Goal: Task Accomplishment & Management: Complete application form

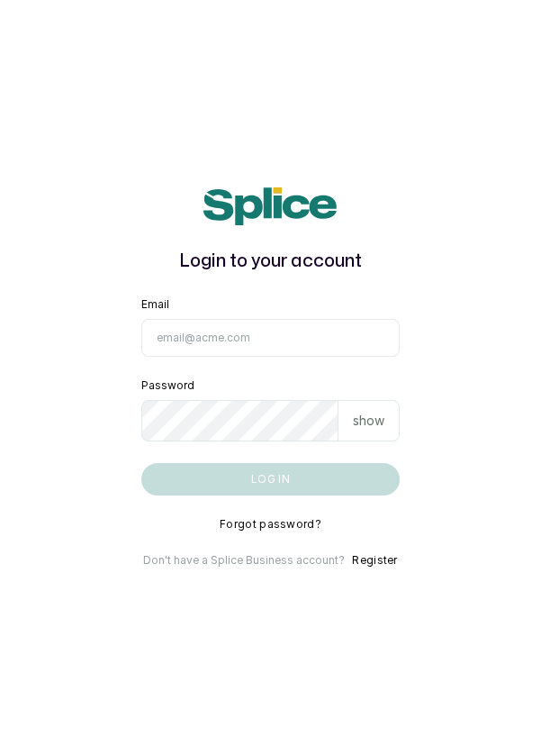
click at [257, 357] on input "Email" at bounding box center [270, 338] width 259 height 38
type input "info@dermaspaceng.com"
click at [141, 463] on button "Log in" at bounding box center [270, 479] width 259 height 32
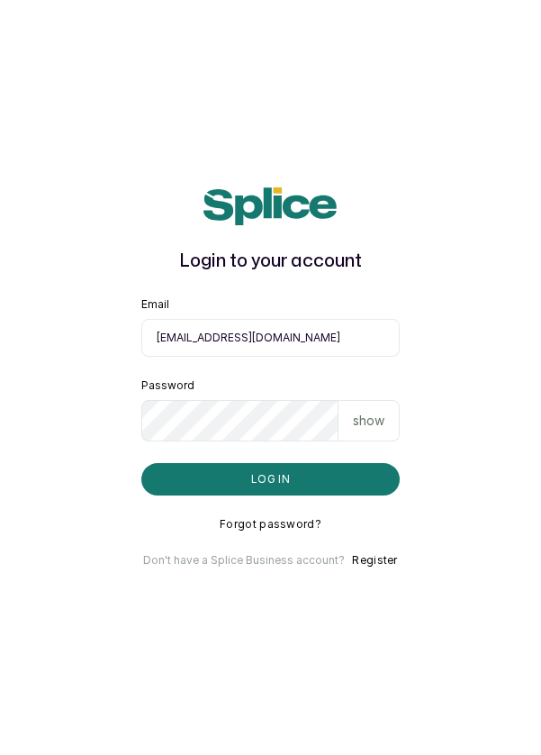
click at [339, 495] on button "Log in" at bounding box center [270, 479] width 259 height 32
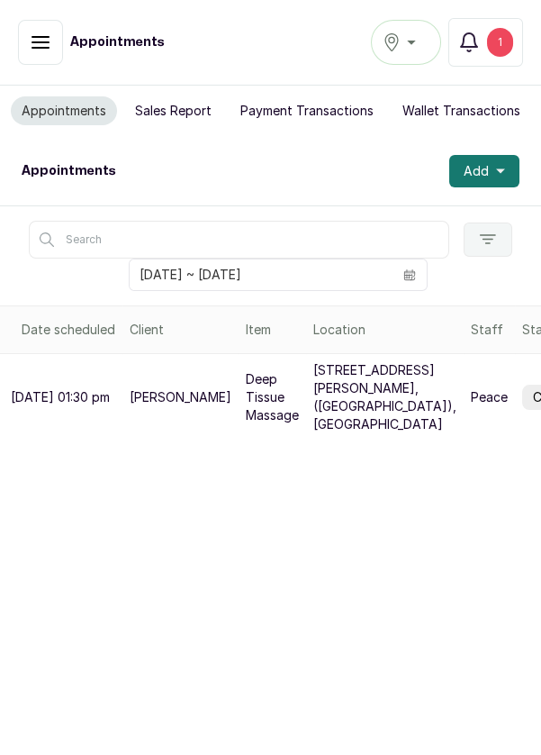
click at [512, 45] on div "1" at bounding box center [500, 42] width 26 height 29
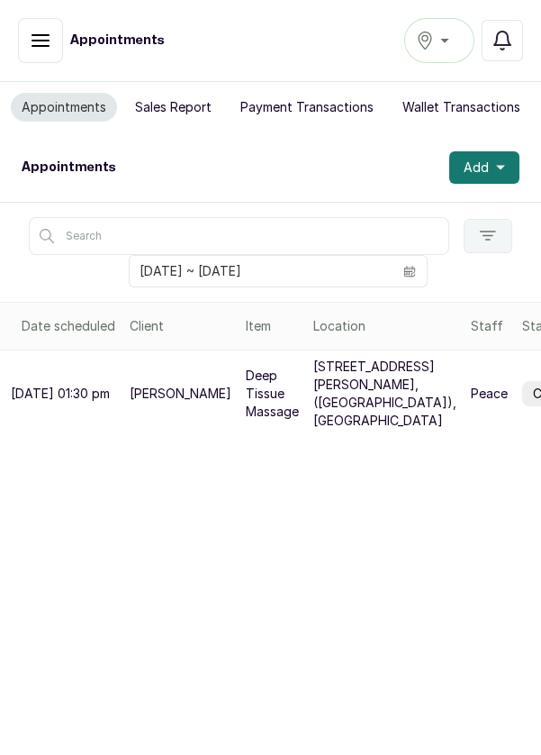
click at [448, 48] on div "Ikoyi" at bounding box center [439, 41] width 47 height 22
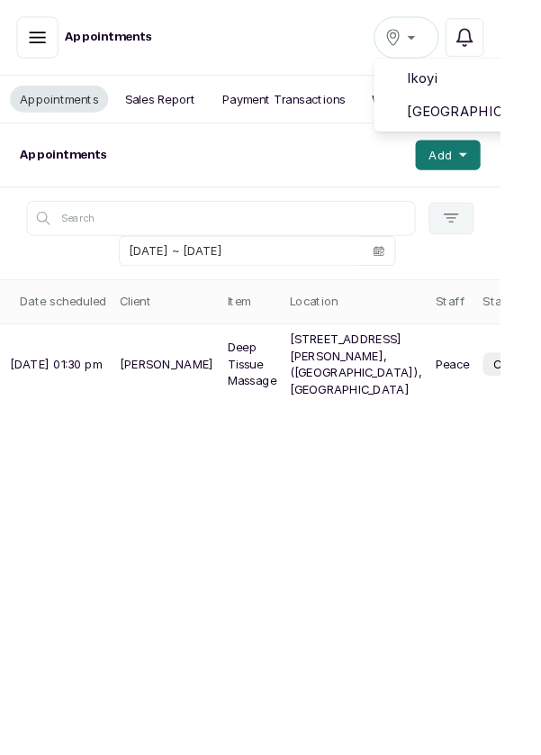
click at [524, 123] on span "[GEOGRAPHIC_DATA]" at bounding box center [505, 121] width 130 height 22
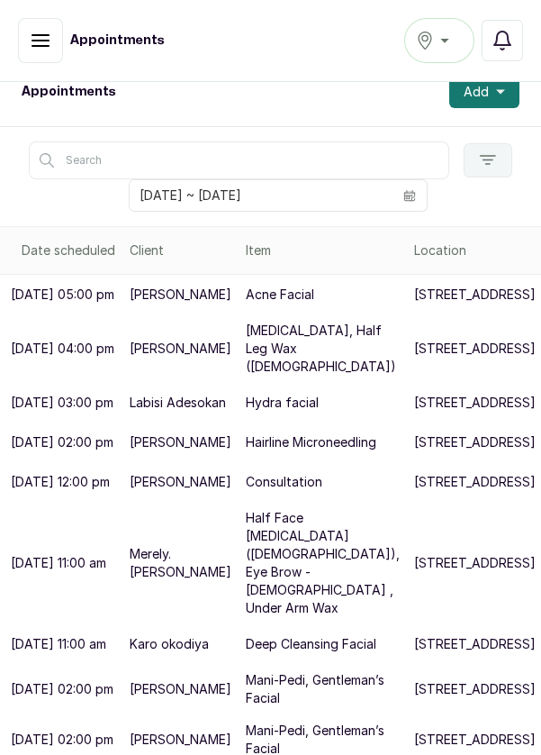
scroll to position [197, 0]
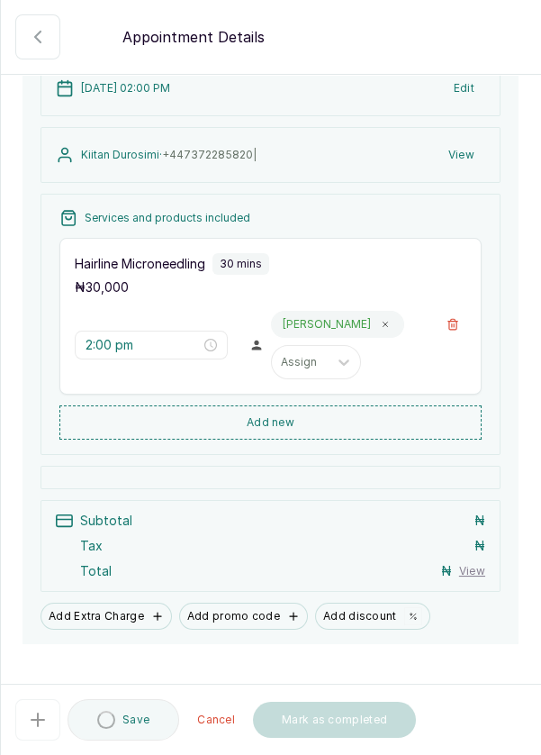
scroll to position [178, 0]
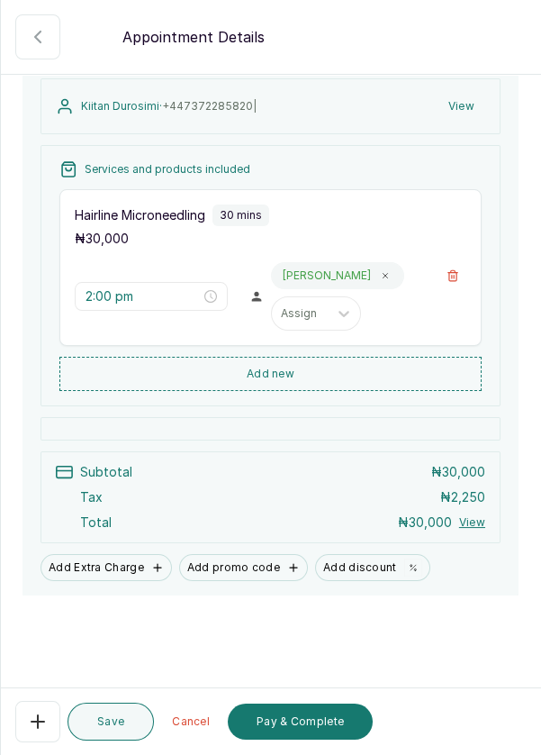
click at [321, 739] on button "Pay & Complete" at bounding box center [300, 721] width 145 height 36
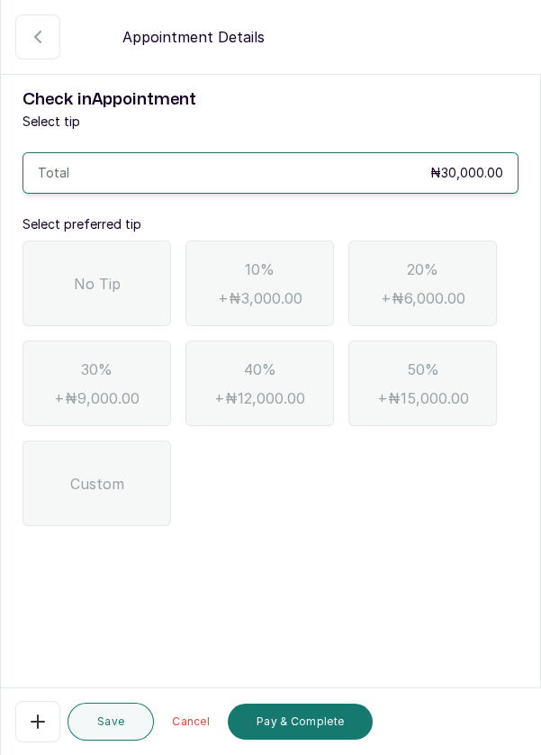
scroll to position [0, 0]
click at [71, 286] on div "No Tip" at bounding box center [97, 283] width 149 height 86
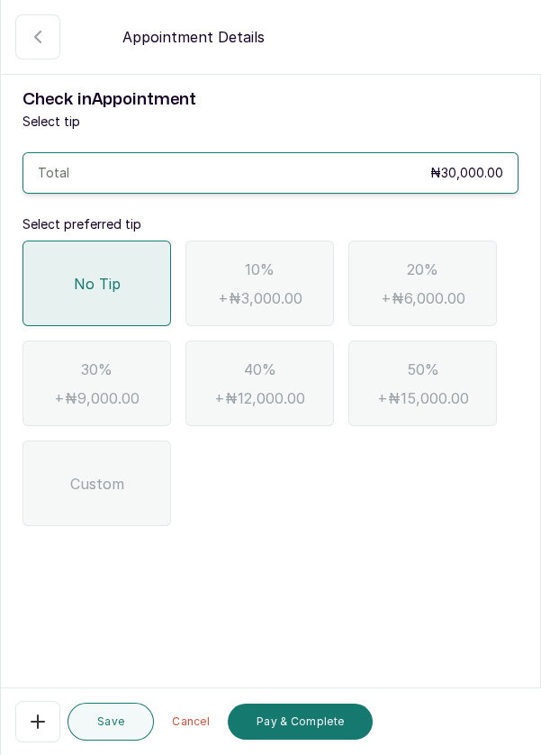
click at [326, 739] on button "Pay & Complete" at bounding box center [300, 721] width 145 height 36
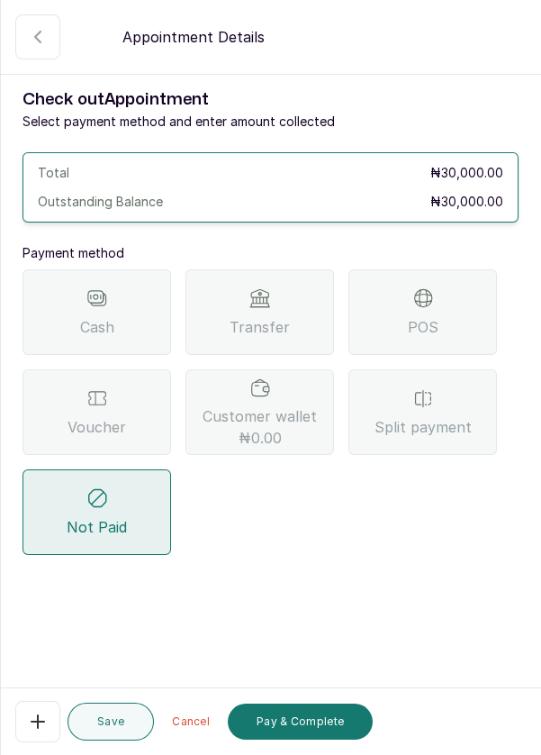
click at [464, 305] on div "POS" at bounding box center [423, 312] width 149 height 86
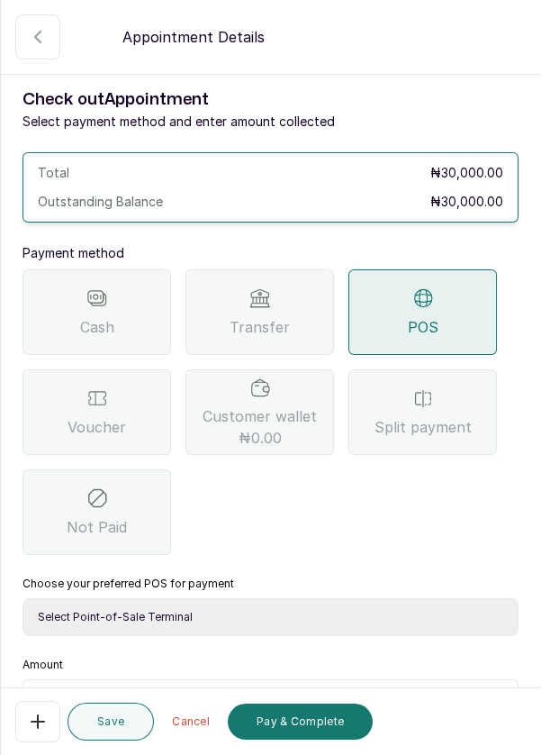
click at [35, 44] on icon "button" at bounding box center [38, 37] width 22 height 22
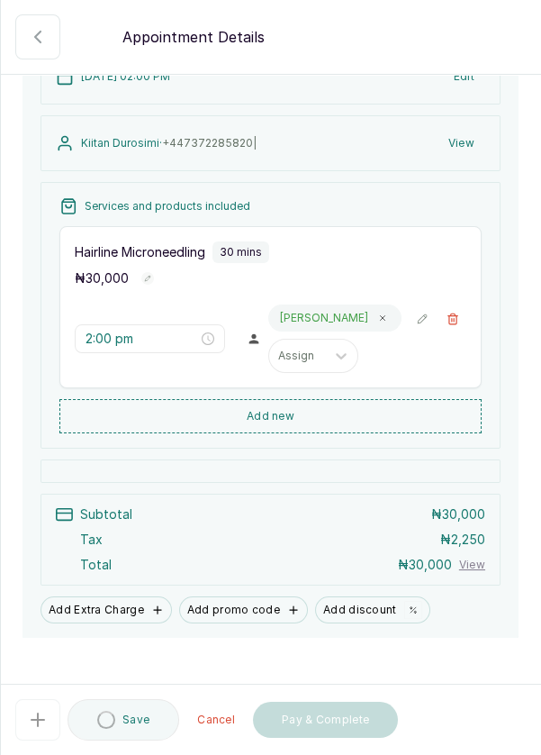
scroll to position [184, 0]
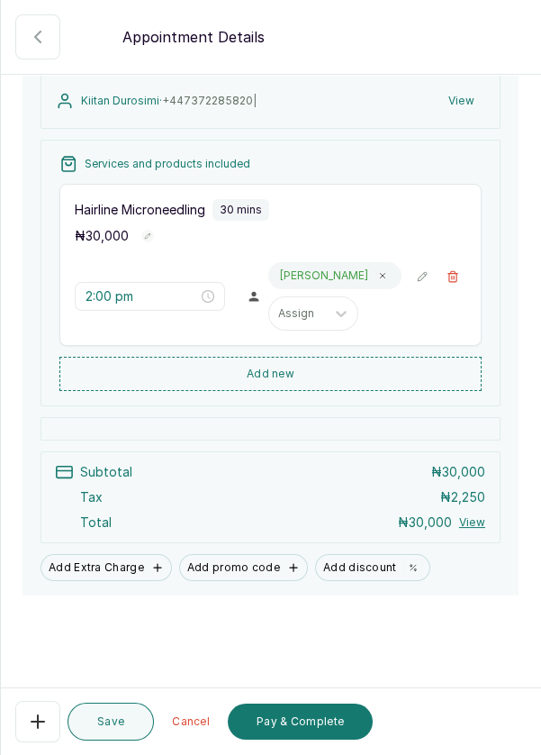
click at [100, 581] on button "Add Extra Charge" at bounding box center [106, 567] width 131 height 27
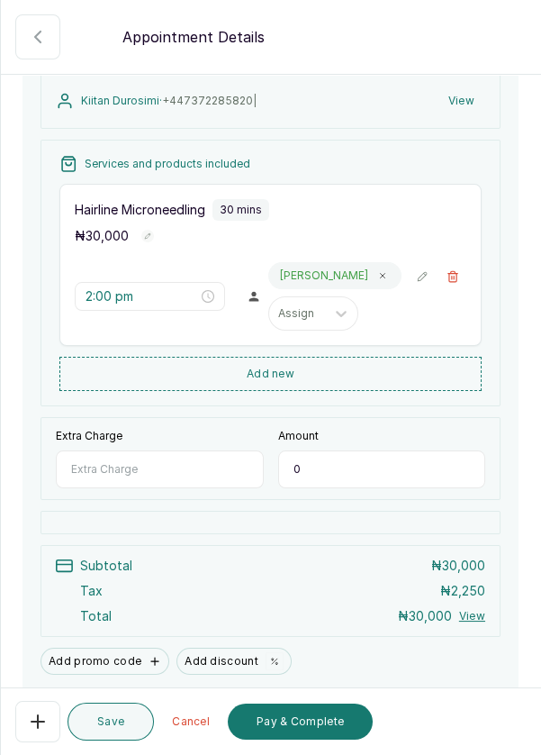
click at [186, 488] on input "Extra Charge" at bounding box center [160, 469] width 208 height 38
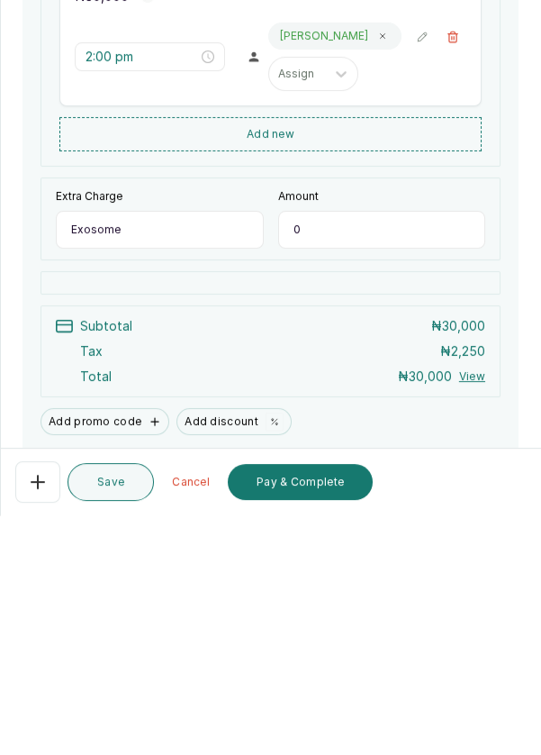
type input "Exosome"
click at [371, 486] on input "0" at bounding box center [382, 469] width 208 height 38
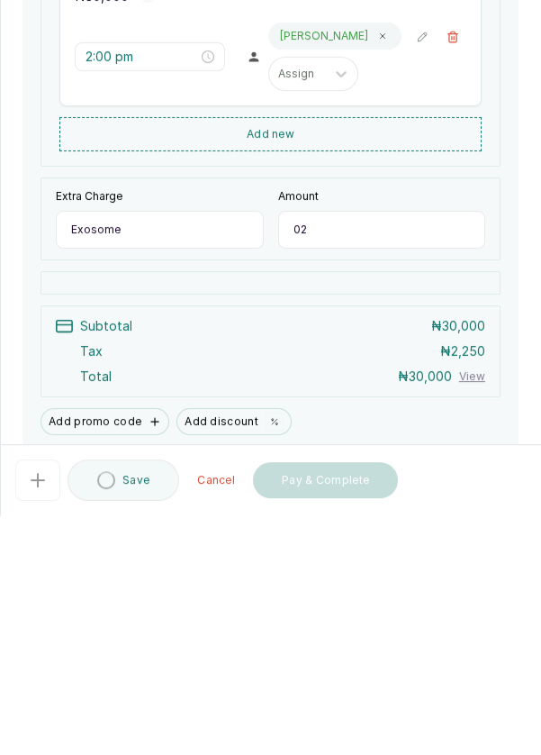
type input "0"
type input "20,000"
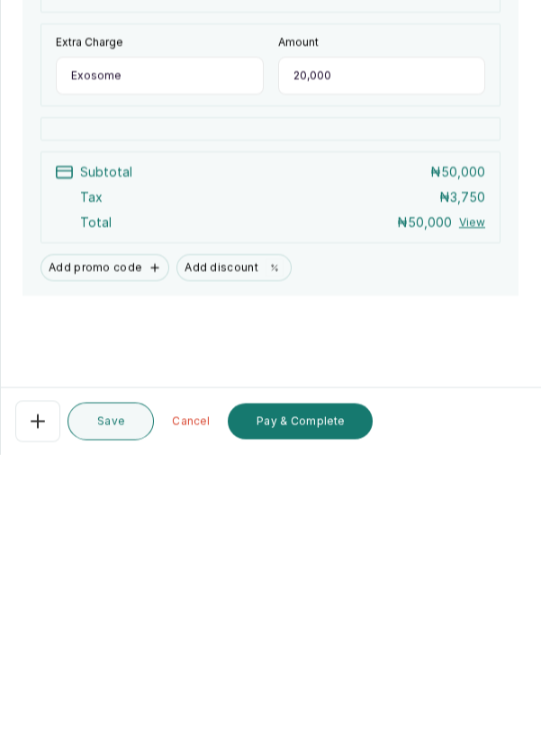
scroll to position [86, 0]
click at [316, 725] on button "Pay & Complete" at bounding box center [300, 721] width 145 height 36
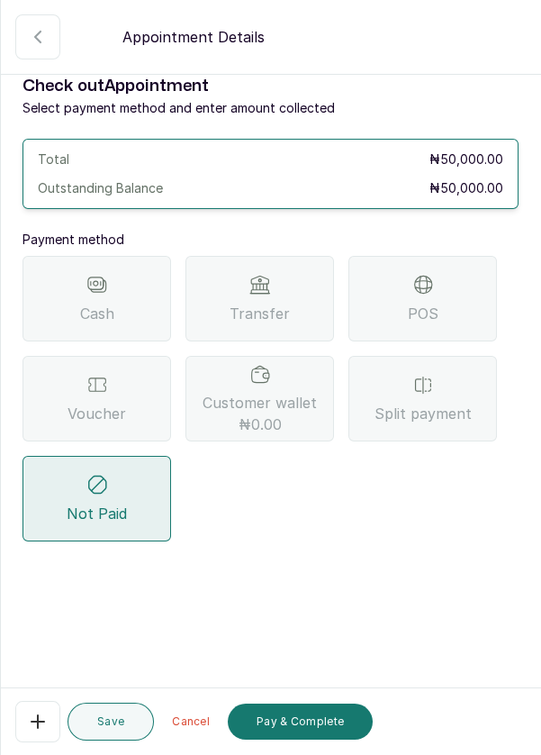
scroll to position [0, 0]
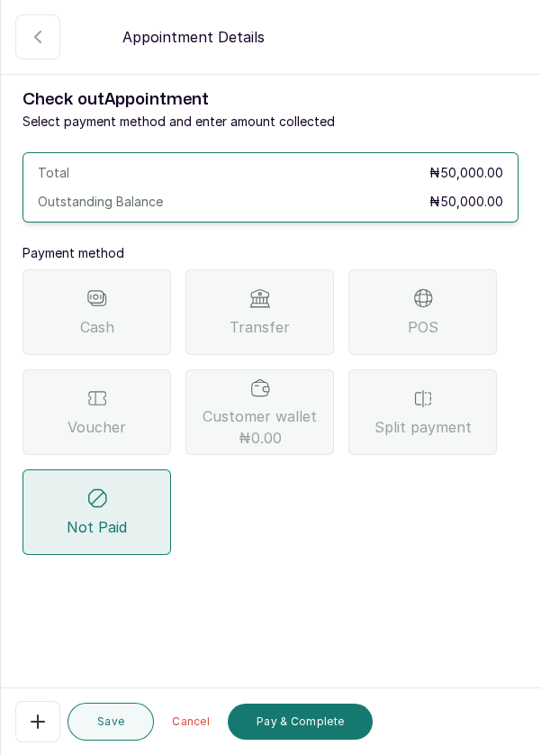
click at [461, 269] on div "POS" at bounding box center [423, 312] width 149 height 86
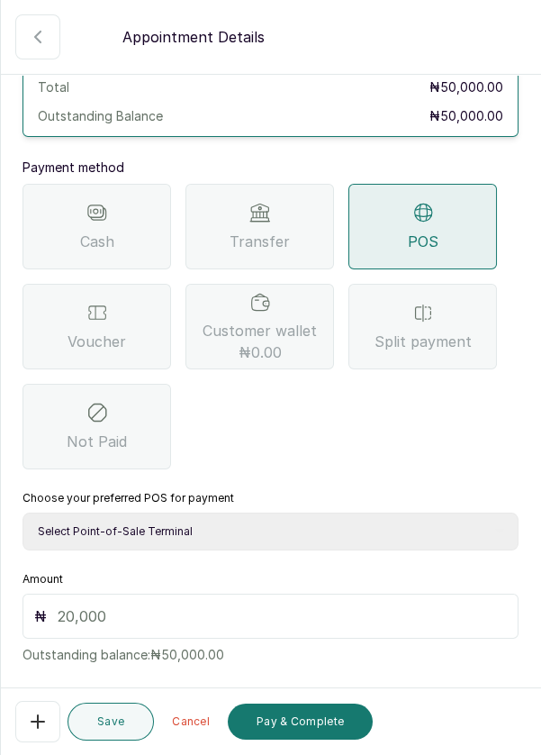
scroll to position [81, 0]
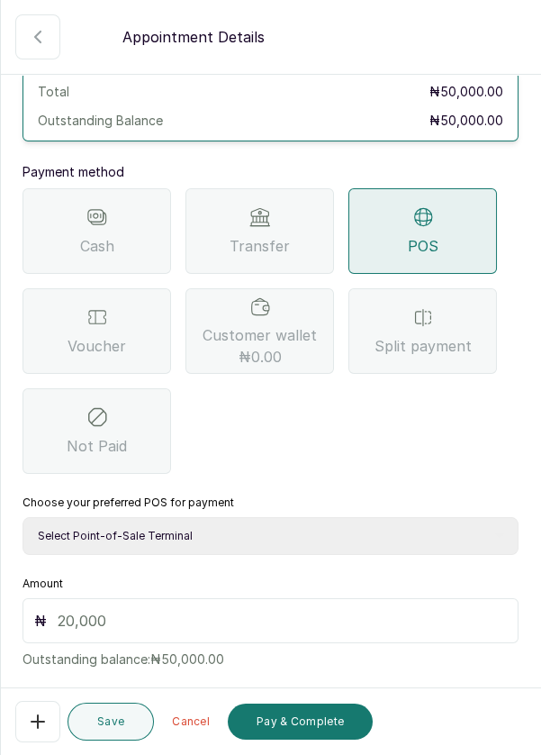
click at [249, 517] on select "Select Point-of-Sale Terminal Pos- Flutterwave Zenith Bank POS - Paga Paga POS …" at bounding box center [271, 536] width 496 height 38
select select "ea021b39-a6bc-4e4d-b5d1-02cb72451b32"
click at [156, 610] on input "text" at bounding box center [282, 621] width 449 height 22
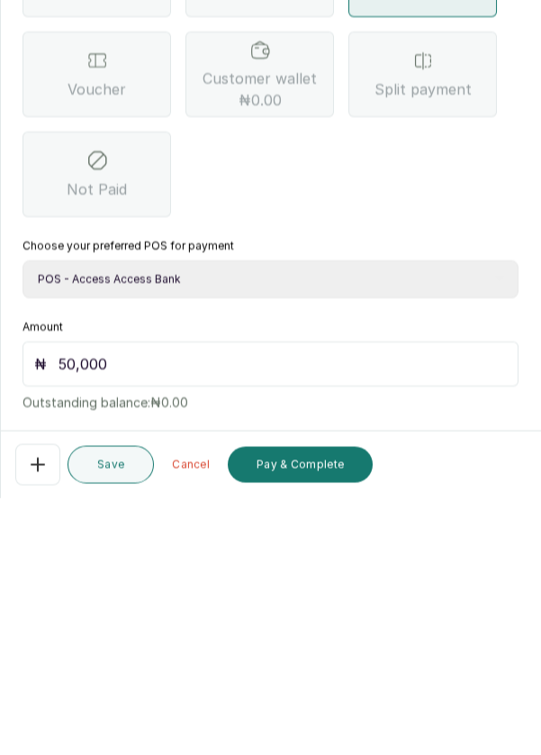
scroll to position [119, 0]
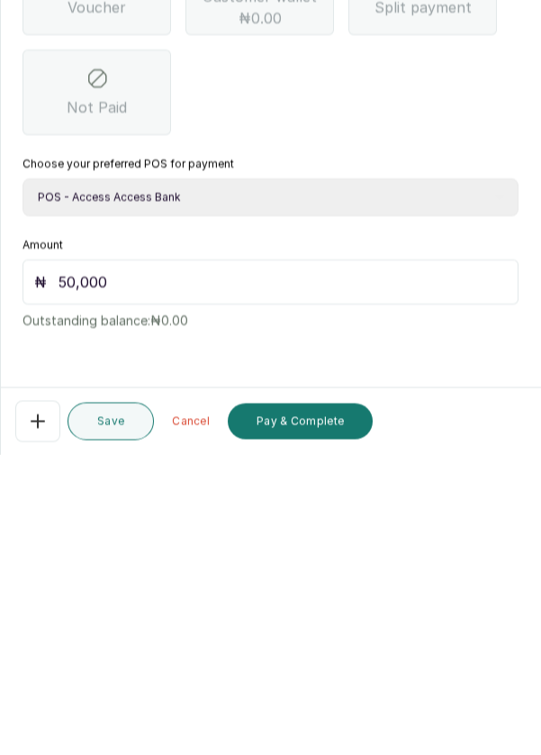
type input "50,000"
click at [323, 726] on button "Pay & Complete" at bounding box center [300, 721] width 145 height 36
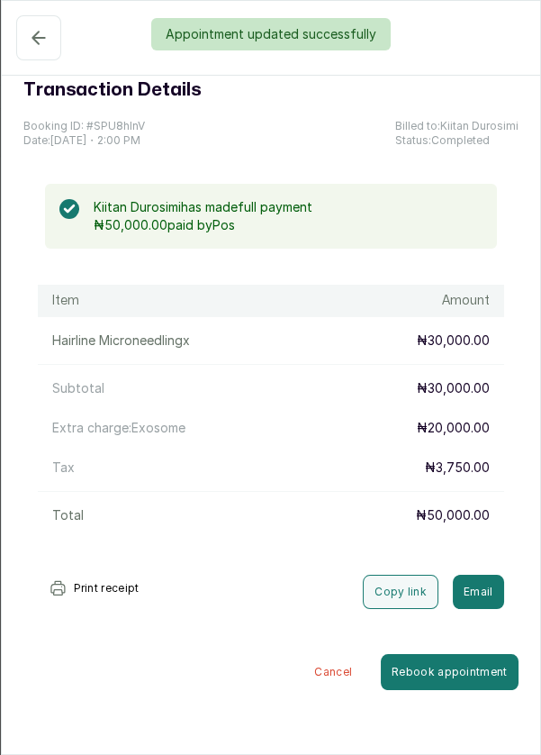
click at [25, 41] on div "Appointment updated successfully" at bounding box center [270, 34] width 541 height 32
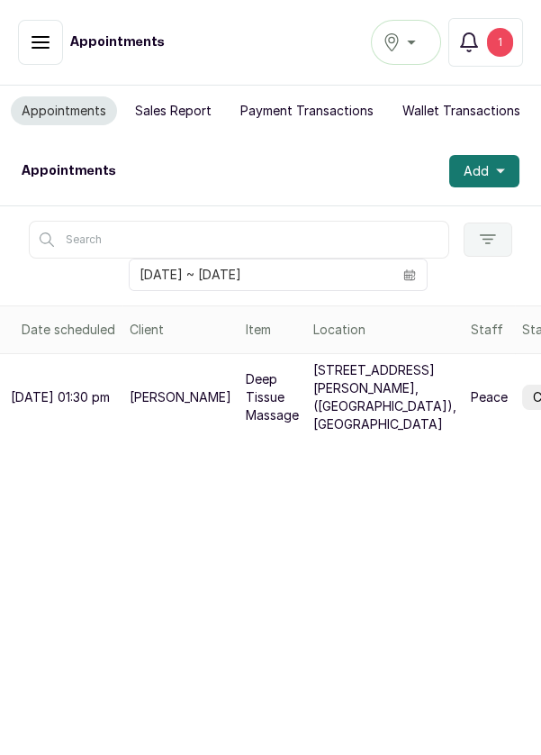
click at [418, 34] on div "Ikoyi" at bounding box center [406, 43] width 47 height 22
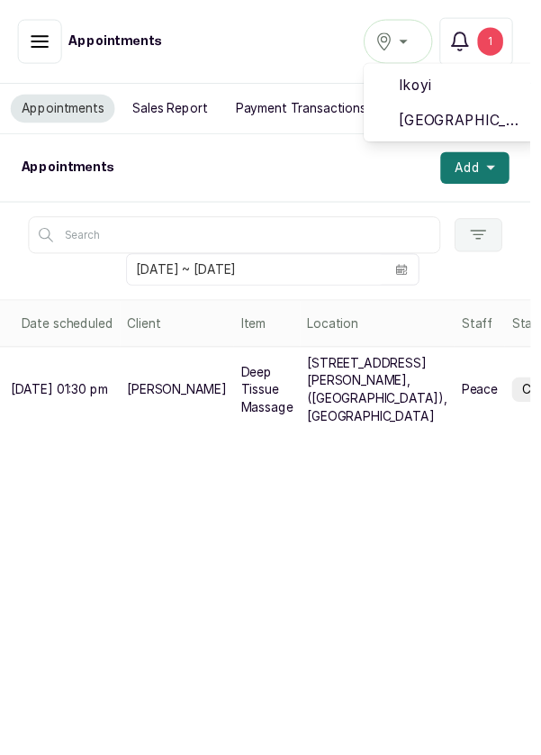
click at [473, 121] on span "[GEOGRAPHIC_DATA]" at bounding box center [472, 123] width 130 height 22
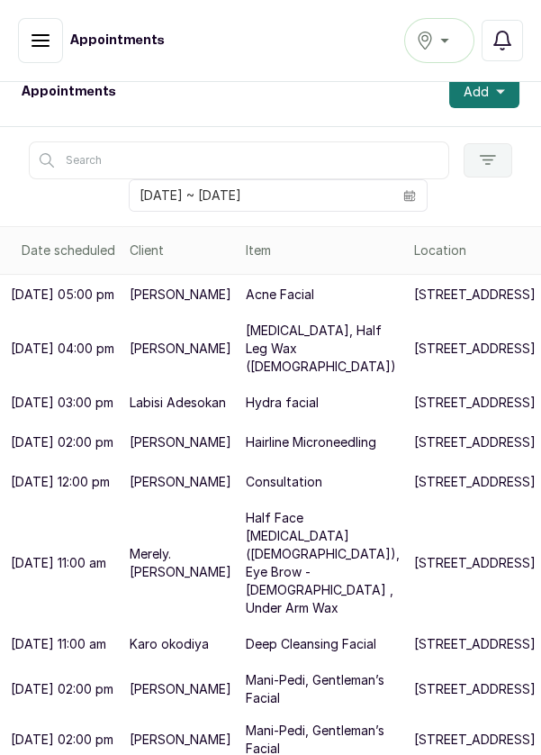
scroll to position [219, 0]
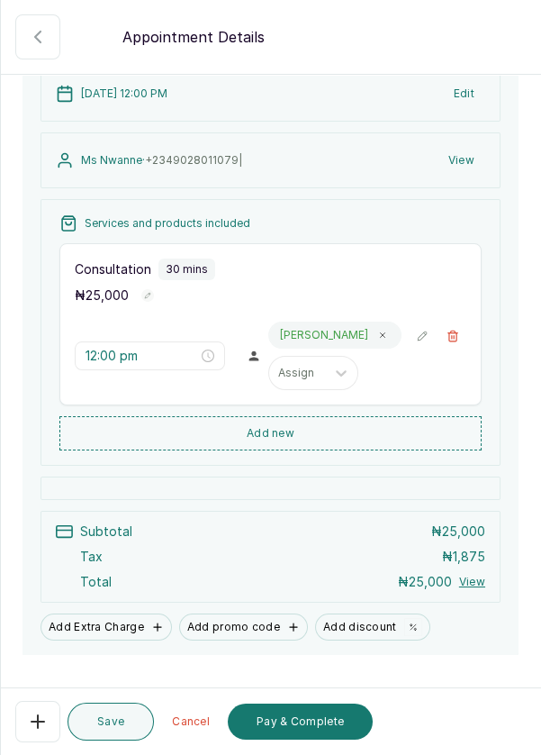
scroll to position [184, 0]
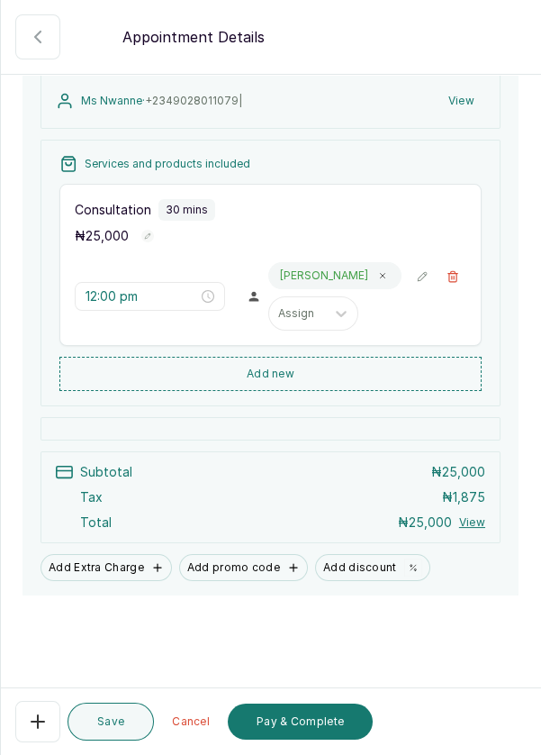
click at [307, 731] on button "Pay & Complete" at bounding box center [300, 721] width 145 height 36
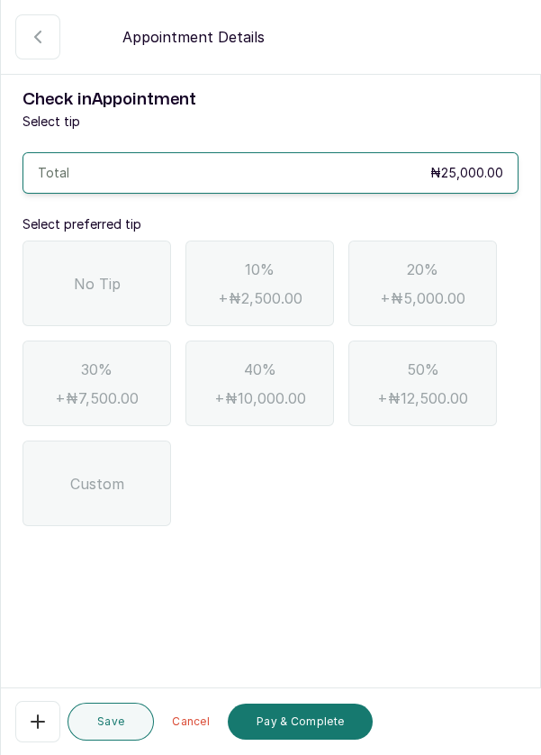
scroll to position [0, 0]
click at [86, 283] on span "No Tip" at bounding box center [97, 284] width 47 height 22
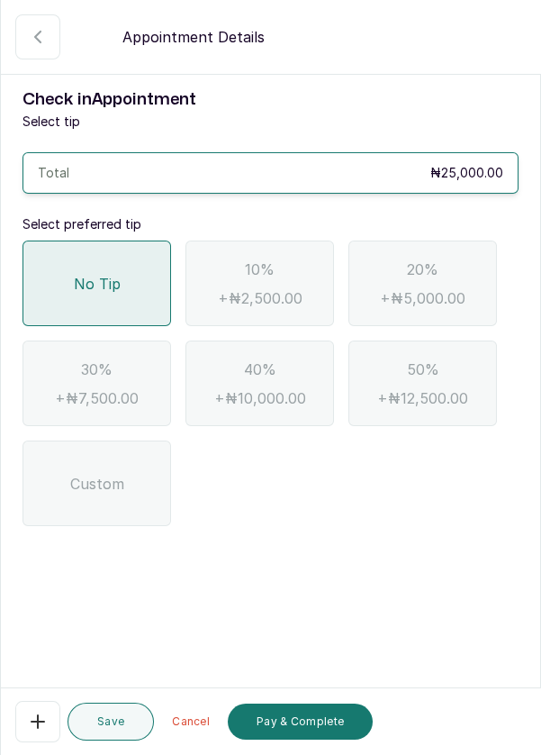
click at [326, 727] on button "Pay & Complete" at bounding box center [300, 721] width 145 height 36
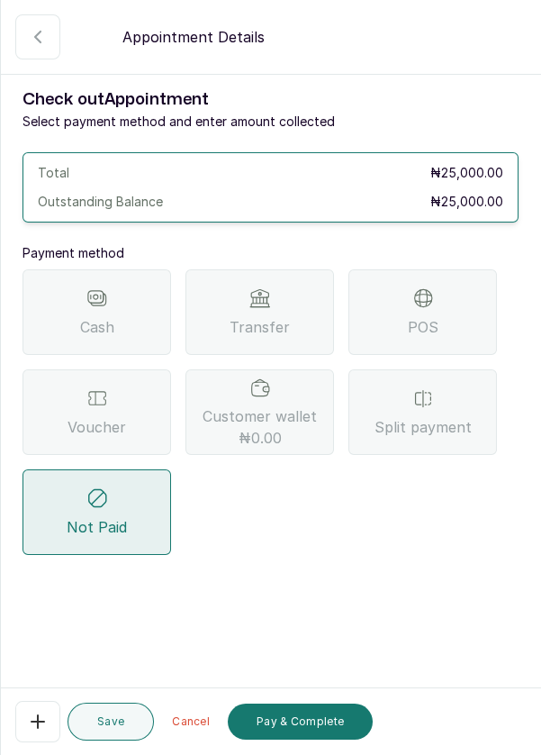
scroll to position [23, 0]
click at [78, 390] on div "Voucher" at bounding box center [97, 412] width 149 height 86
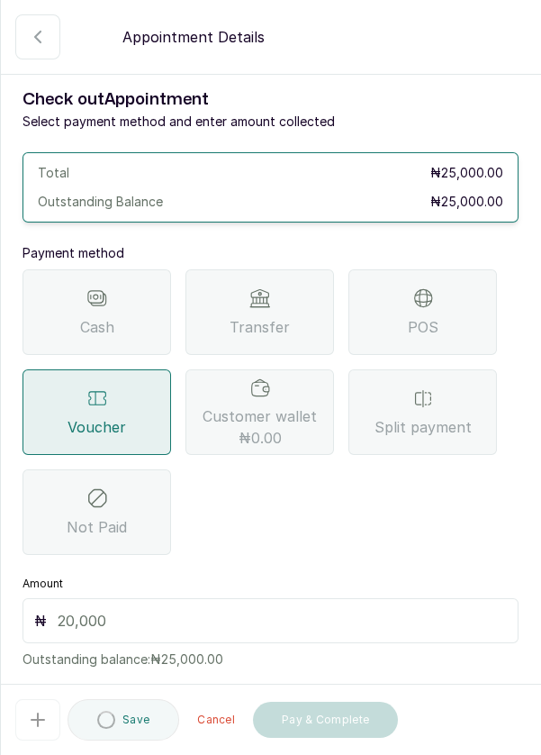
click at [101, 610] on input "text" at bounding box center [282, 621] width 449 height 22
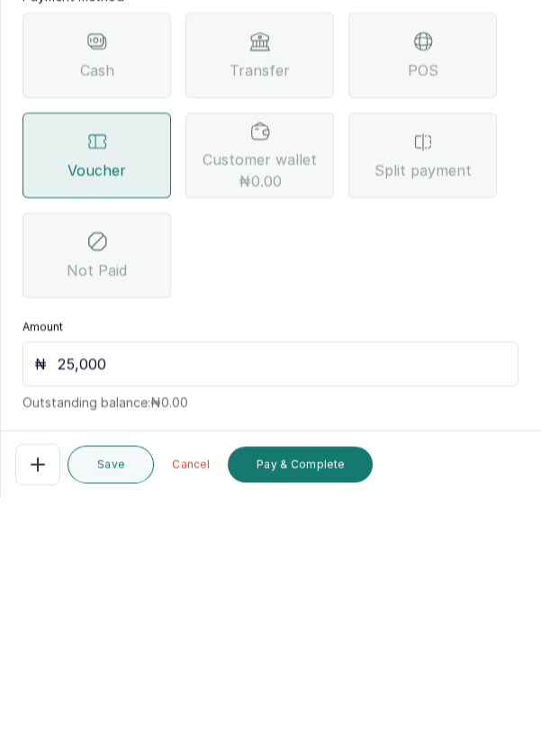
scroll to position [38, 0]
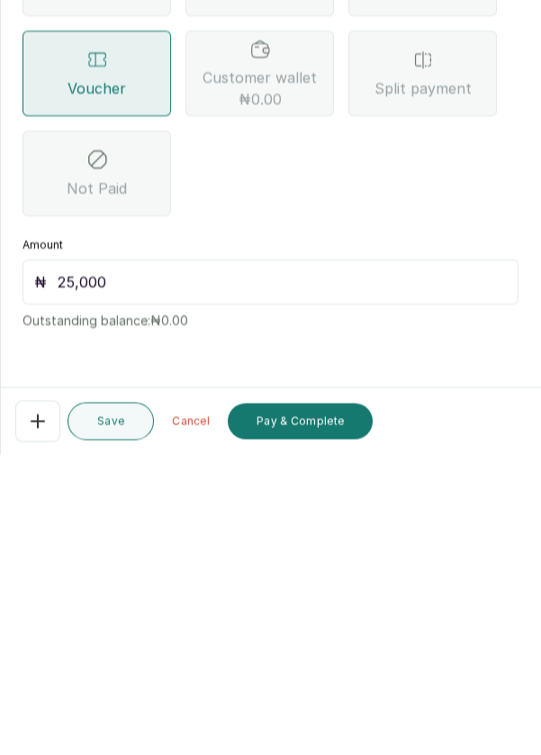
type input "25,000"
click at [313, 717] on button "Pay & Complete" at bounding box center [300, 721] width 145 height 36
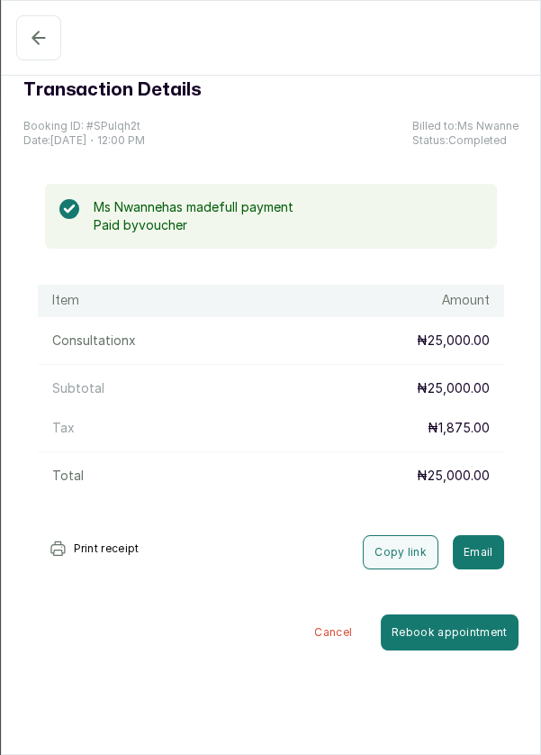
click at [37, 32] on icon "button" at bounding box center [38, 38] width 12 height 12
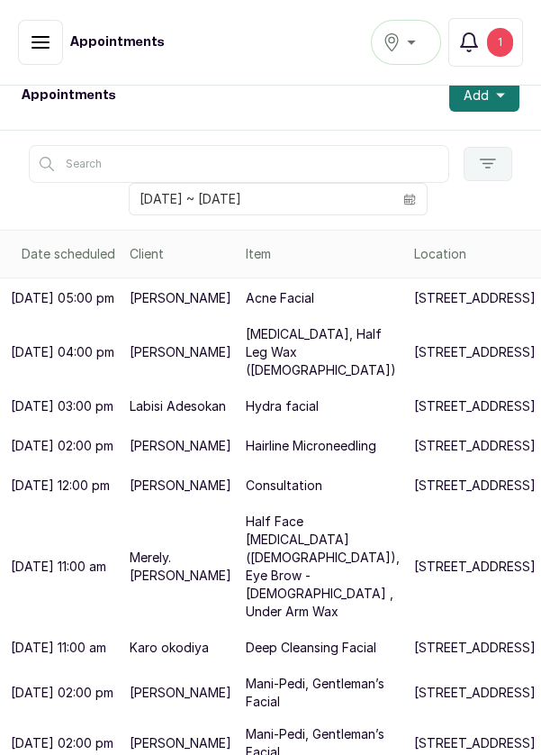
scroll to position [343, 0]
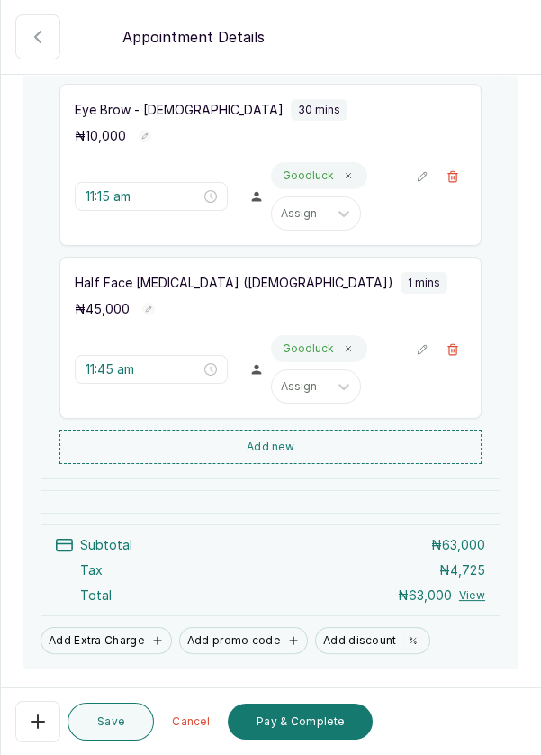
scroll to position [476, 0]
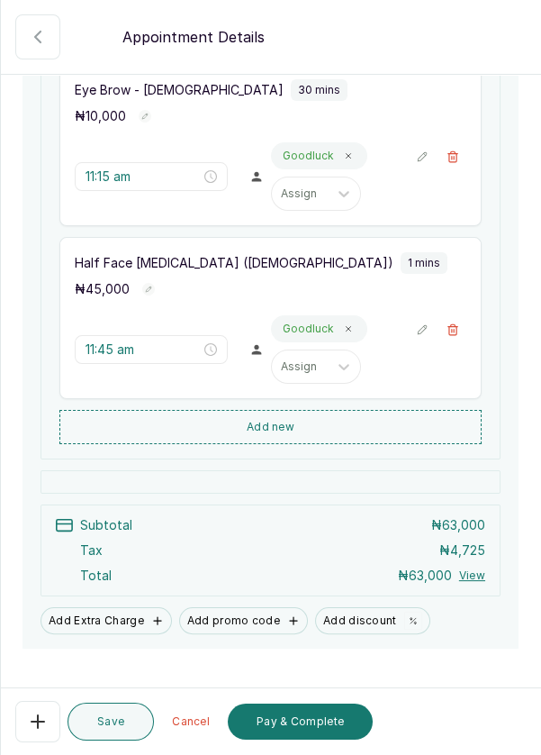
click at [337, 440] on button "Add new" at bounding box center [270, 427] width 422 height 34
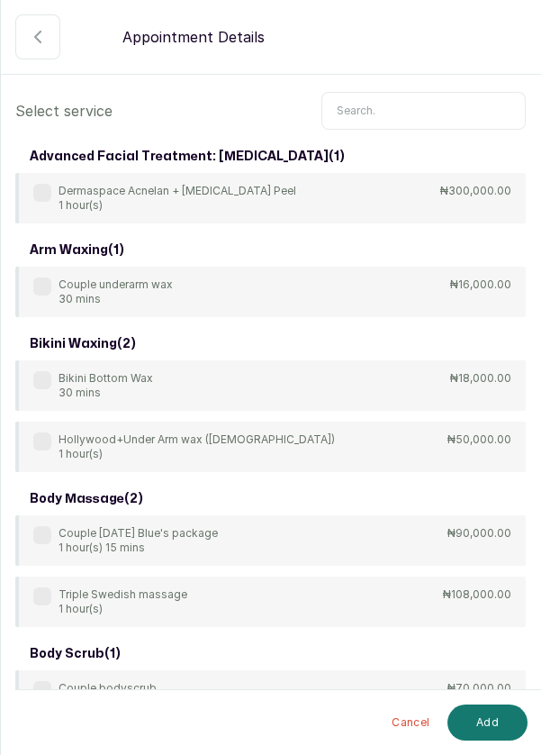
scroll to position [64, 0]
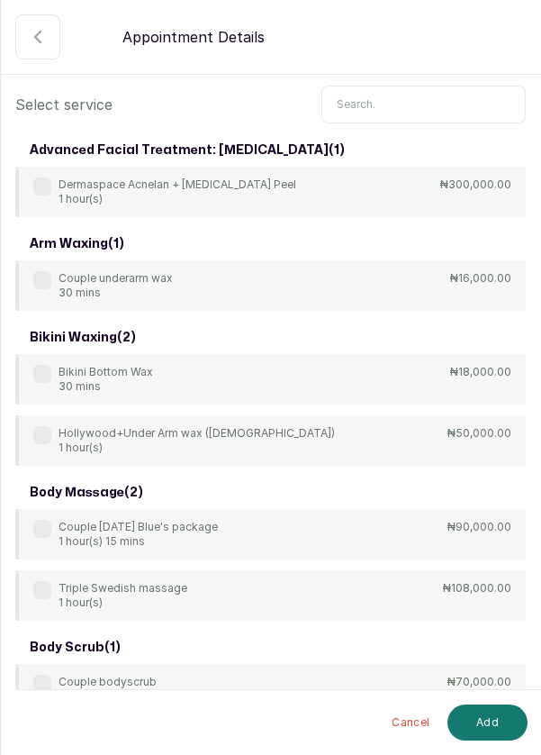
click at [414, 99] on input "text" at bounding box center [424, 105] width 204 height 38
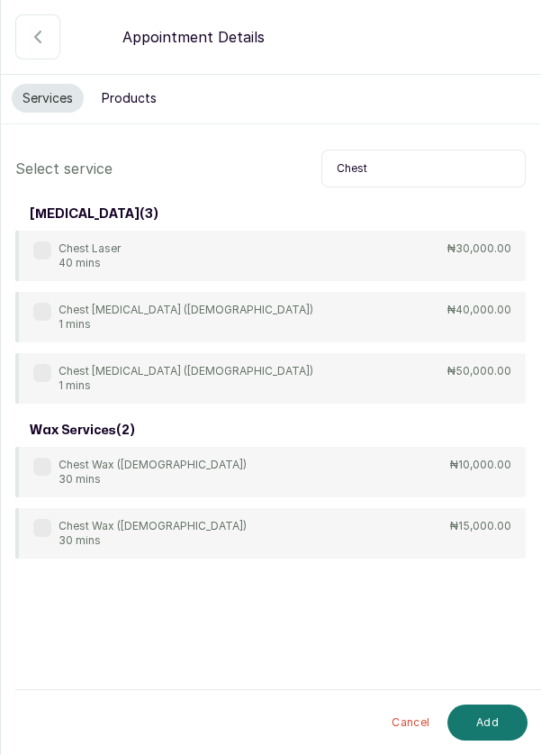
scroll to position [65, 0]
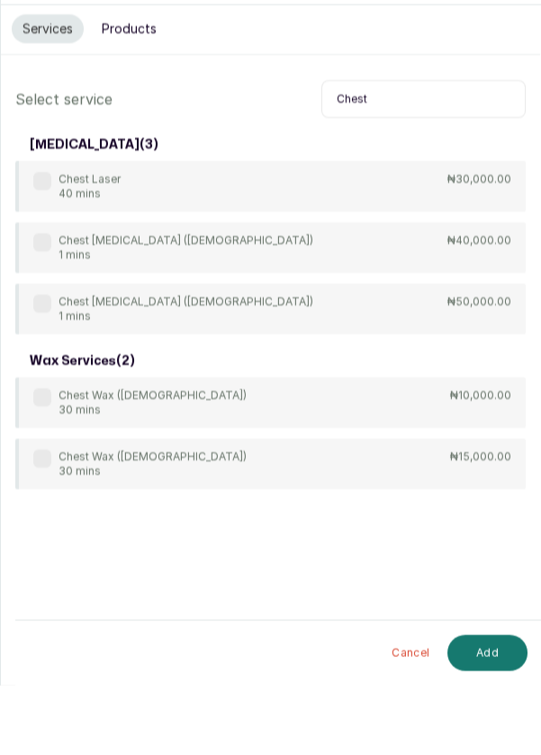
type input "Chest"
click at [30, 447] on div "Chest Wax (Female) 30 mins ₦10,000.00" at bounding box center [270, 472] width 511 height 50
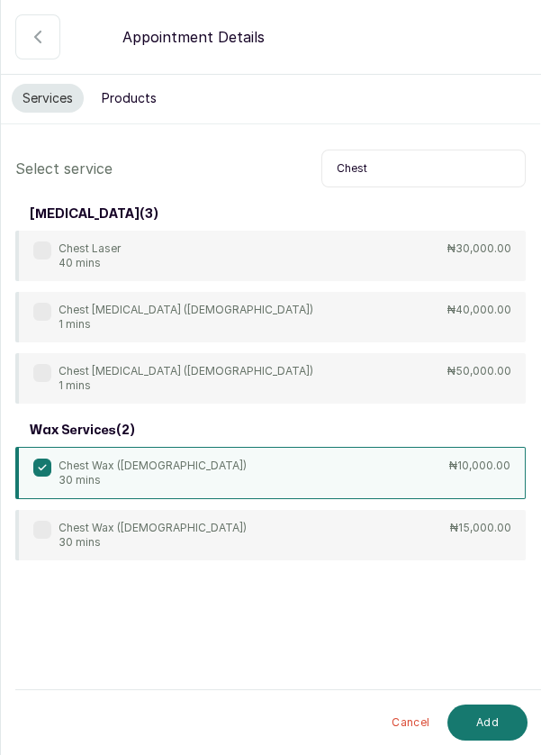
click at [495, 718] on button "Add" at bounding box center [488, 722] width 80 height 36
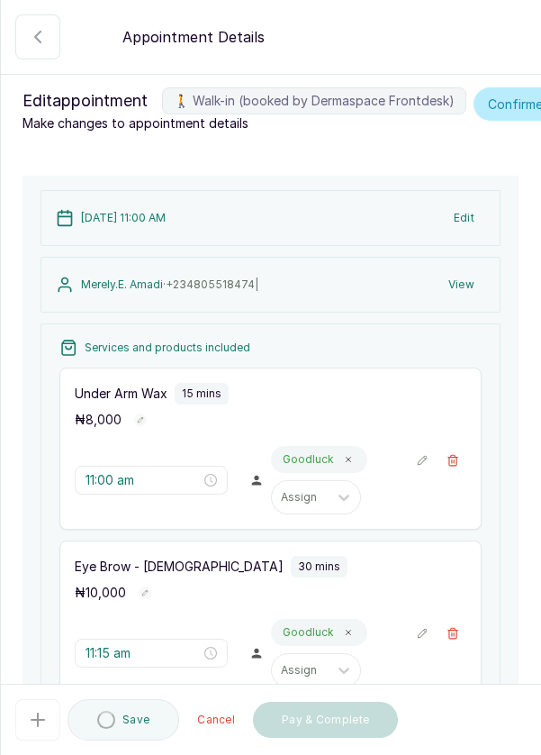
type input "11:46 am"
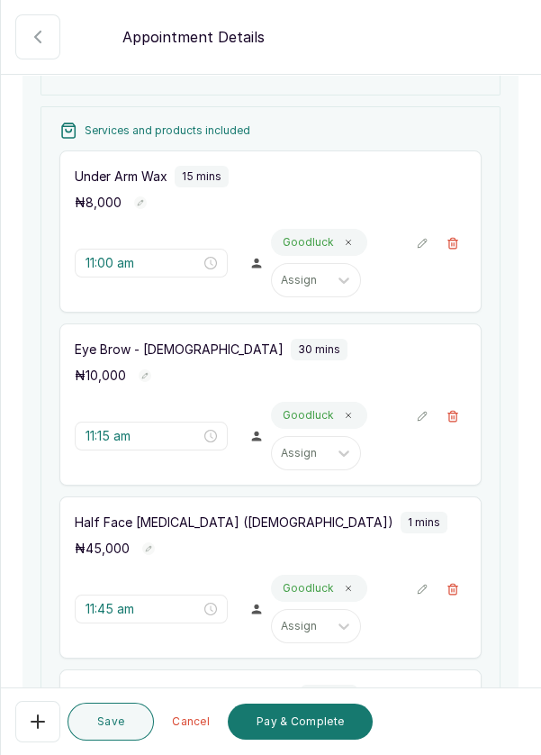
scroll to position [211, 0]
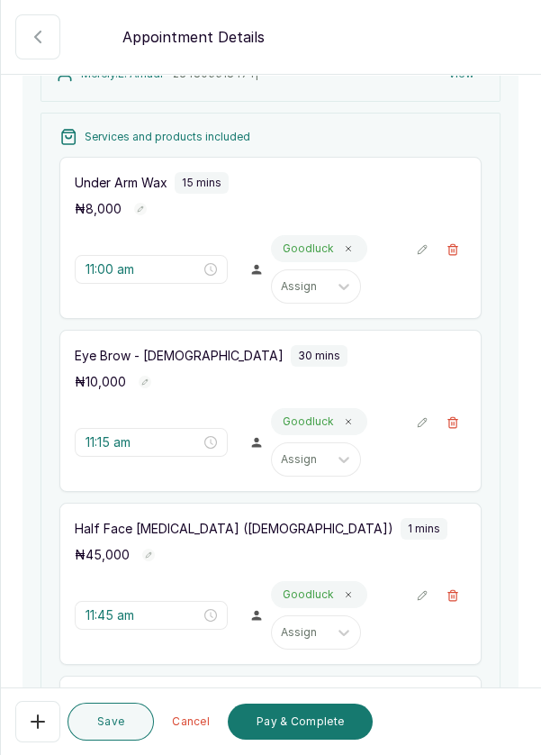
click at [454, 409] on button "🚶 Walk-in (booked by Dermaspace Frontdesk)" at bounding box center [452, 422] width 27 height 27
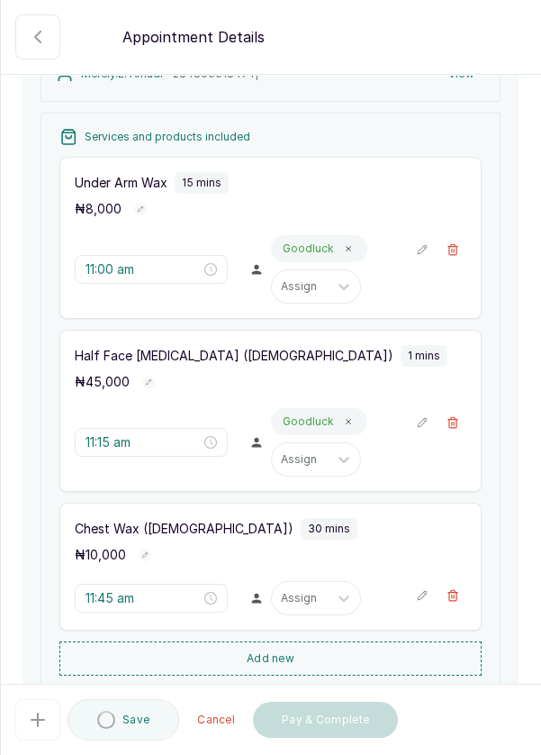
type input "11:45 am"
type input "11:46 am"
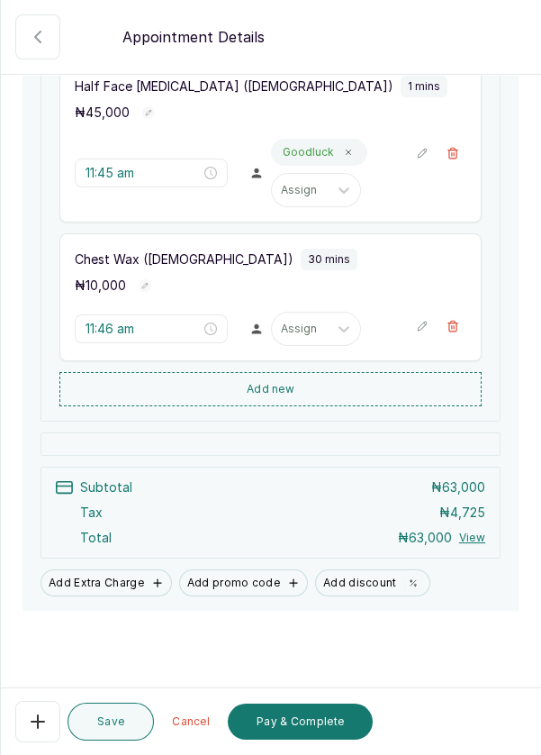
scroll to position [485, 0]
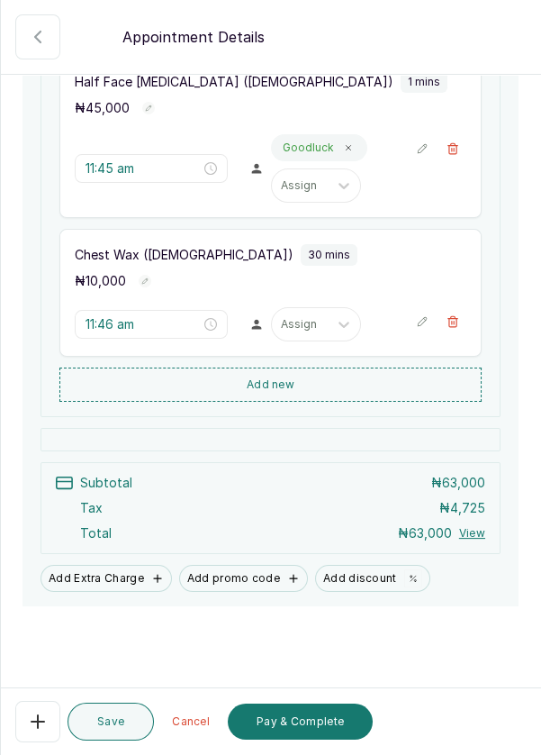
click at [335, 367] on button "Add new" at bounding box center [270, 384] width 422 height 34
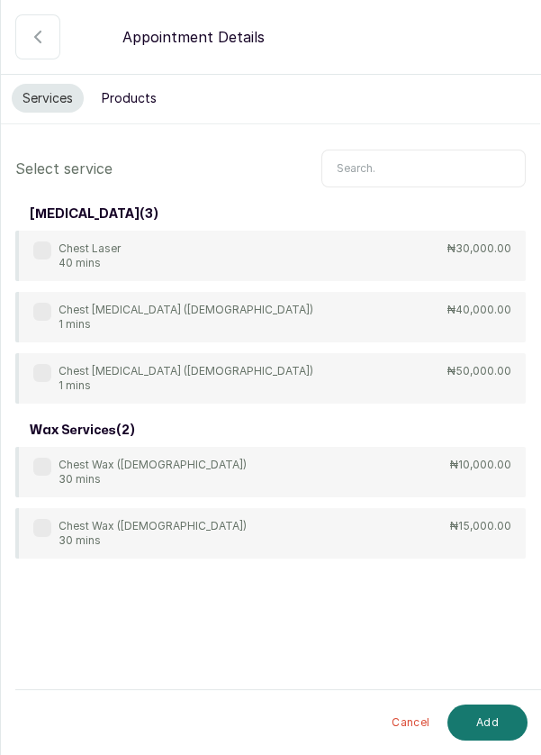
scroll to position [86, 0]
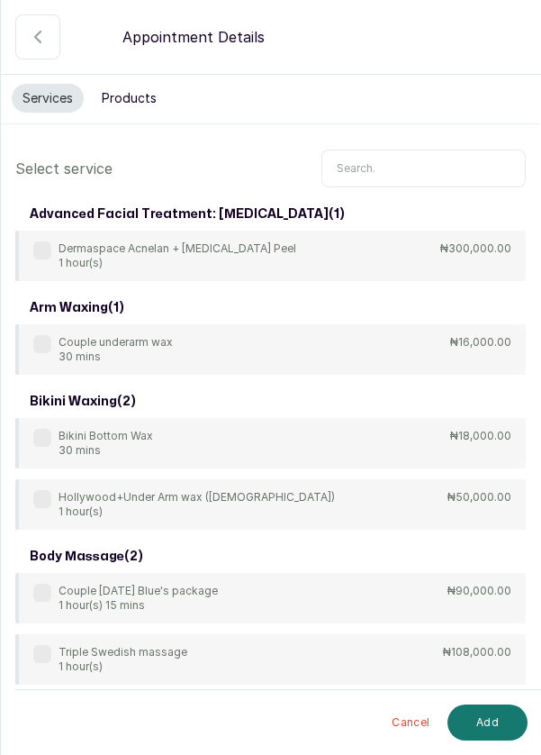
click at [44, 38] on icon "button" at bounding box center [38, 37] width 22 height 22
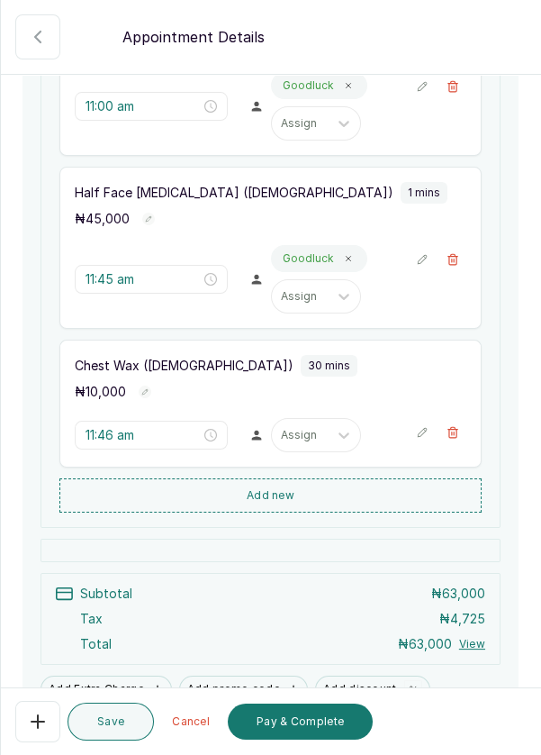
scroll to position [494, 0]
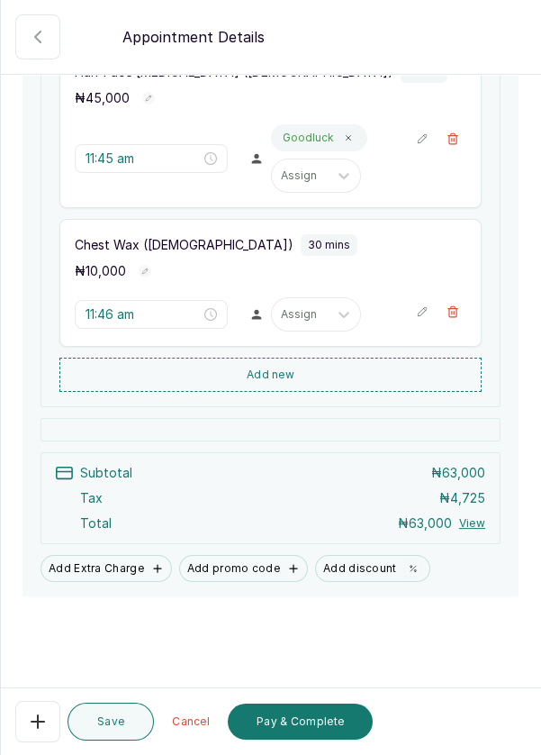
click at [103, 555] on button "Add Extra Charge" at bounding box center [106, 568] width 131 height 27
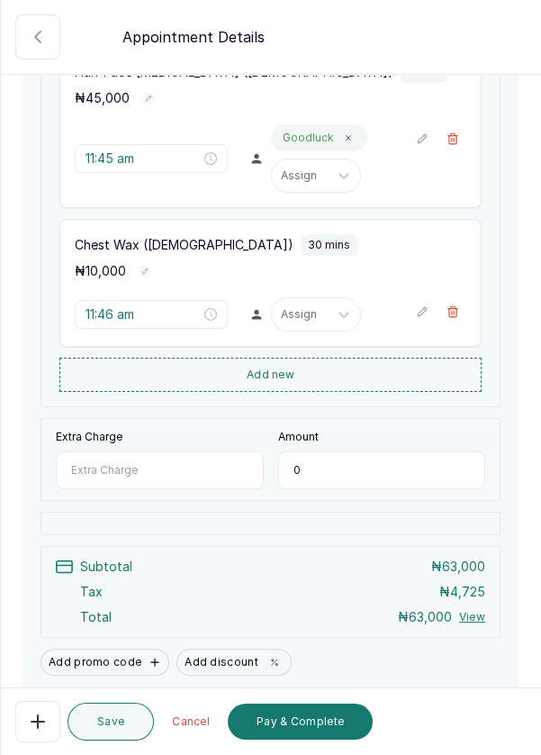
click at [134, 451] on input "Extra Charge" at bounding box center [160, 470] width 208 height 38
type input "Breast wax"
click at [348, 451] on input "0" at bounding box center [382, 470] width 208 height 38
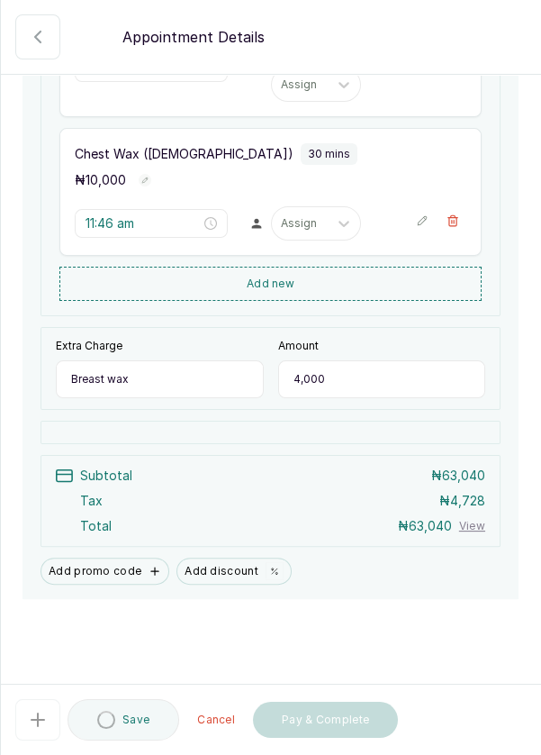
scroll to position [587, 0]
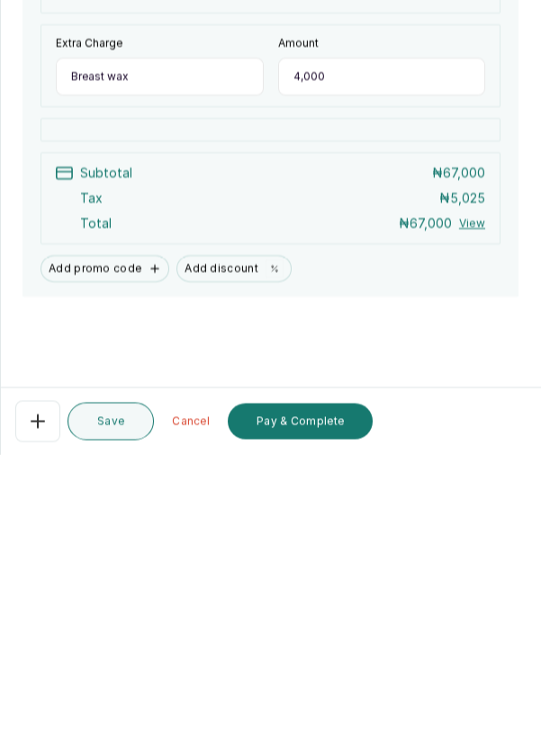
type input "4,000"
click at [331, 723] on button "Pay & Complete" at bounding box center [300, 721] width 145 height 36
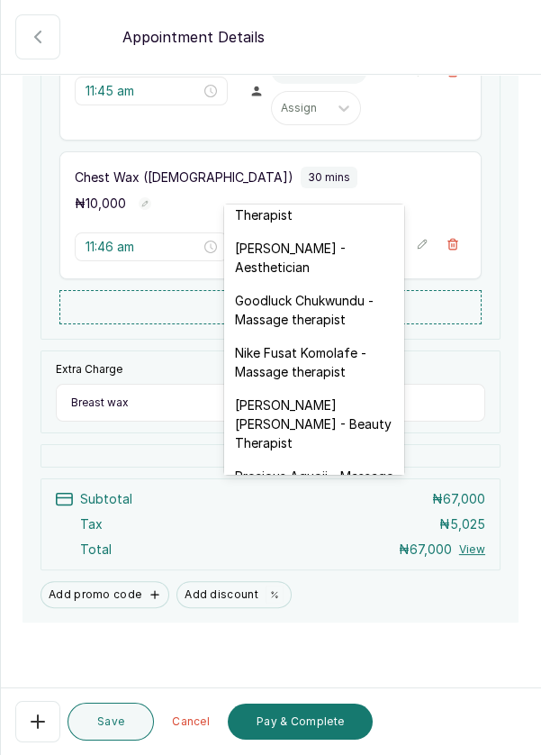
scroll to position [530, 0]
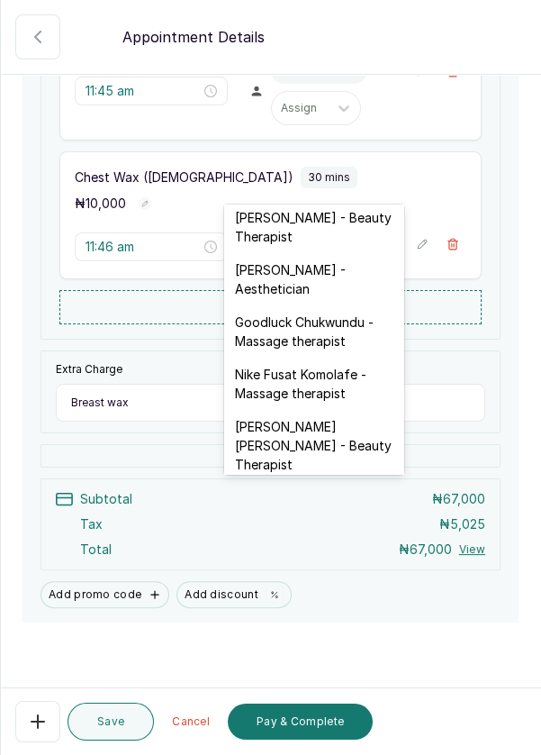
click at [350, 305] on div "Goodluck Chukwundu - Massage therapist" at bounding box center [314, 331] width 180 height 52
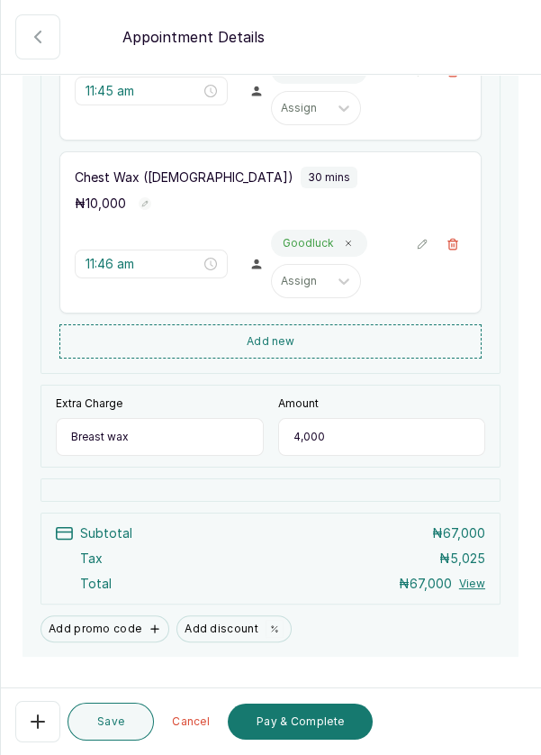
click at [322, 720] on button "Pay & Complete" at bounding box center [300, 721] width 145 height 36
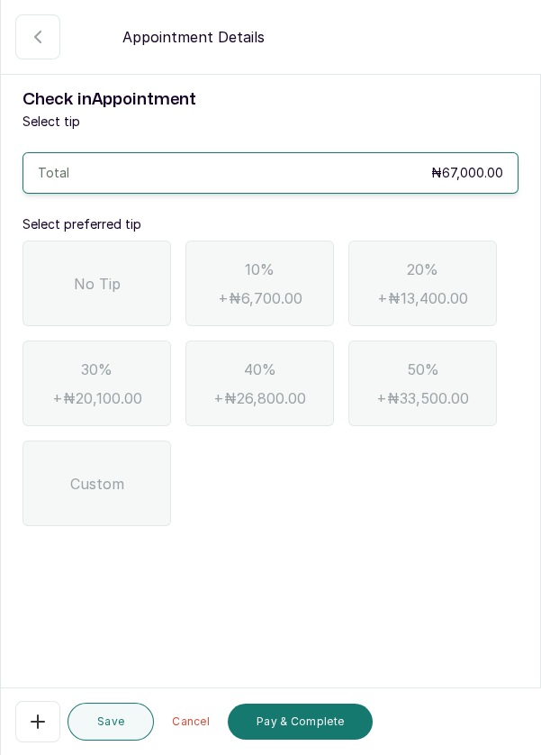
scroll to position [0, 0]
click at [89, 273] on span "No Tip" at bounding box center [97, 284] width 47 height 22
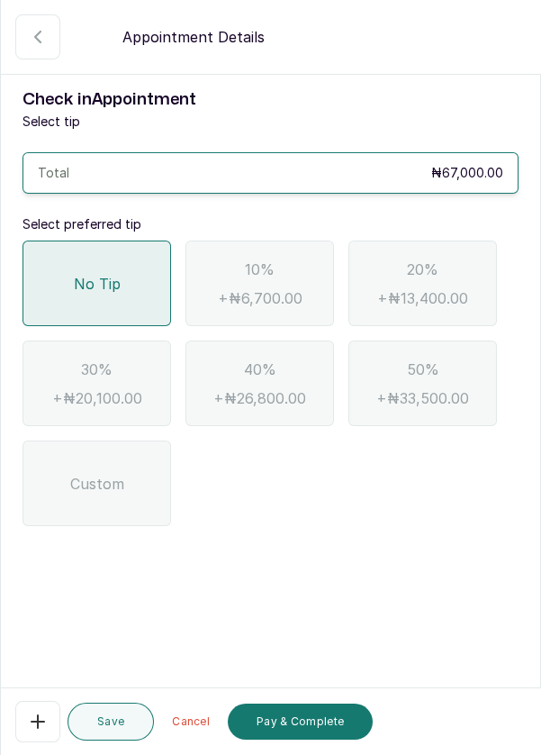
click at [320, 726] on button "Pay & Complete" at bounding box center [300, 721] width 145 height 36
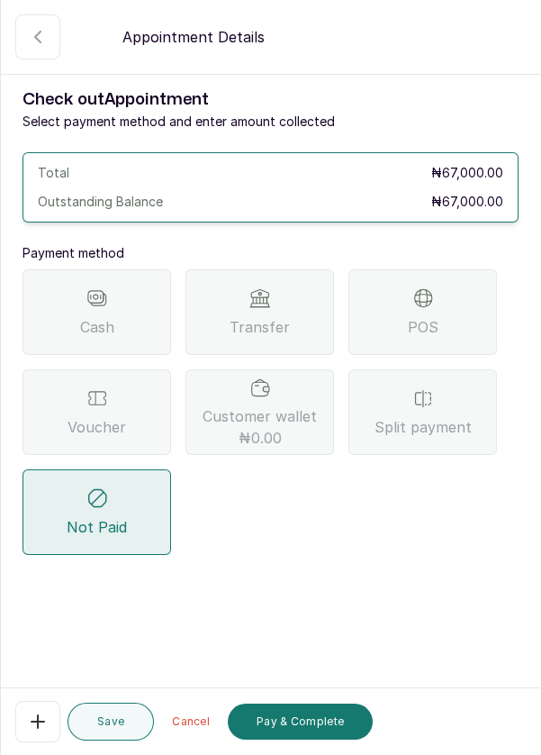
click at [454, 269] on div "POS" at bounding box center [423, 312] width 149 height 86
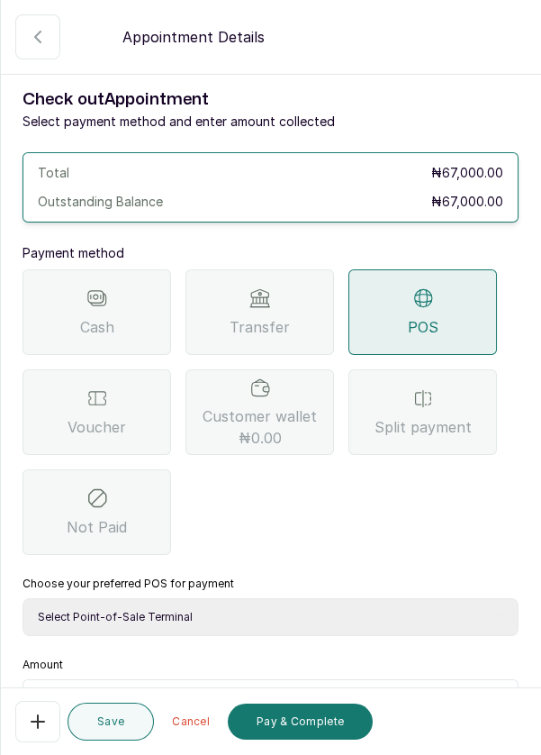
click at [278, 598] on select "Select Point-of-Sale Terminal Pos- Flutterwave Zenith Bank POS - Paga Paga POS …" at bounding box center [271, 617] width 496 height 38
select select "ea021b39-a6bc-4e4d-b5d1-02cb72451b32"
click at [134, 691] on input "text" at bounding box center [282, 702] width 449 height 22
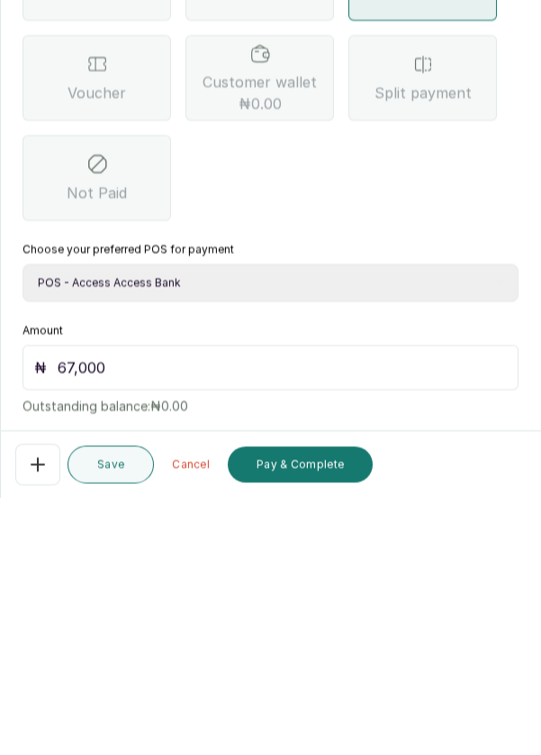
scroll to position [119, 0]
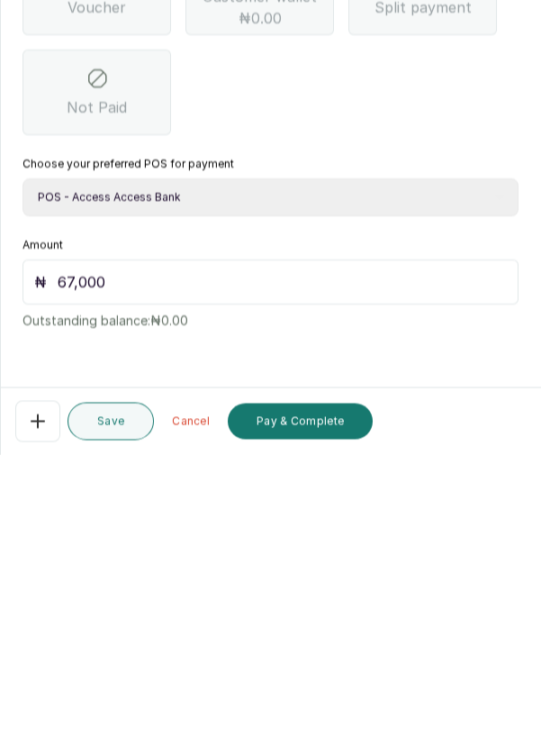
type input "67,000"
click at [323, 721] on button "Pay & Complete" at bounding box center [300, 721] width 145 height 36
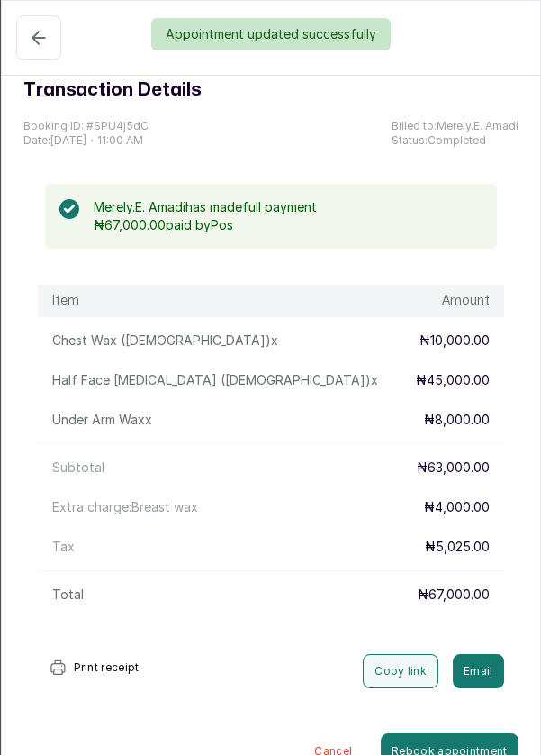
click at [30, 37] on div "Appointment updated successfully" at bounding box center [270, 34] width 541 height 32
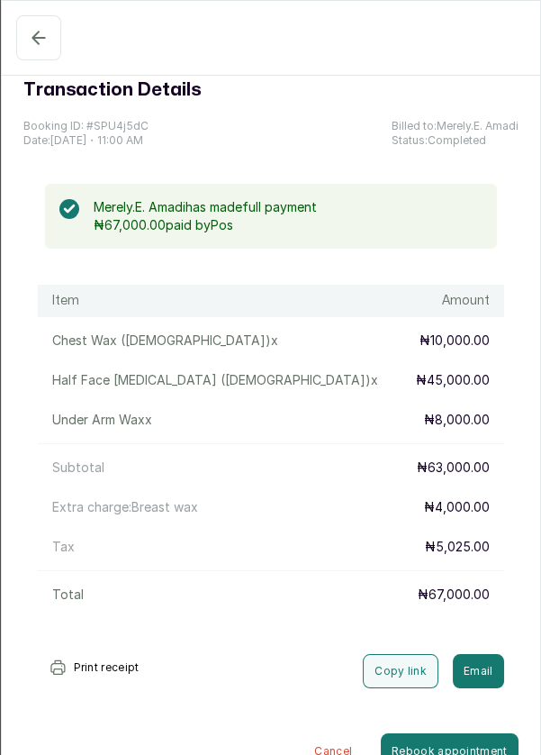
click at [37, 43] on icon "button" at bounding box center [38, 38] width 12 height 12
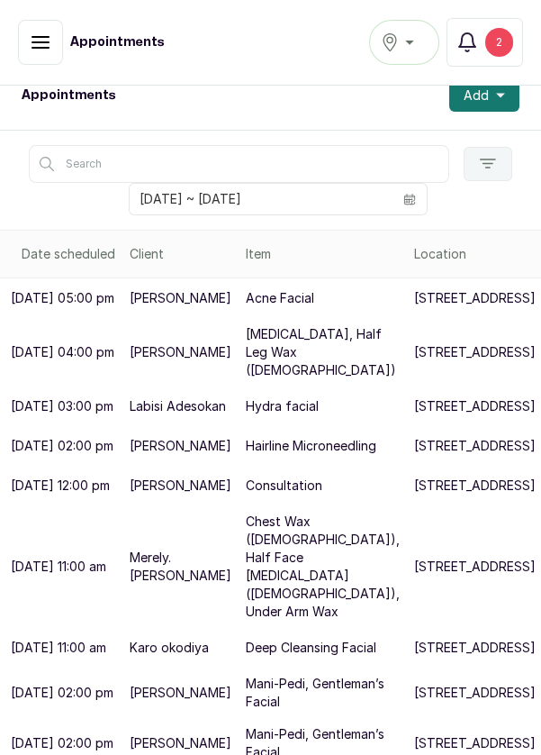
scroll to position [329, 0]
click at [506, 43] on div "2" at bounding box center [499, 42] width 28 height 29
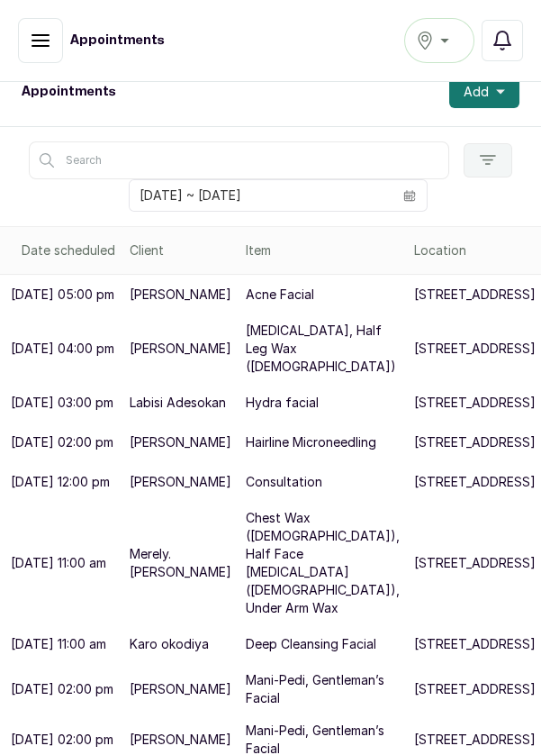
scroll to position [9, 0]
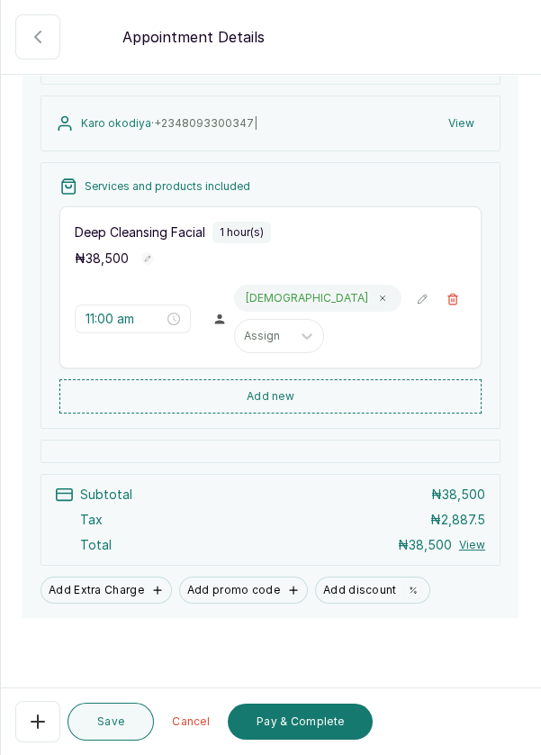
scroll to position [184, 0]
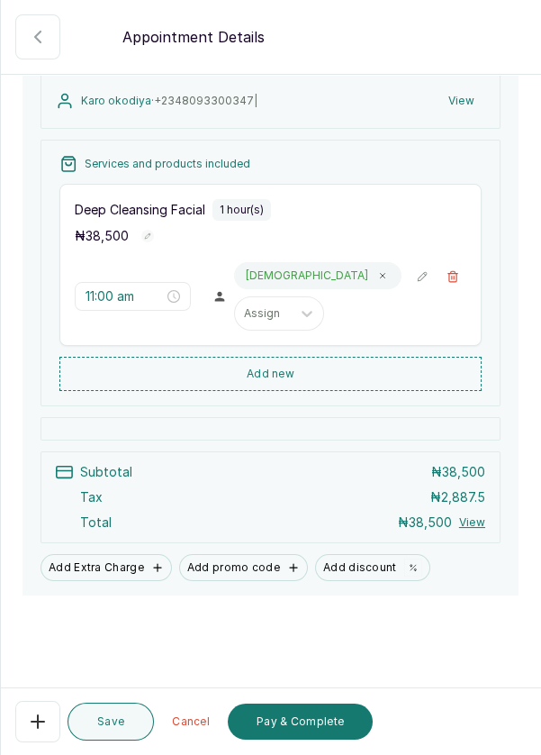
click at [320, 739] on button "Pay & Complete" at bounding box center [300, 721] width 145 height 36
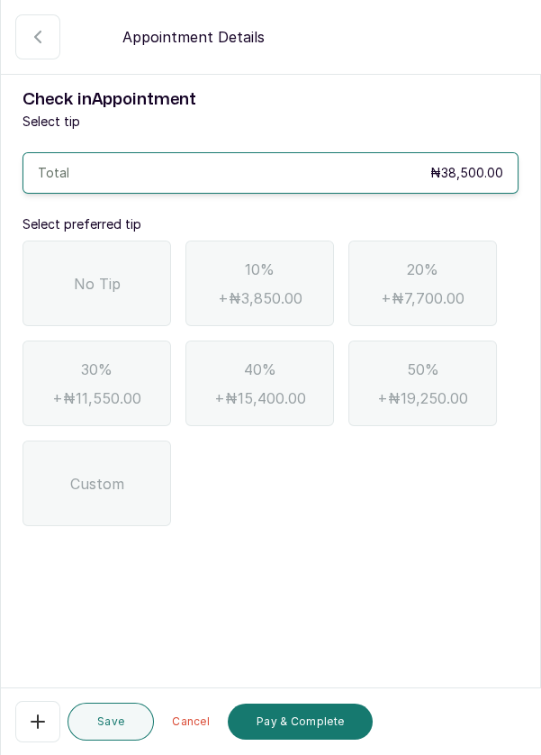
scroll to position [0, 0]
click at [95, 312] on div "No Tip" at bounding box center [97, 283] width 149 height 86
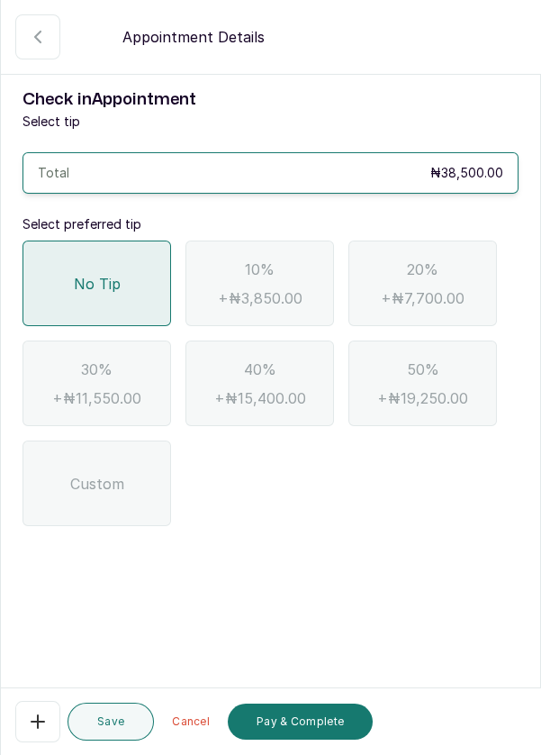
click at [326, 739] on button "Pay & Complete" at bounding box center [300, 721] width 145 height 36
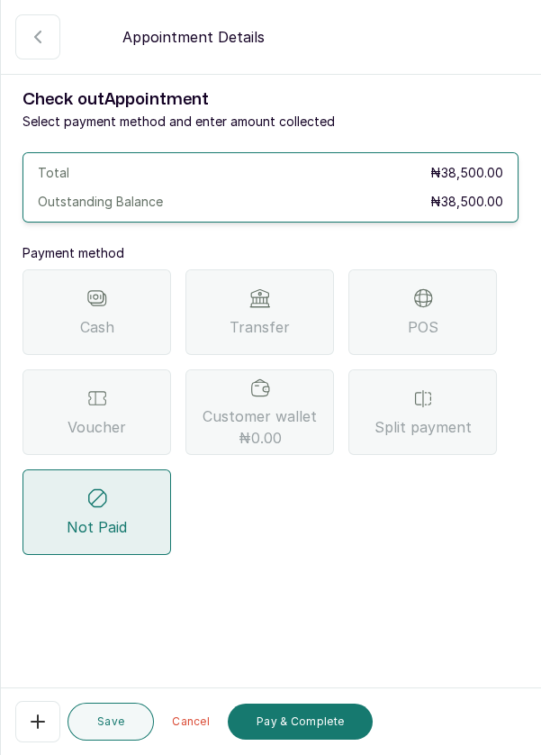
click at [448, 335] on div "POS" at bounding box center [423, 312] width 149 height 86
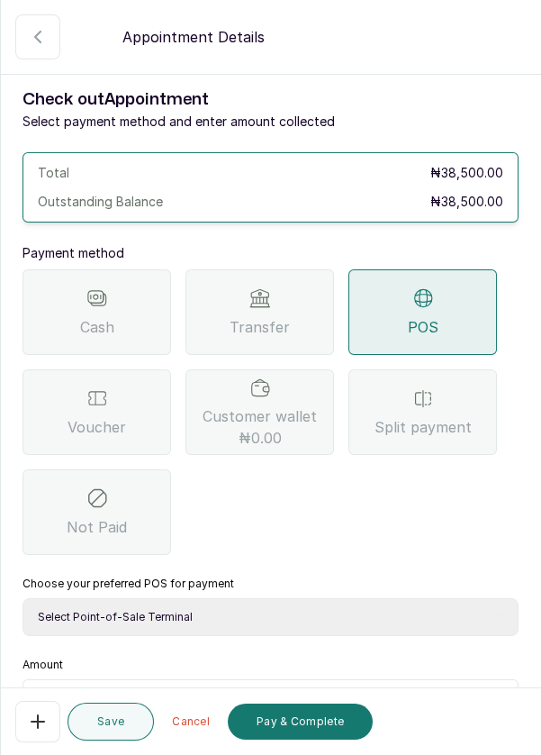
click at [213, 609] on select "Select Point-of-Sale Terminal Pos- Flutterwave Zenith Bank POS - Paga Paga POS …" at bounding box center [271, 617] width 496 height 38
select select "ea021b39-a6bc-4e4d-b5d1-02cb72451b32"
click at [124, 697] on input "text" at bounding box center [282, 702] width 449 height 22
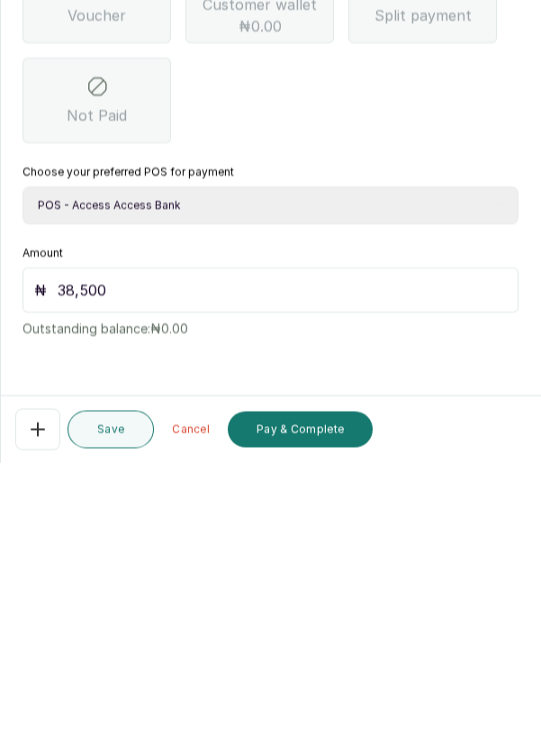
scroll to position [9, 0]
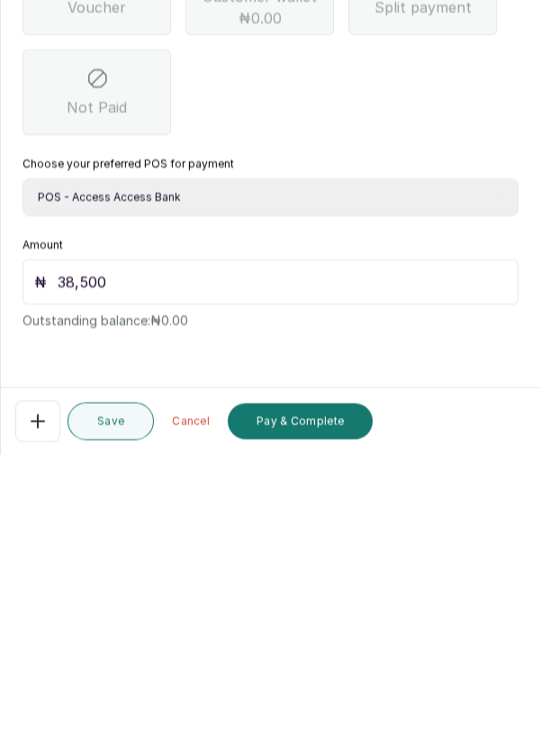
type input "38,500"
click at [342, 727] on button "Pay & Complete" at bounding box center [300, 721] width 145 height 36
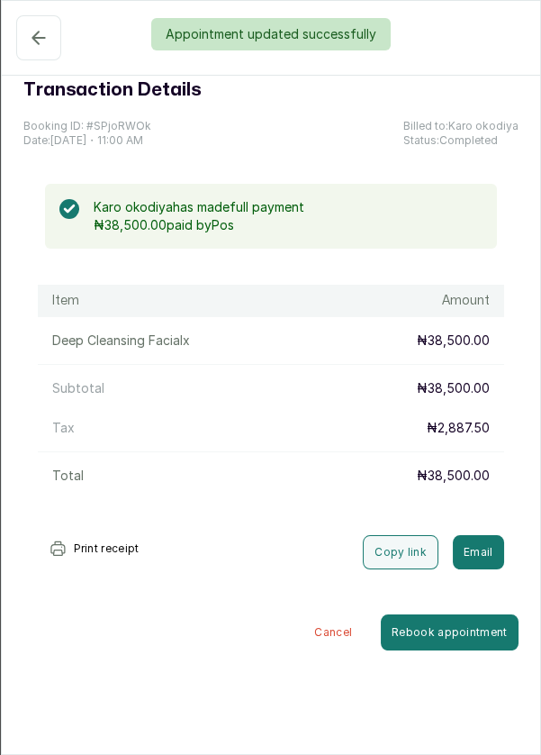
scroll to position [343, 0]
click at [38, 50] on button "Confirmed" at bounding box center [38, 37] width 45 height 45
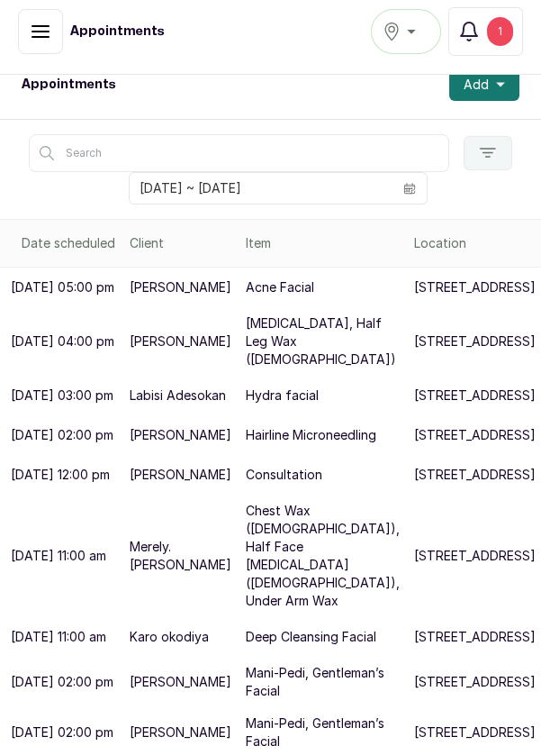
scroll to position [13, 0]
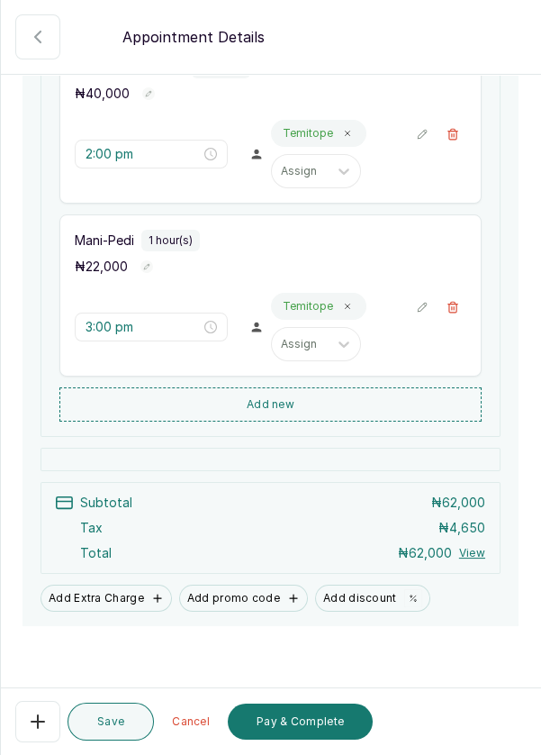
scroll to position [331, 0]
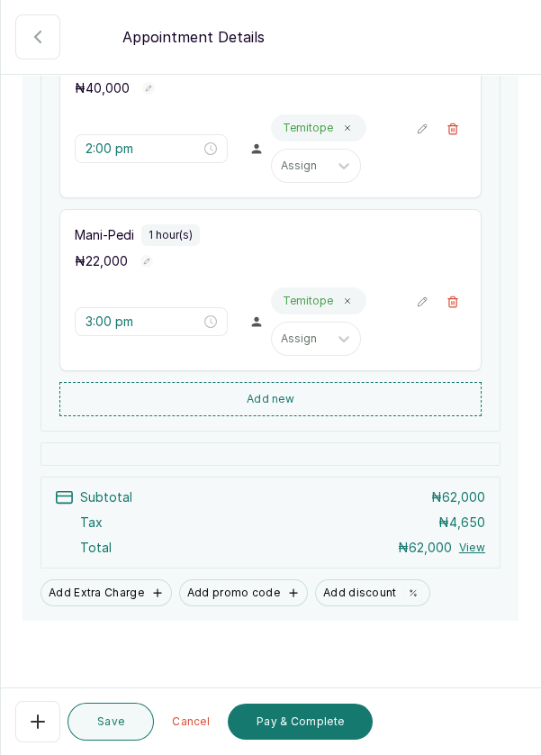
click at [332, 729] on button "Pay & Complete" at bounding box center [300, 721] width 145 height 36
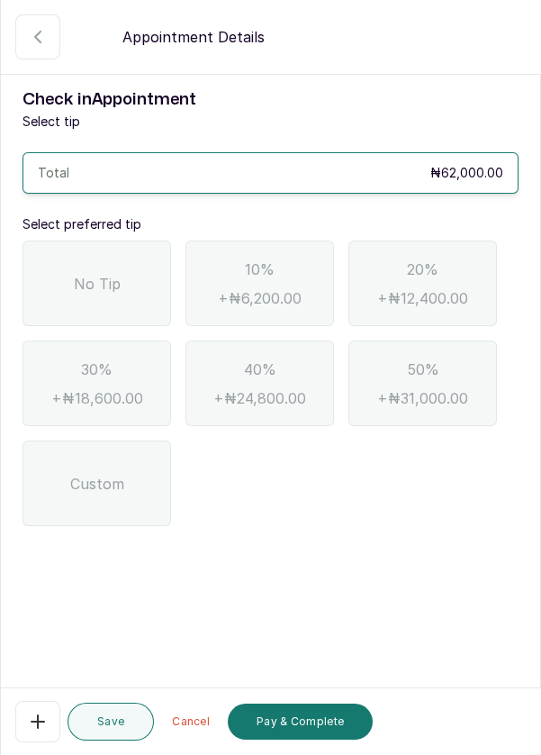
scroll to position [0, 0]
click at [32, 51] on button "Confirmed" at bounding box center [37, 36] width 45 height 45
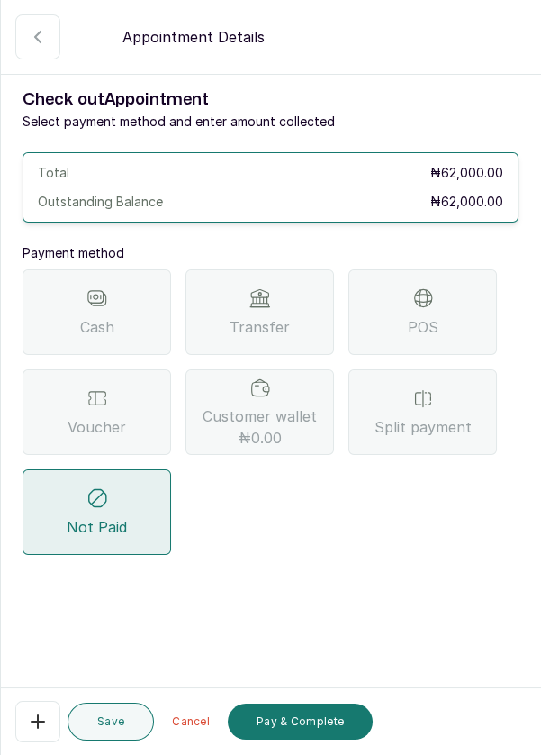
click at [46, 37] on icon "button" at bounding box center [38, 37] width 22 height 22
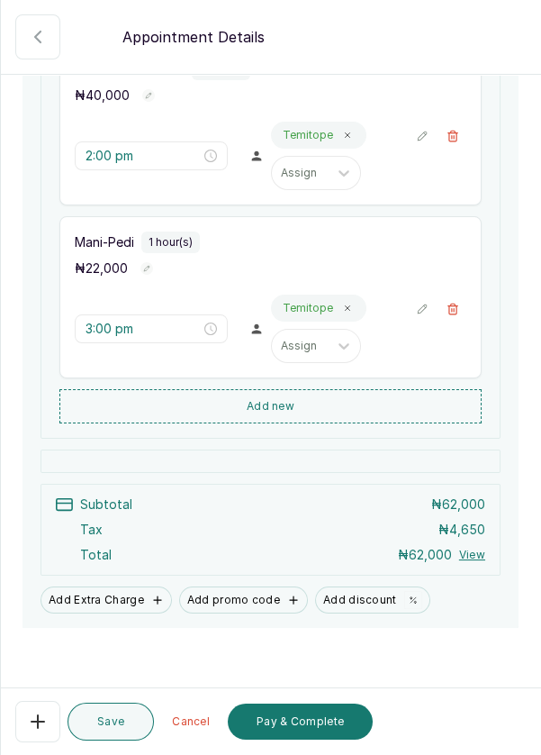
scroll to position [325, 0]
click at [132, 595] on button "Add Extra Charge" at bounding box center [106, 598] width 131 height 27
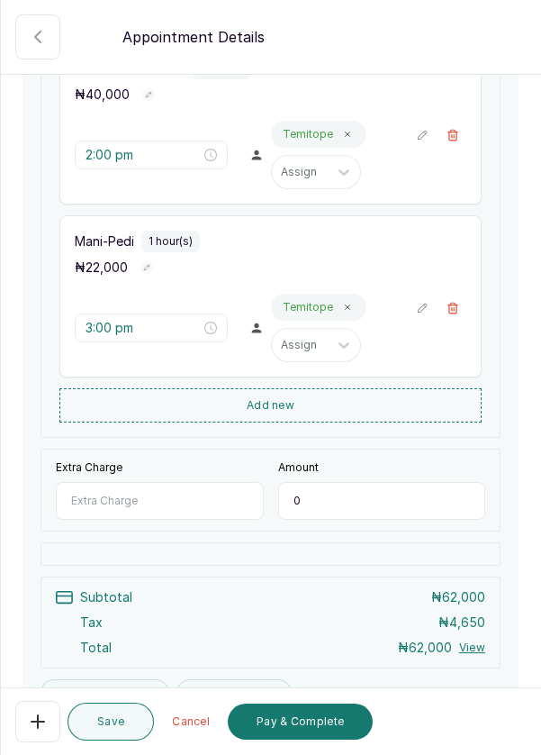
click at [177, 492] on input "Extra Charge" at bounding box center [160, 501] width 208 height 38
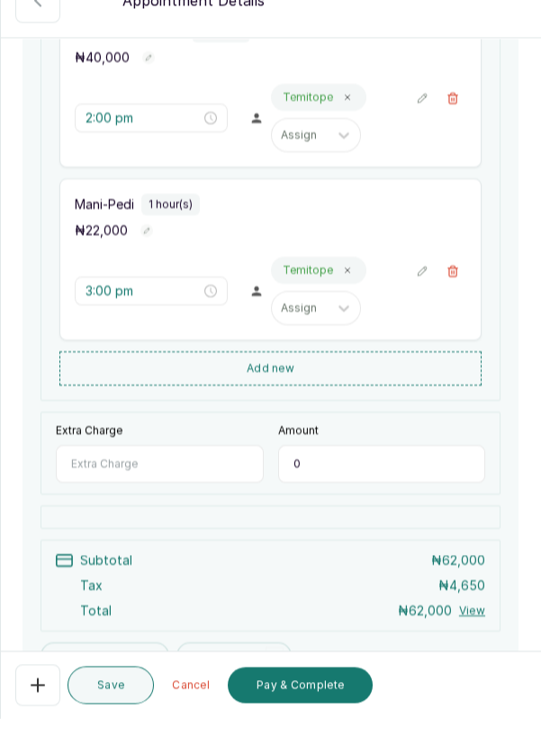
scroll to position [13, 0]
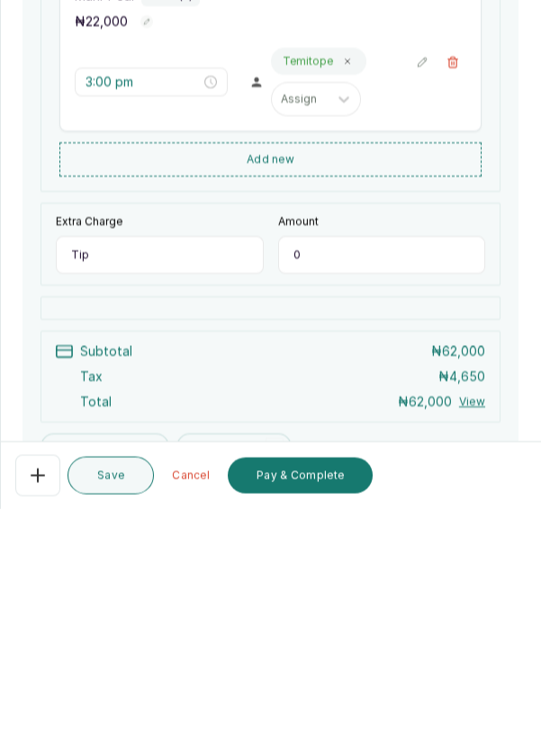
type input "Tip"
click at [345, 490] on input "0" at bounding box center [382, 501] width 208 height 38
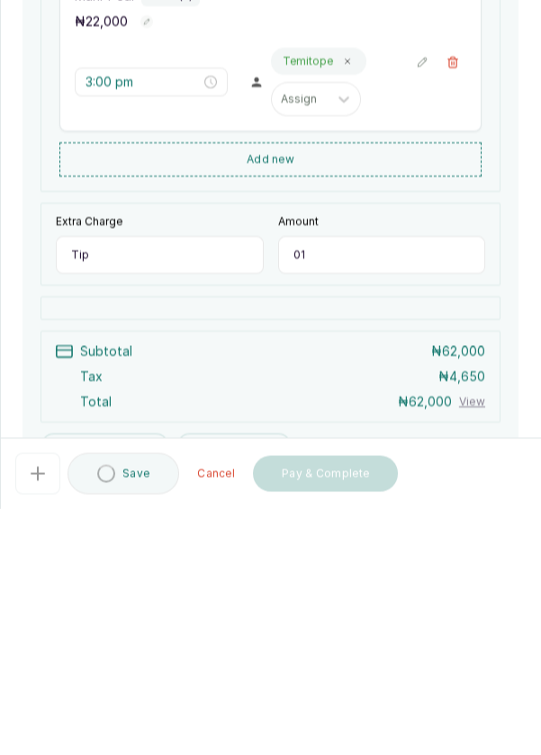
type input "0"
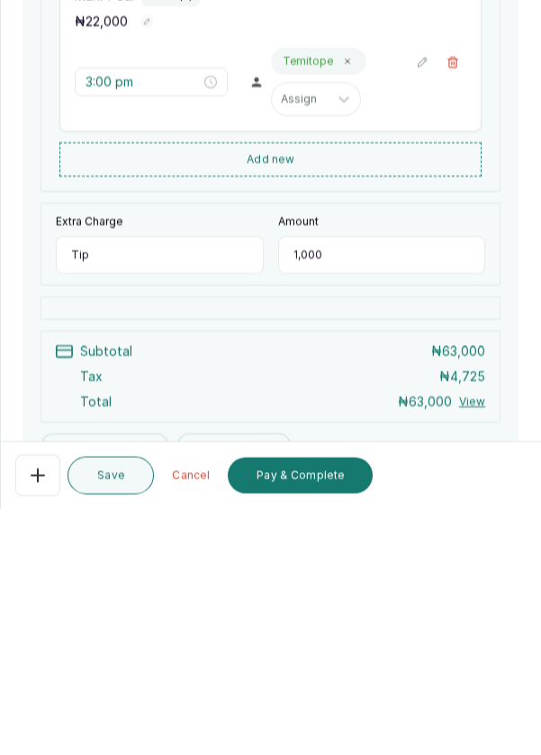
type input "10,000"
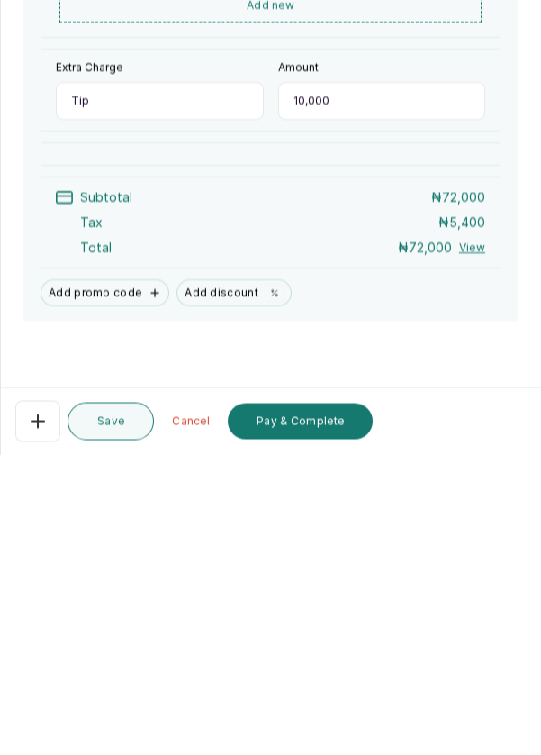
scroll to position [86, 0]
click at [341, 720] on button "Pay & Complete" at bounding box center [300, 721] width 145 height 36
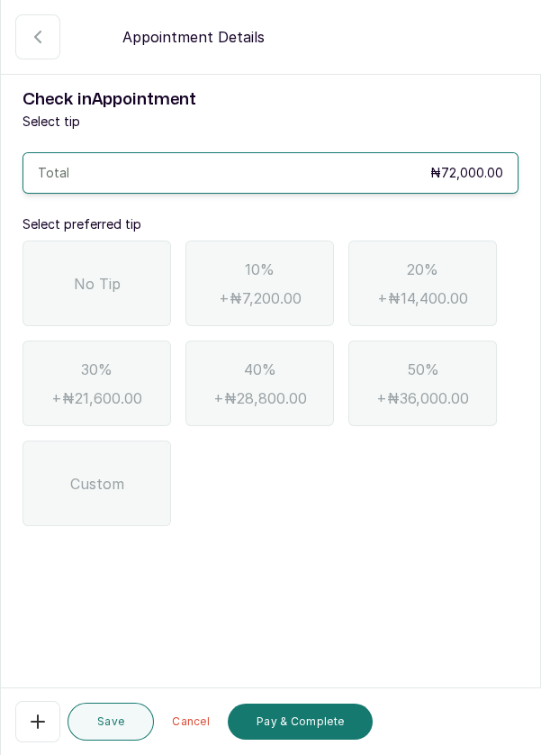
scroll to position [0, 0]
click at [96, 273] on span "No Tip" at bounding box center [97, 284] width 47 height 22
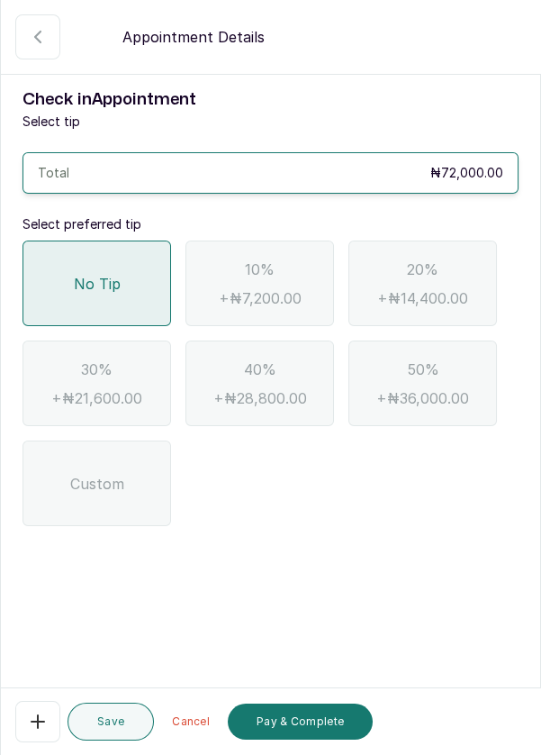
click at [331, 721] on button "Pay & Complete" at bounding box center [300, 721] width 145 height 36
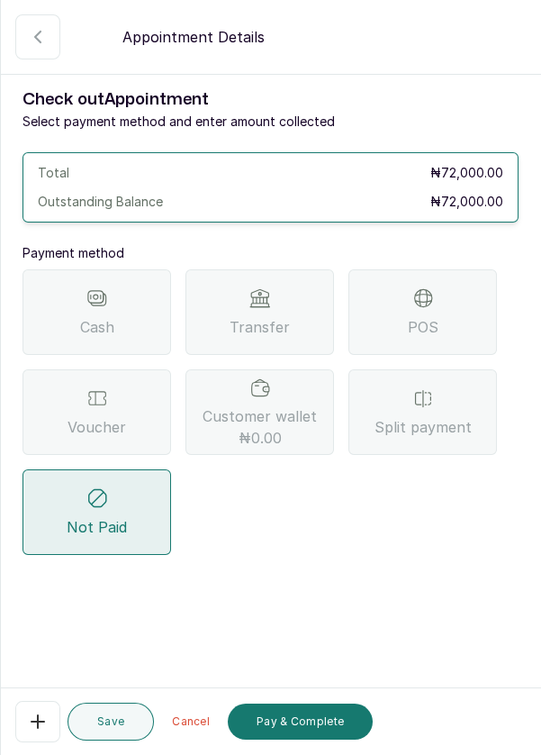
click at [271, 269] on div "Transfer" at bounding box center [260, 312] width 149 height 86
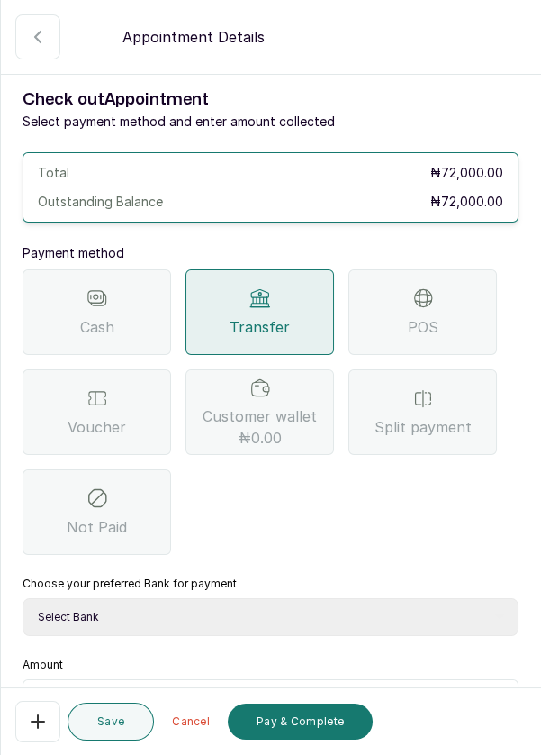
click at [236, 598] on select "Select Bank DERMASPACE ESTHETIC & WELLNESS CENT Sterling Bank DERMASPACEEST/DER…" at bounding box center [271, 617] width 496 height 38
select select "818ea5c0-5b47-4751-8f35-6fc14409c533"
click at [105, 691] on input "text" at bounding box center [282, 702] width 449 height 22
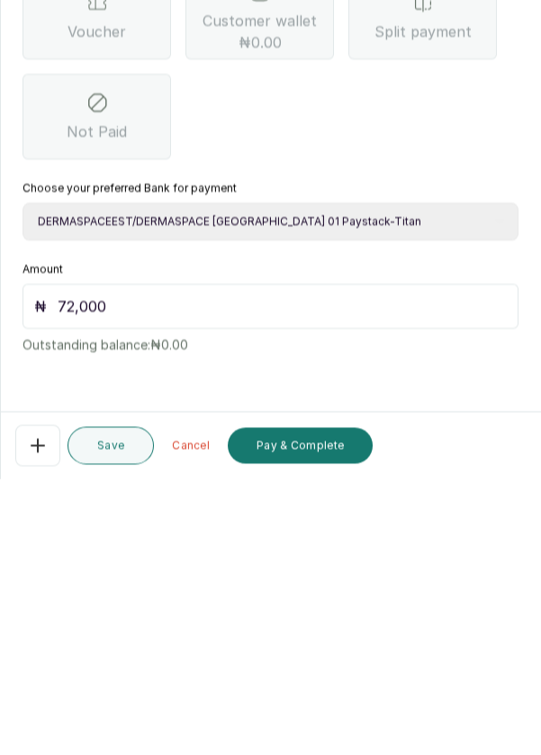
scroll to position [13, 0]
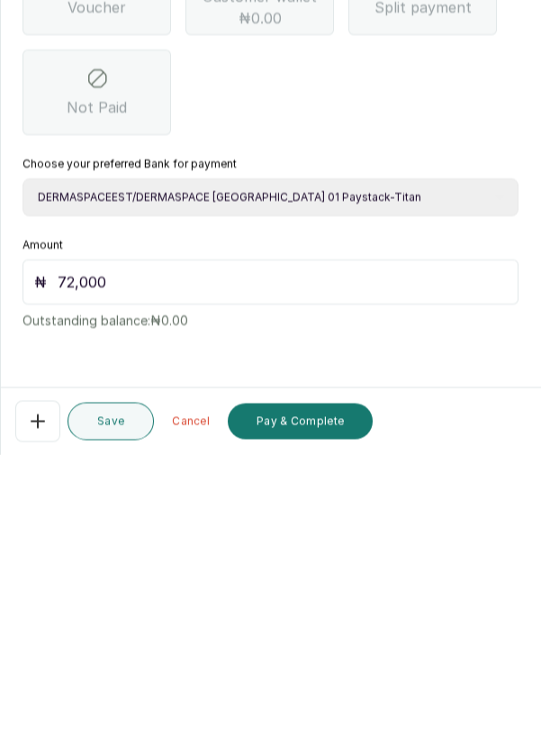
type input "72,000"
click at [321, 721] on button "Pay & Complete" at bounding box center [300, 721] width 145 height 36
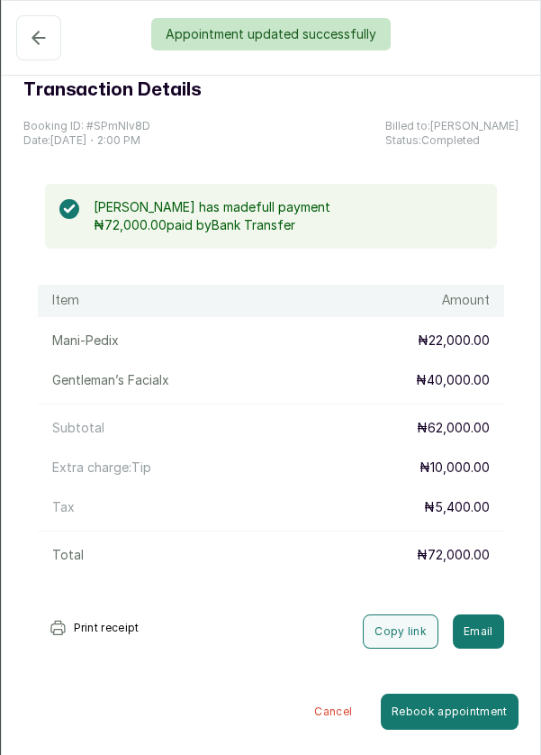
scroll to position [343, 0]
click at [28, 30] on div "Appointment updated successfully" at bounding box center [270, 34] width 541 height 32
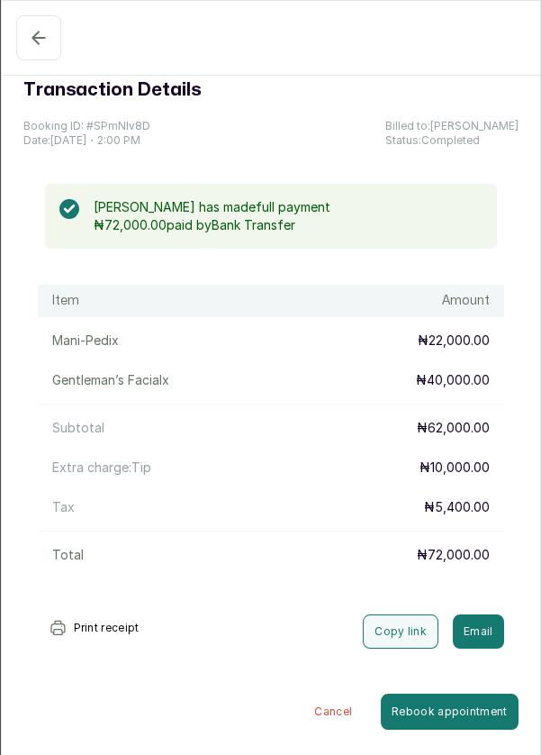
click at [28, 35] on icon "button" at bounding box center [39, 38] width 22 height 22
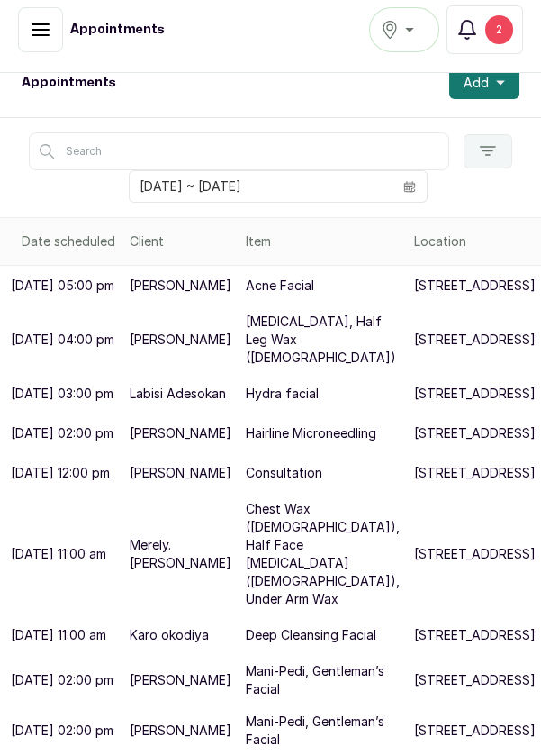
scroll to position [329, 0]
click at [414, 739] on p "[STREET_ADDRESS]" at bounding box center [475, 730] width 122 height 18
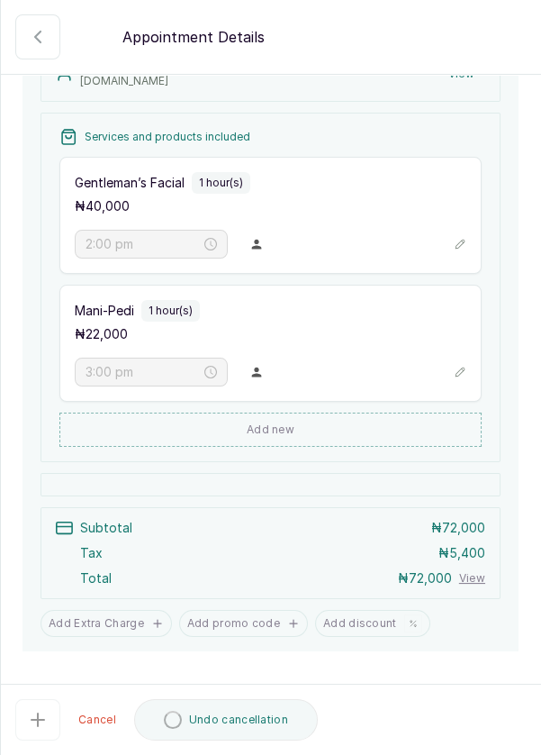
scroll to position [242, 0]
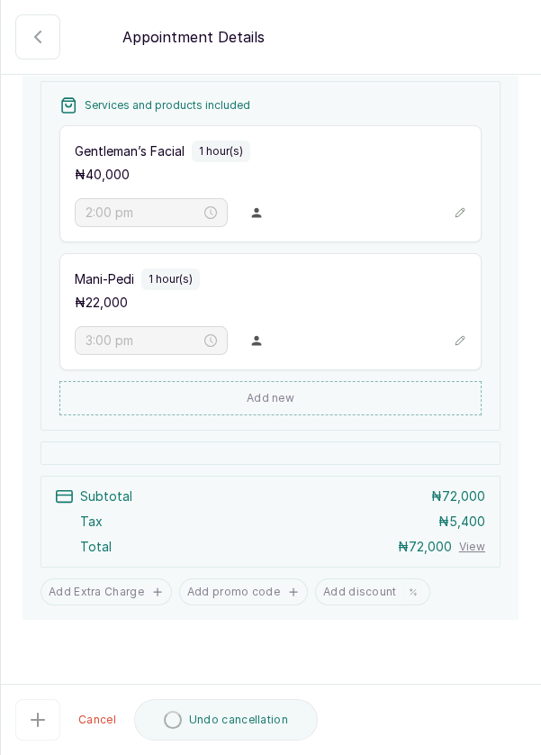
click at [34, 730] on icon "button" at bounding box center [38, 720] width 22 height 22
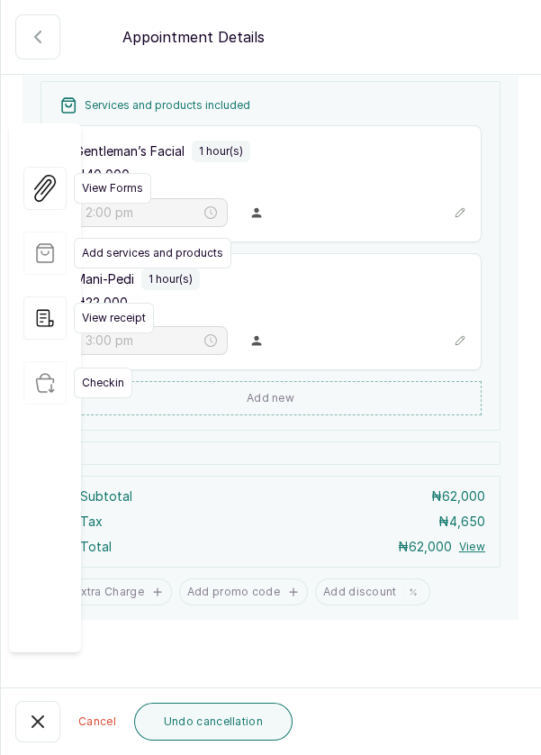
click at [456, 694] on form "Back Appointment Details Edit appointment 💻 Booked Online Make changes to appoi…" at bounding box center [270, 303] width 539 height 1088
click at [438, 679] on form "Back Appointment Details Edit appointment 💻 Booked Online Make changes to appoi…" at bounding box center [270, 303] width 539 height 1088
click at [35, 732] on icon "button" at bounding box center [38, 722] width 22 height 22
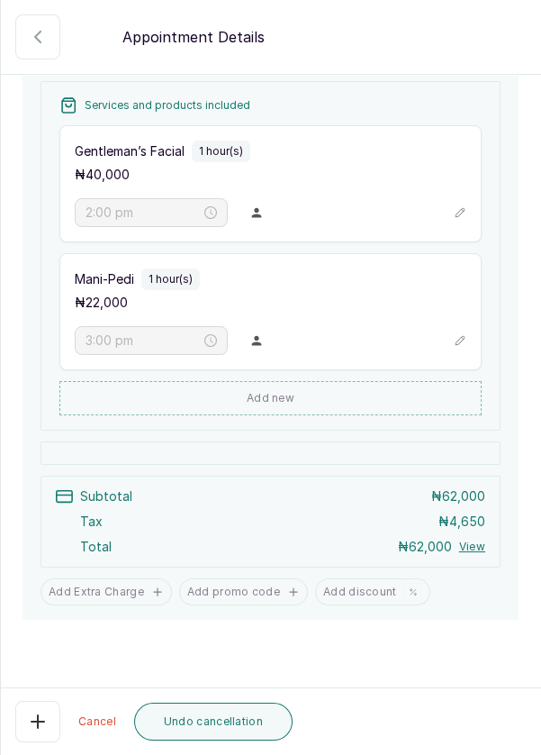
click at [23, 29] on button "💻 Booked Online" at bounding box center [37, 36] width 45 height 45
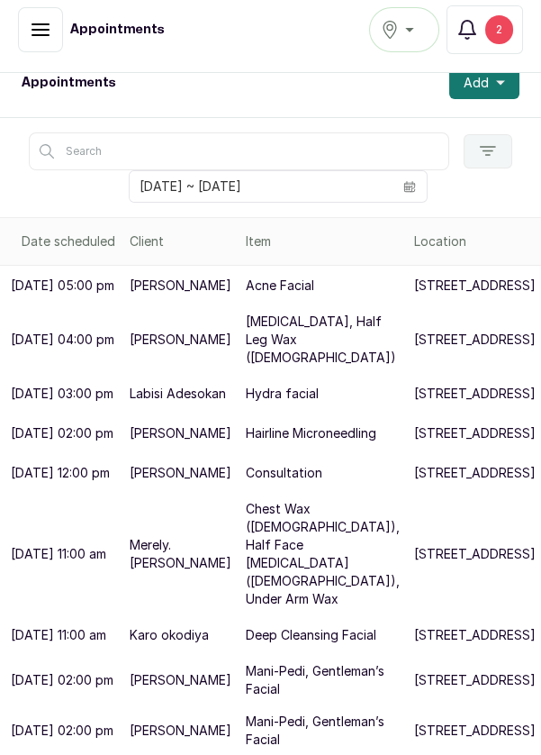
scroll to position [89, 0]
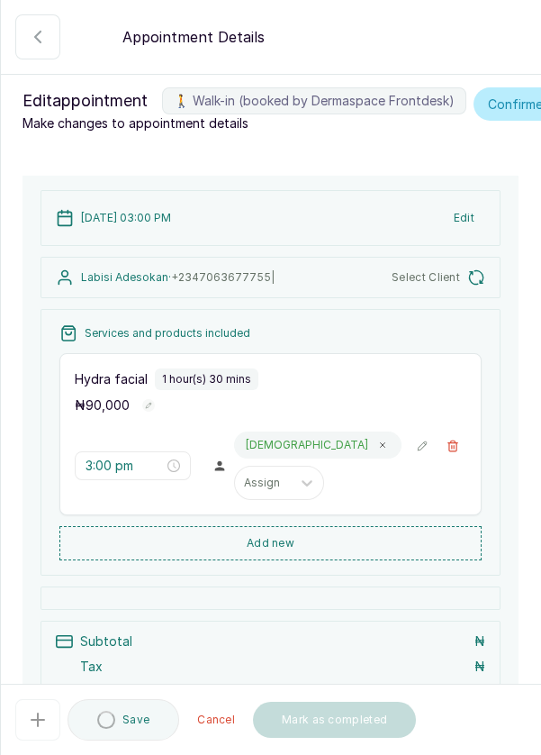
type input "3:00 pm"
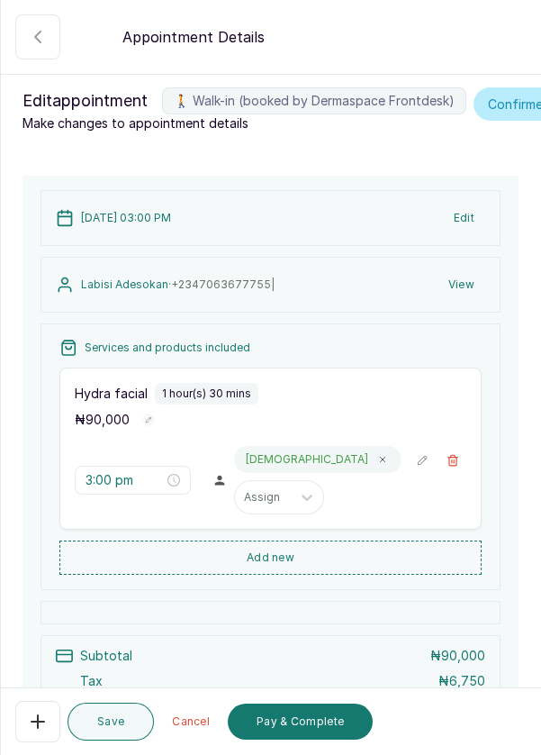
click at [32, 732] on icon "button" at bounding box center [38, 722] width 22 height 22
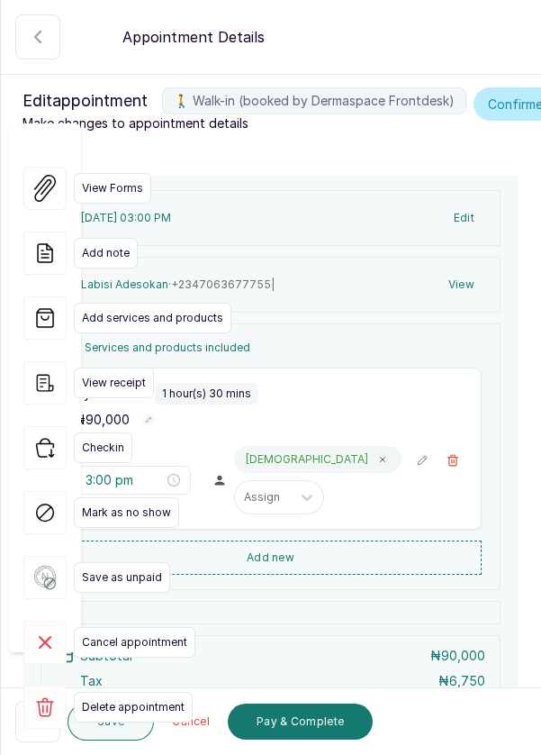
click at [49, 621] on rect at bounding box center [44, 642] width 43 height 43
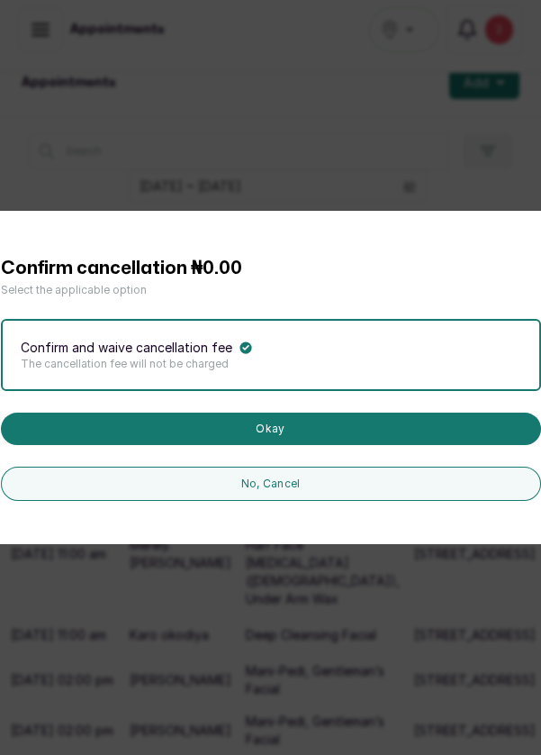
click at [206, 445] on button "Okay" at bounding box center [271, 428] width 540 height 32
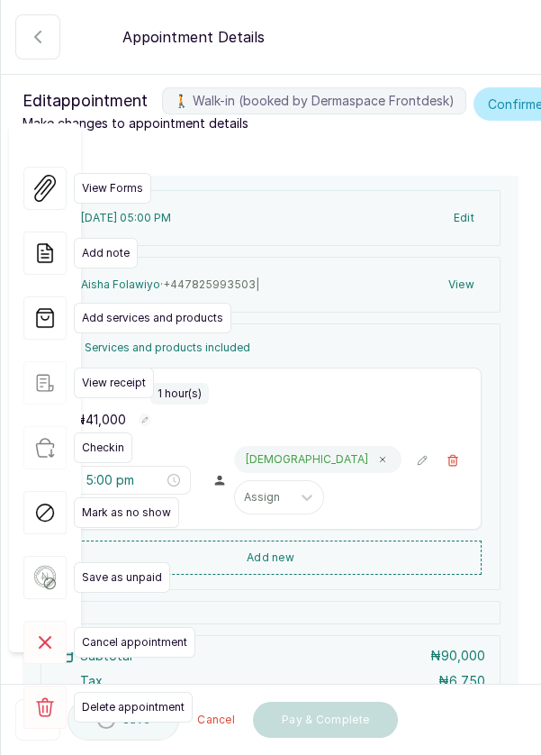
type input "5:00 pm"
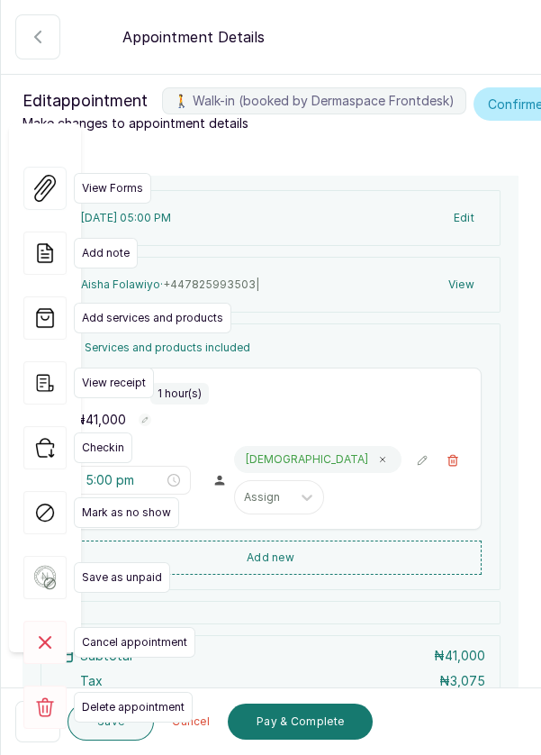
click at [45, 621] on rect at bounding box center [44, 642] width 43 height 43
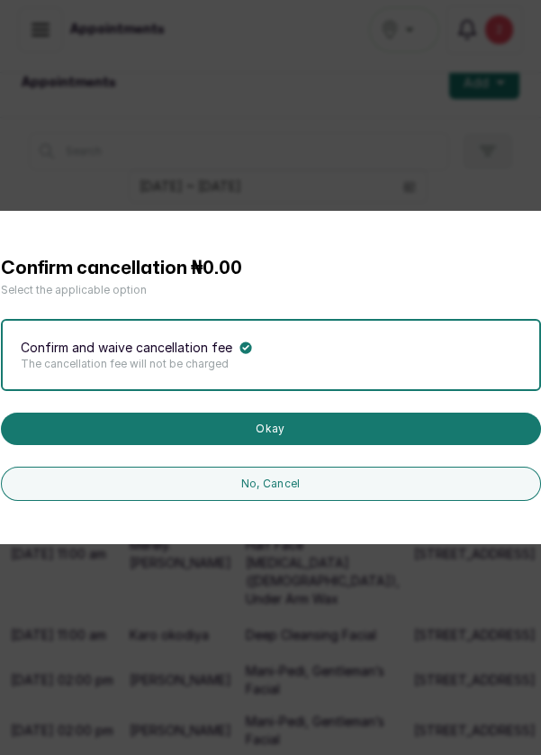
click at [249, 445] on button "Okay" at bounding box center [271, 428] width 540 height 32
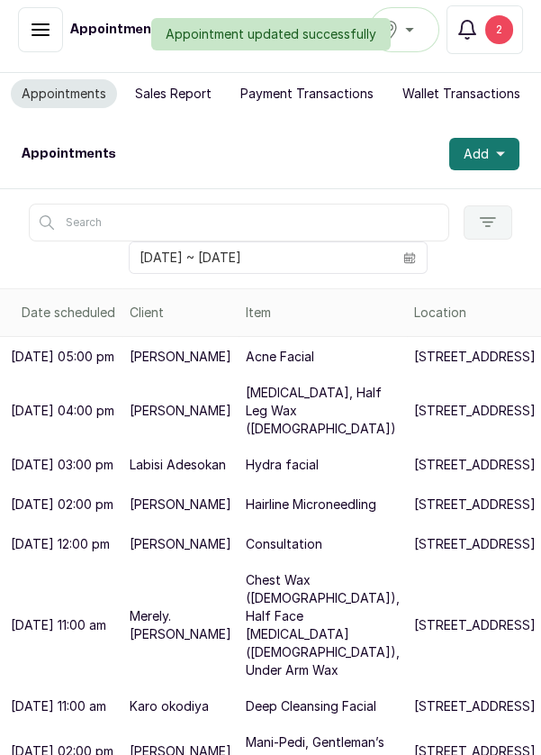
scroll to position [0, 0]
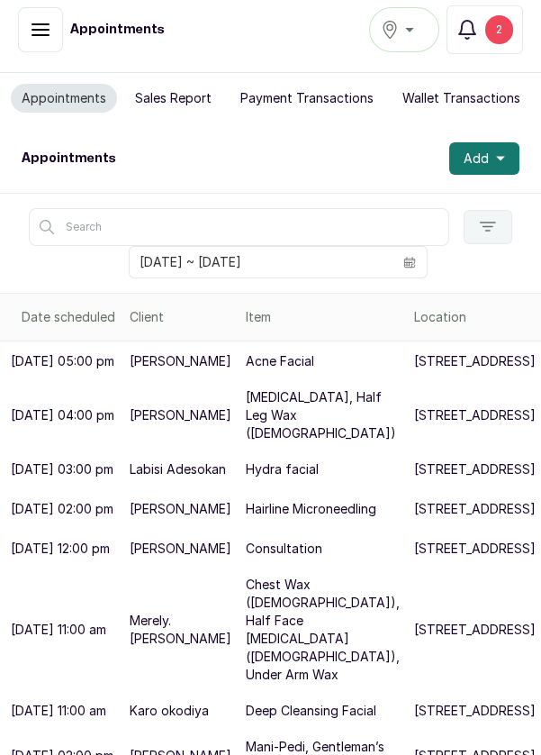
click at [511, 152] on button "Add" at bounding box center [484, 158] width 70 height 32
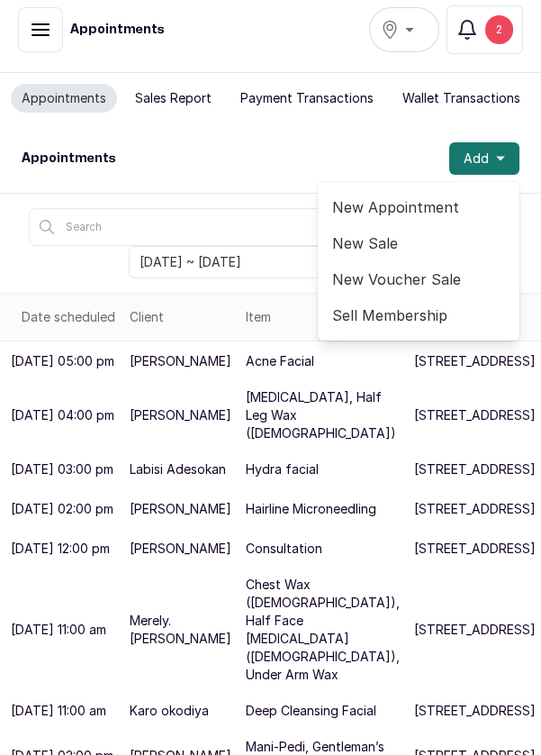
click at [456, 198] on span "New Appointment" at bounding box center [418, 207] width 173 height 22
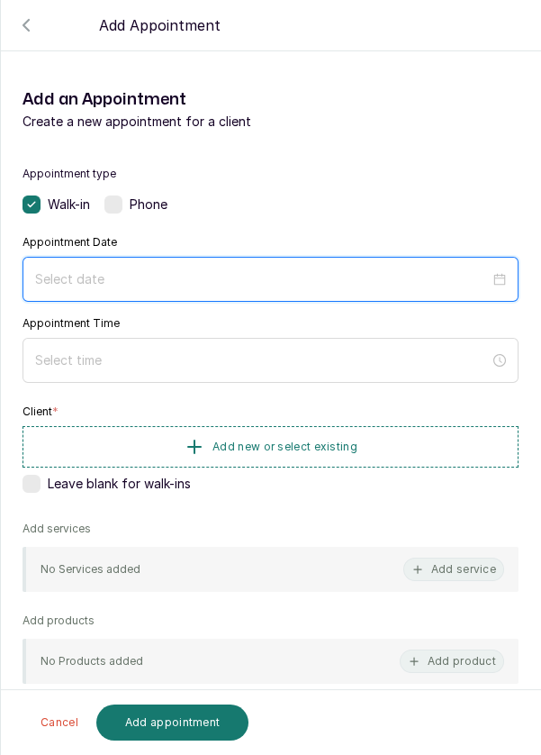
click at [171, 276] on input at bounding box center [262, 279] width 455 height 20
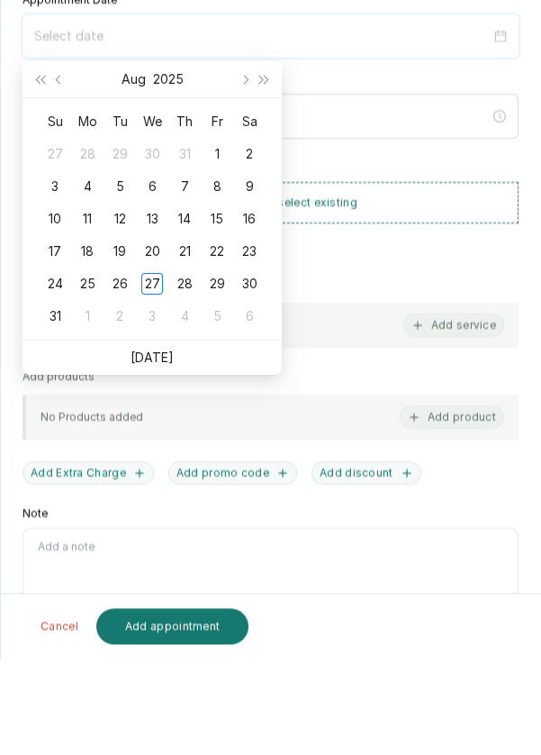
scroll to position [13, 0]
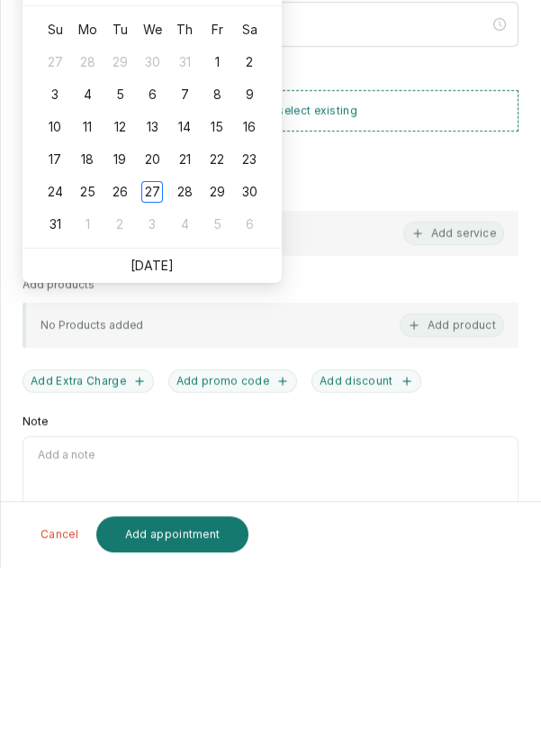
click at [167, 462] on li "[DATE]" at bounding box center [152, 454] width 43 height 34
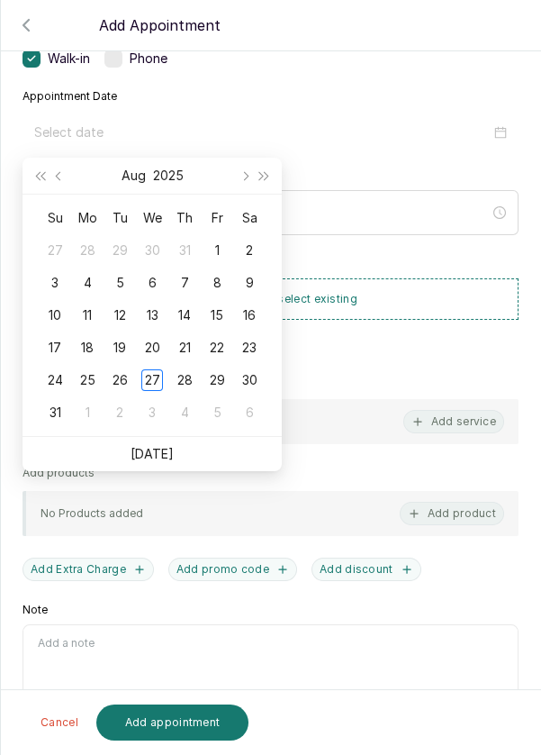
click at [166, 451] on link "[DATE]" at bounding box center [152, 453] width 43 height 15
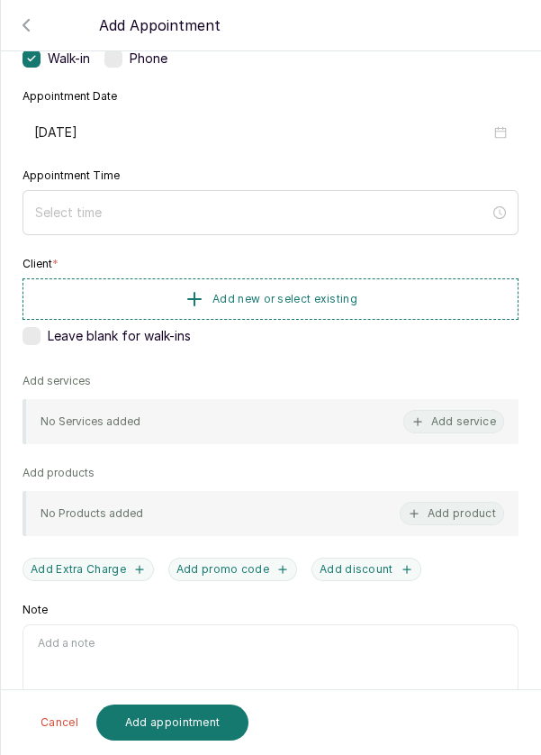
type input "[DATE]"
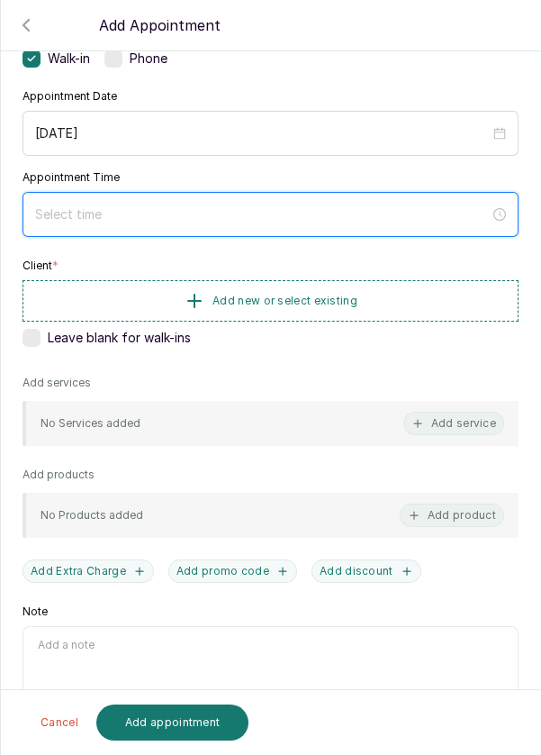
click at [137, 204] on input at bounding box center [262, 214] width 455 height 20
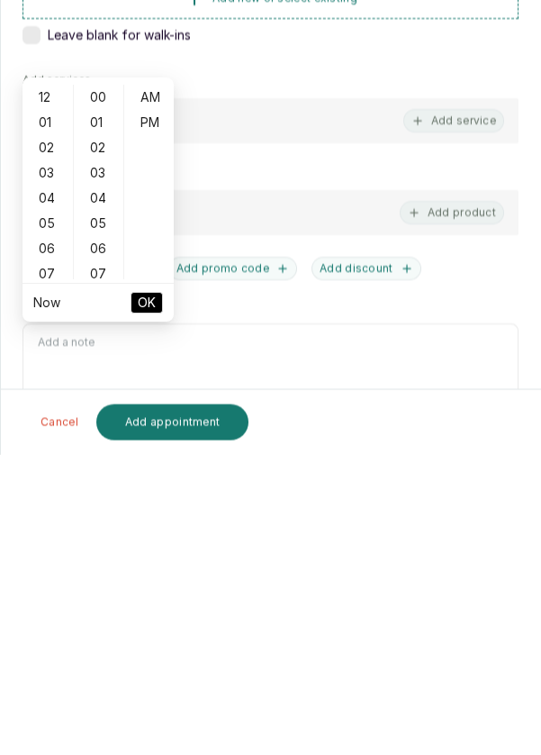
scroll to position [0, 0]
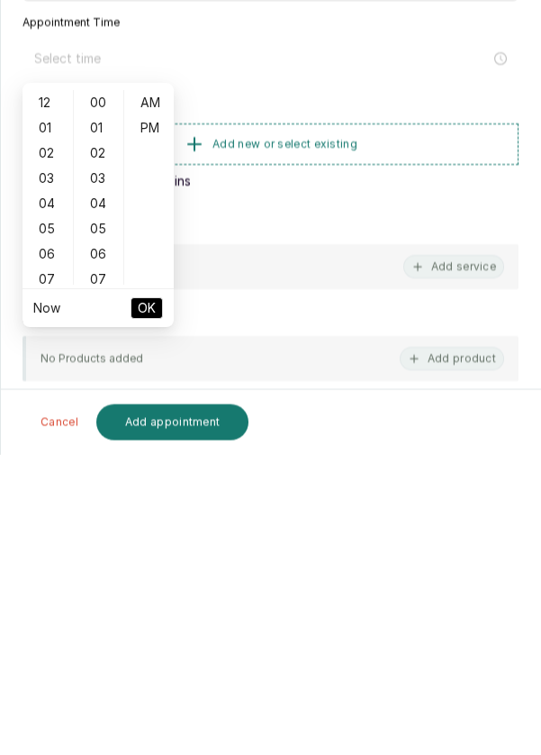
click at [50, 509] on div "04" at bounding box center [47, 504] width 43 height 25
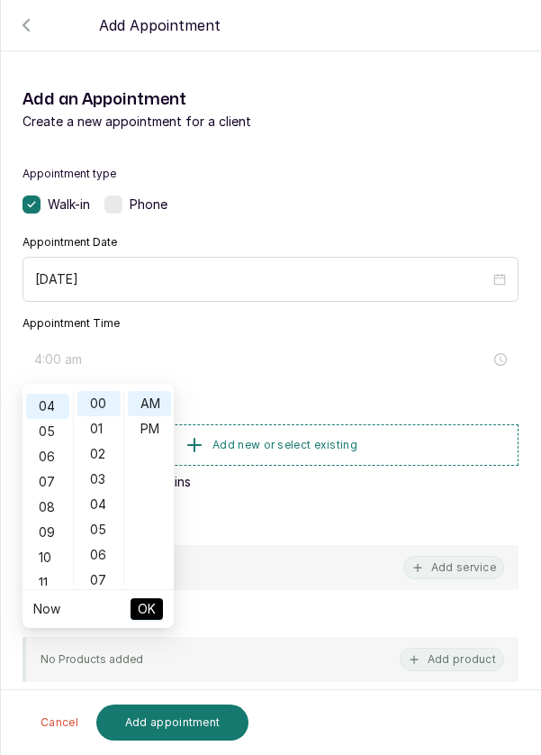
scroll to position [100, 0]
click at [44, 575] on div "11" at bounding box center [47, 580] width 43 height 25
type input "11:00 am"
click at [153, 606] on span "OK" at bounding box center [147, 609] width 18 height 34
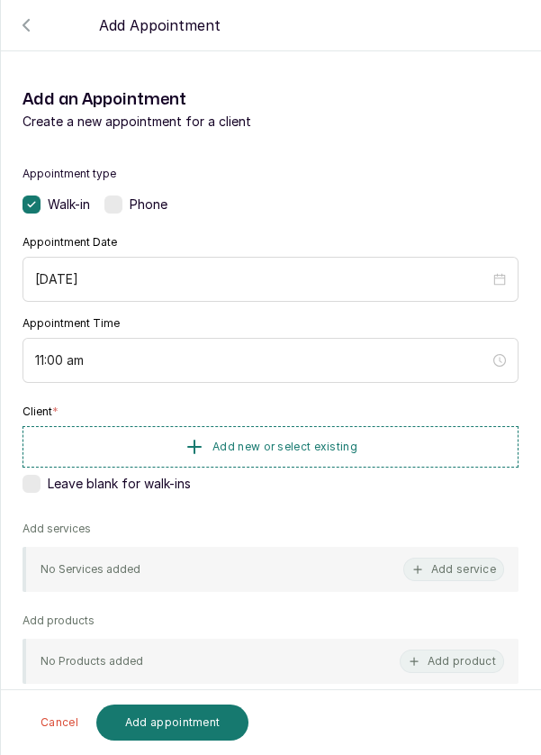
click at [386, 445] on button "Add new or select existing" at bounding box center [271, 446] width 496 height 41
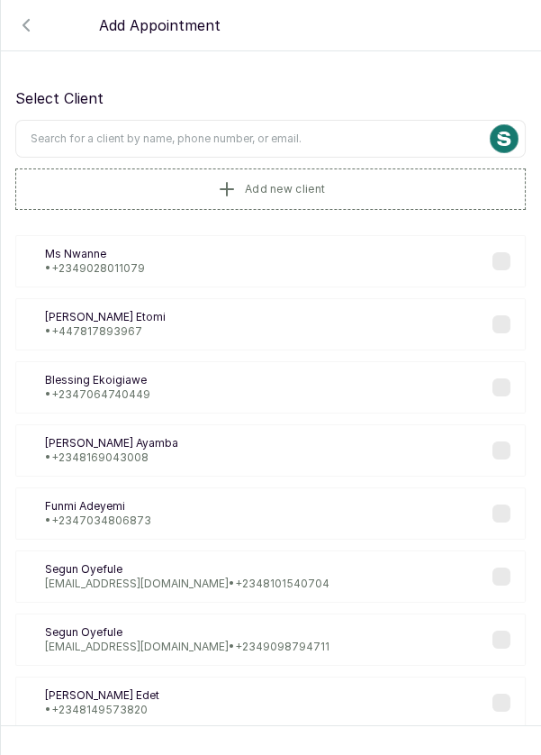
click at [313, 131] on input "text" at bounding box center [270, 139] width 511 height 38
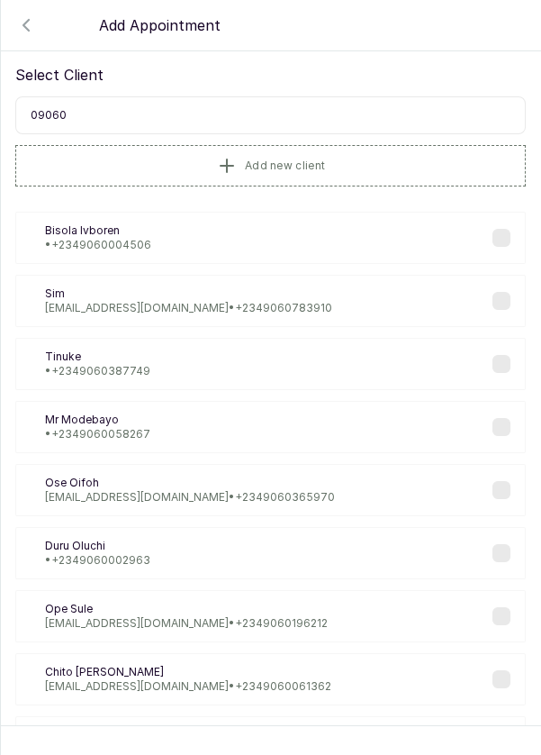
scroll to position [35, 0]
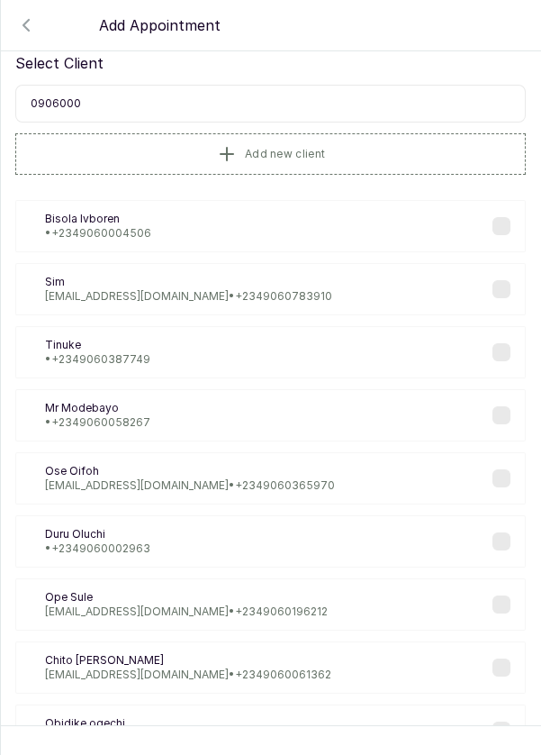
type input "090600"
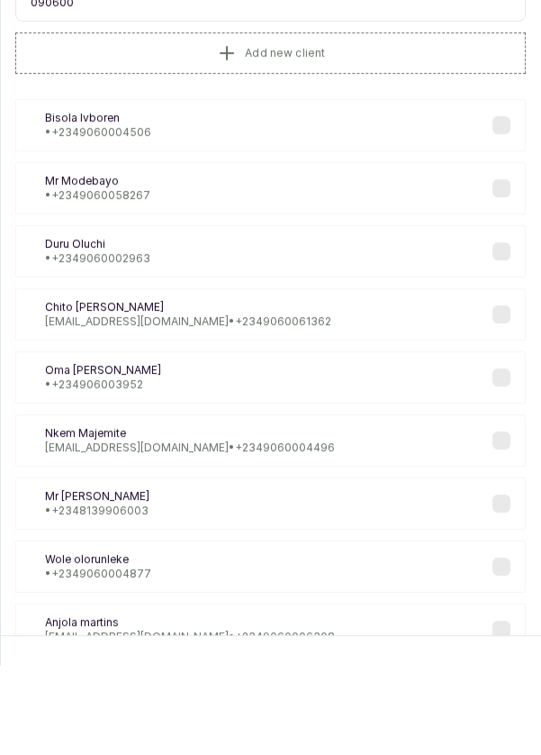
scroll to position [13, 0]
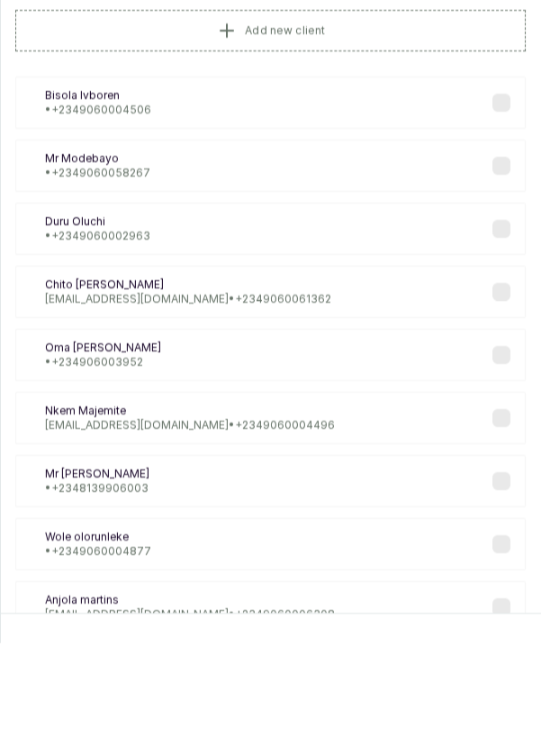
click at [317, 536] on div "NM Nkem Majemite nkemmajemite@gmail.com • +234 9060004496" at bounding box center [270, 530] width 511 height 52
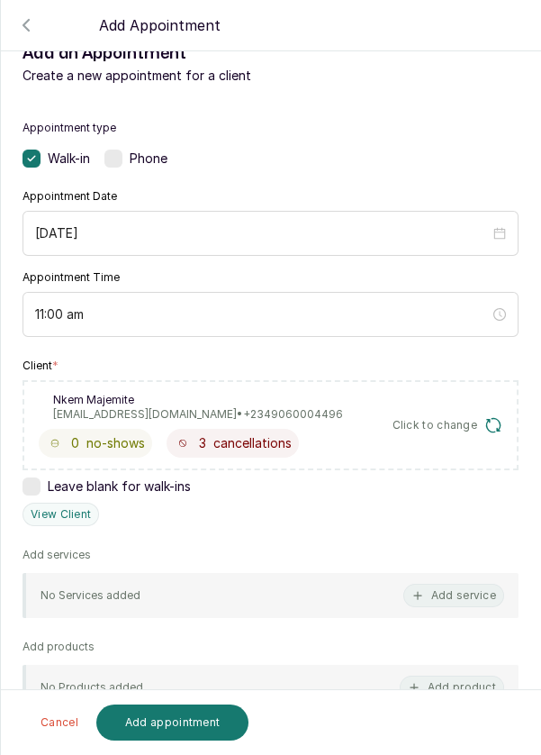
scroll to position [218, 0]
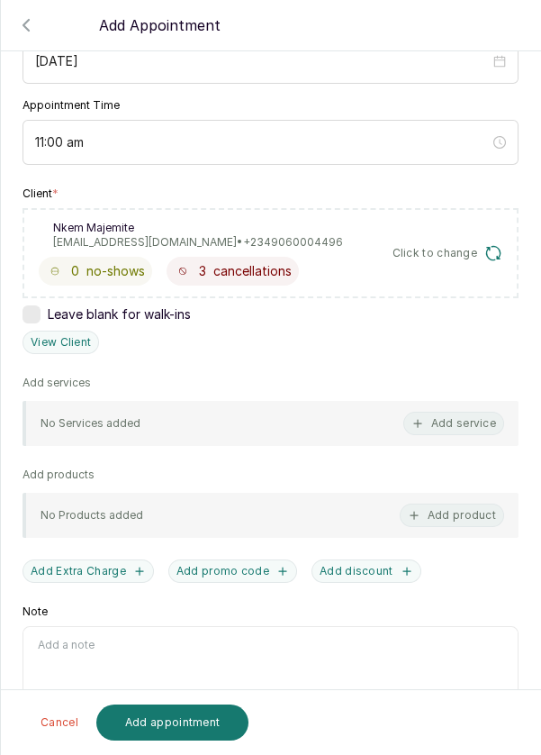
click at [479, 418] on button "Add service" at bounding box center [453, 423] width 101 height 23
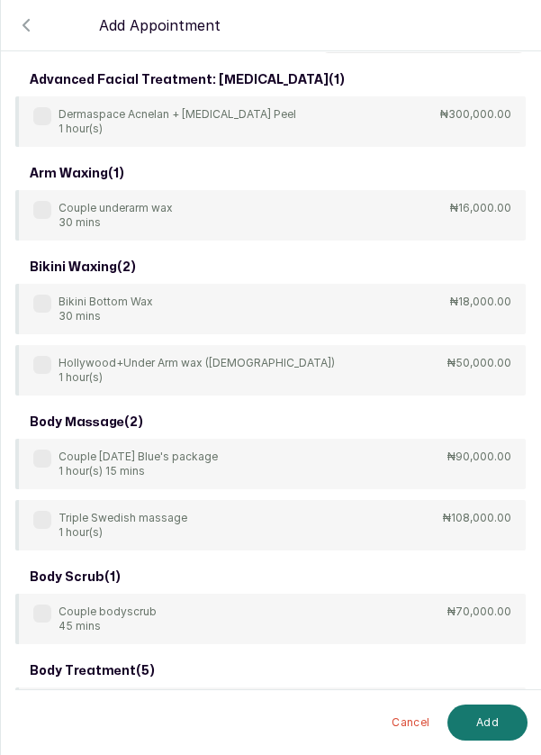
scroll to position [0, 0]
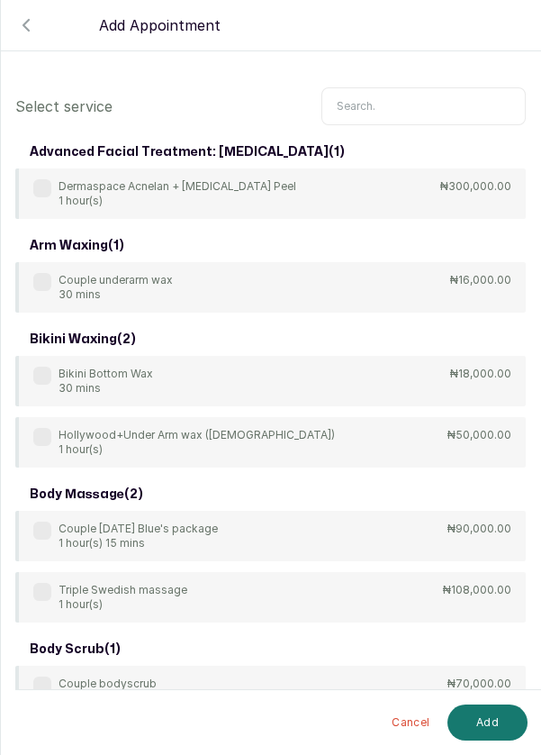
click at [404, 103] on input "text" at bounding box center [424, 106] width 204 height 38
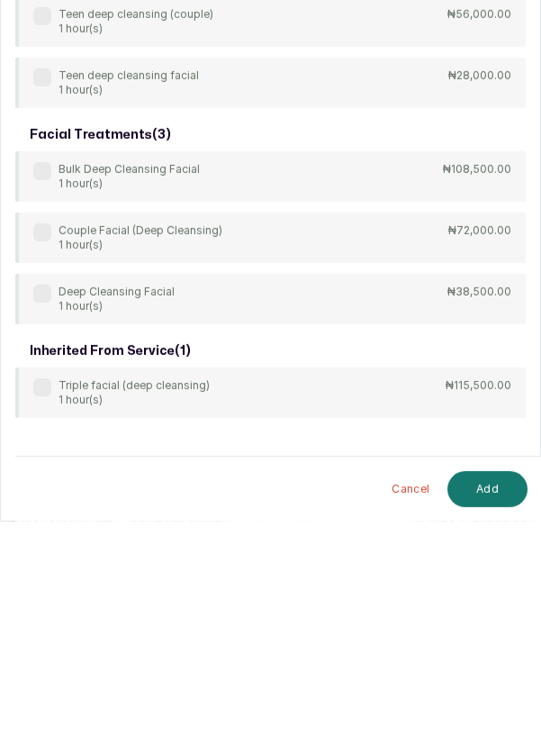
scroll to position [13, 0]
type input "Deep cleans"
click at [35, 532] on label at bounding box center [42, 527] width 18 height 18
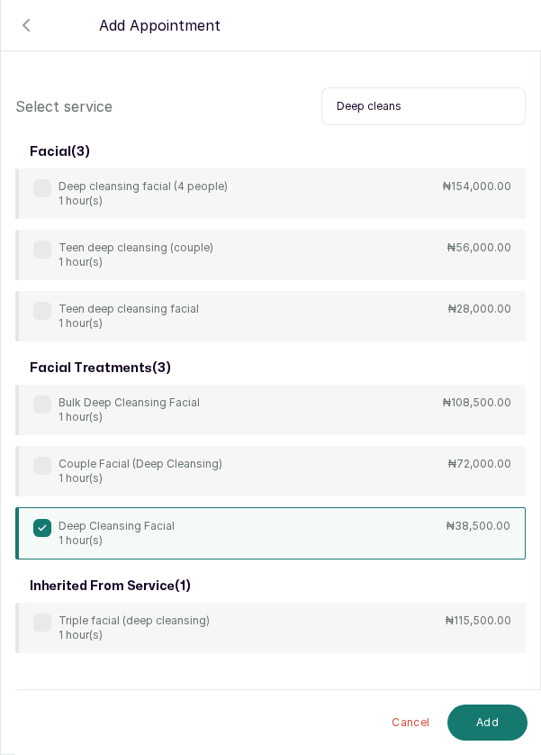
click at [502, 729] on button "Add" at bounding box center [488, 722] width 80 height 36
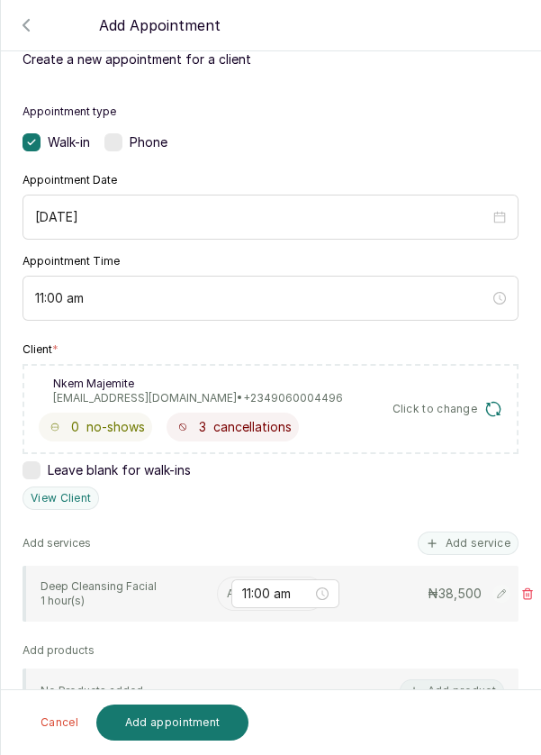
scroll to position [99, 0]
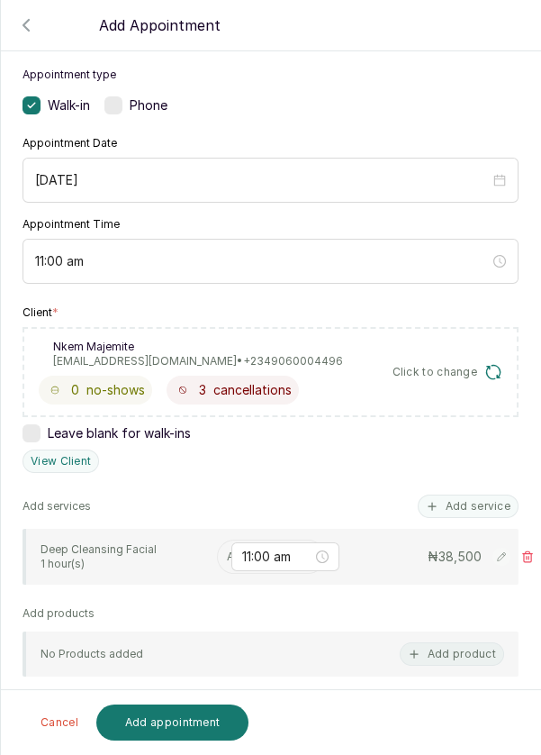
click at [227, 554] on input "text" at bounding box center [228, 556] width 3 height 13
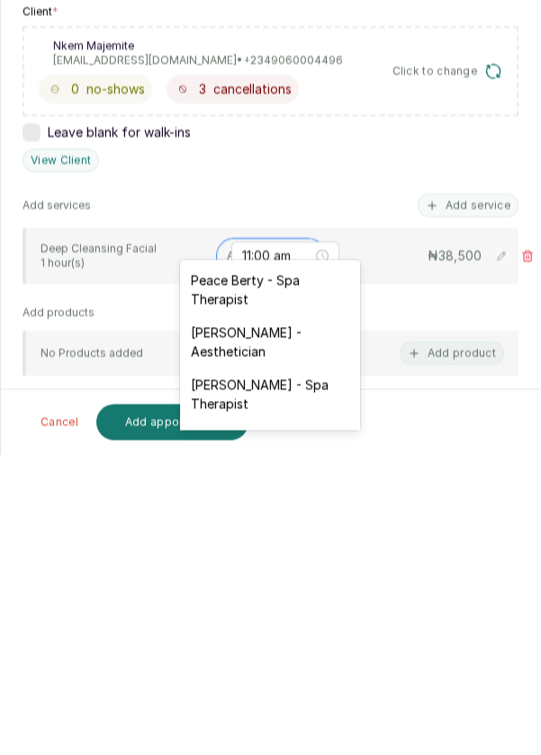
scroll to position [24, 0]
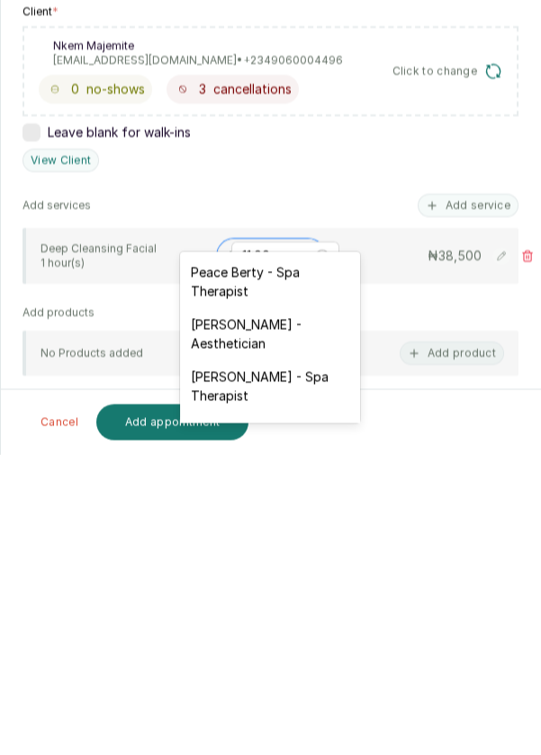
click at [309, 621] on div "[PERSON_NAME] - Aesthetician" at bounding box center [270, 634] width 180 height 52
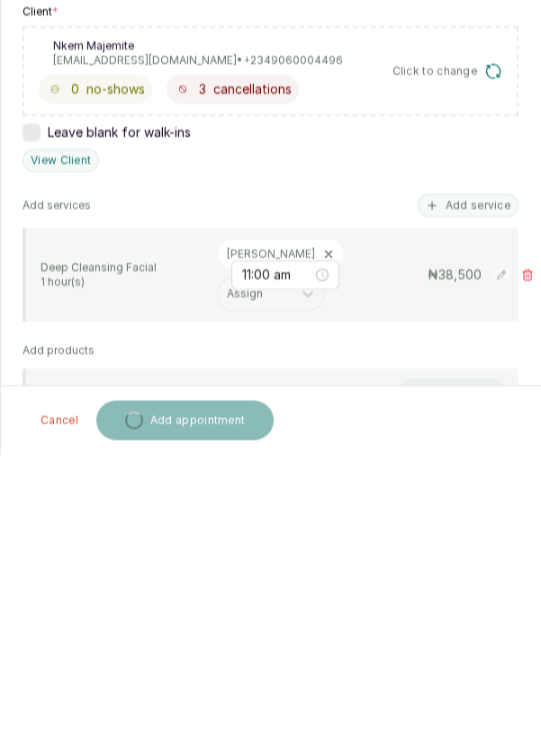
scroll to position [13, 0]
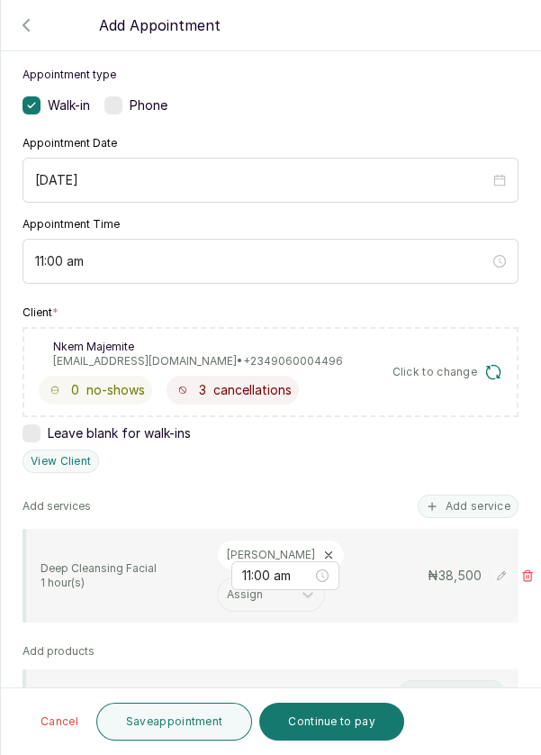
click at [476, 494] on button "Add service" at bounding box center [468, 505] width 101 height 23
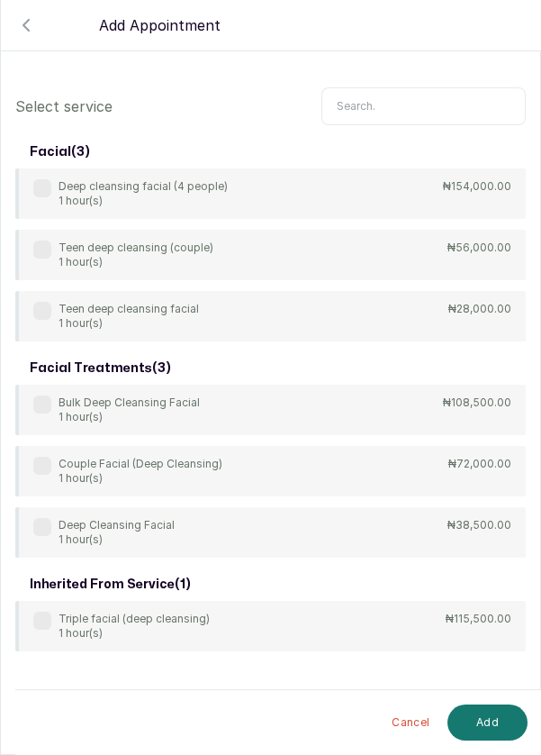
scroll to position [0, 0]
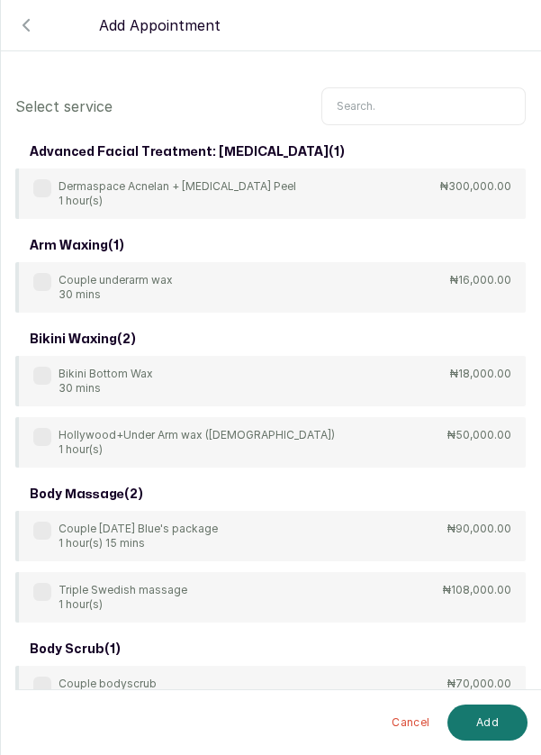
click at [385, 100] on input "text" at bounding box center [424, 106] width 204 height 38
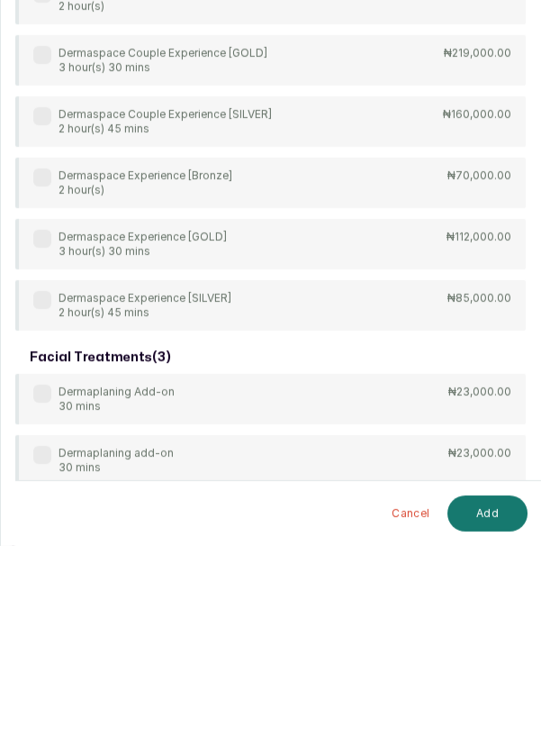
scroll to position [13, 0]
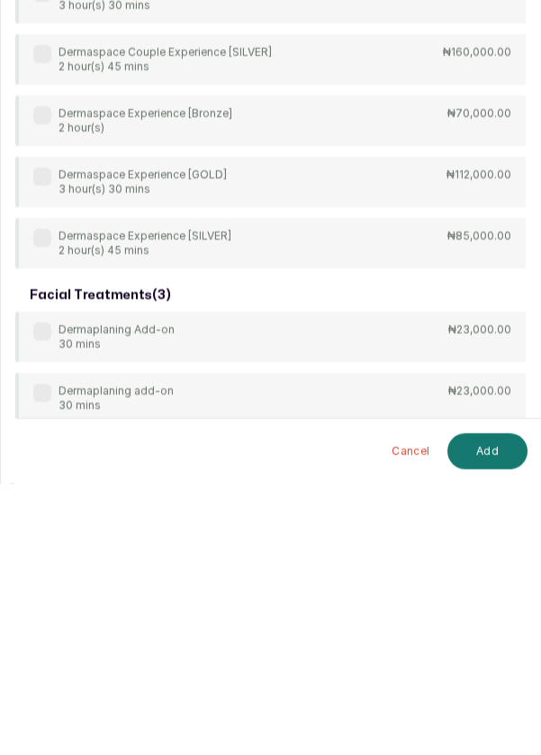
type input "Derma"
click at [41, 604] on div "advanced facial treatment: chemical peel ( 1 ) Dermaspace Acnelan + Depigmentat…" at bounding box center [270, 359] width 511 height 793
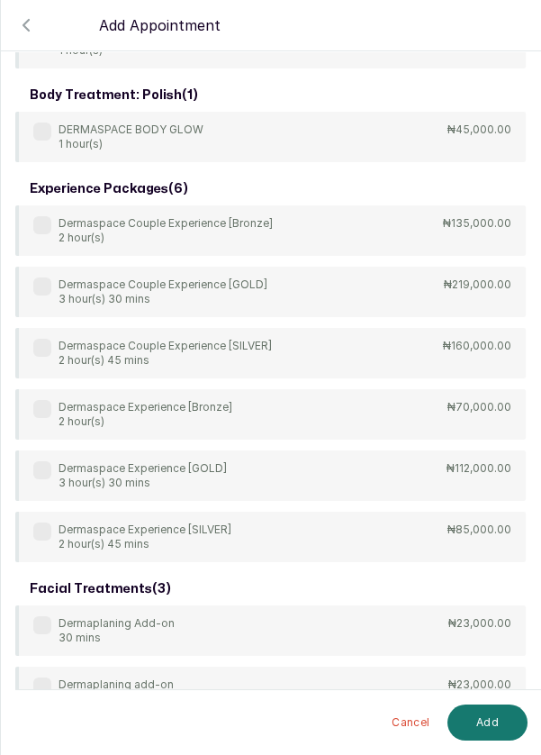
scroll to position [130, 0]
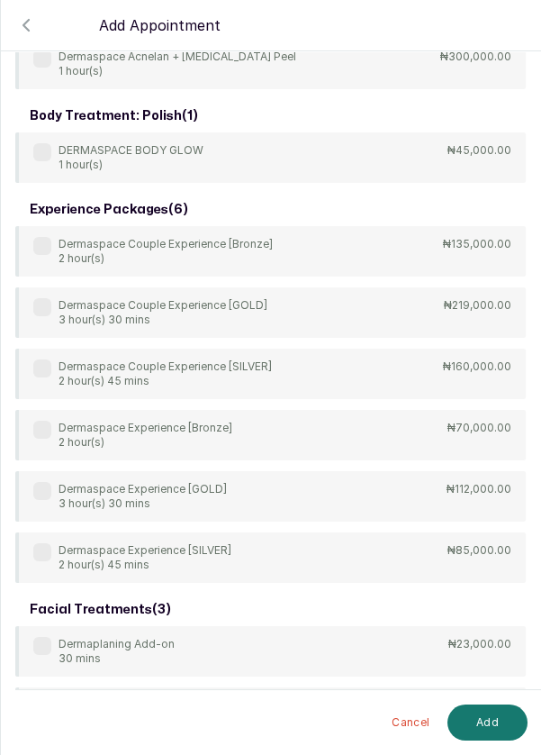
click at [49, 647] on label at bounding box center [42, 646] width 18 height 18
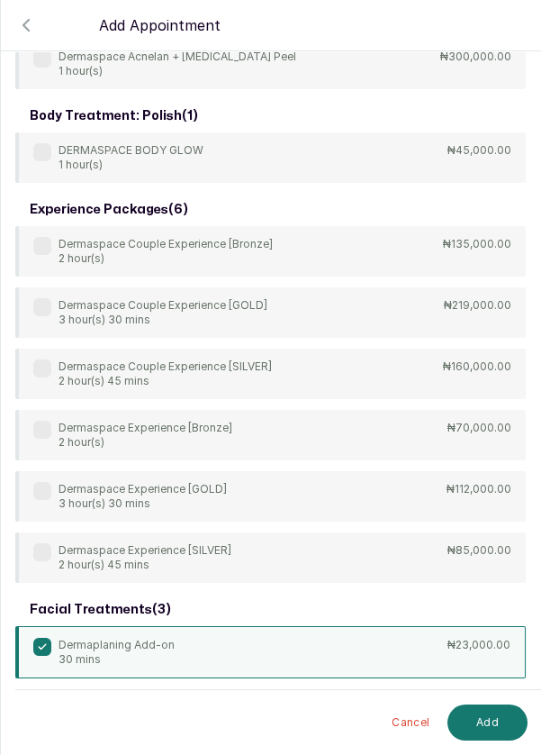
click at [500, 723] on button "Add" at bounding box center [488, 722] width 80 height 36
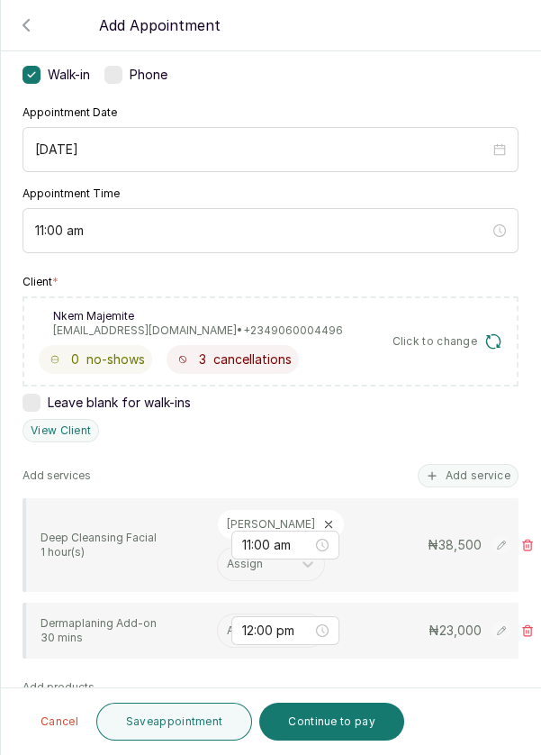
click at [227, 627] on input "text" at bounding box center [228, 630] width 3 height 13
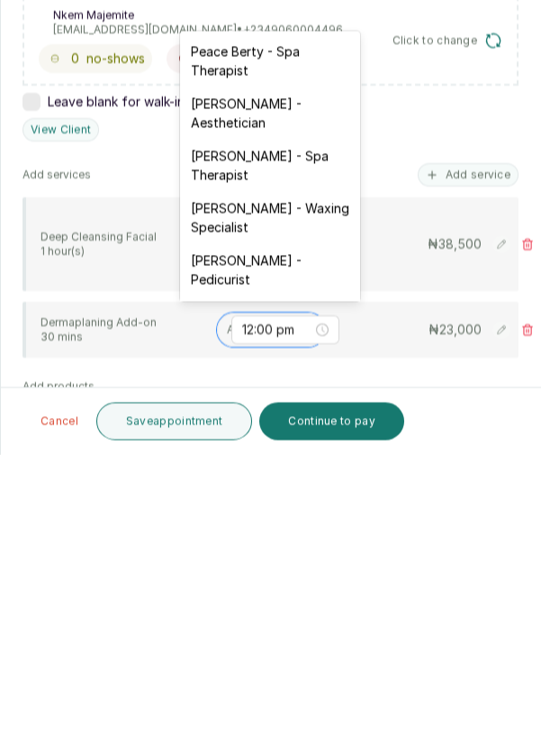
scroll to position [86, 0]
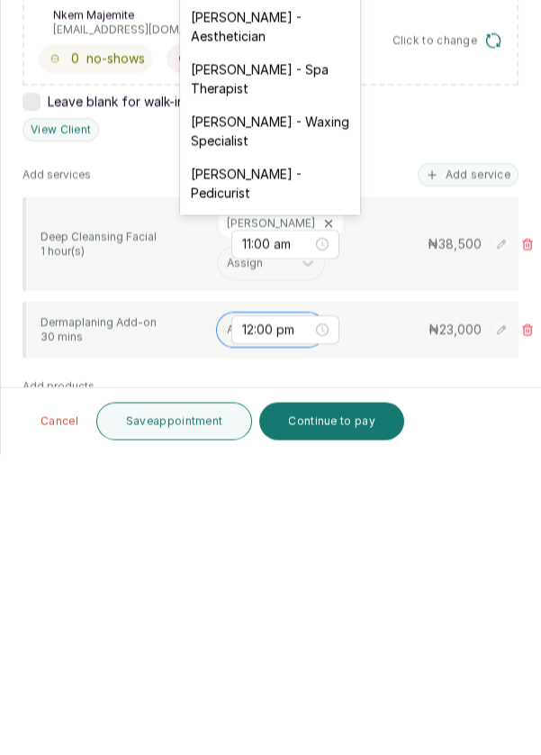
click at [296, 329] on div "[PERSON_NAME] - Aesthetician" at bounding box center [270, 327] width 180 height 52
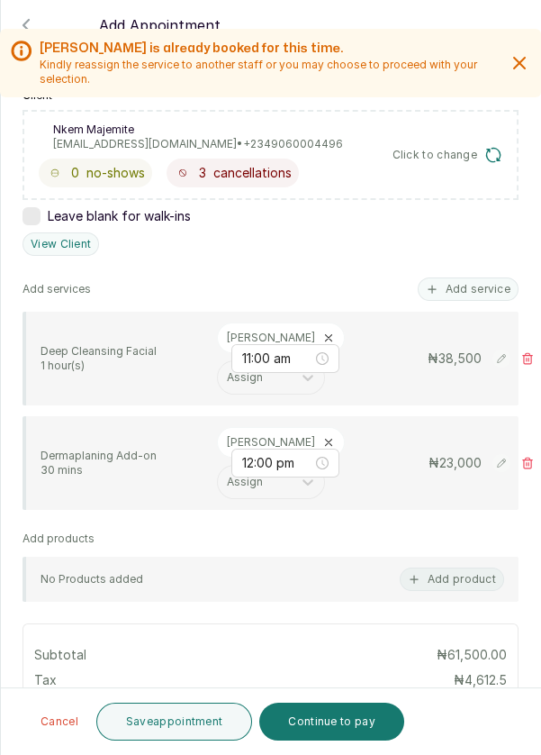
scroll to position [513, 0]
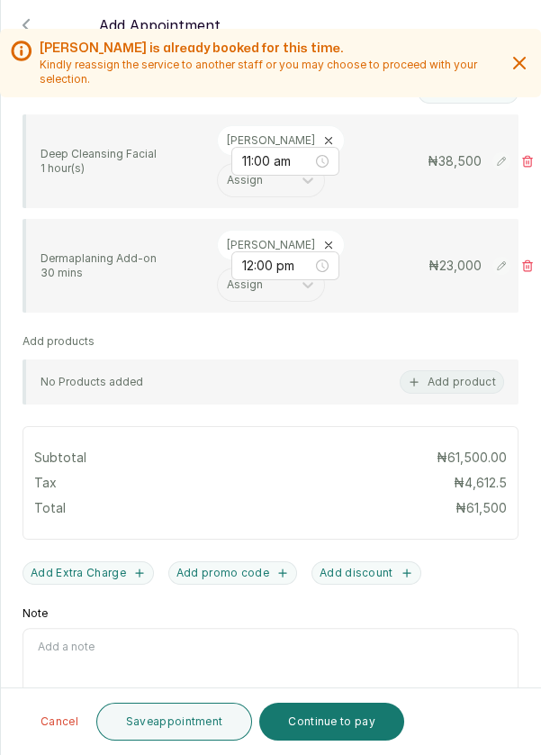
click at [219, 723] on button "Save appointment" at bounding box center [174, 721] width 157 height 38
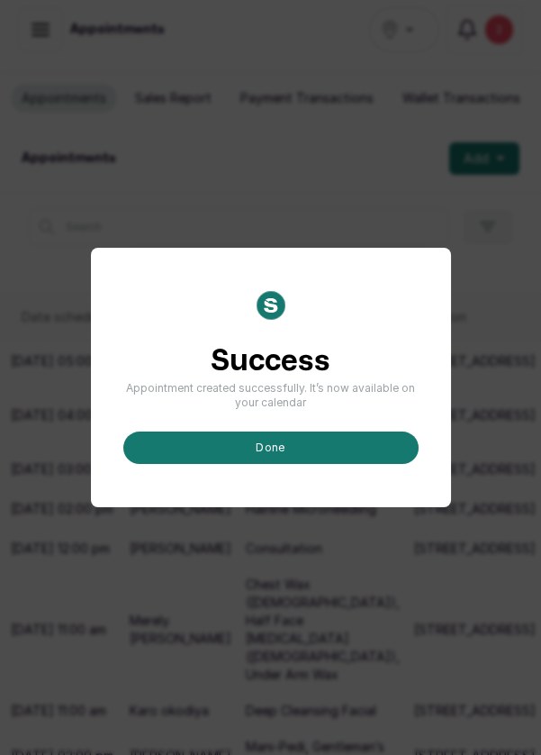
click at [287, 464] on button "done" at bounding box center [270, 447] width 295 height 32
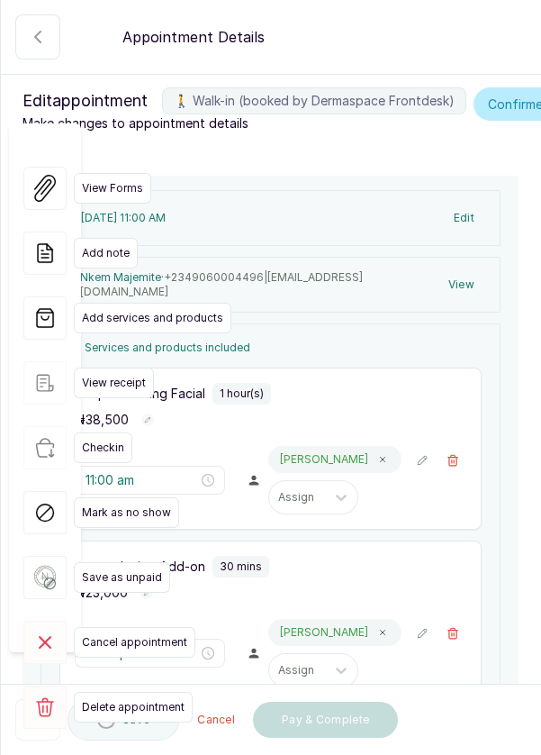
type input "11:00 am"
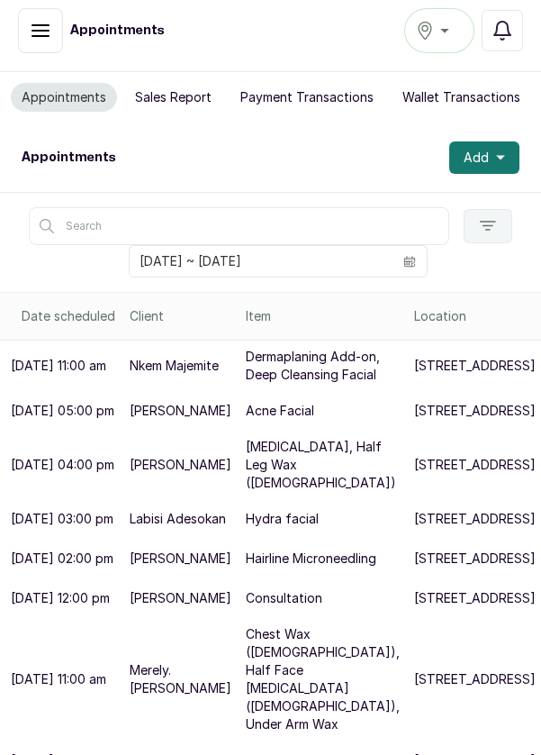
scroll to position [13, 0]
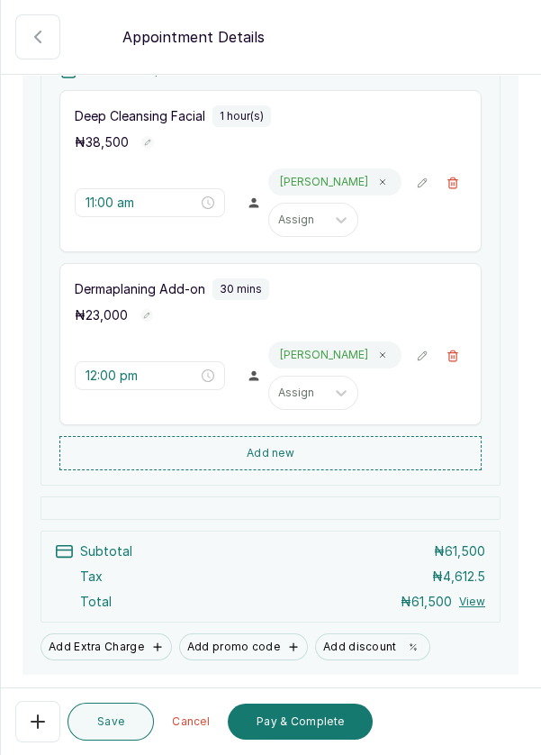
scroll to position [356, 0]
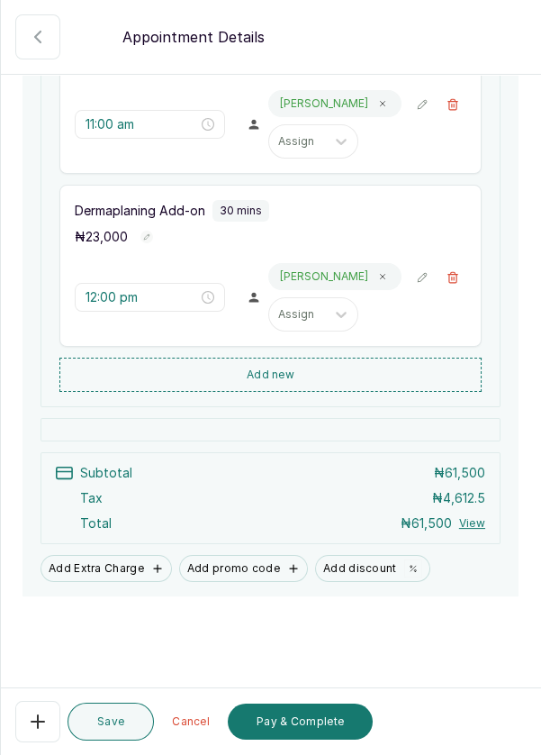
click at [334, 723] on button "Pay & Complete" at bounding box center [300, 721] width 145 height 36
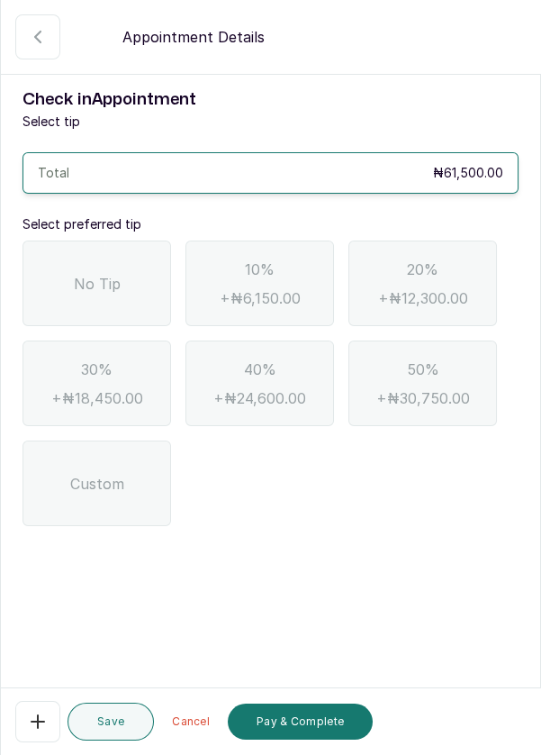
scroll to position [0, 0]
click at [98, 285] on span "No Tip" at bounding box center [97, 284] width 47 height 22
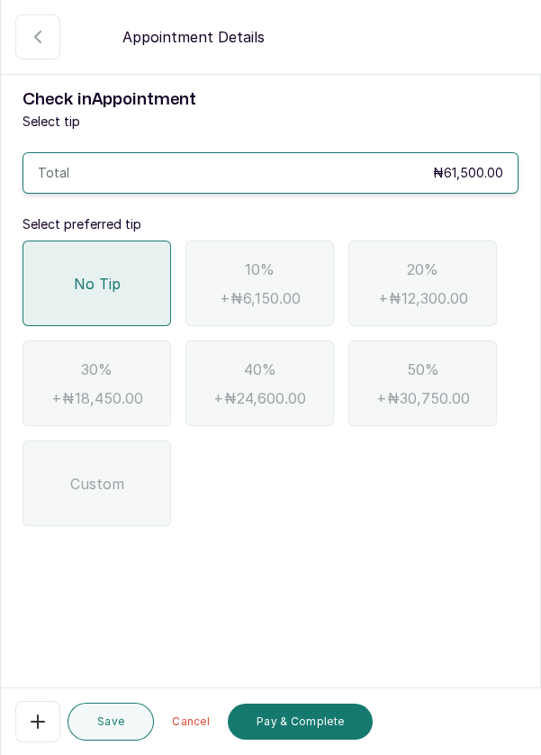
click at [327, 722] on button "Pay & Complete" at bounding box center [300, 721] width 145 height 36
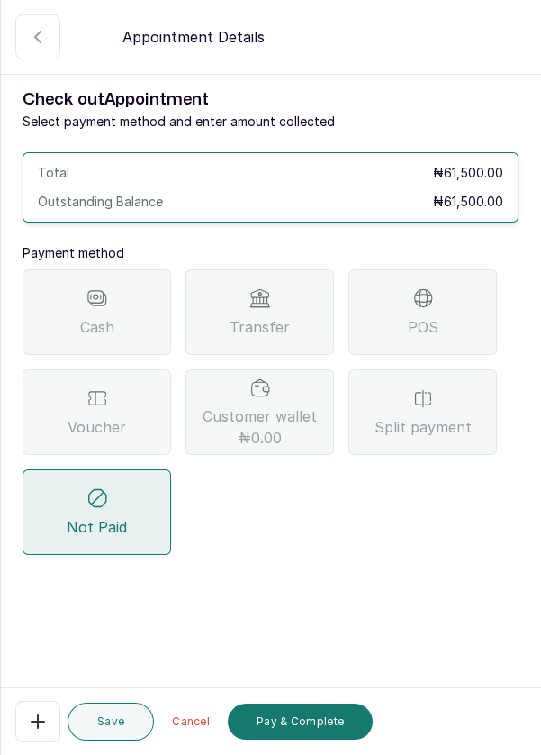
click at [430, 323] on span "POS" at bounding box center [423, 327] width 31 height 22
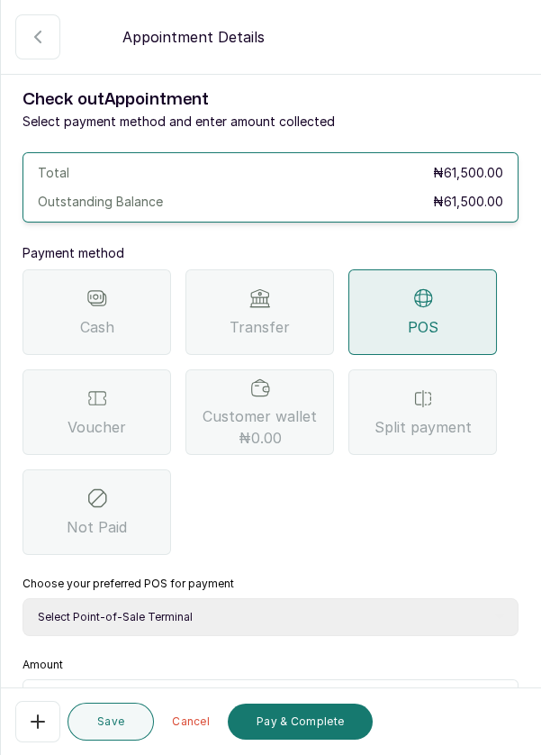
click at [227, 620] on select "Select Point-of-Sale Terminal Pos- Flutterwave Zenith Bank POS - Paga Paga POS …" at bounding box center [271, 617] width 496 height 38
select select "ea021b39-a6bc-4e4d-b5d1-02cb72451b32"
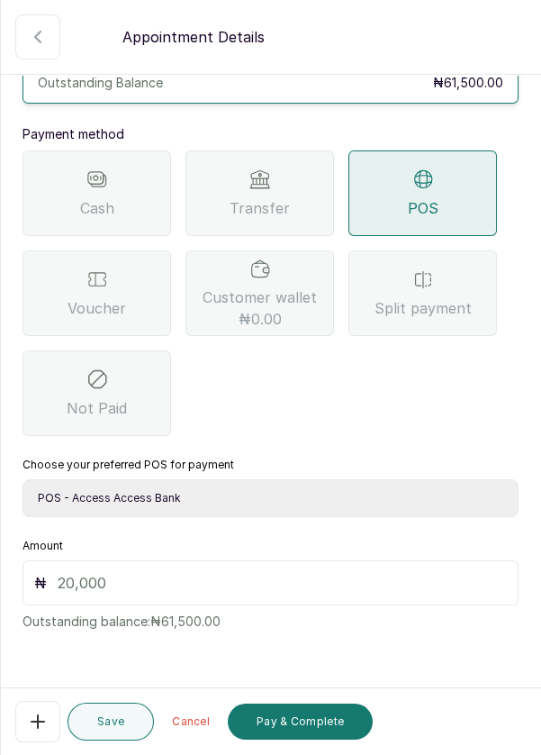
scroll to position [109, 0]
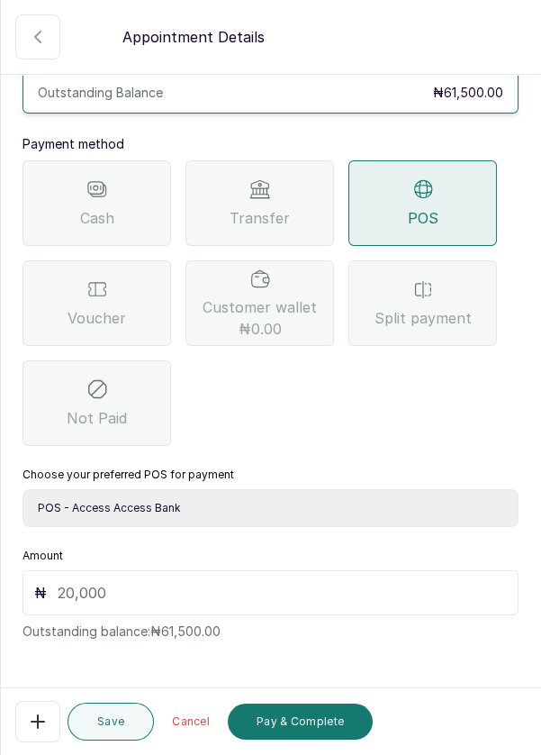
click at [121, 590] on input "text" at bounding box center [282, 593] width 449 height 22
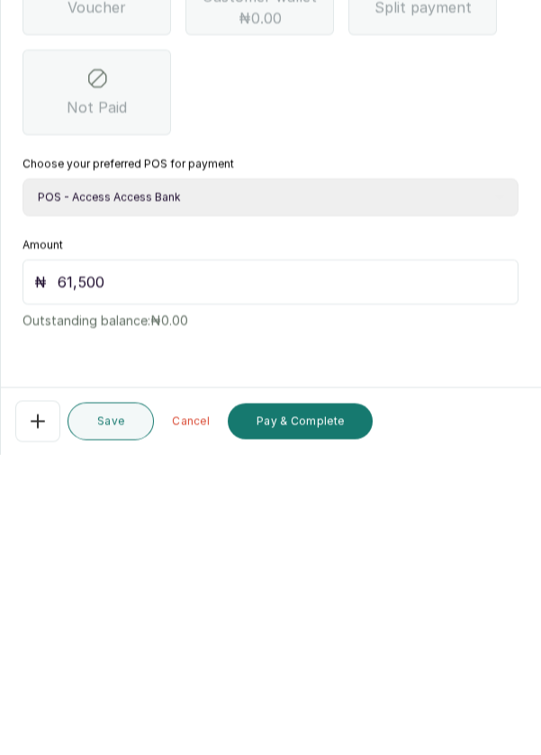
scroll to position [86, 0]
type input "61,500"
click at [335, 731] on button "Pay & Complete" at bounding box center [300, 721] width 145 height 36
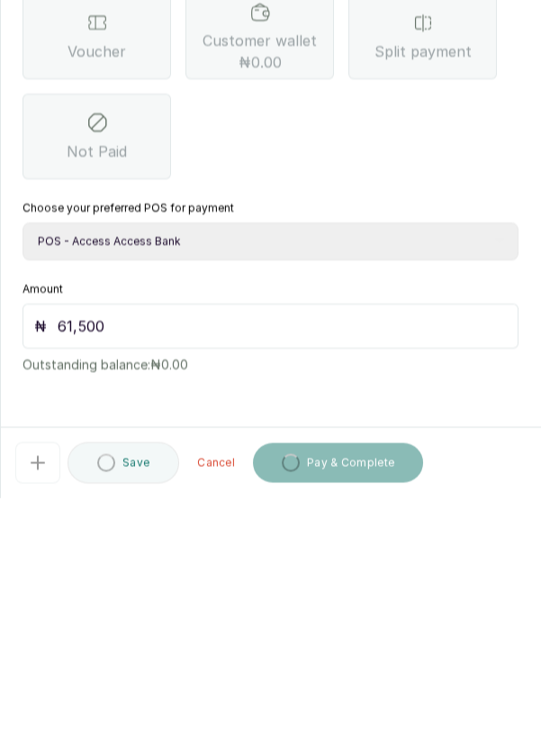
scroll to position [13, 0]
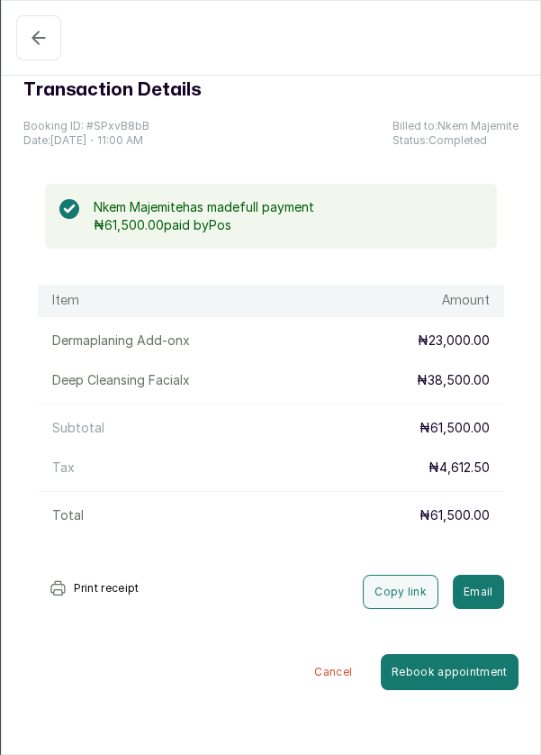
click at [35, 35] on icon "button" at bounding box center [39, 38] width 22 height 22
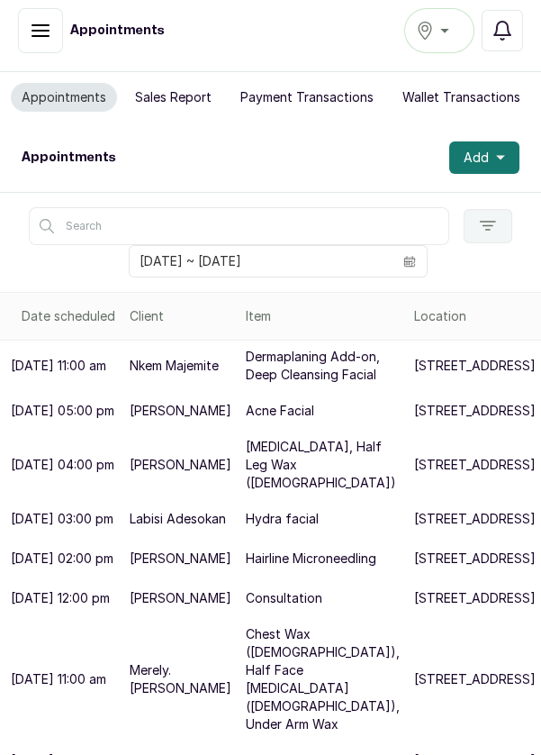
click at [440, 23] on div "[GEOGRAPHIC_DATA]" at bounding box center [439, 31] width 47 height 22
click at [501, 165] on button "Add" at bounding box center [484, 157] width 70 height 32
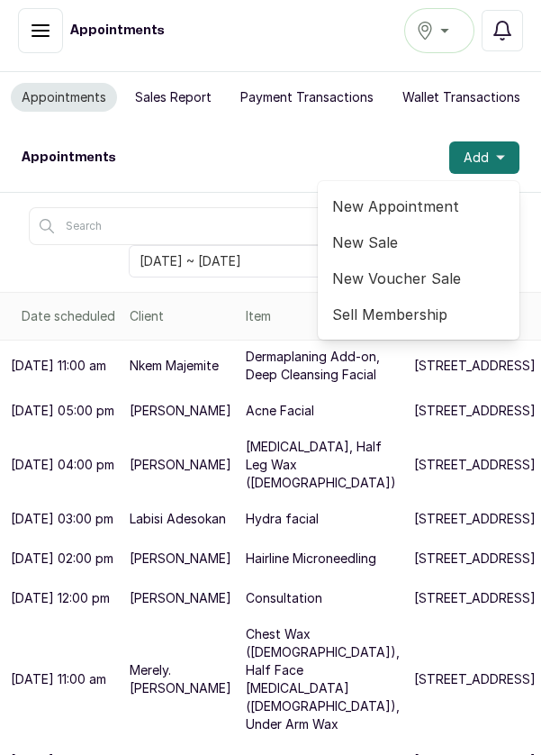
click at [431, 199] on span "New Appointment" at bounding box center [418, 206] width 173 height 22
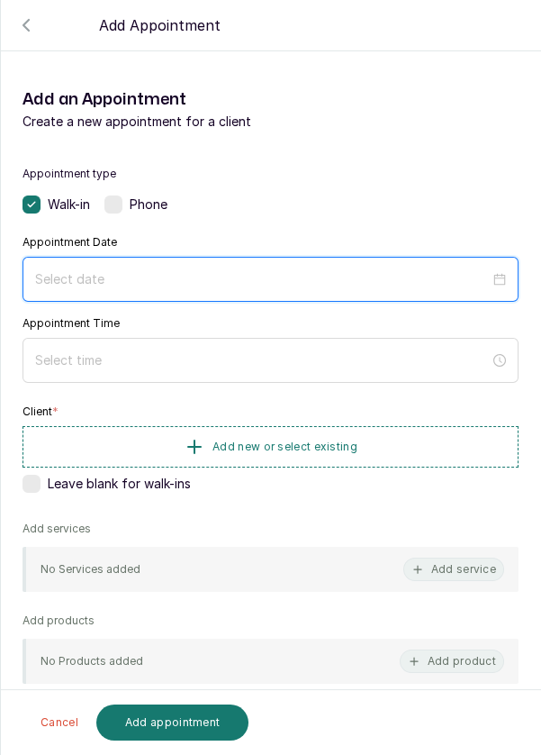
click at [127, 274] on input at bounding box center [262, 279] width 455 height 20
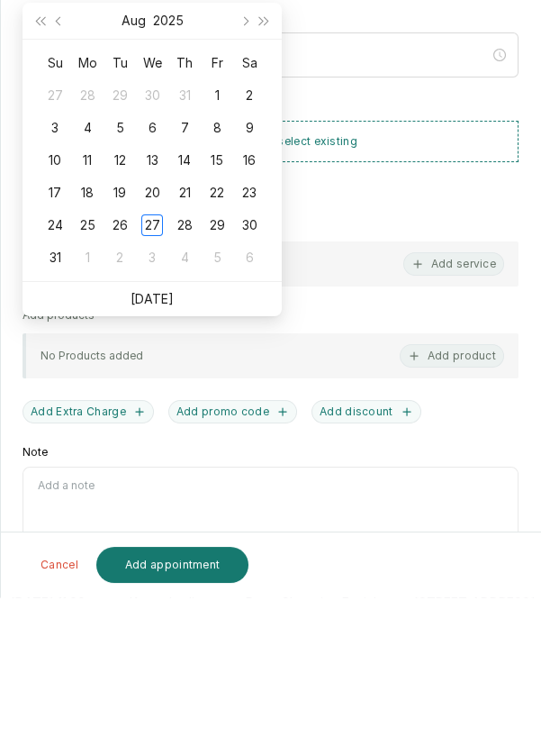
click at [170, 461] on ul "[DATE]" at bounding box center [152, 456] width 259 height 34
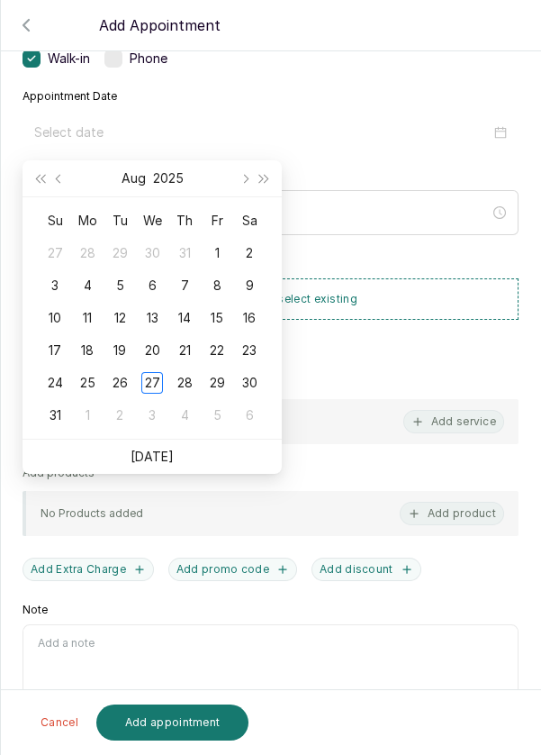
click at [161, 454] on link "[DATE]" at bounding box center [152, 455] width 43 height 15
type input "[DATE]"
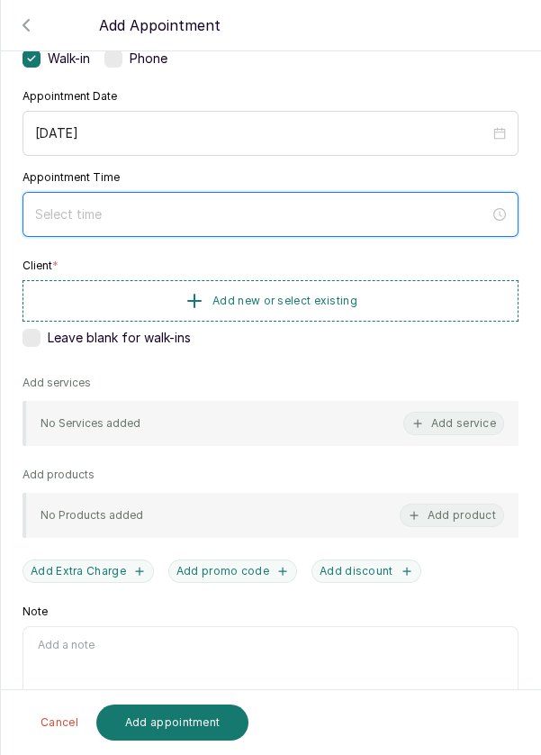
click at [128, 212] on input at bounding box center [262, 214] width 455 height 20
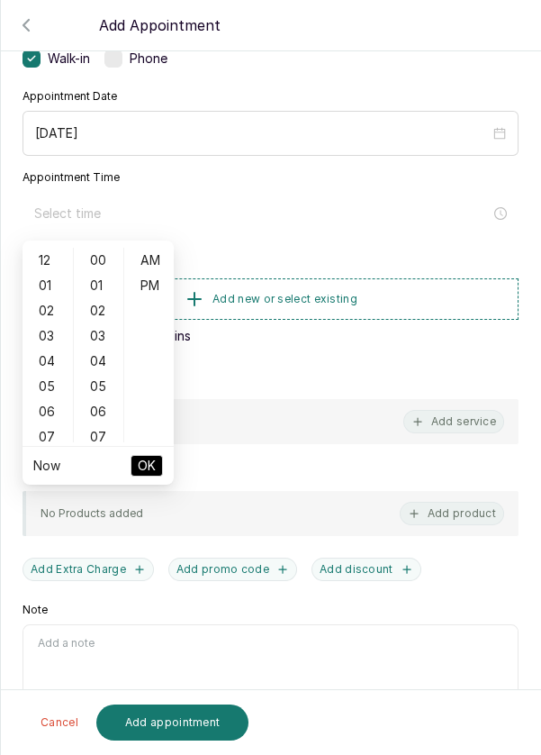
click at [45, 339] on div "03" at bounding box center [47, 335] width 43 height 25
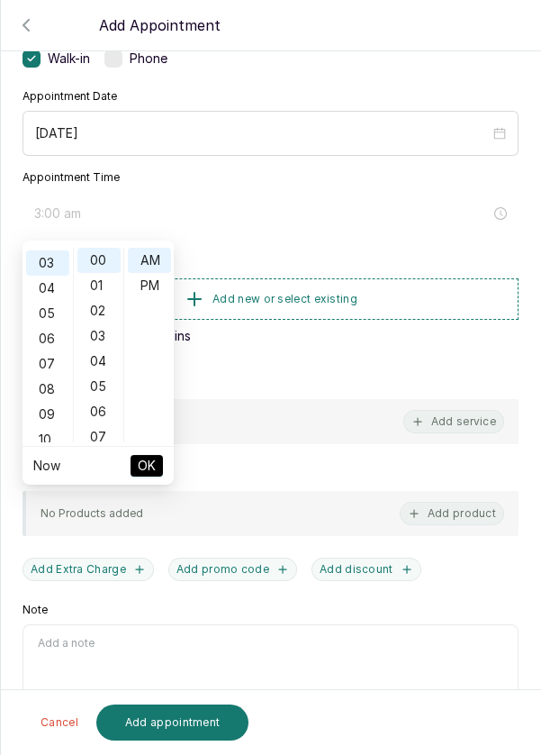
scroll to position [76, 0]
click at [156, 273] on div "PM" at bounding box center [149, 285] width 43 height 25
type input "3:00 pm"
click at [149, 465] on span "OK" at bounding box center [147, 465] width 18 height 34
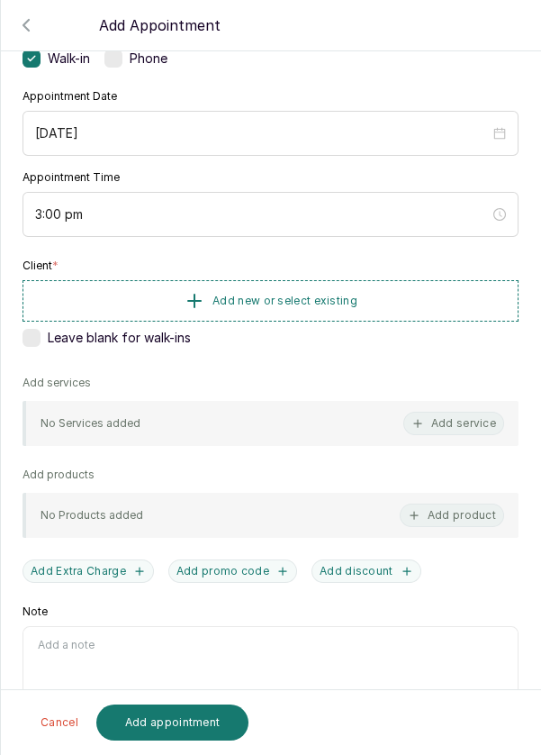
click at [386, 306] on button "Add new or select existing" at bounding box center [271, 300] width 496 height 41
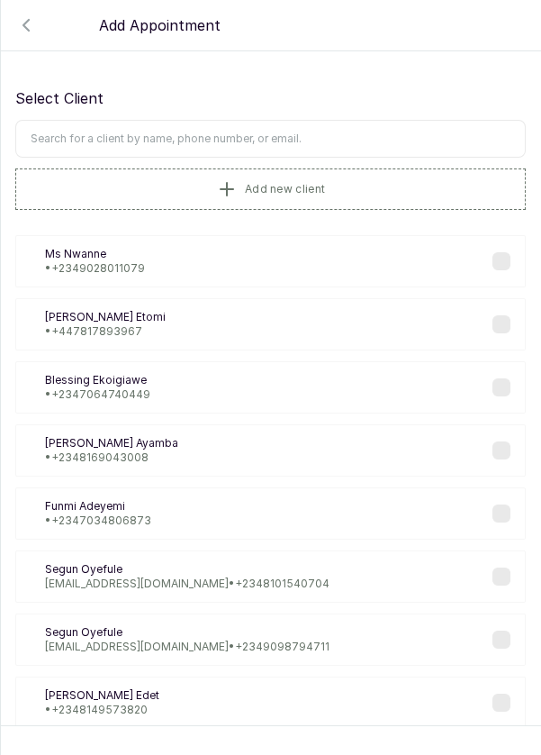
scroll to position [5, 0]
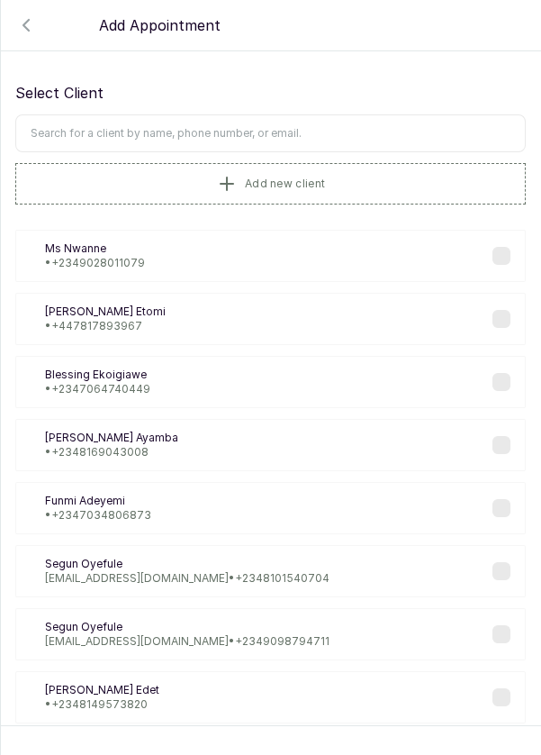
click at [321, 128] on input "text" at bounding box center [270, 133] width 511 height 38
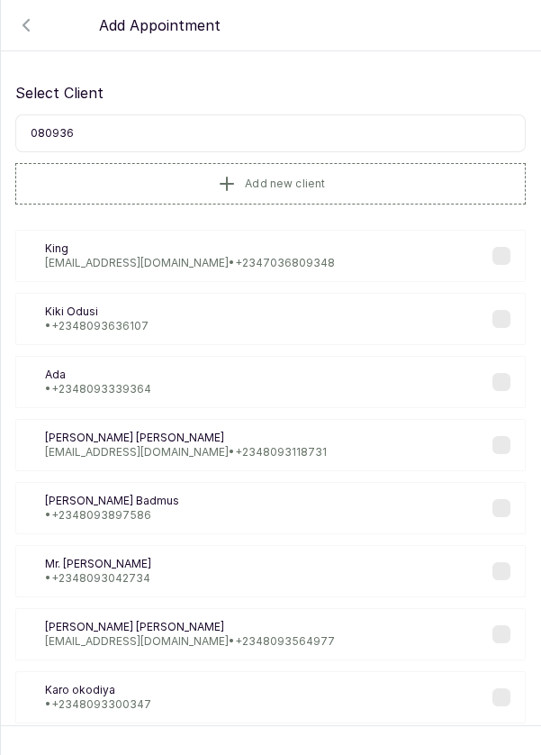
type input "0809363"
click at [156, 309] on div "KO Kiki Odusi • +234 8093636107" at bounding box center [270, 319] width 511 height 52
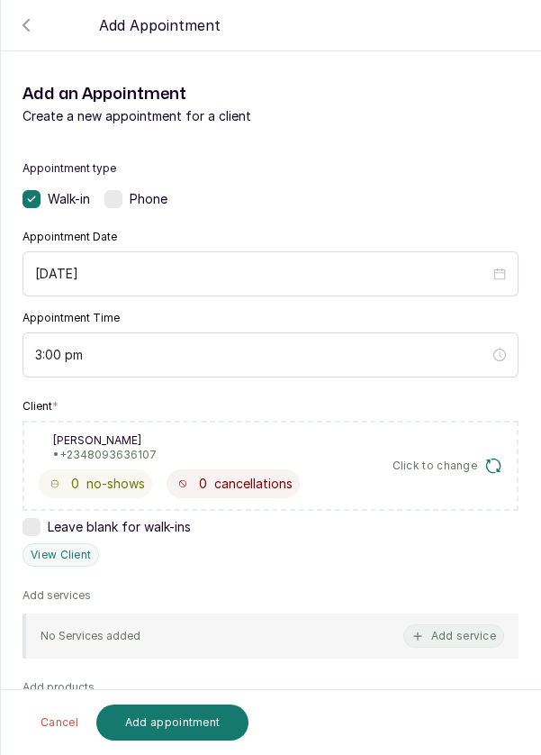
scroll to position [218, 0]
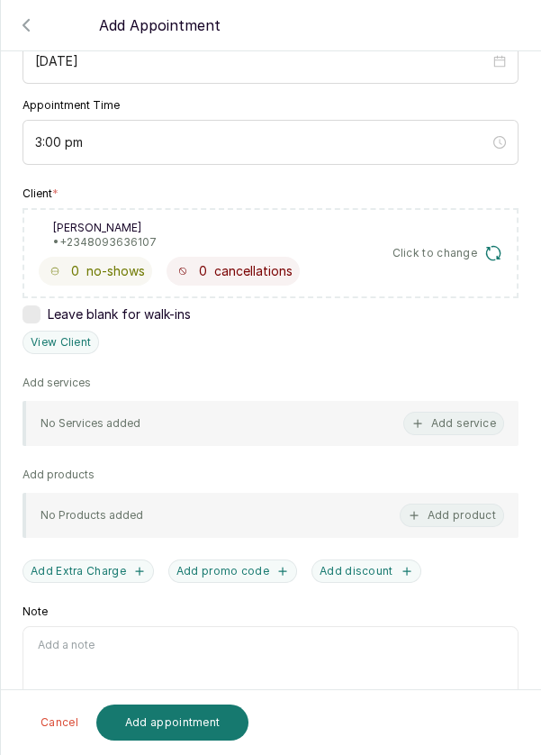
click at [479, 425] on button "Add service" at bounding box center [453, 423] width 101 height 23
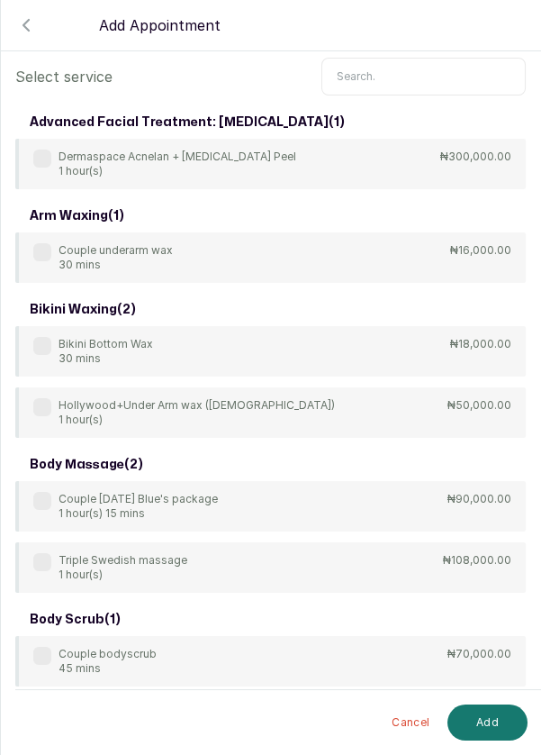
scroll to position [0, 0]
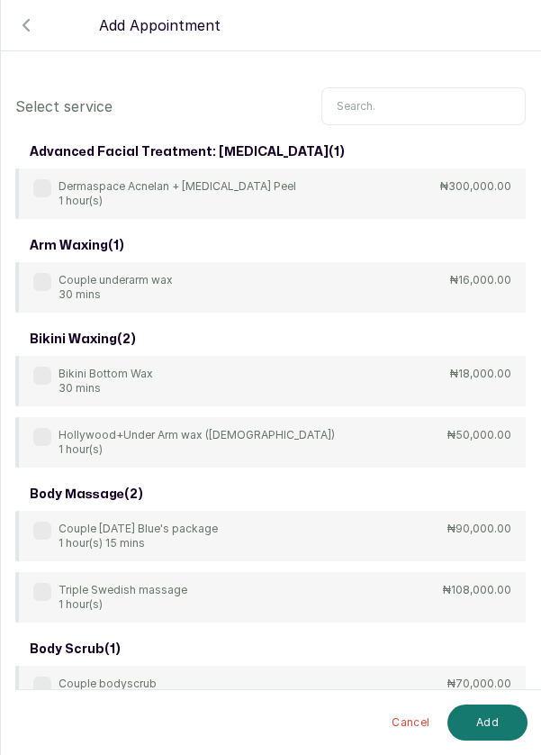
click at [398, 100] on input "text" at bounding box center [424, 106] width 204 height 38
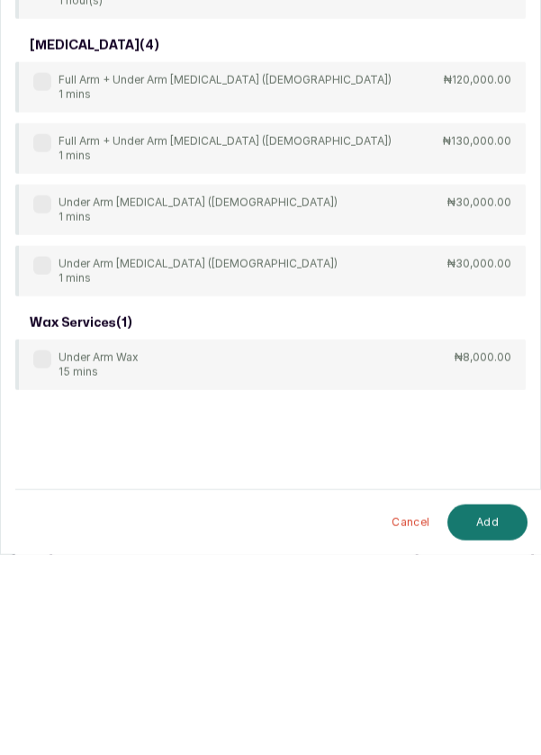
scroll to position [13, 0]
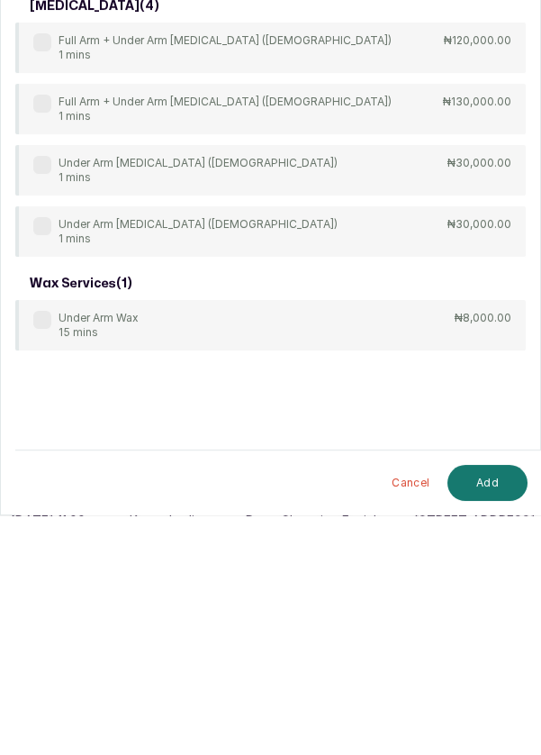
type input "Under ar"
click at [44, 553] on label at bounding box center [42, 559] width 18 height 18
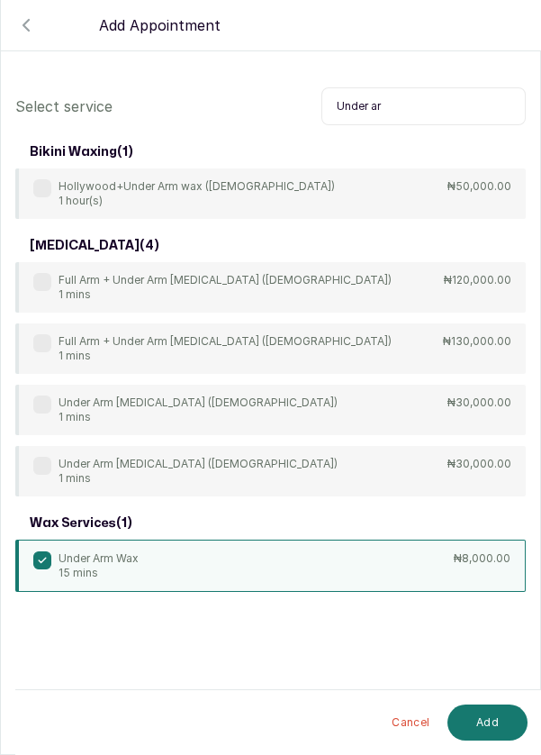
click at [500, 729] on button "Add" at bounding box center [488, 722] width 80 height 36
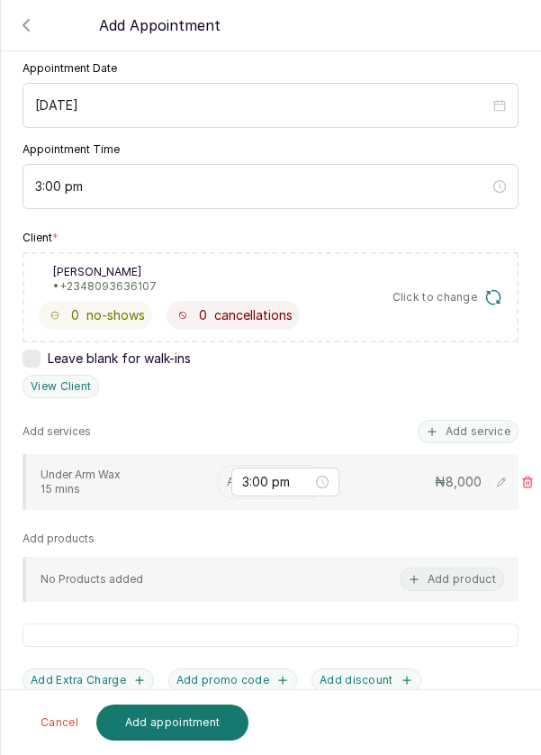
scroll to position [172, 0]
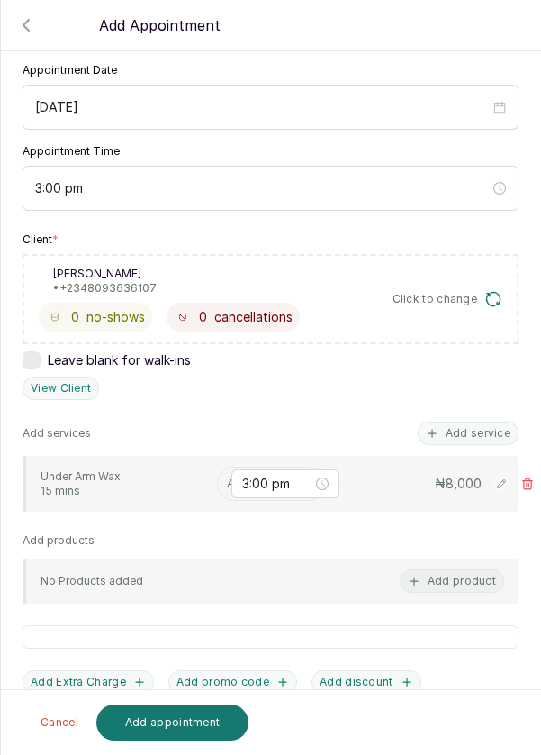
click at [227, 478] on input "text" at bounding box center [228, 483] width 3 height 13
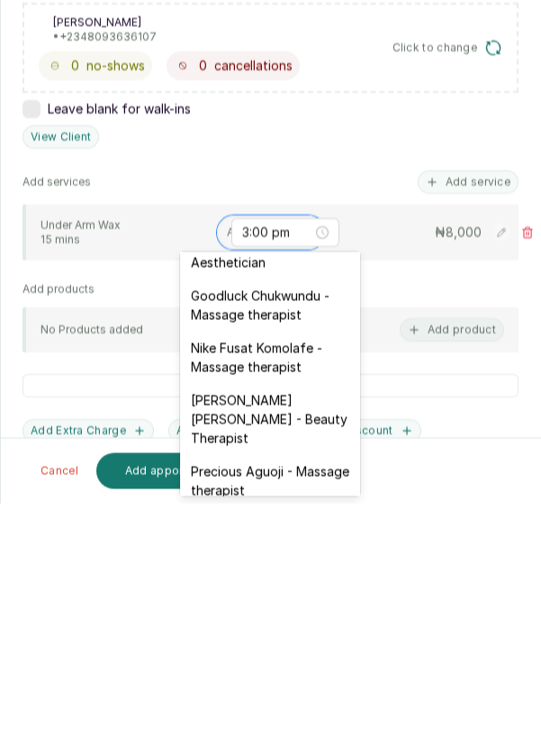
scroll to position [769, 0]
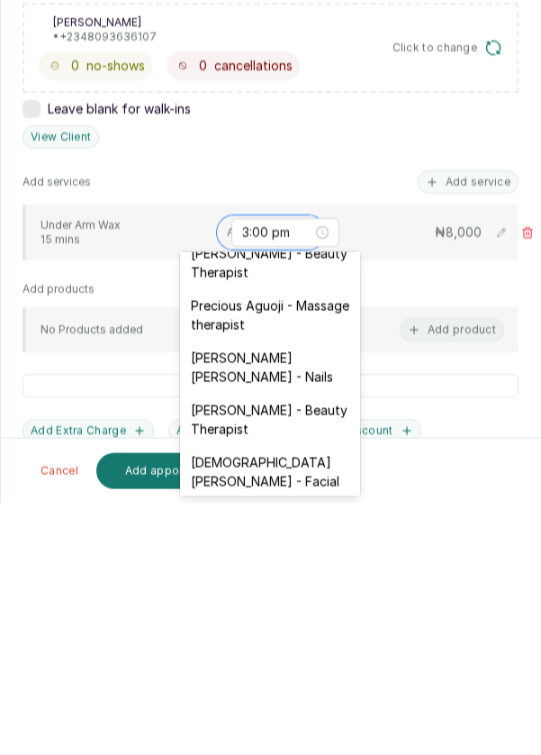
click at [305, 593] on div "[PERSON_NAME] [PERSON_NAME] - Nails" at bounding box center [270, 619] width 180 height 52
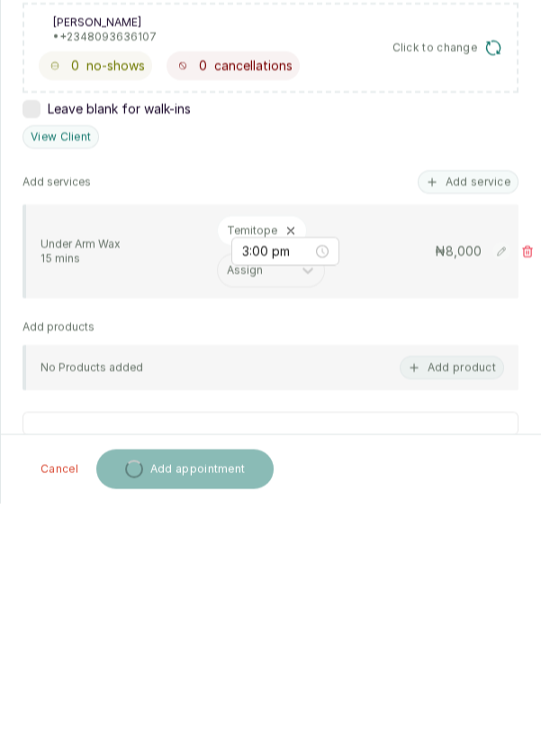
scroll to position [13, 0]
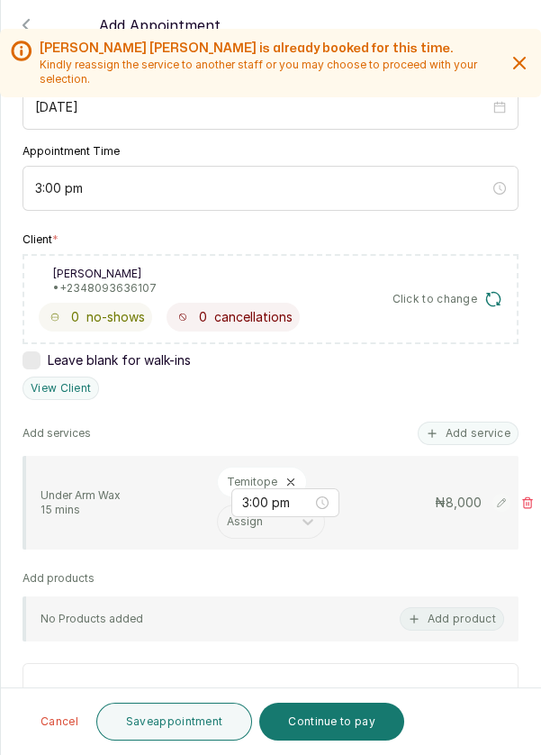
click at [185, 716] on button "Save appointment" at bounding box center [174, 721] width 157 height 38
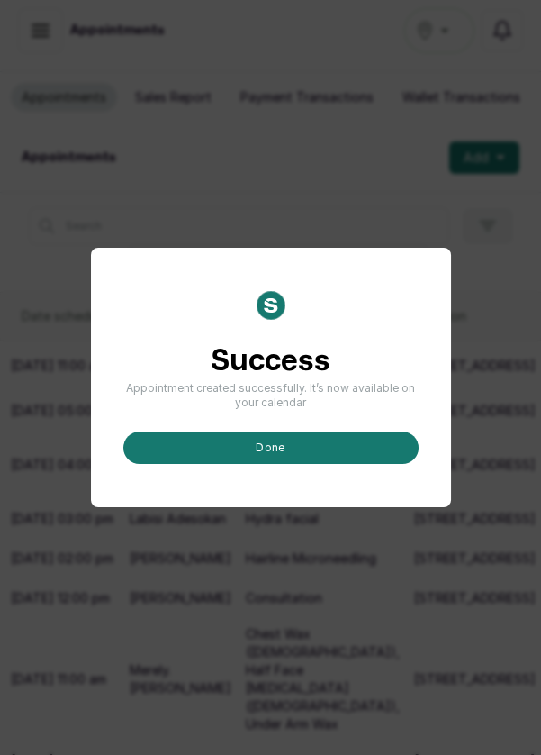
click at [341, 464] on button "done" at bounding box center [270, 447] width 295 height 32
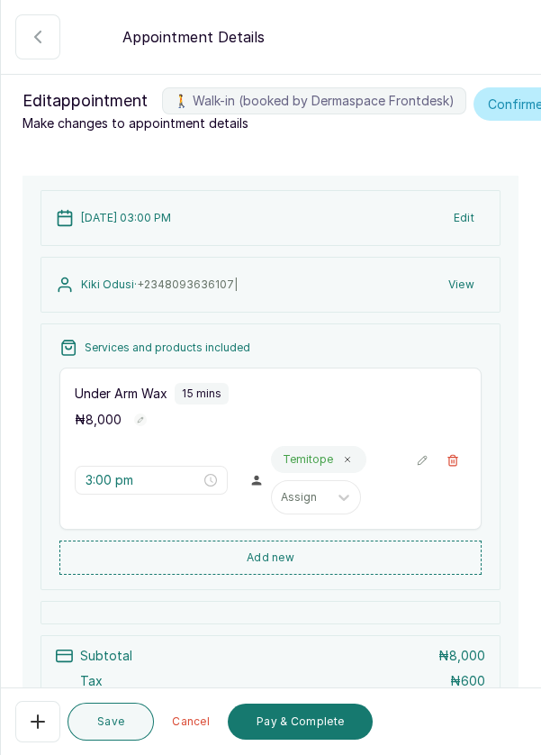
scroll to position [169, 0]
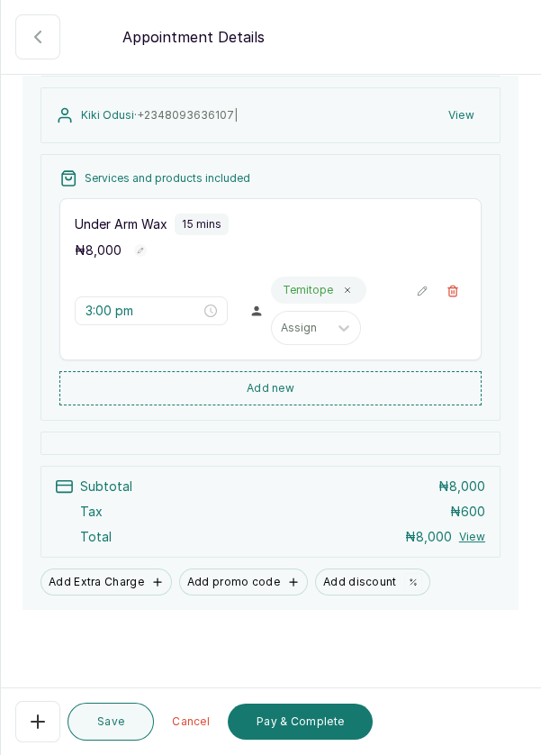
click at [319, 720] on button "Pay & Complete" at bounding box center [300, 721] width 145 height 36
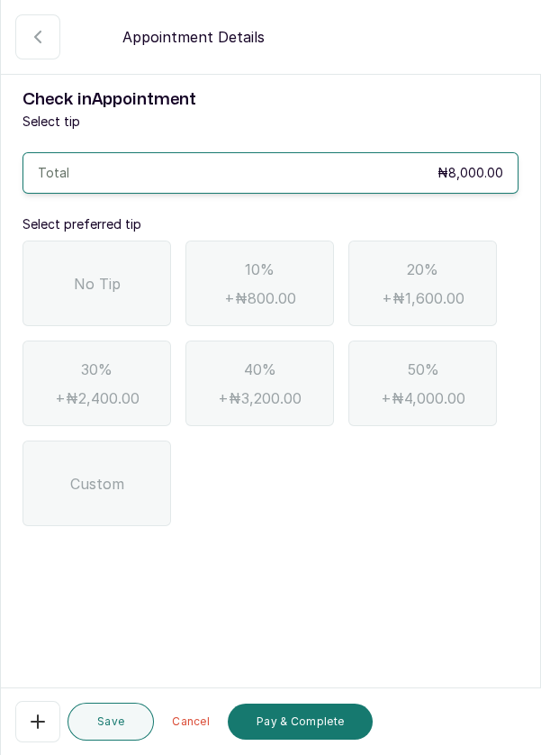
scroll to position [0, 0]
click at [127, 267] on div "No Tip" at bounding box center [97, 283] width 149 height 86
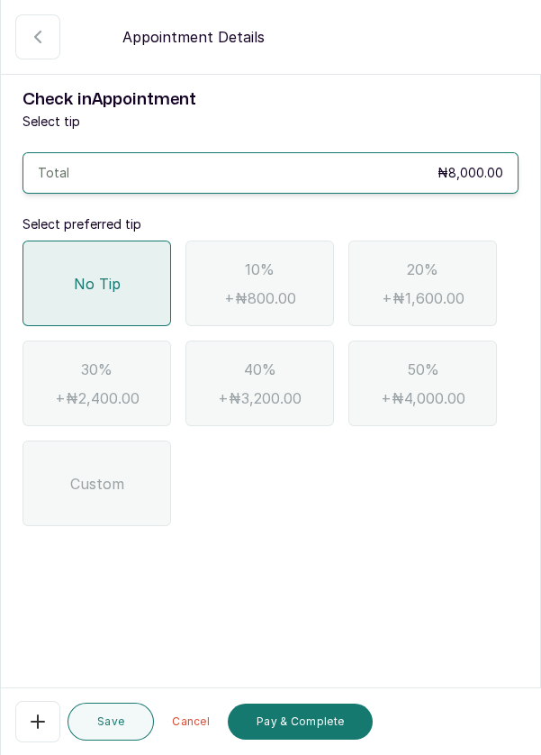
click at [322, 731] on button "Pay & Complete" at bounding box center [300, 721] width 145 height 36
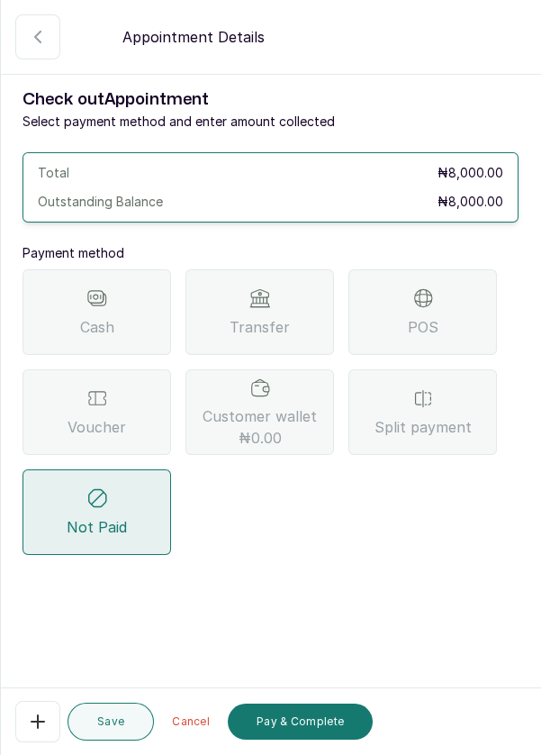
click at [299, 317] on div "Transfer" at bounding box center [260, 312] width 149 height 86
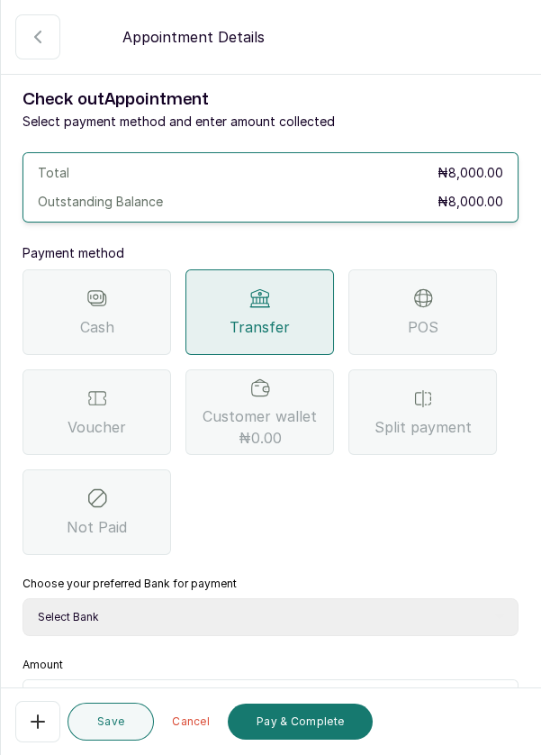
click at [296, 614] on select "Select Bank DERMASPACE ESTHETIC & WELLNESS CENT Sterling Bank DERMASPACEEST/DER…" at bounding box center [271, 617] width 496 height 38
select select "818ea5c0-5b47-4751-8f35-6fc14409c533"
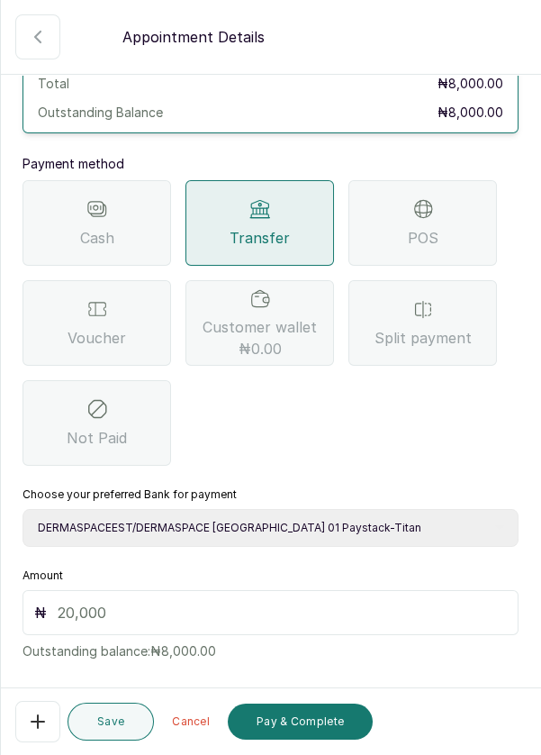
scroll to position [89, 0]
click at [92, 614] on input "text" at bounding box center [282, 613] width 449 height 22
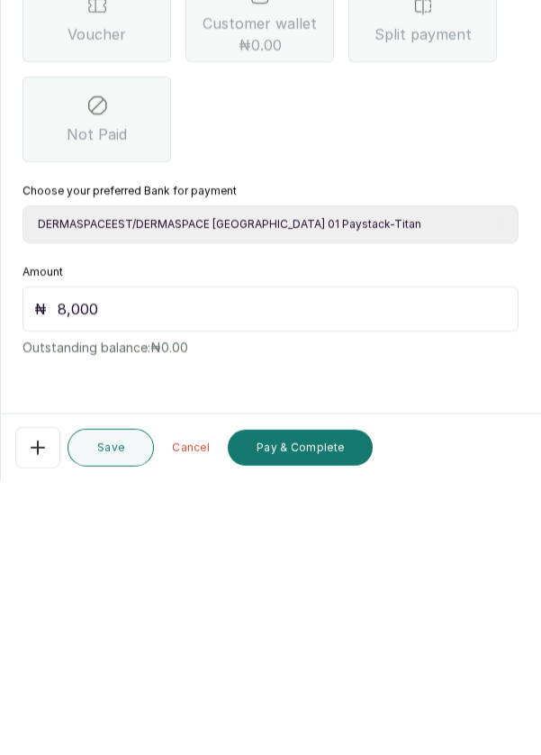
scroll to position [13, 0]
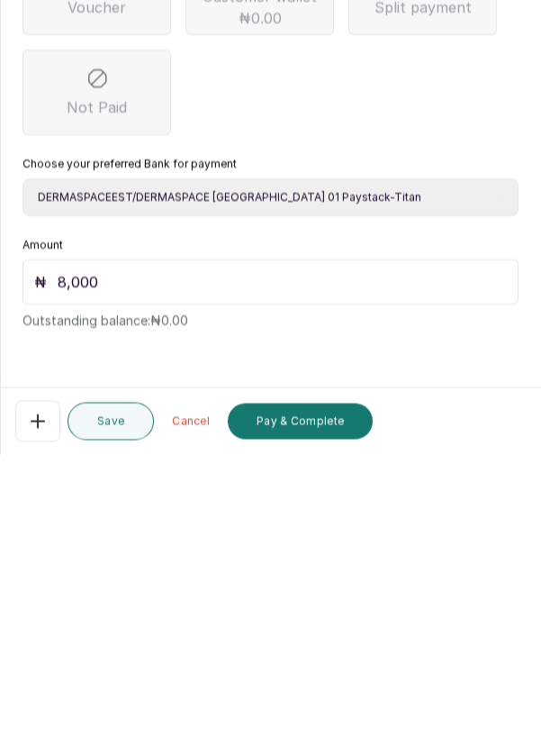
type input "8,000"
click at [330, 723] on button "Pay & Complete" at bounding box center [300, 721] width 145 height 36
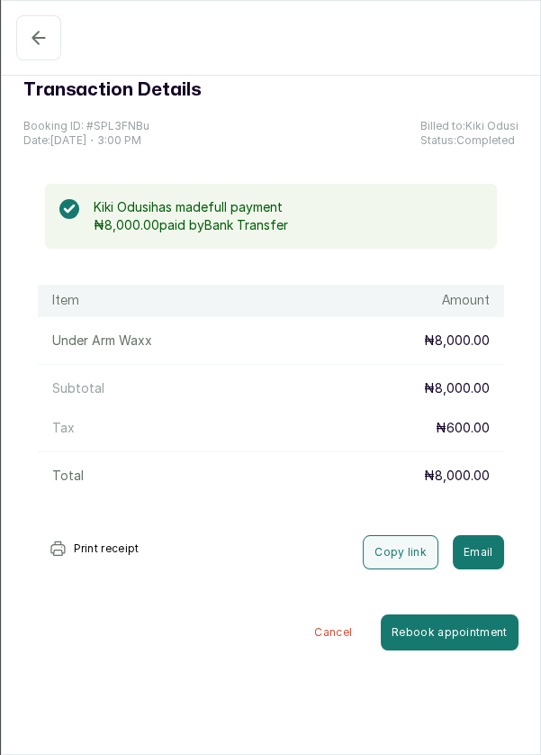
click at [32, 40] on icon "button" at bounding box center [39, 38] width 22 height 22
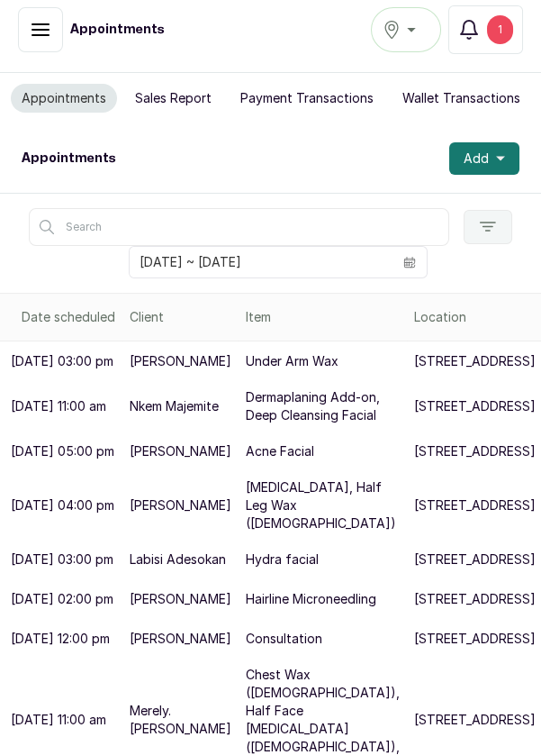
click at [500, 157] on icon "button" at bounding box center [500, 159] width 9 height 5
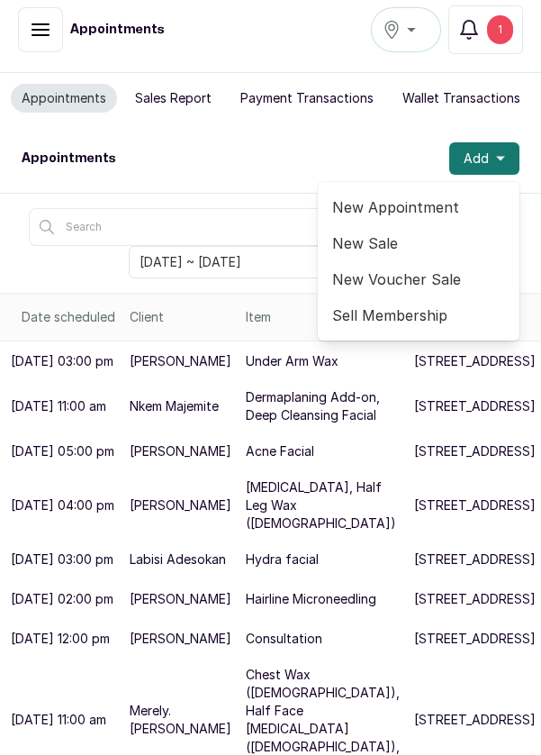
click at [441, 203] on span "New Appointment" at bounding box center [418, 207] width 173 height 22
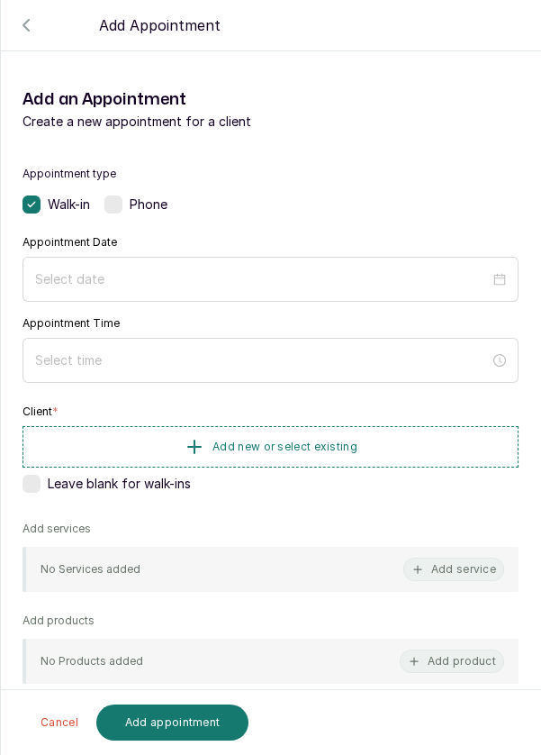
click at [303, 260] on div at bounding box center [271, 279] width 496 height 45
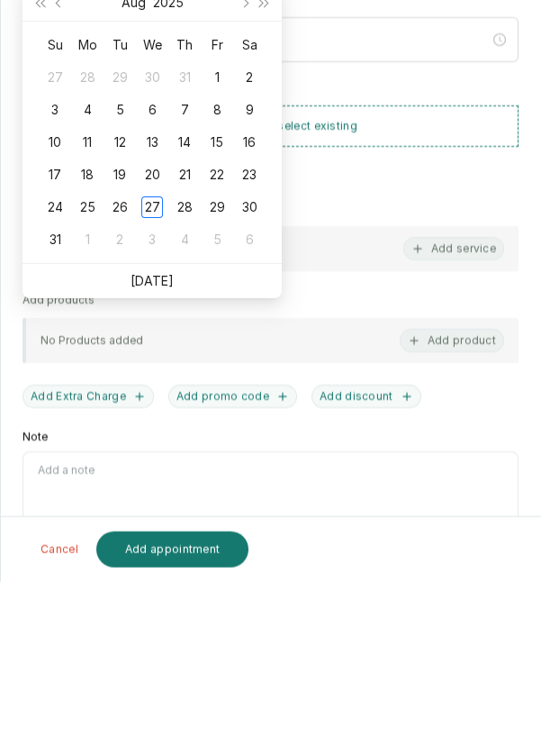
click at [167, 452] on link "[DATE]" at bounding box center [152, 453] width 43 height 15
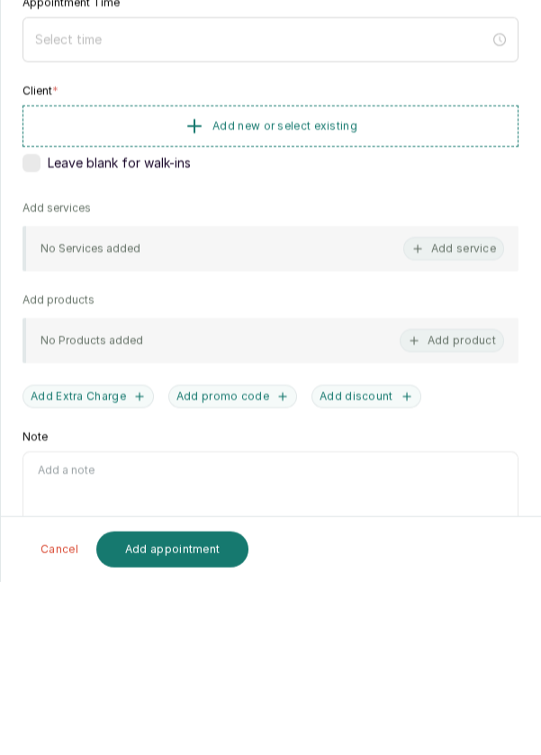
type input "[DATE]"
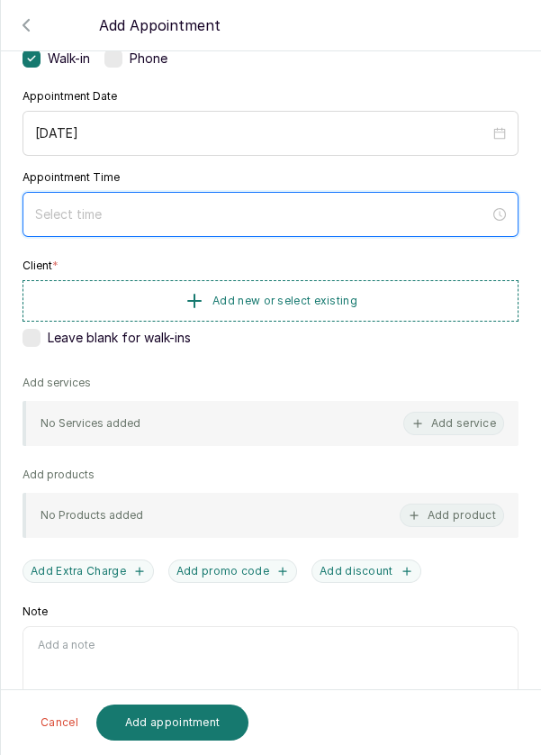
click at [196, 217] on input at bounding box center [262, 214] width 455 height 20
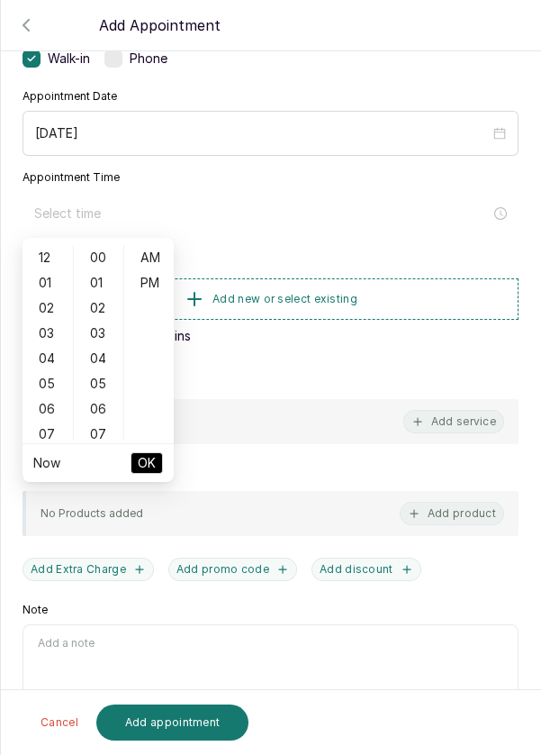
click at [49, 312] on div "02" at bounding box center [47, 307] width 43 height 25
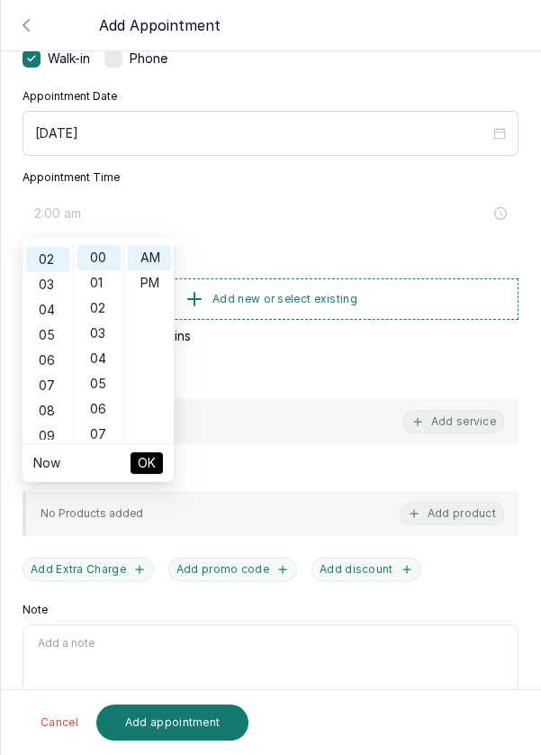
scroll to position [50, 0]
click at [153, 278] on div "PM" at bounding box center [149, 282] width 43 height 25
type input "2:00 pm"
click at [149, 472] on span "OK" at bounding box center [147, 463] width 18 height 34
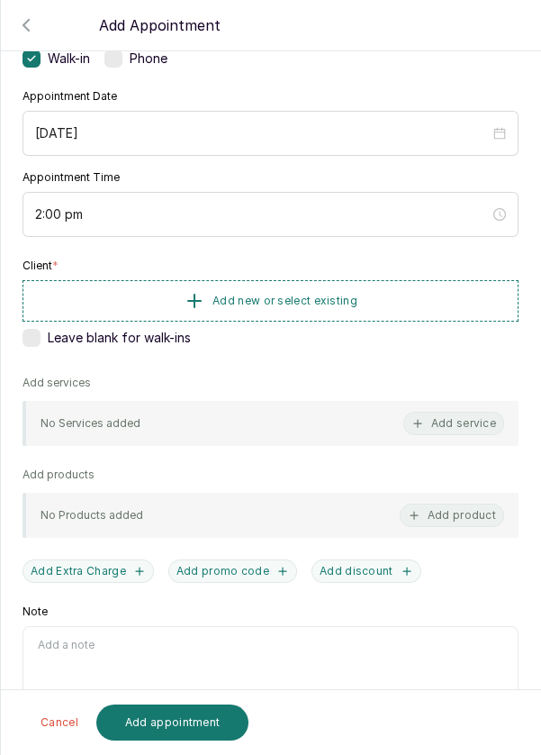
click at [368, 300] on button "Add new or select existing" at bounding box center [271, 300] width 496 height 41
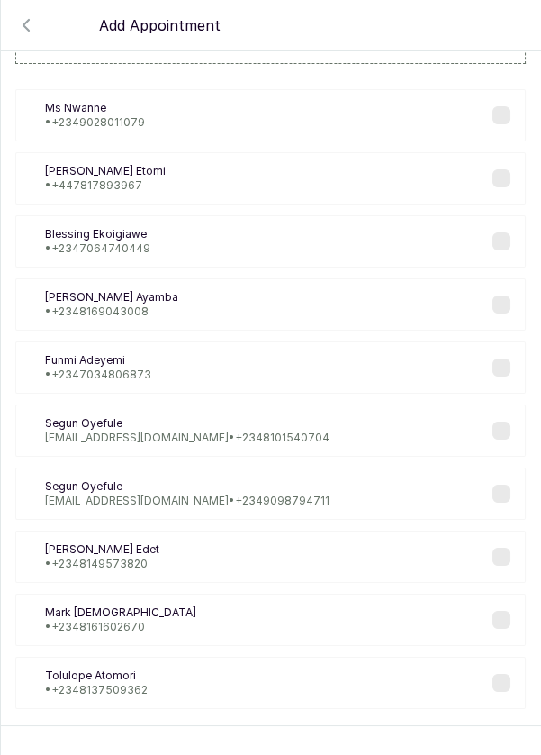
scroll to position [73, 0]
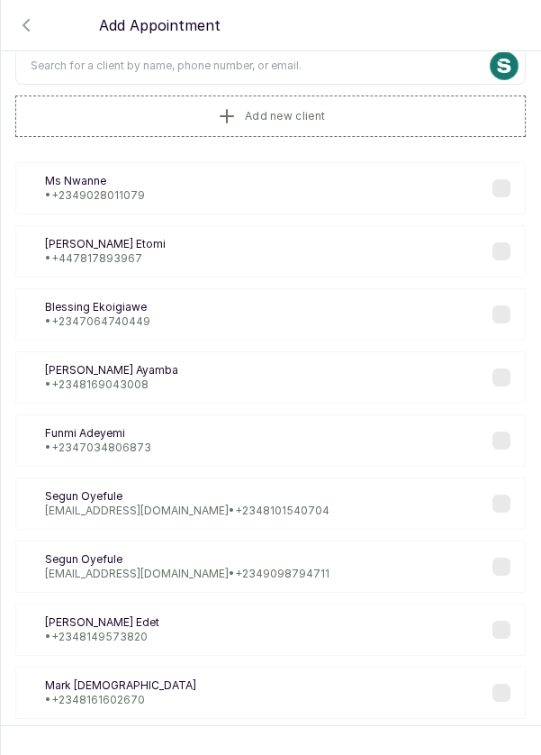
click at [367, 116] on button "Add new client" at bounding box center [270, 115] width 511 height 41
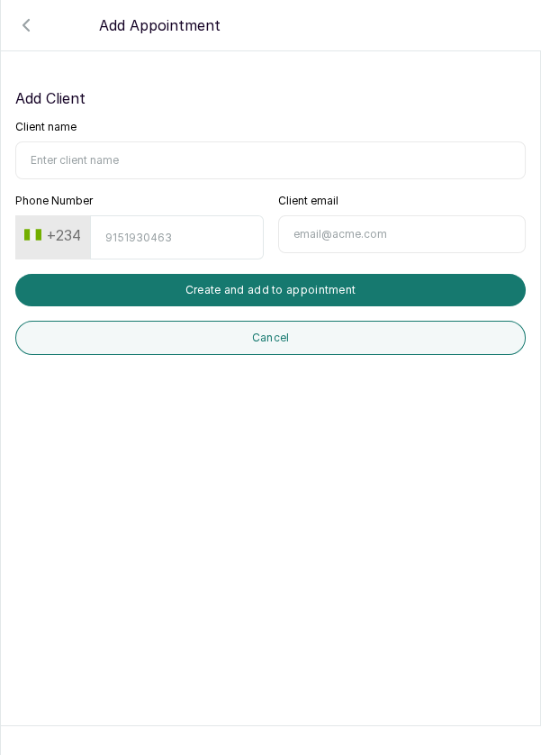
scroll to position [0, 0]
click at [180, 157] on input "Client name" at bounding box center [270, 160] width 511 height 38
type input "[PERSON_NAME]"
click at [159, 232] on input "Phone Number" at bounding box center [176, 237] width 173 height 44
type input "8027515442"
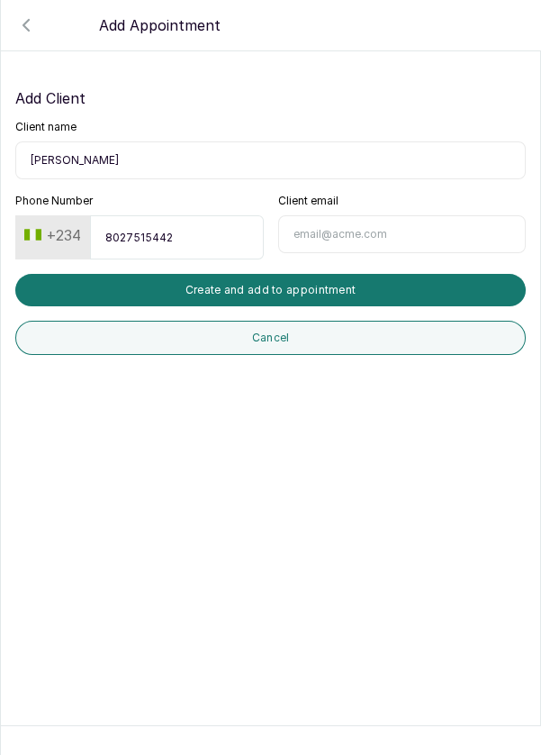
click at [365, 287] on button "Create and add to appointment" at bounding box center [270, 290] width 511 height 32
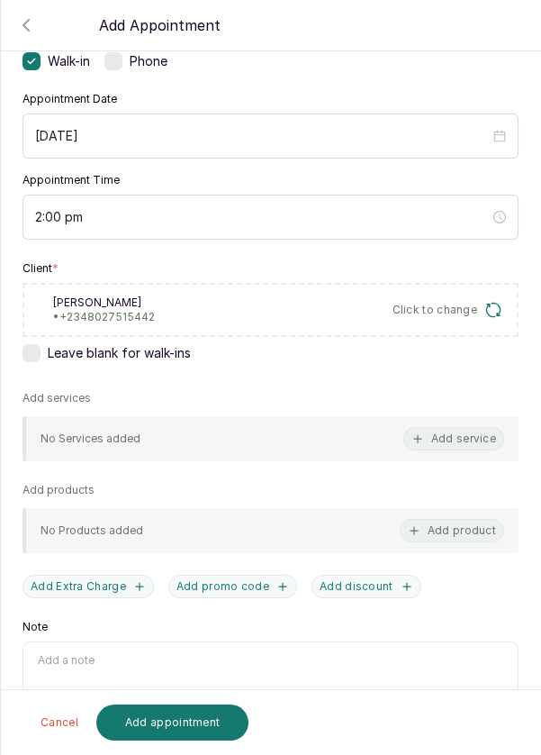
scroll to position [159, 0]
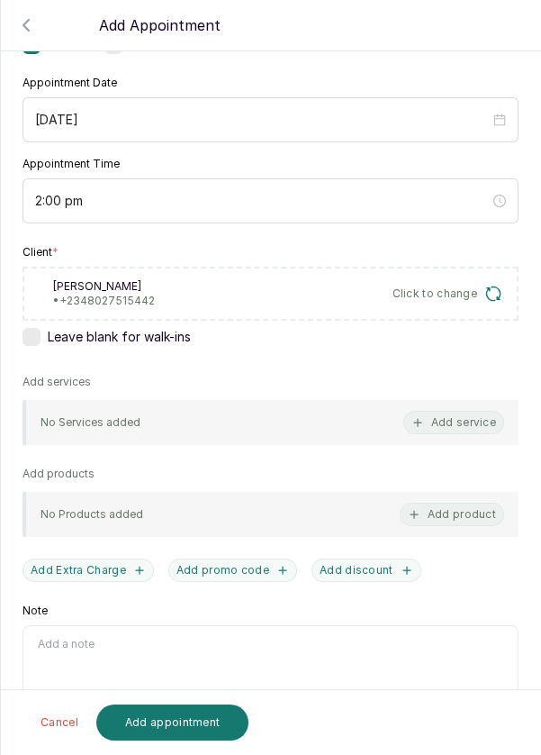
click at [467, 421] on button "Add service" at bounding box center [453, 422] width 101 height 23
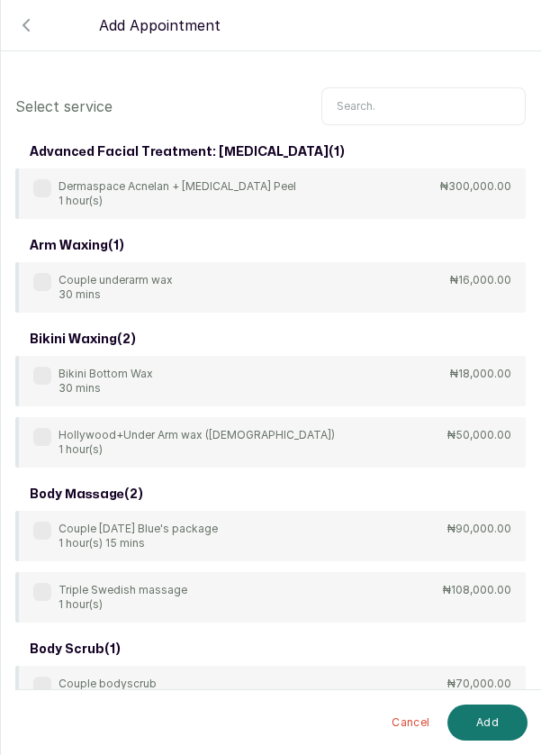
scroll to position [0, 0]
click at [412, 100] on input "text" at bounding box center [424, 106] width 204 height 38
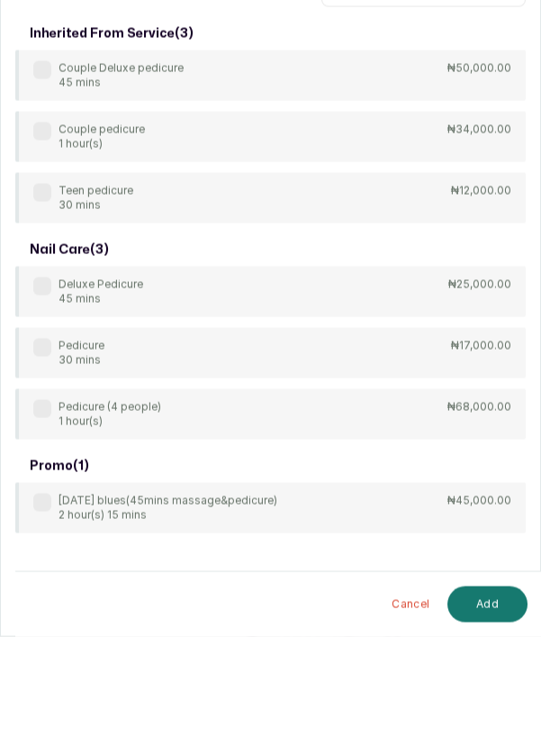
scroll to position [13, 0]
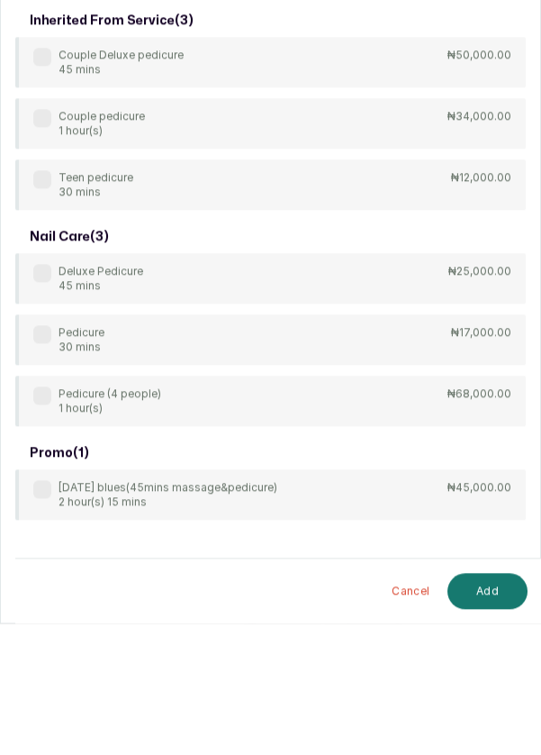
type input "Pedicure"
click at [51, 461] on div "Pedicure 30 mins" at bounding box center [68, 471] width 71 height 29
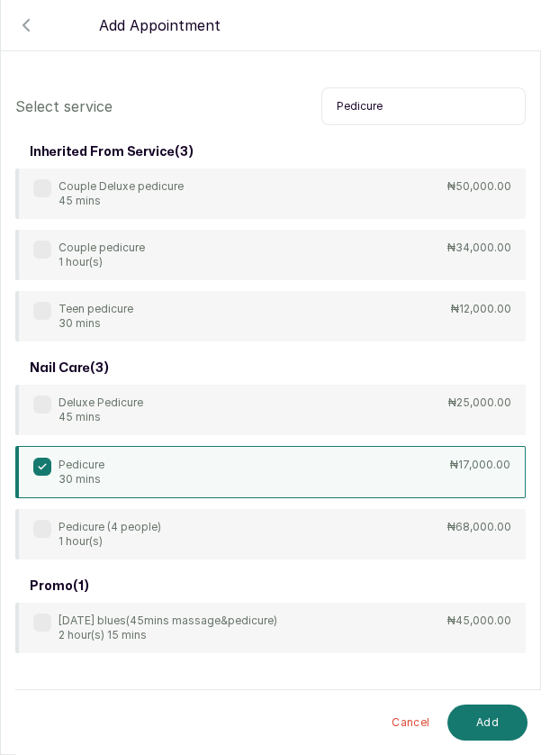
click at [501, 729] on button "Add" at bounding box center [488, 722] width 80 height 36
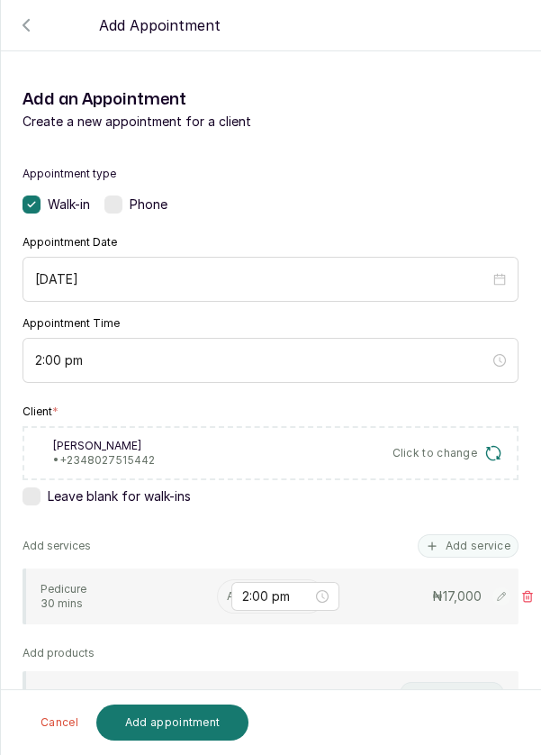
click at [227, 593] on input "text" at bounding box center [228, 596] width 3 height 13
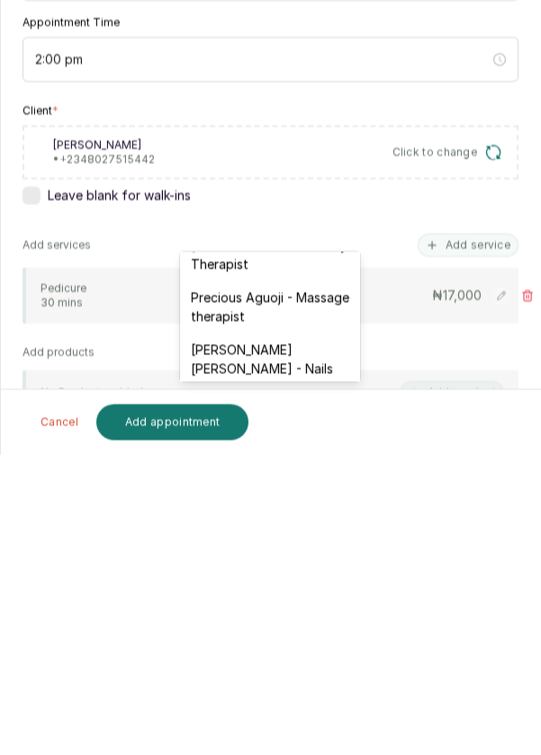
scroll to position [780, 0]
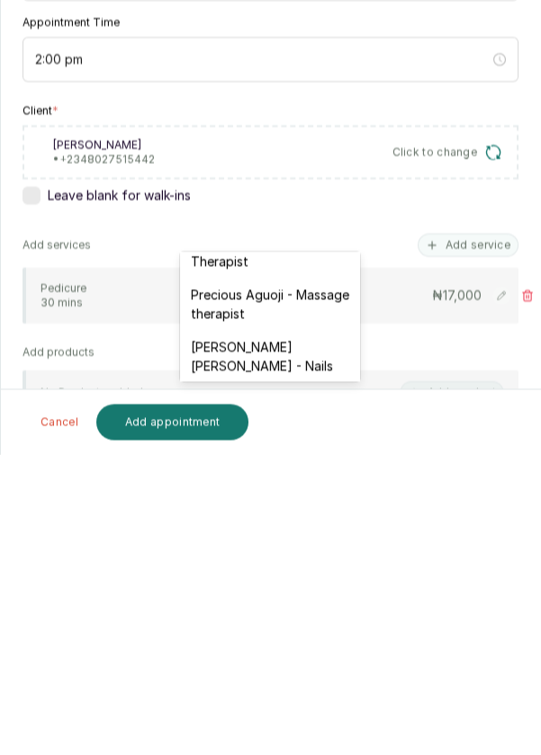
click at [318, 630] on div "[PERSON_NAME] [PERSON_NAME] - Nails" at bounding box center [270, 656] width 180 height 52
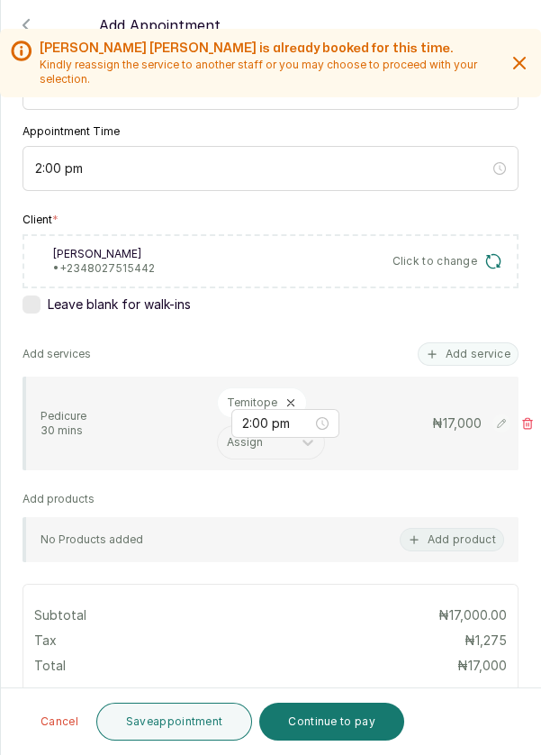
scroll to position [186, 0]
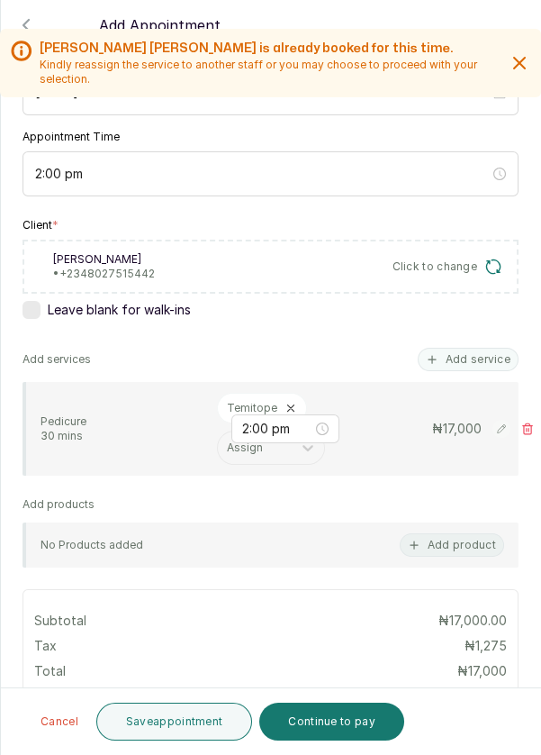
click at [491, 348] on button "Add service" at bounding box center [468, 359] width 101 height 23
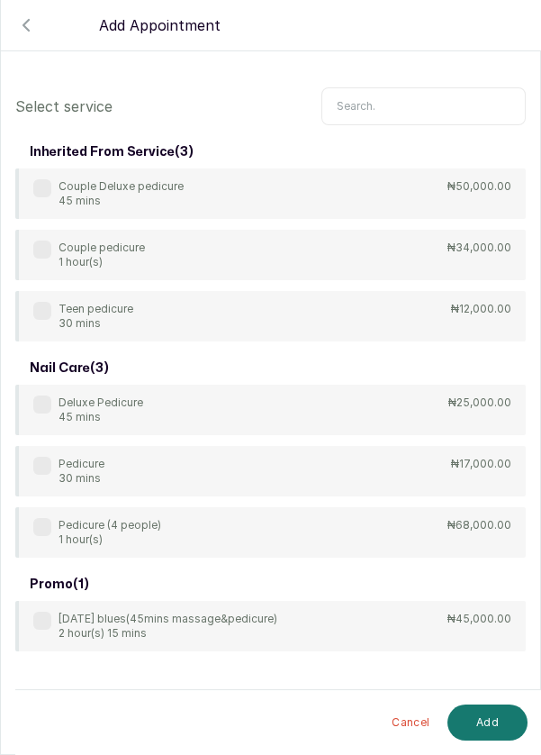
scroll to position [4, 0]
click at [389, 104] on input "text" at bounding box center [424, 106] width 204 height 38
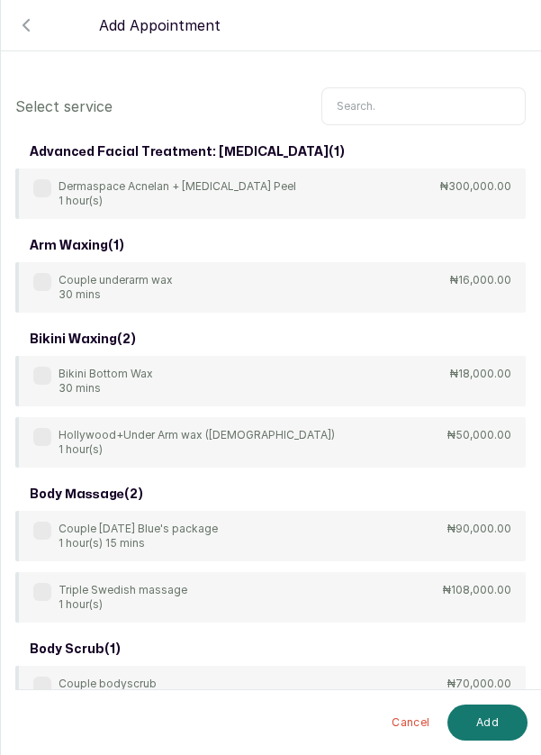
scroll to position [0, 0]
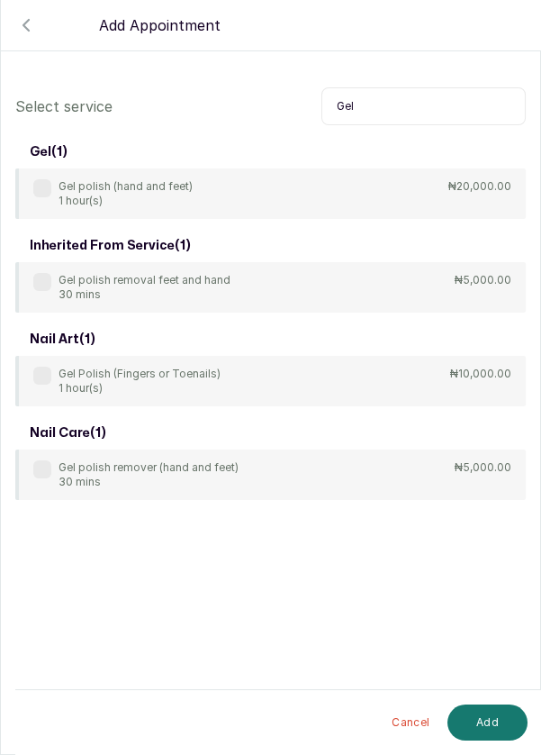
type input "Gel"
click at [49, 278] on label at bounding box center [42, 282] width 18 height 18
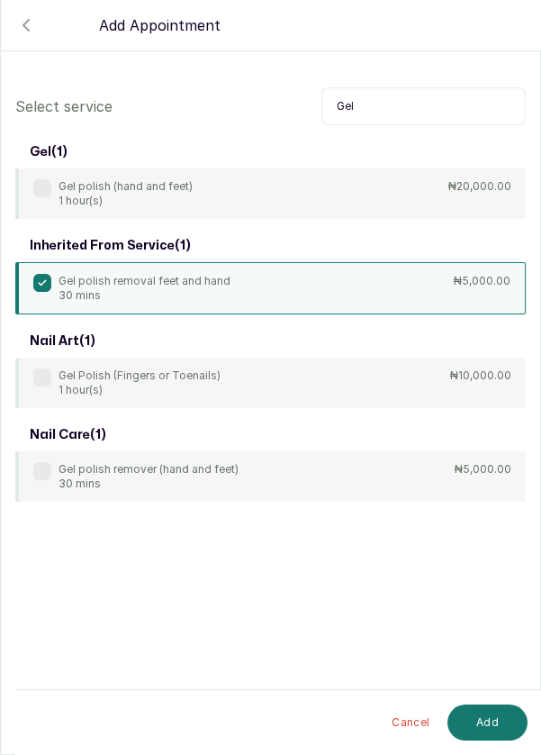
click at [494, 729] on button "Add" at bounding box center [488, 722] width 80 height 36
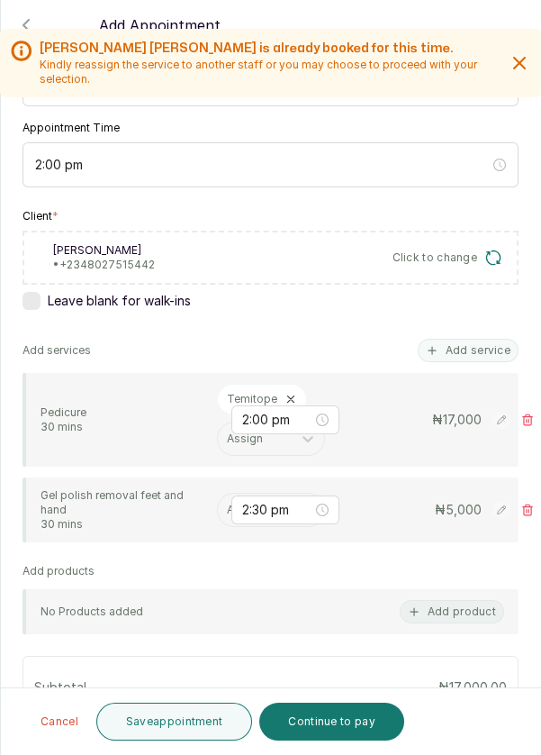
scroll to position [201, 0]
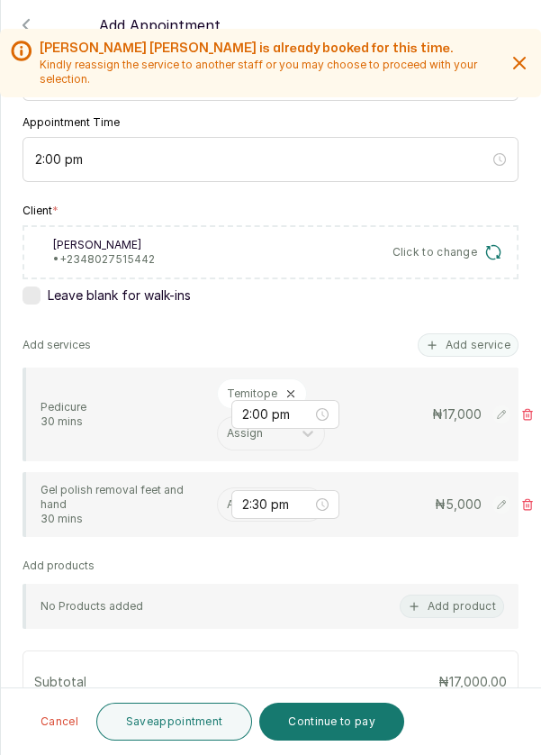
click at [227, 500] on input "text" at bounding box center [228, 504] width 3 height 13
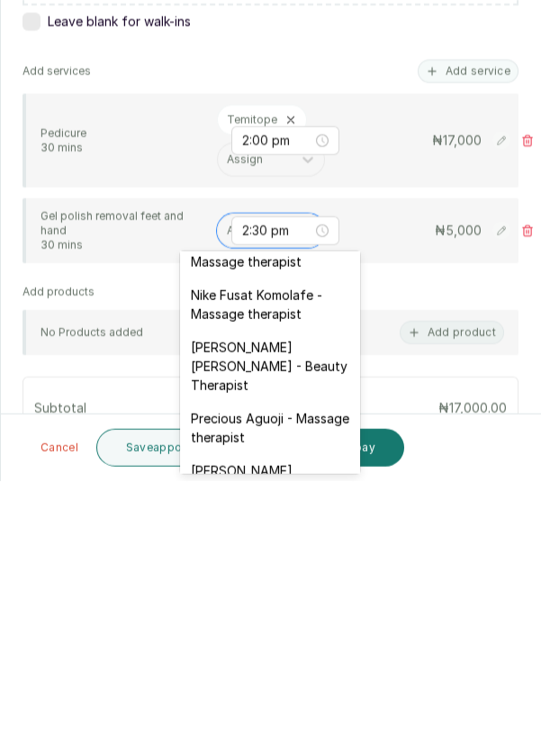
scroll to position [697, 0]
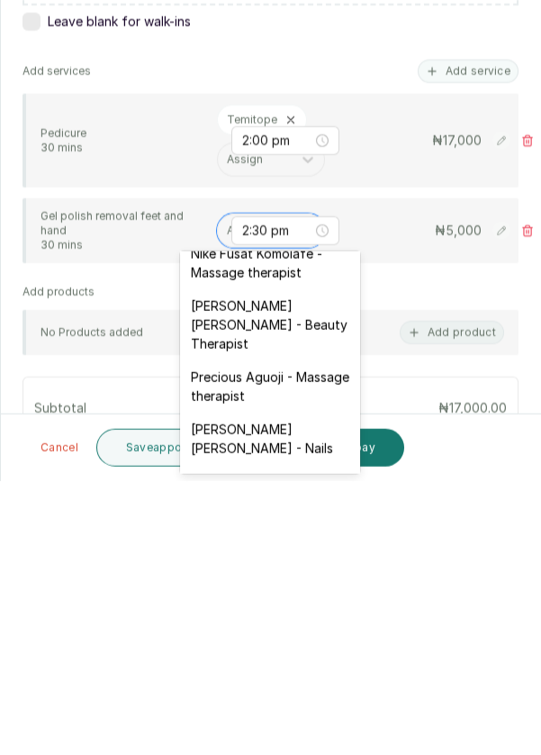
click at [301, 686] on div "[PERSON_NAME] [PERSON_NAME] - Nails" at bounding box center [270, 712] width 180 height 52
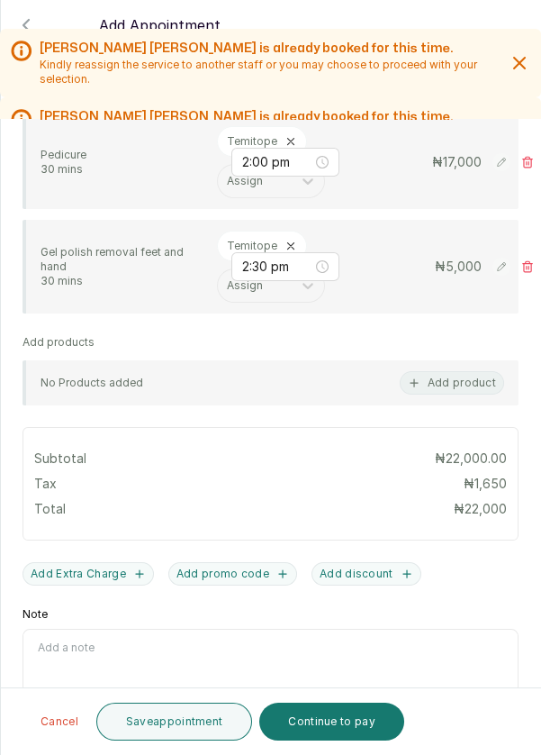
scroll to position [455, 0]
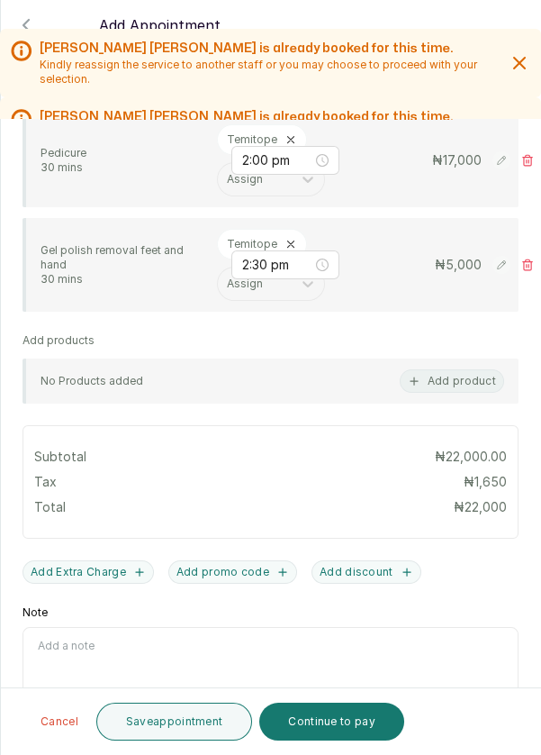
click at [207, 726] on button "Save appointment" at bounding box center [174, 721] width 157 height 38
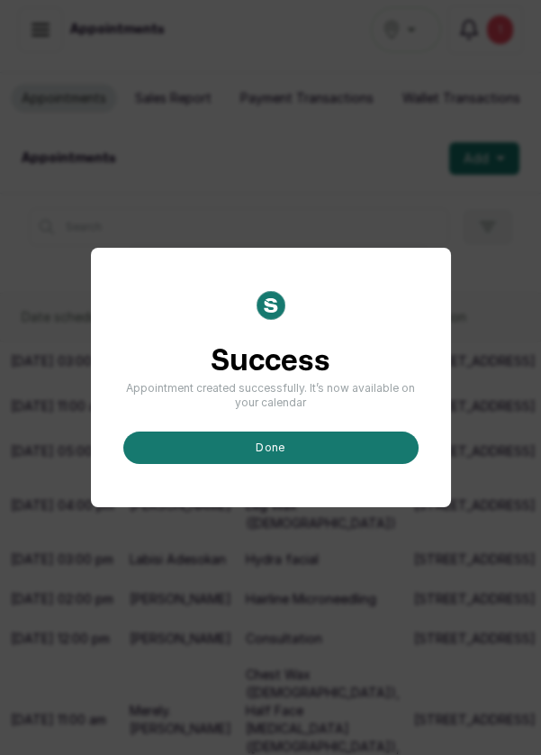
click at [324, 464] on button "done" at bounding box center [270, 447] width 295 height 32
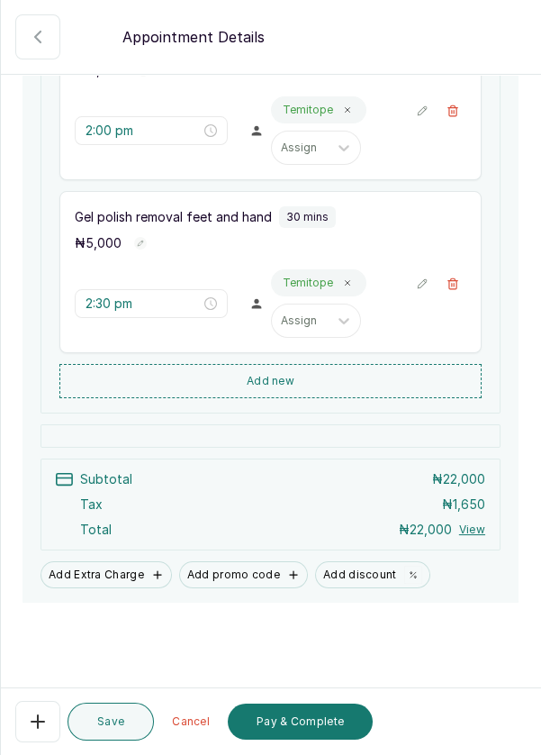
scroll to position [356, 0]
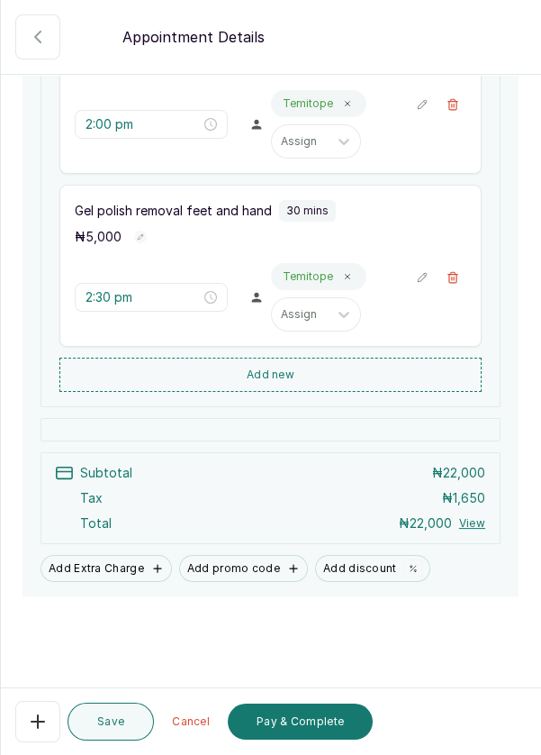
click at [339, 722] on button "Pay & Complete" at bounding box center [300, 721] width 145 height 36
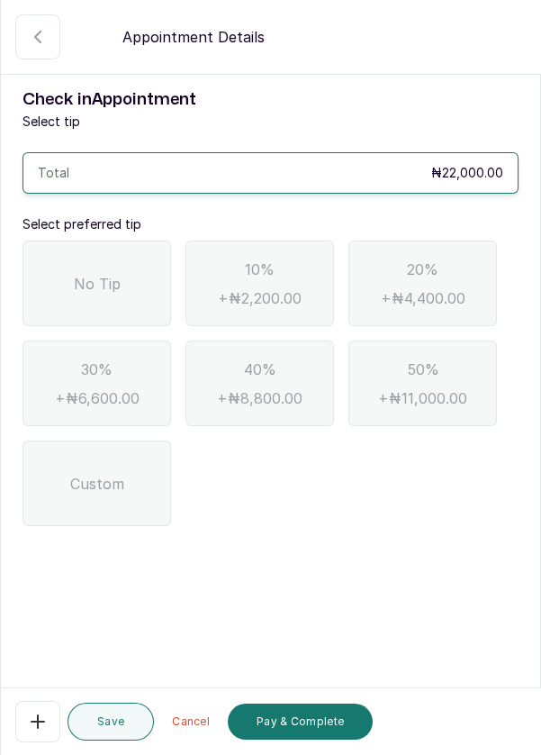
scroll to position [0, 0]
click at [95, 263] on div "No Tip" at bounding box center [97, 283] width 149 height 86
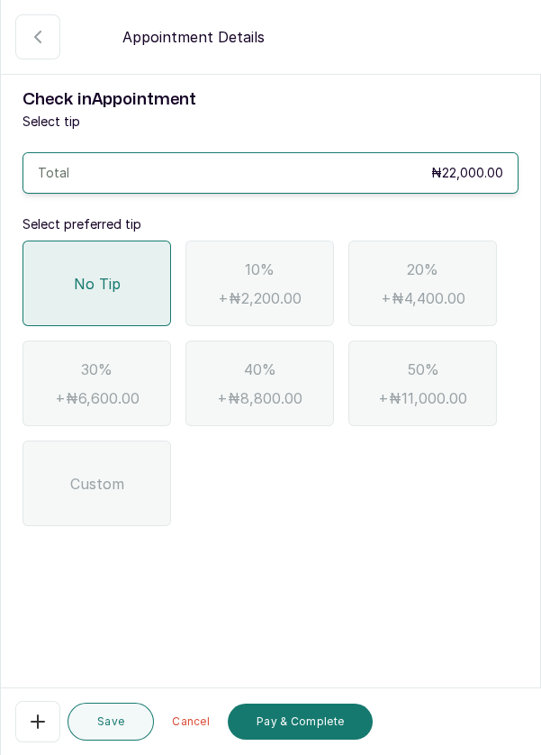
click at [319, 725] on button "Pay & Complete" at bounding box center [300, 721] width 145 height 36
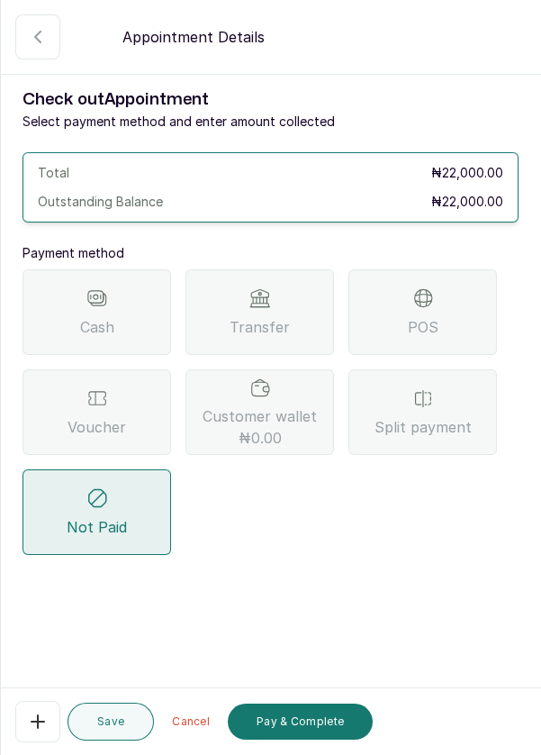
click at [438, 294] on div "POS" at bounding box center [423, 312] width 149 height 86
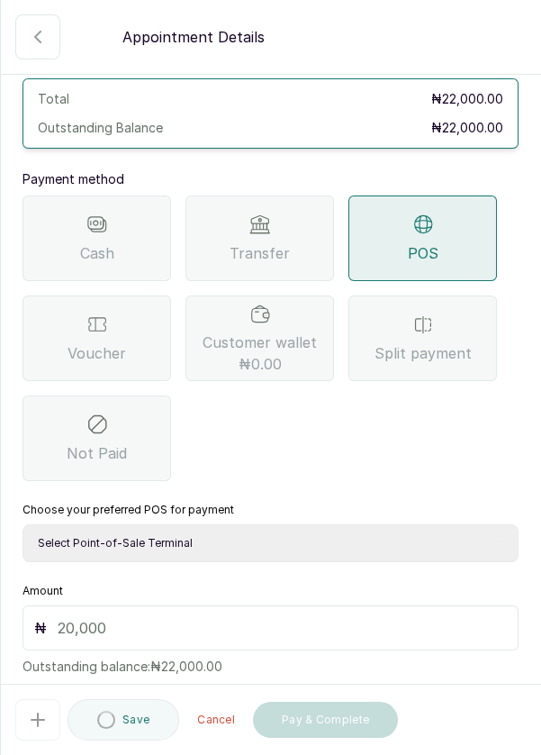
scroll to position [84, 0]
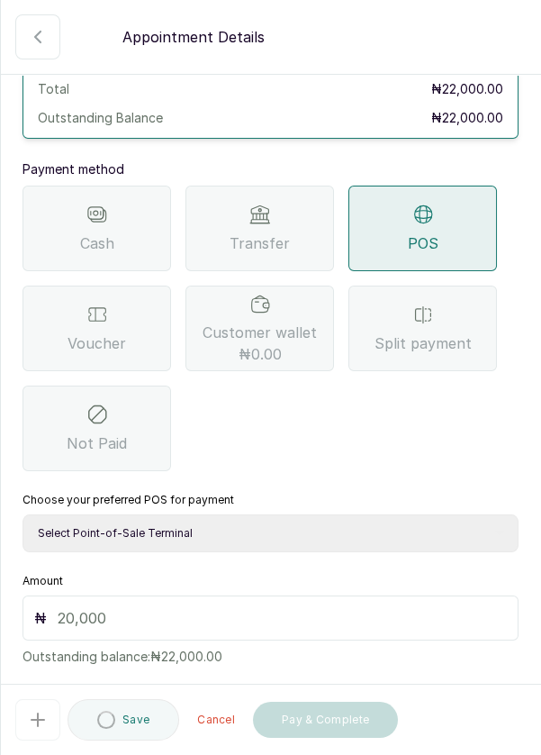
click at [260, 538] on select "Select Point-of-Sale Terminal Pos- Flutterwave Zenith Bank POS - Paga Paga POS …" at bounding box center [271, 533] width 496 height 38
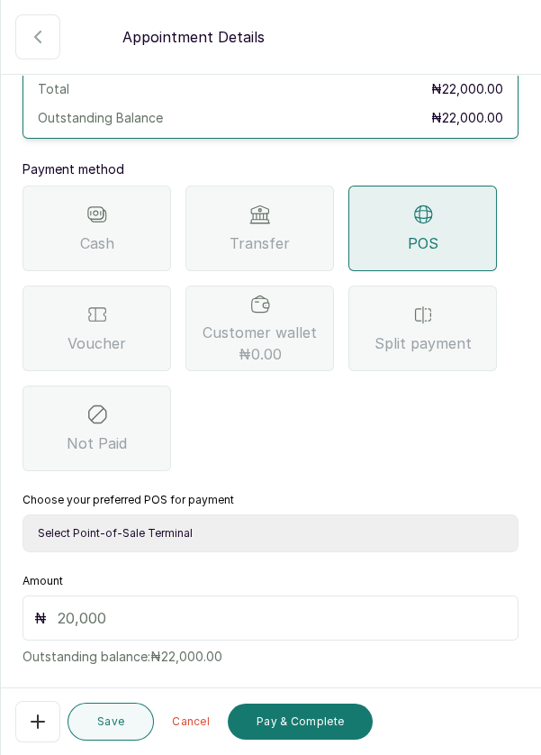
select select "ea021b39-a6bc-4e4d-b5d1-02cb72451b32"
click at [124, 614] on input "text" at bounding box center [282, 618] width 449 height 22
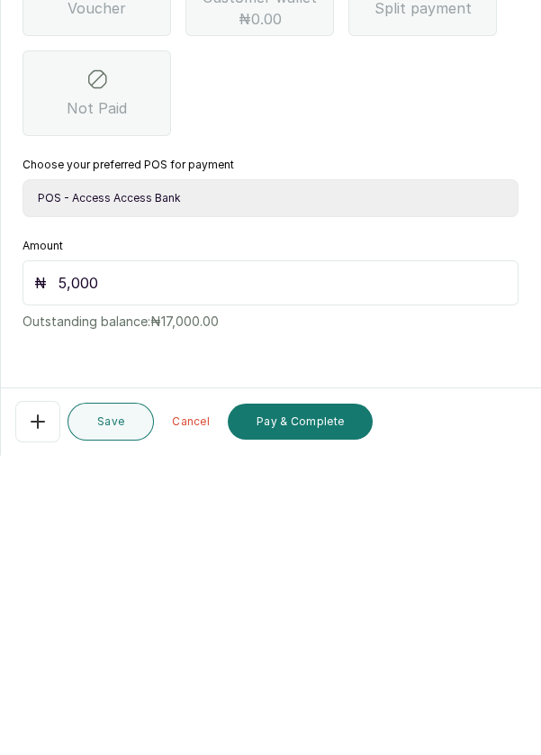
scroll to position [13, 0]
type input "5"
type input "22,000"
click at [333, 722] on button "Pay & Complete" at bounding box center [300, 721] width 145 height 36
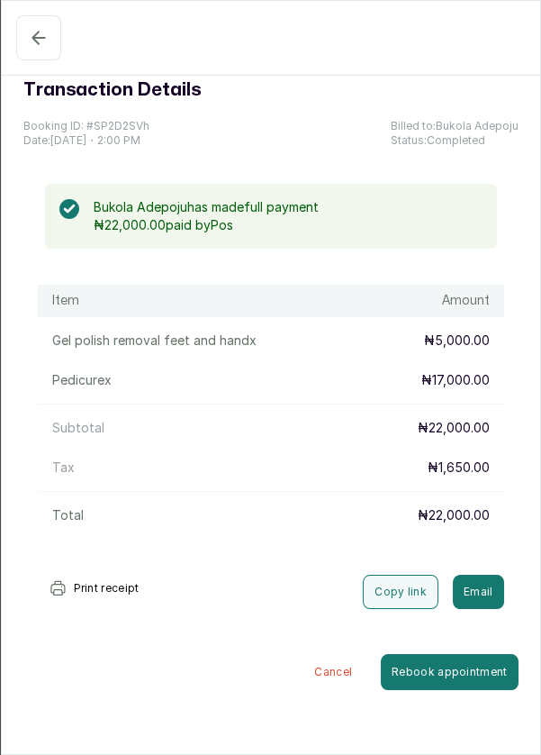
click at [30, 42] on icon "button" at bounding box center [39, 38] width 22 height 22
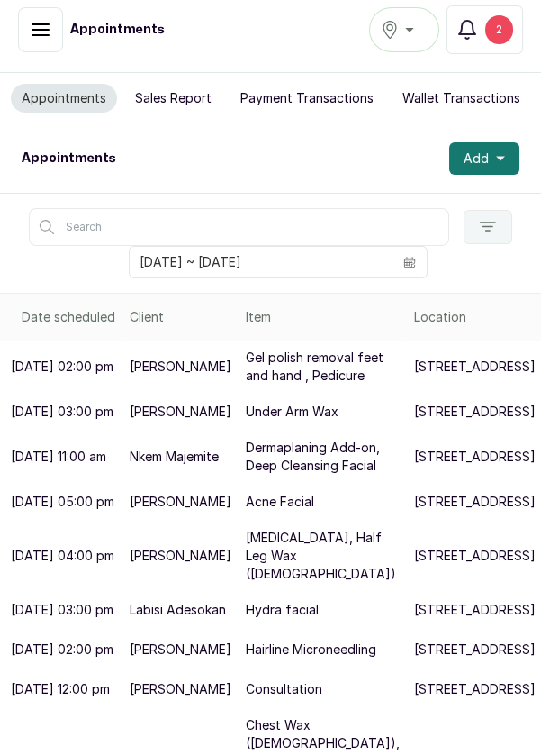
click at [514, 154] on button "Add" at bounding box center [484, 158] width 70 height 32
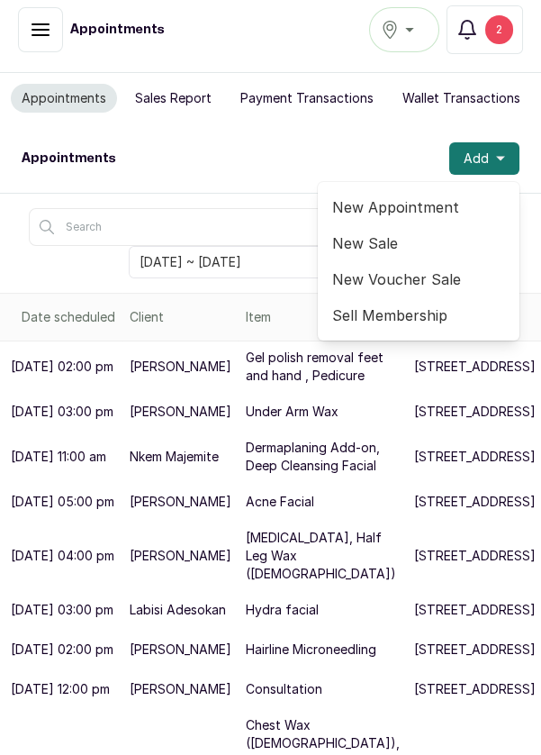
click at [440, 201] on span "New Appointment" at bounding box center [418, 207] width 173 height 22
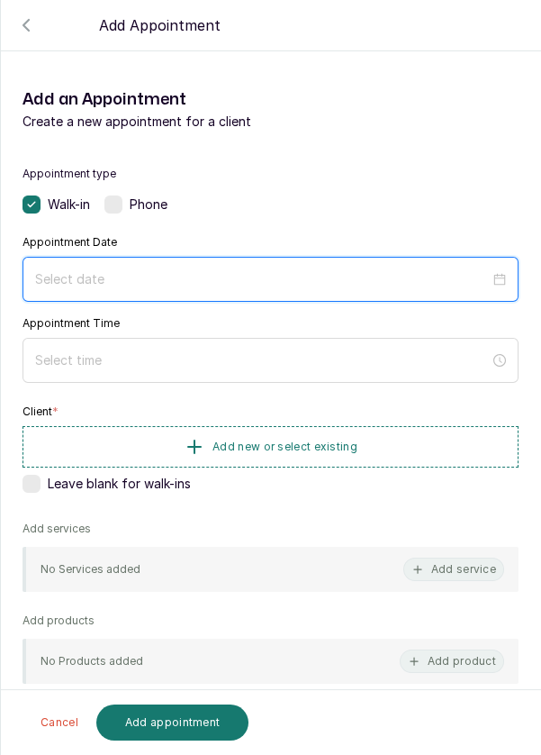
click at [304, 272] on input at bounding box center [262, 279] width 455 height 20
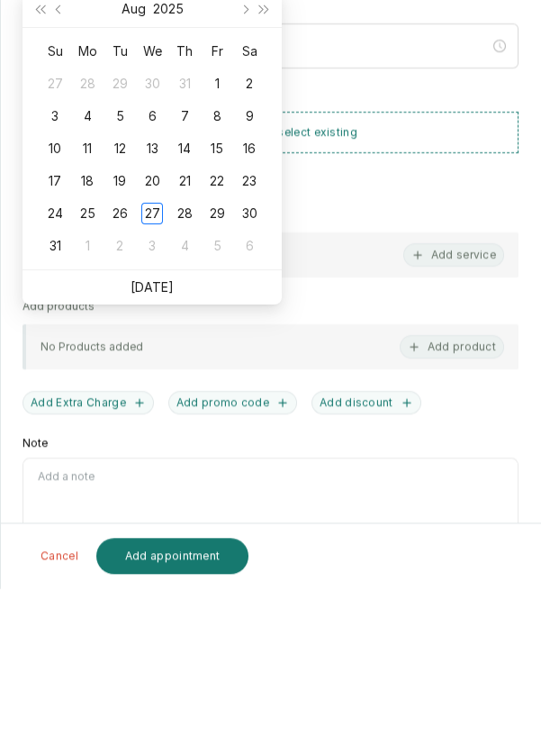
click at [169, 453] on link "[DATE]" at bounding box center [152, 453] width 43 height 15
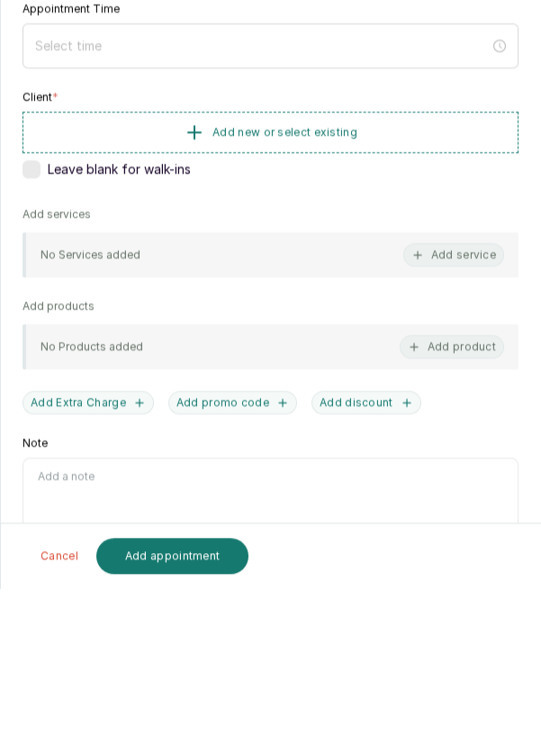
type input "[DATE]"
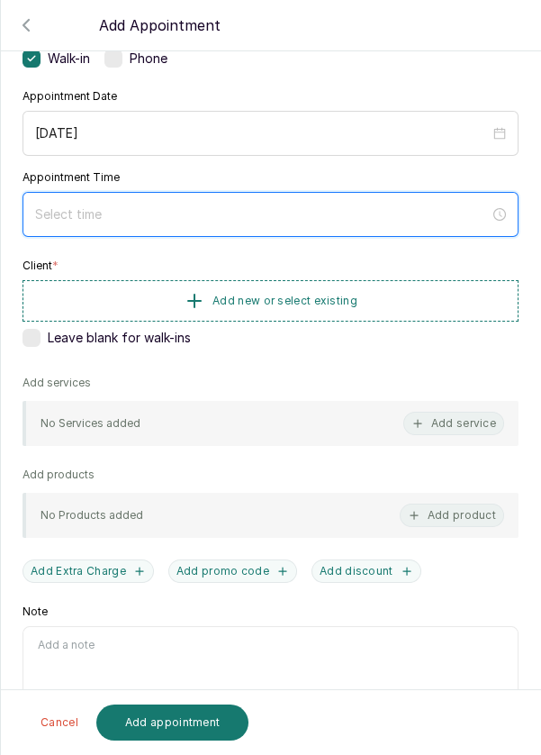
click at [231, 204] on input at bounding box center [262, 214] width 455 height 20
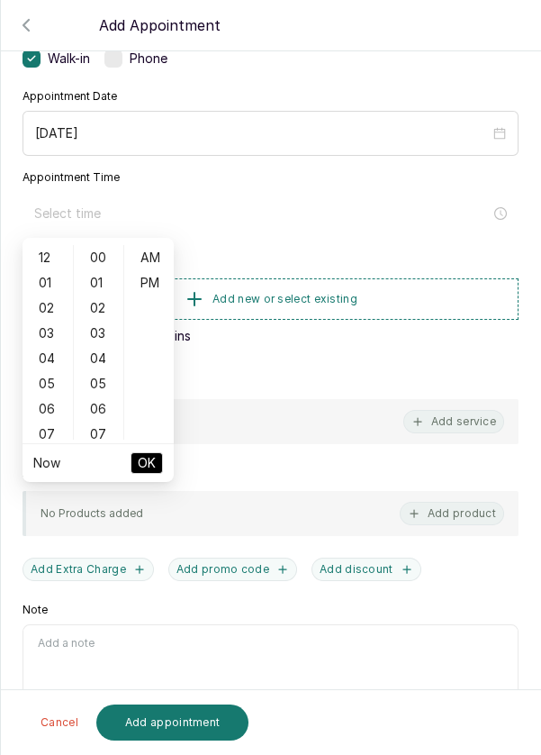
click at [48, 359] on div "04" at bounding box center [47, 358] width 43 height 25
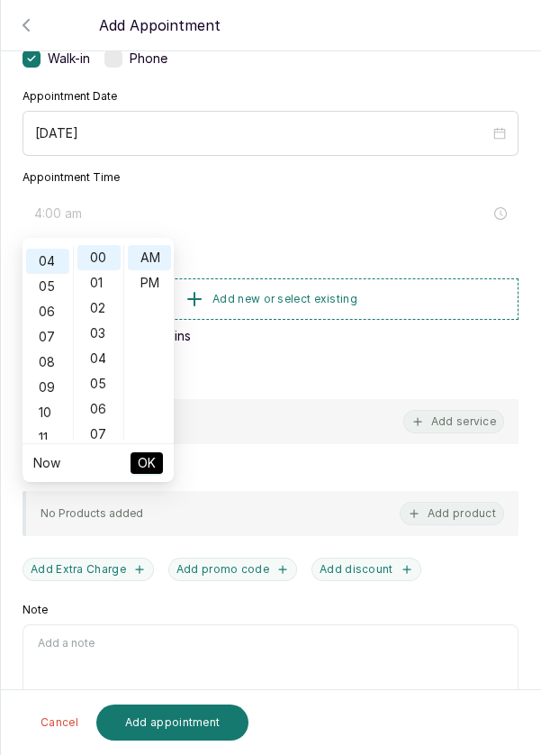
scroll to position [100, 0]
click at [149, 281] on div "PM" at bounding box center [149, 282] width 43 height 25
type input "4:00 pm"
click at [158, 464] on button "OK" at bounding box center [147, 463] width 32 height 22
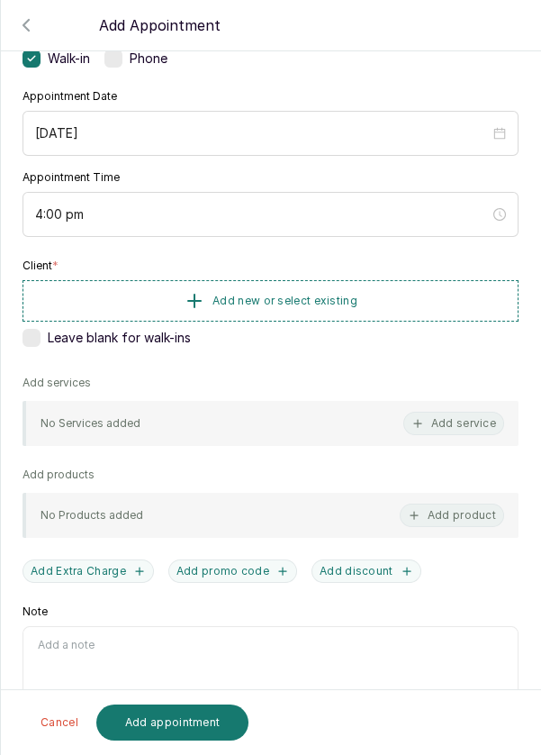
click at [399, 290] on button "Add new or select existing" at bounding box center [271, 300] width 496 height 41
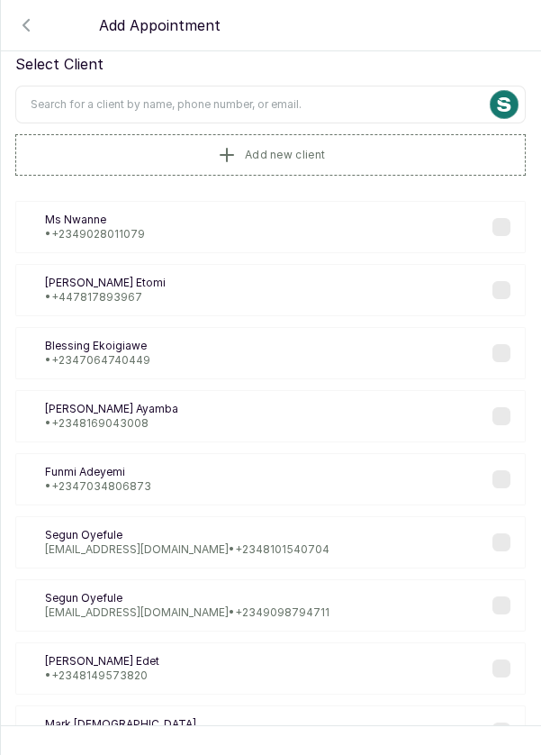
scroll to position [0, 0]
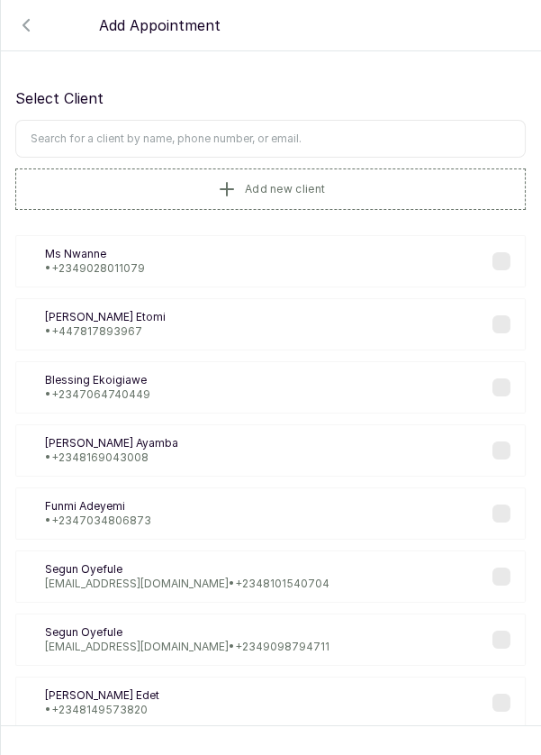
click at [334, 130] on input "text" at bounding box center [270, 139] width 511 height 38
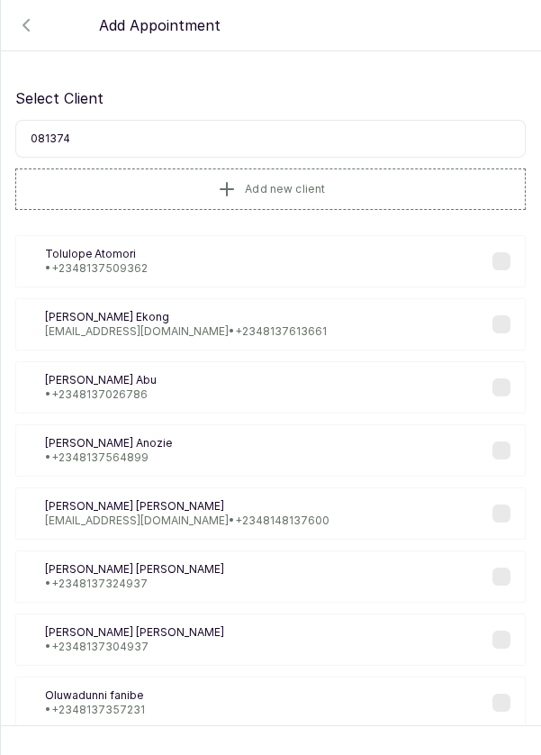
type input "0813744"
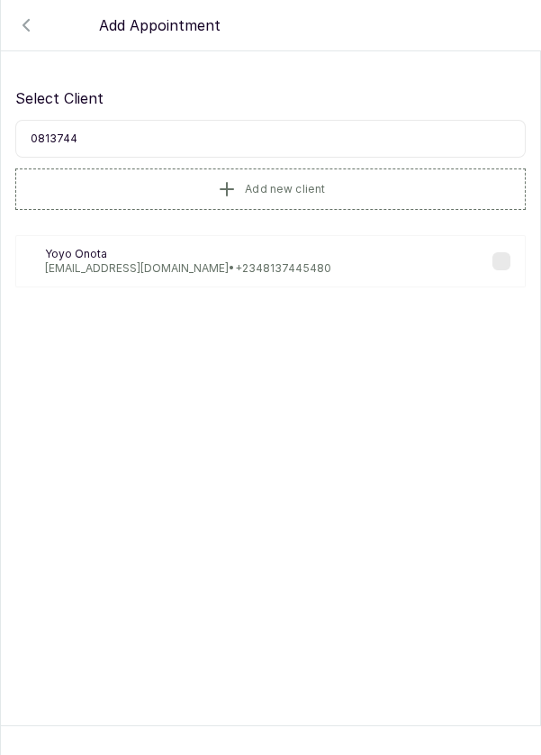
click at [244, 256] on p "Yoyo Onota" at bounding box center [188, 254] width 286 height 14
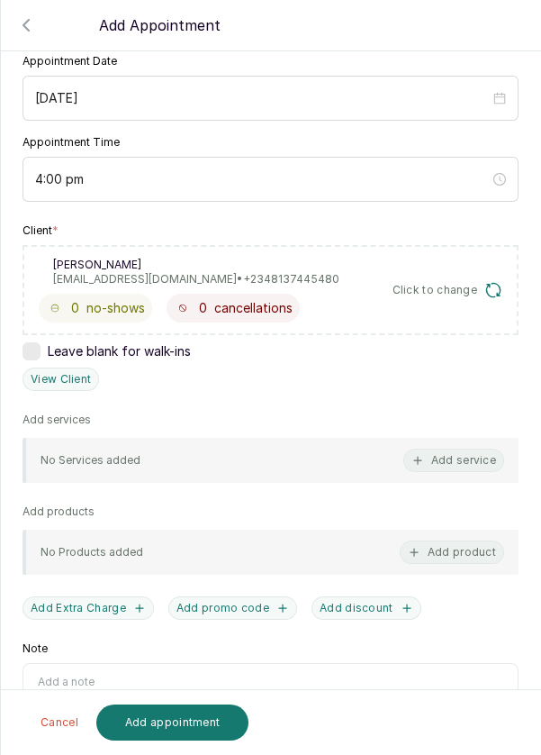
scroll to position [218, 0]
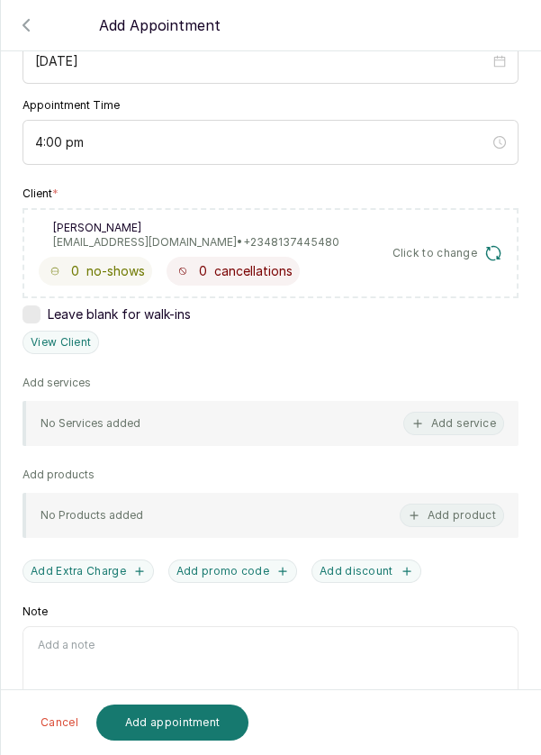
click at [439, 425] on button "Add service" at bounding box center [453, 423] width 101 height 23
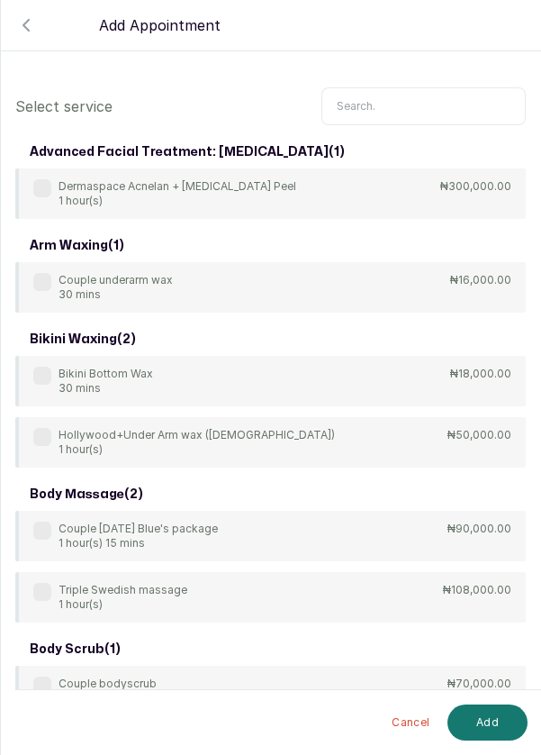
scroll to position [0, 0]
click at [415, 102] on input "text" at bounding box center [424, 106] width 204 height 38
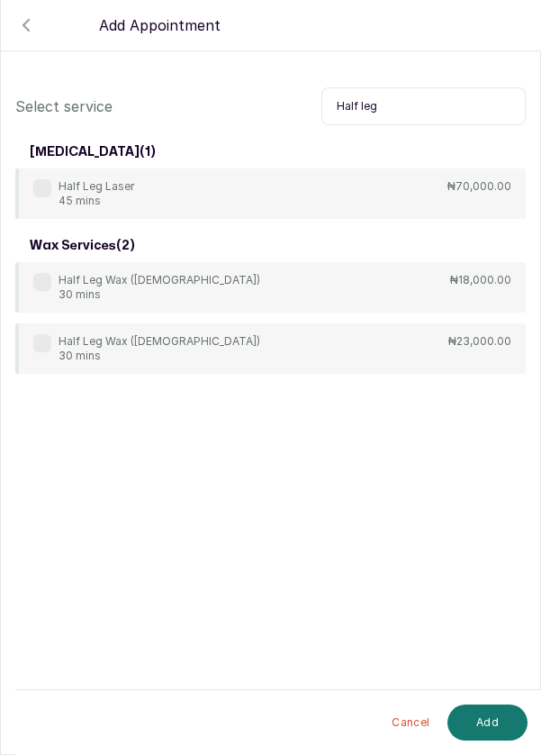
type input "Half leg"
click at [34, 285] on label at bounding box center [42, 282] width 18 height 18
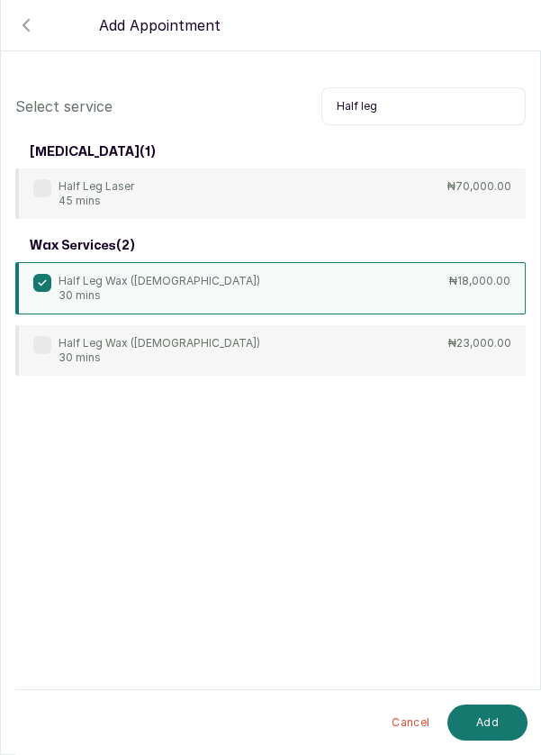
click at [494, 720] on button "Add" at bounding box center [488, 722] width 80 height 36
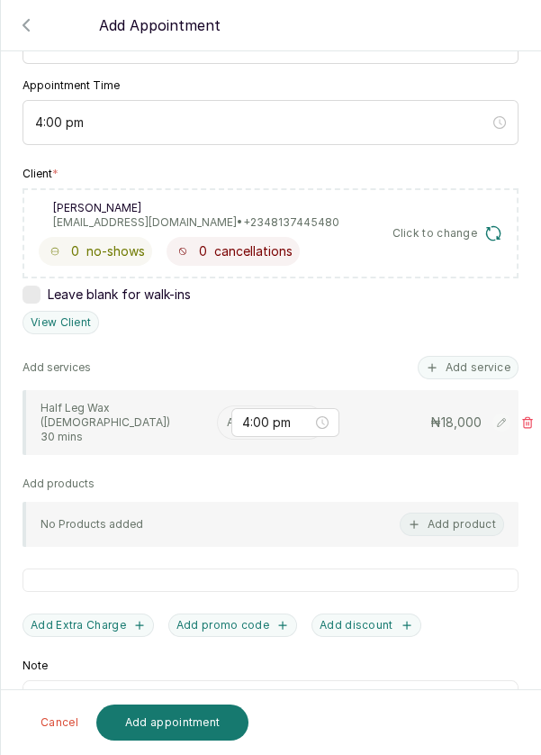
scroll to position [241, 0]
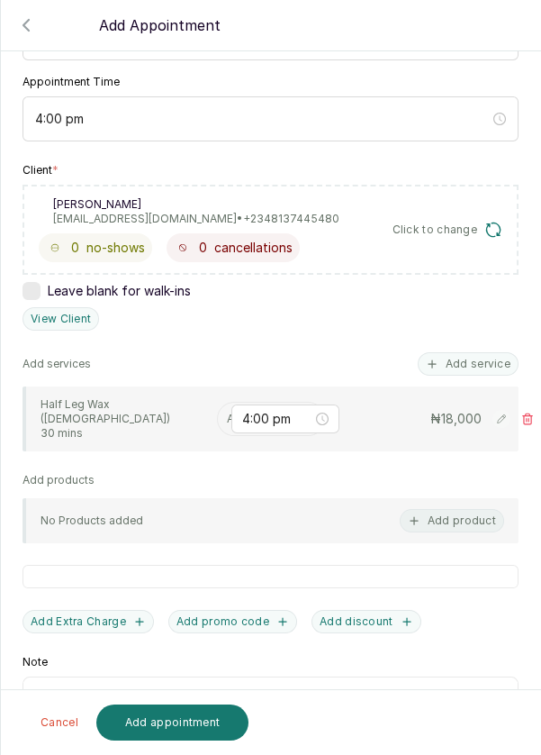
click at [227, 412] on input "text" at bounding box center [228, 418] width 3 height 13
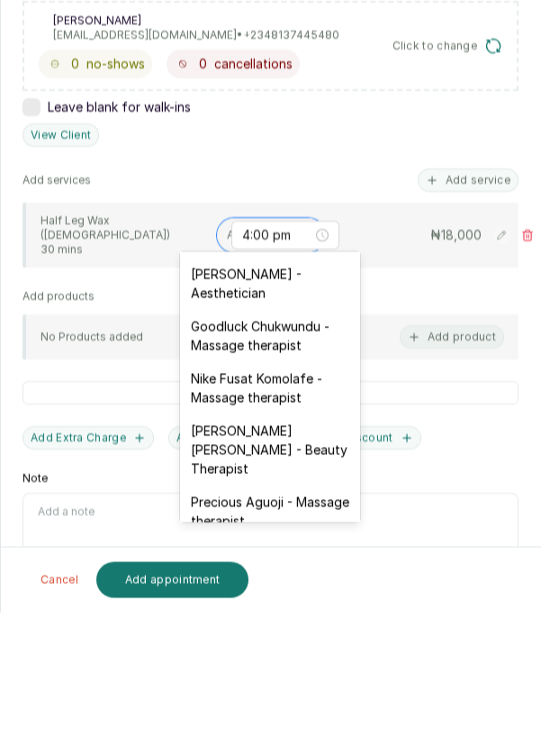
scroll to position [584, 0]
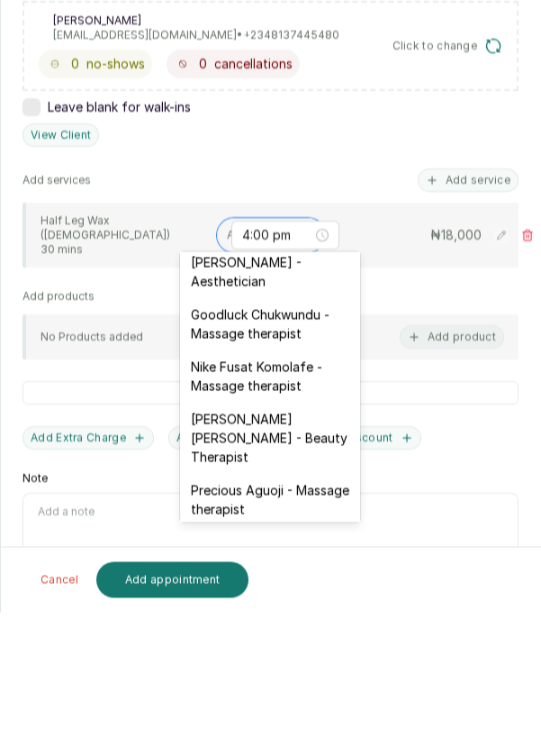
click at [284, 545] on div "[PERSON_NAME] [PERSON_NAME] - Beauty Therapist" at bounding box center [270, 580] width 180 height 71
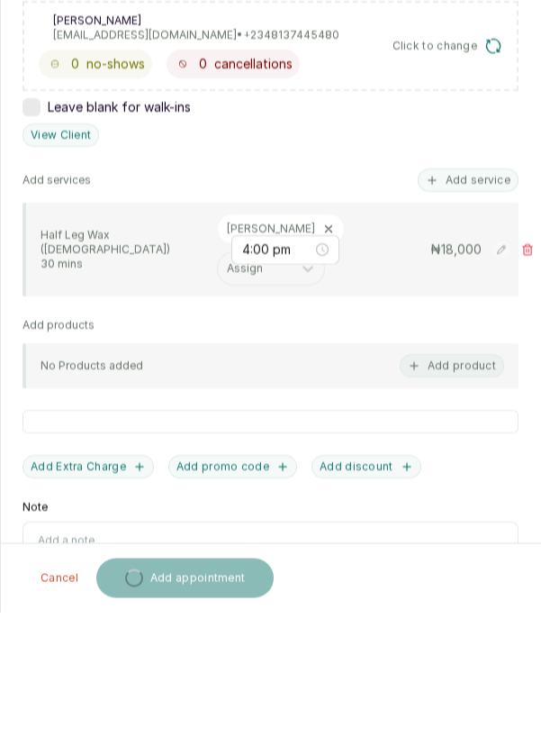
scroll to position [13, 0]
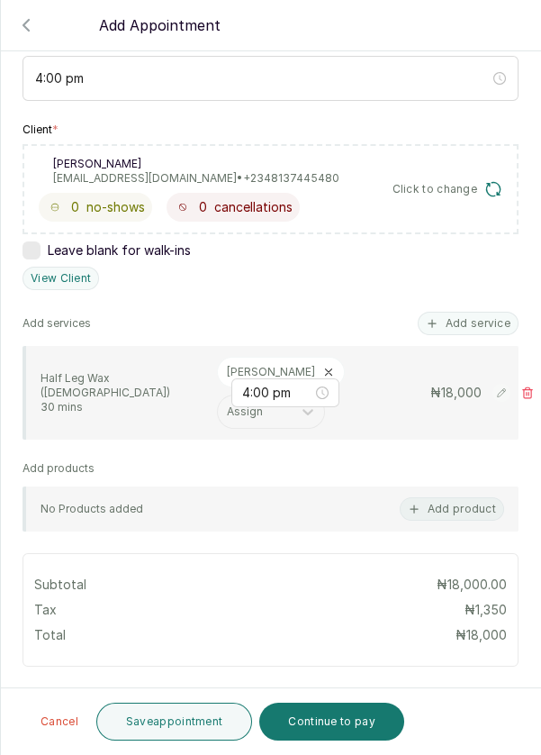
click at [475, 326] on button "Add service" at bounding box center [468, 323] width 101 height 23
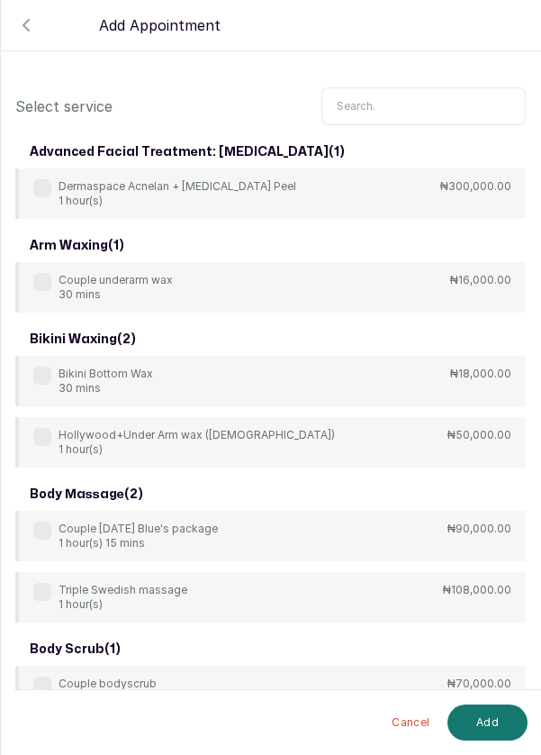
scroll to position [0, 0]
click at [396, 101] on input "text" at bounding box center [424, 106] width 204 height 38
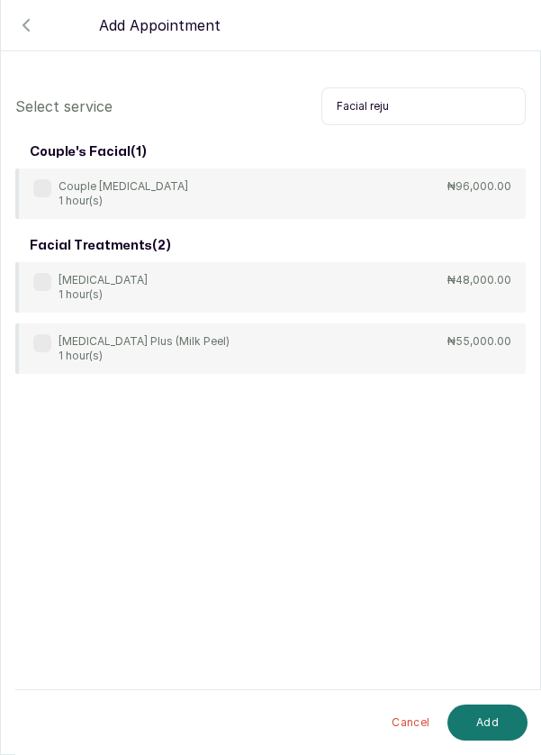
type input "Facial reju"
click at [41, 287] on label at bounding box center [42, 282] width 18 height 18
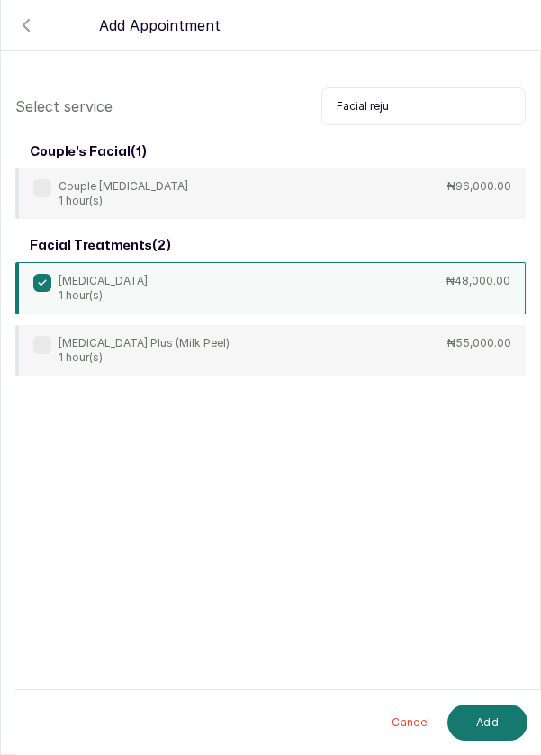
click at [494, 723] on button "Add" at bounding box center [488, 722] width 80 height 36
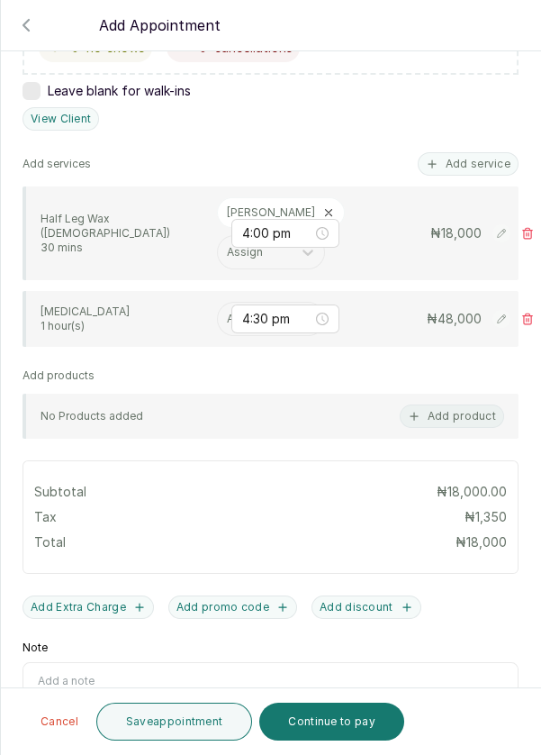
scroll to position [476, 0]
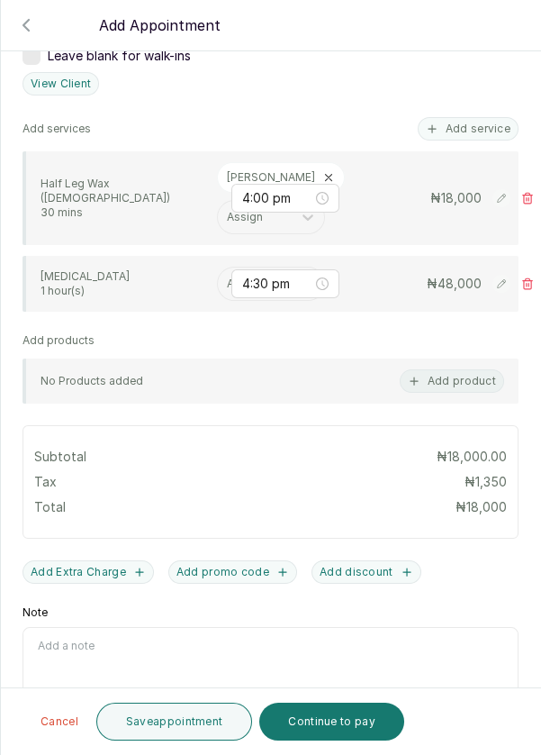
click at [227, 280] on input "text" at bounding box center [228, 283] width 3 height 13
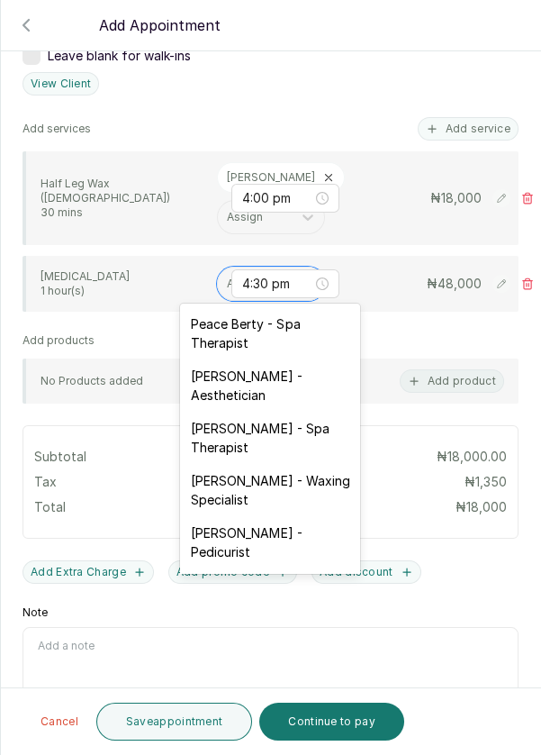
click at [310, 381] on div "[PERSON_NAME] - Aesthetician" at bounding box center [270, 385] width 180 height 52
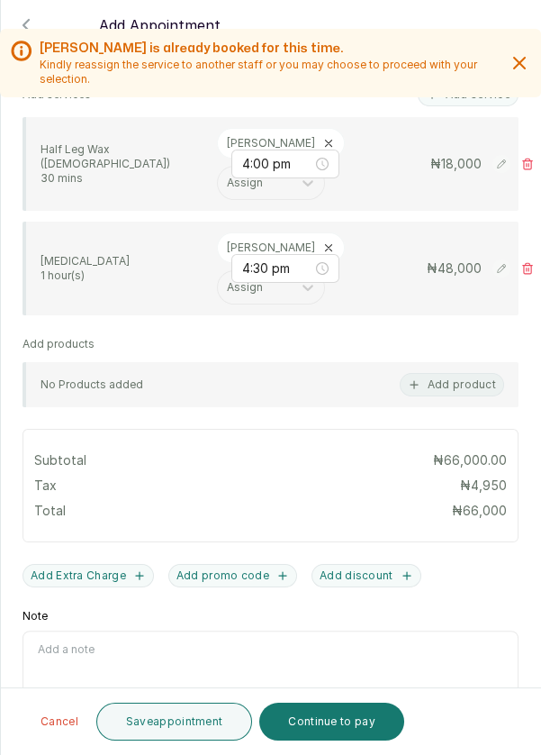
scroll to position [513, 0]
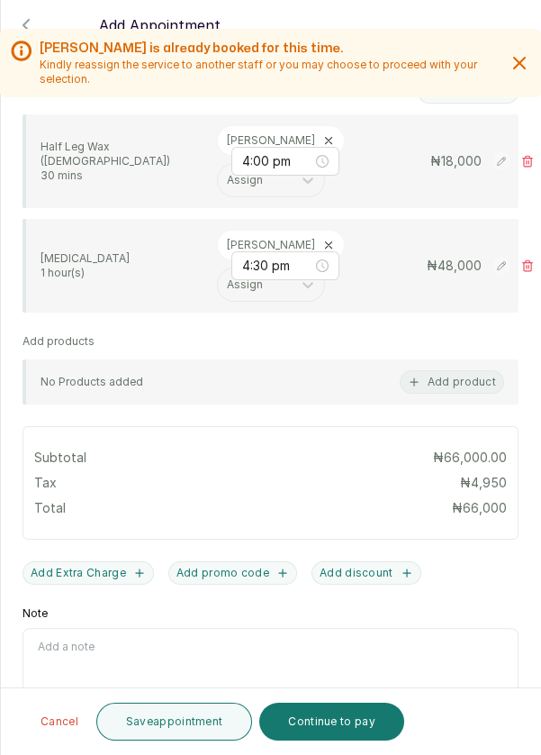
click at [215, 728] on button "Save appointment" at bounding box center [174, 721] width 157 height 38
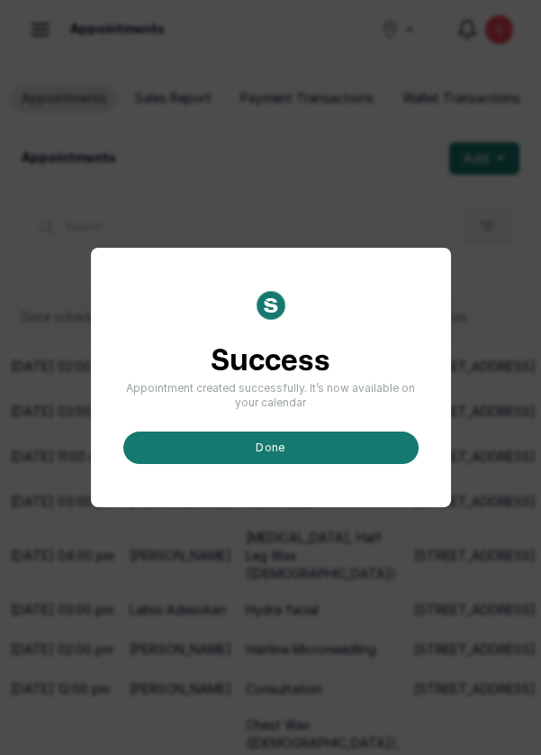
click at [337, 464] on button "done" at bounding box center [270, 447] width 295 height 32
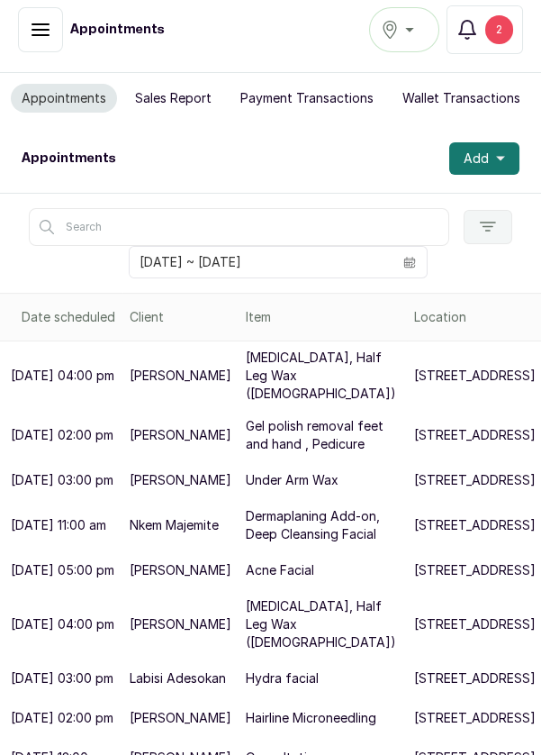
click at [519, 160] on button "Add" at bounding box center [484, 158] width 70 height 32
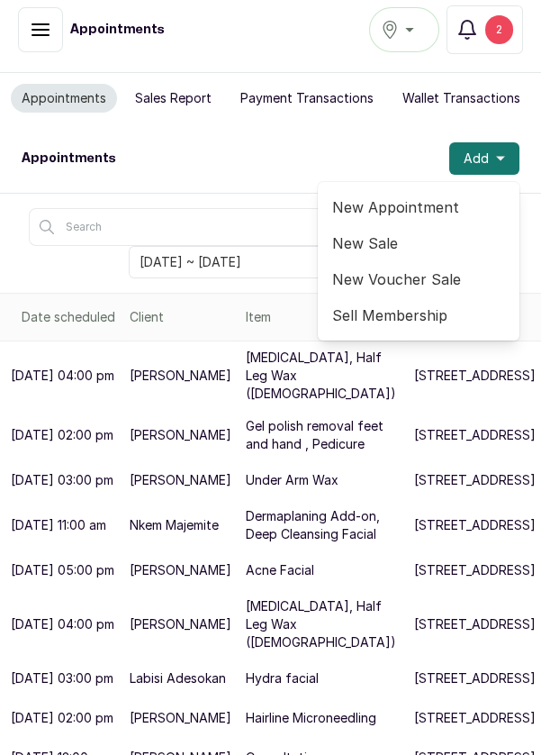
click at [406, 201] on span "New Appointment" at bounding box center [418, 207] width 173 height 22
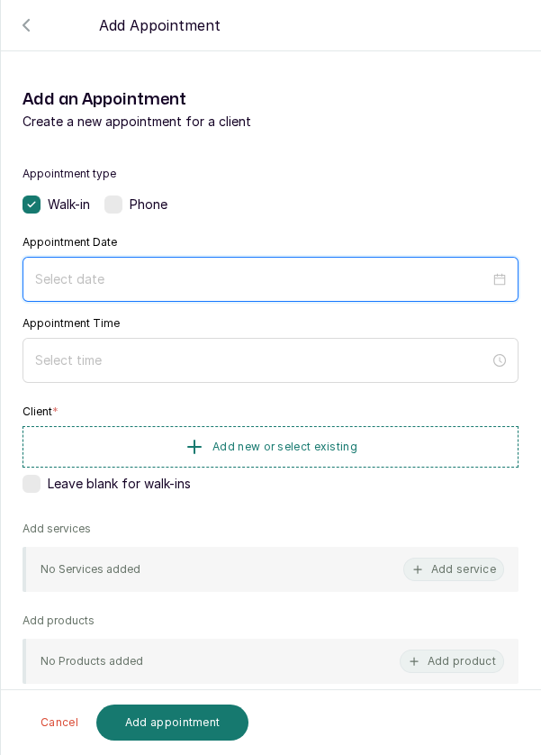
click at [321, 271] on input at bounding box center [262, 279] width 455 height 20
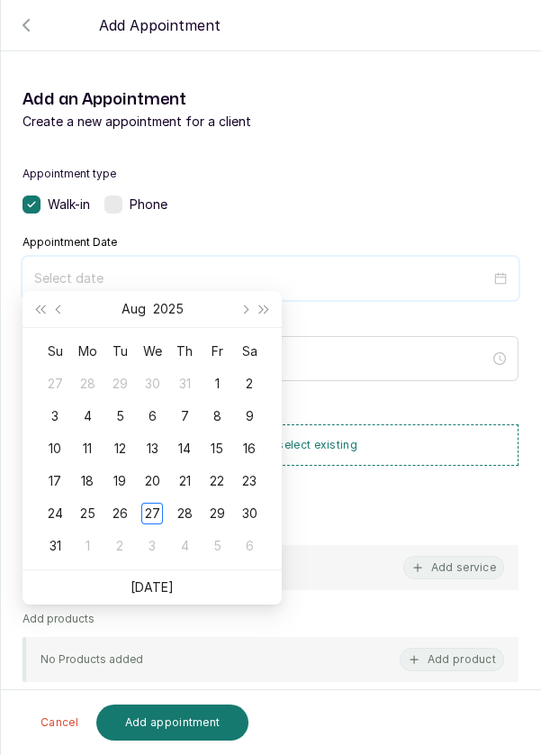
scroll to position [146, 0]
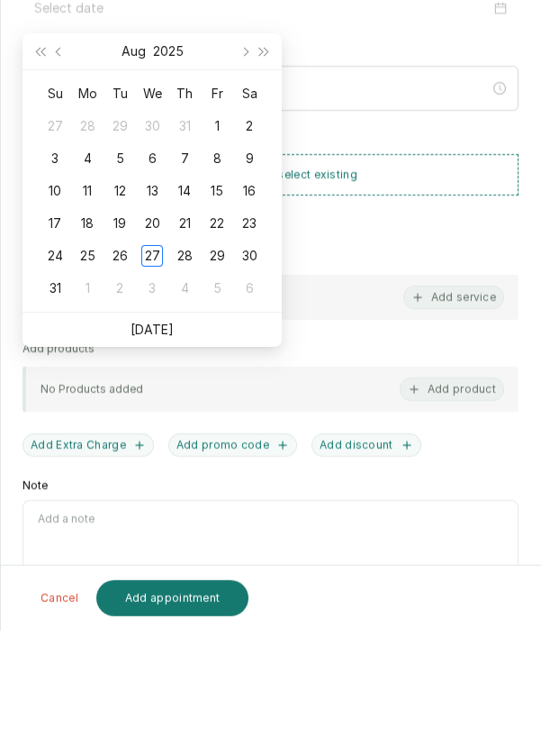
click at [187, 450] on ul "[DATE]" at bounding box center [152, 454] width 259 height 34
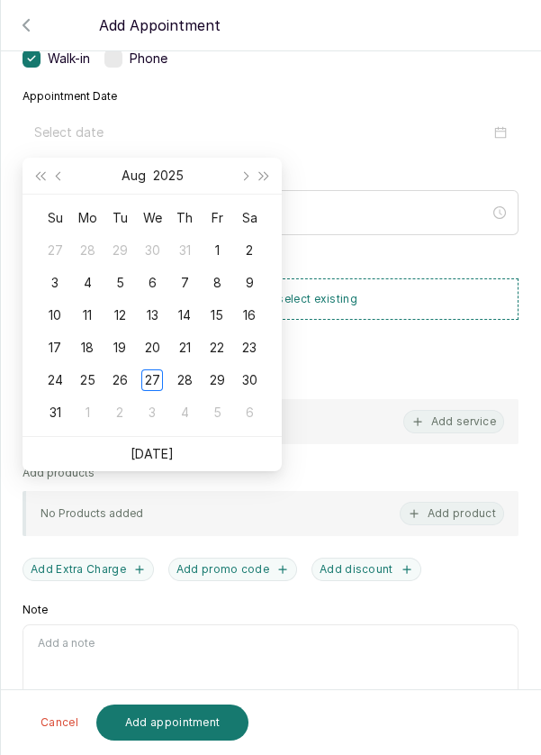
click at [169, 454] on link "[DATE]" at bounding box center [152, 453] width 43 height 15
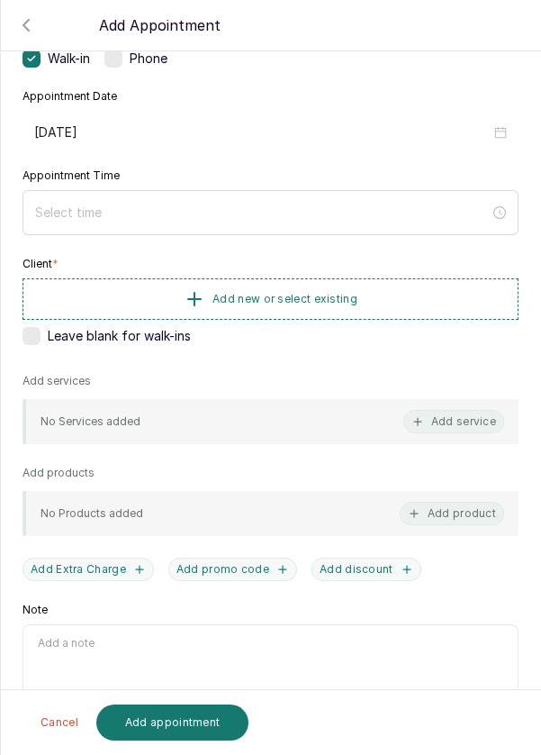
type input "[DATE]"
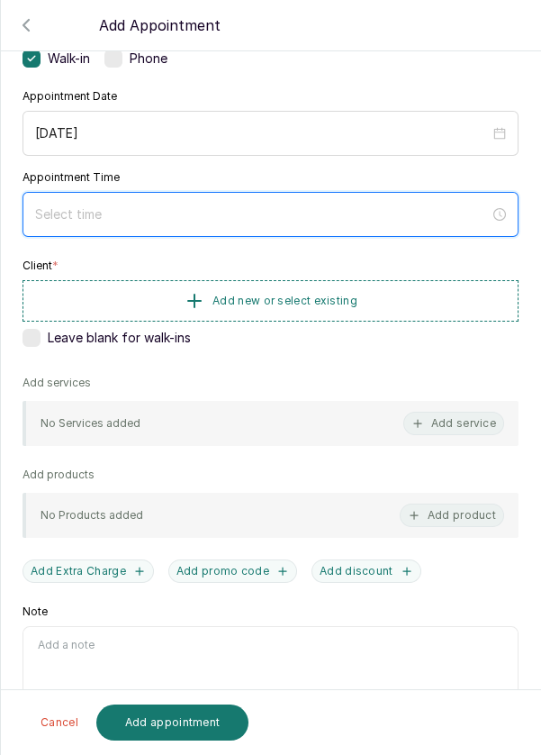
click at [313, 204] on input at bounding box center [262, 214] width 455 height 20
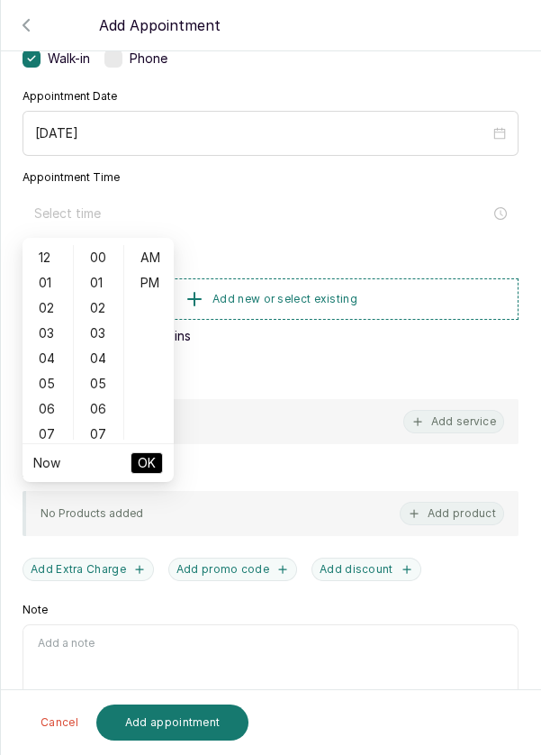
click at [43, 358] on div "04" at bounding box center [47, 358] width 43 height 25
click at [155, 279] on div "PM" at bounding box center [149, 282] width 43 height 25
type input "4:00 pm"
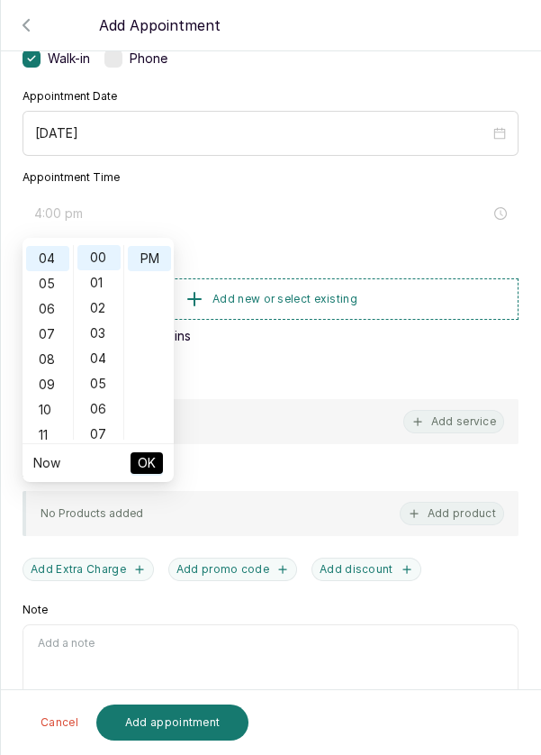
click at [156, 462] on button "OK" at bounding box center [147, 463] width 32 height 22
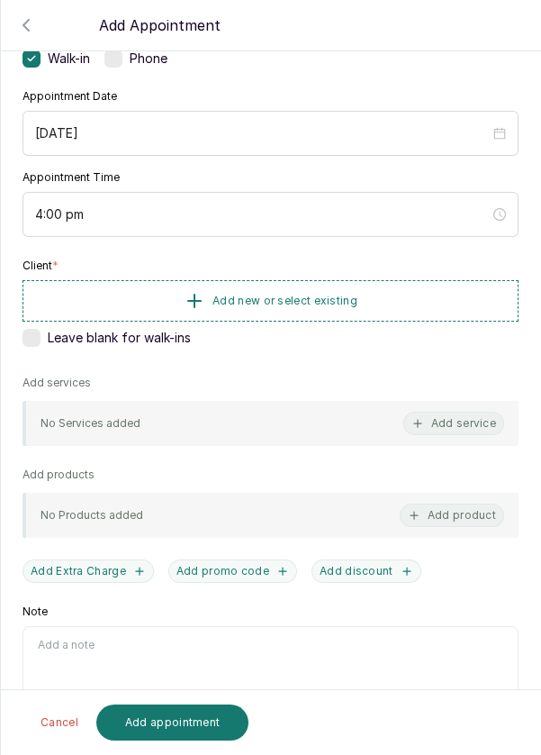
click at [393, 299] on button "Add new or select existing" at bounding box center [271, 300] width 496 height 41
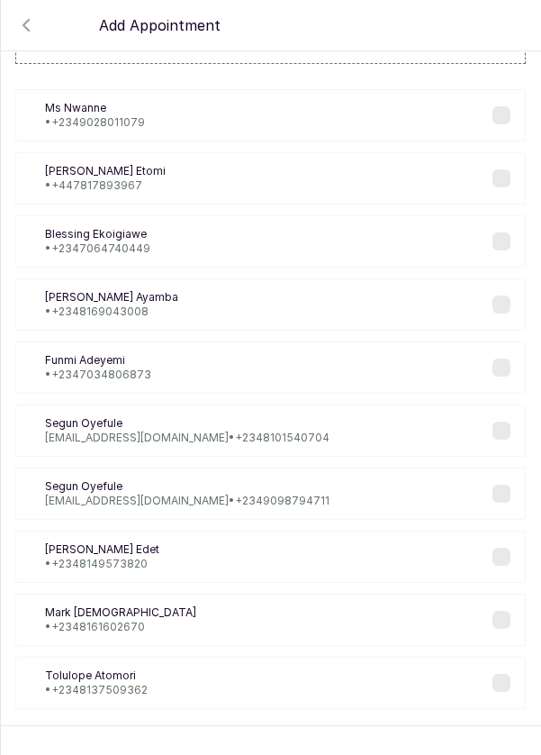
scroll to position [73, 0]
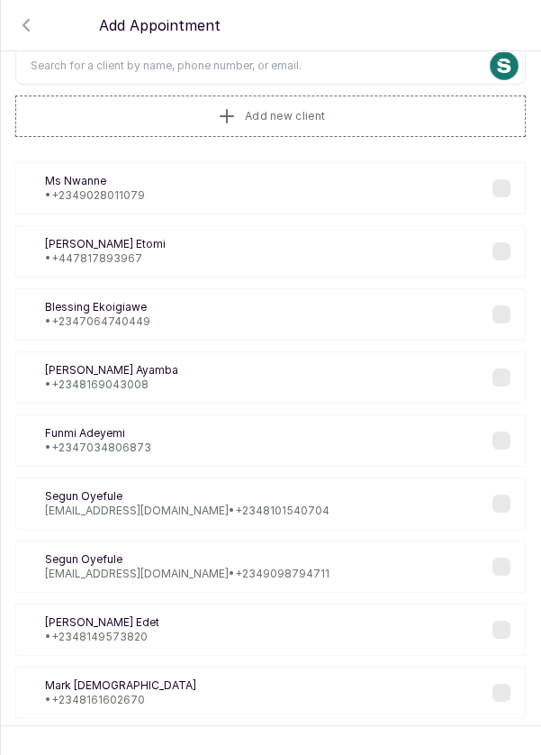
click at [348, 59] on input "text" at bounding box center [270, 66] width 511 height 38
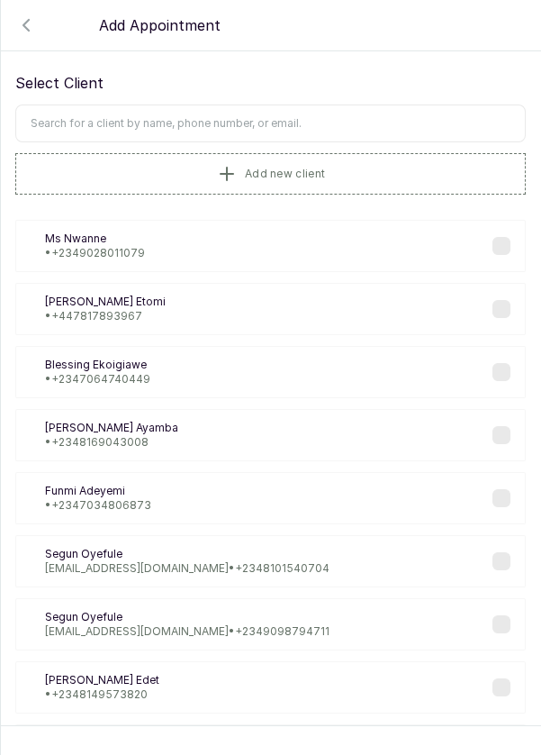
scroll to position [16, 0]
click at [314, 123] on input "text" at bounding box center [270, 123] width 511 height 38
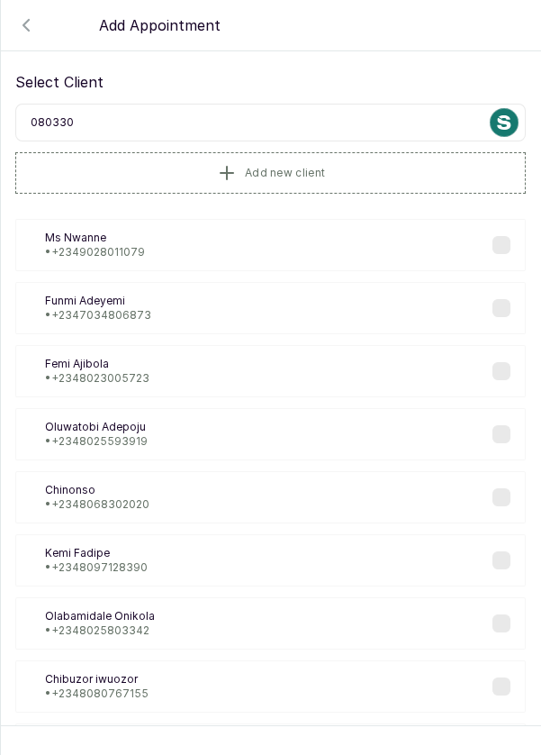
type input "0803307"
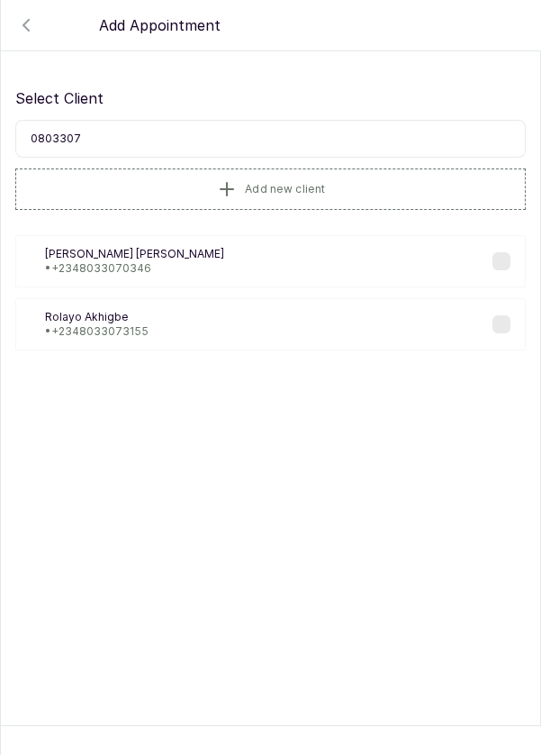
scroll to position [0, 0]
click at [228, 315] on div "RA Rolayo Akhigbe • +234 8033073155" at bounding box center [270, 324] width 511 height 52
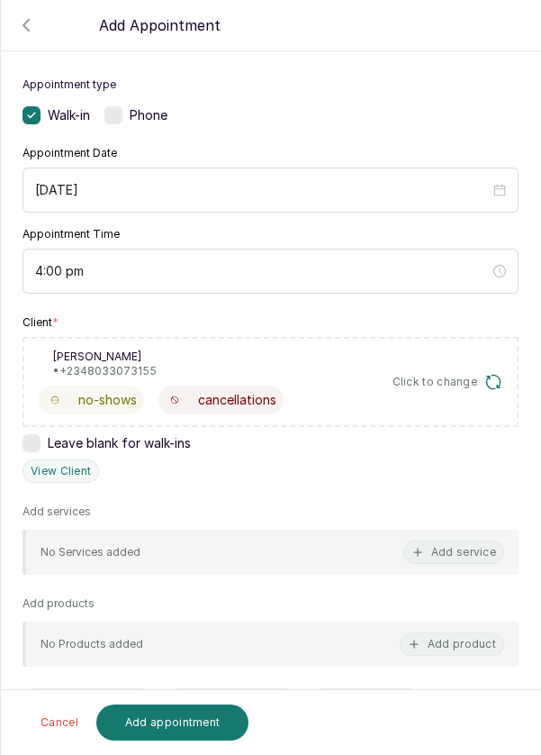
scroll to position [104, 0]
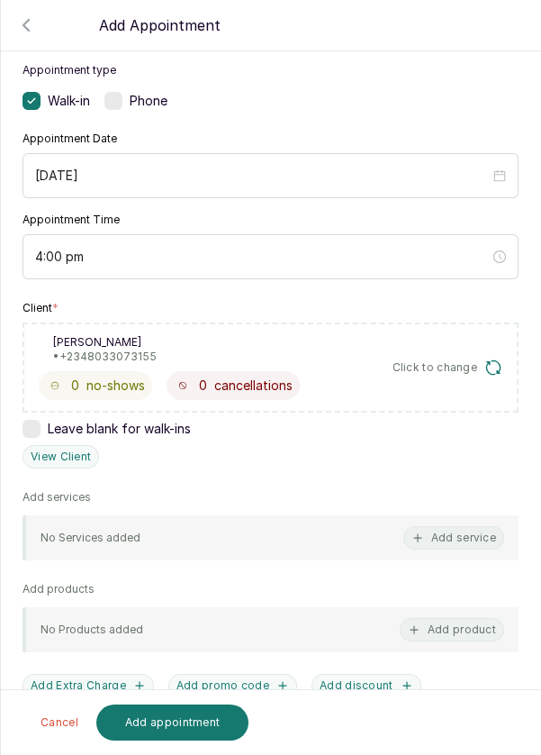
click at [465, 539] on button "Add service" at bounding box center [453, 537] width 101 height 23
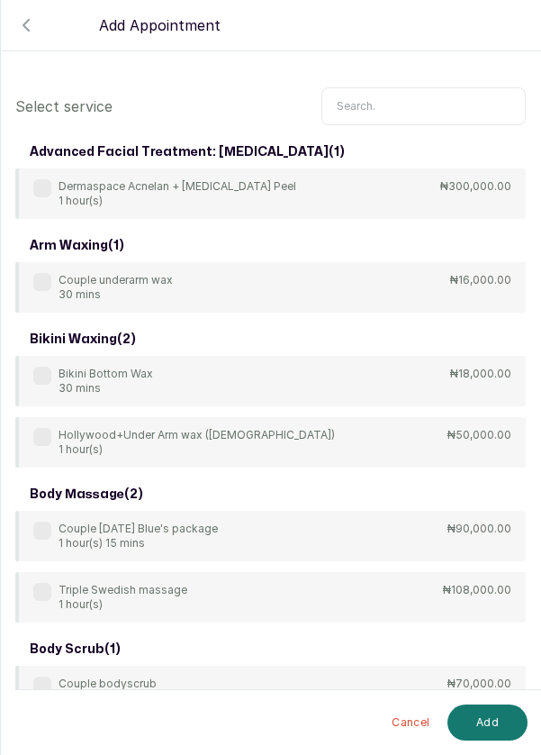
scroll to position [0, 0]
click at [418, 101] on input "text" at bounding box center [424, 106] width 204 height 38
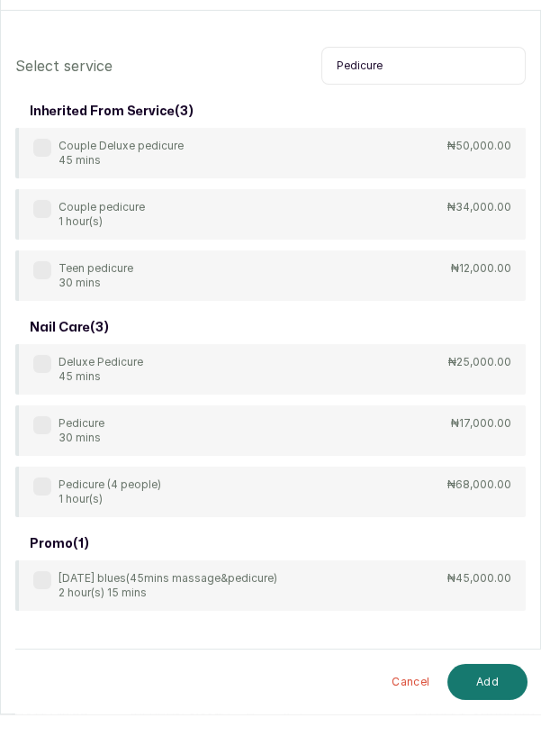
scroll to position [13, 0]
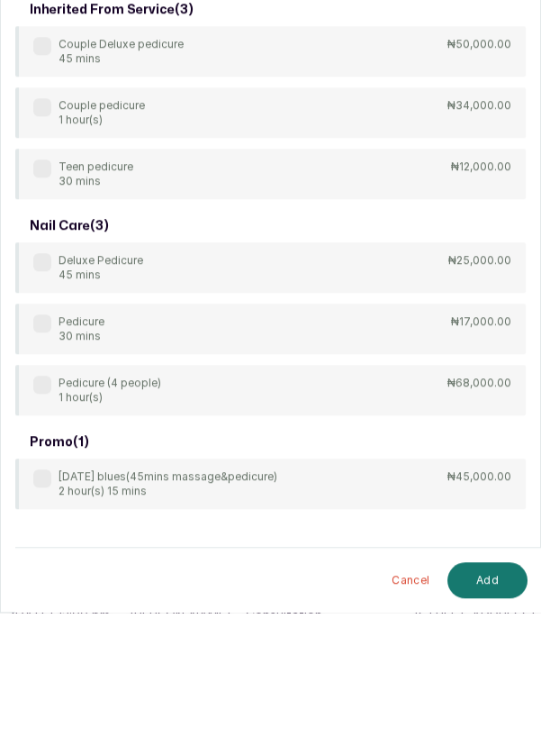
type input "Pedicure"
click at [47, 462] on label at bounding box center [42, 466] width 18 height 18
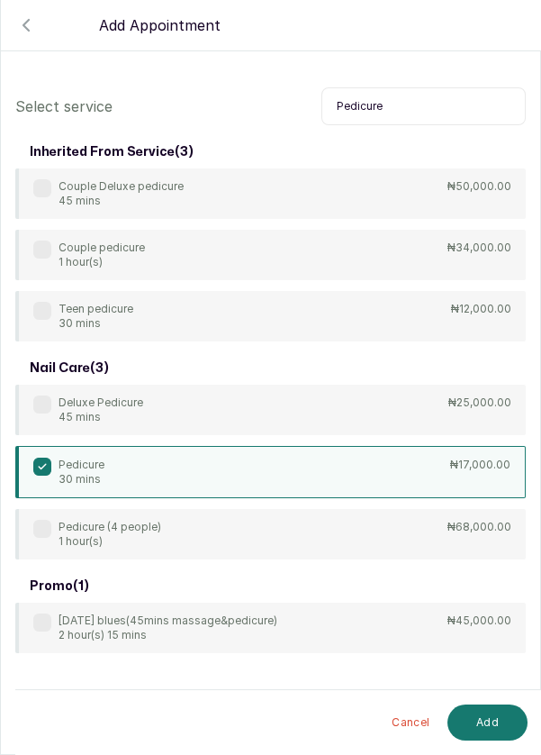
click at [496, 725] on button "Add" at bounding box center [488, 722] width 80 height 36
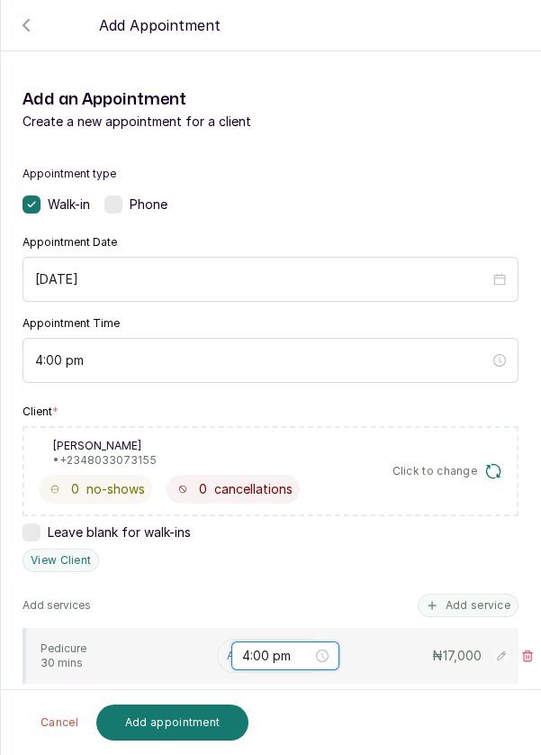
click at [242, 649] on input "4:00 pm" at bounding box center [277, 656] width 70 height 20
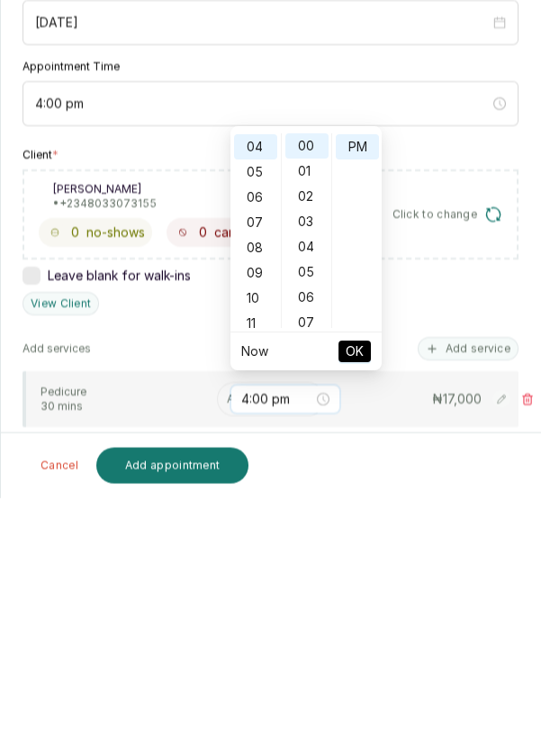
scroll to position [86, 0]
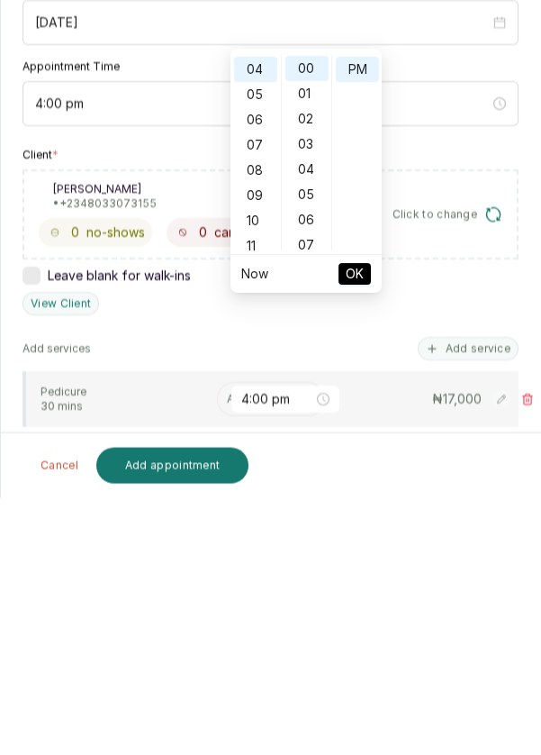
click at [186, 482] on div "Client * RA Rolayo Akhigbe • +234 8033073155 0 no-shows 0 cancellations Click t…" at bounding box center [271, 488] width 496 height 168
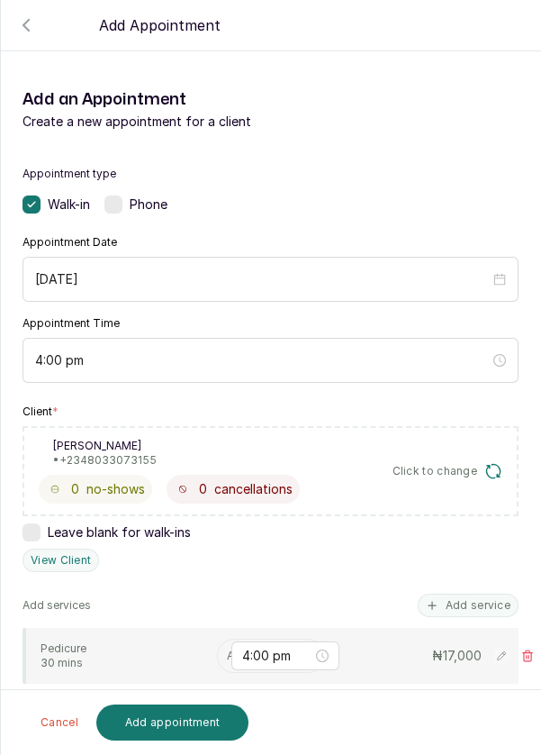
click at [227, 649] on input "text" at bounding box center [228, 655] width 3 height 13
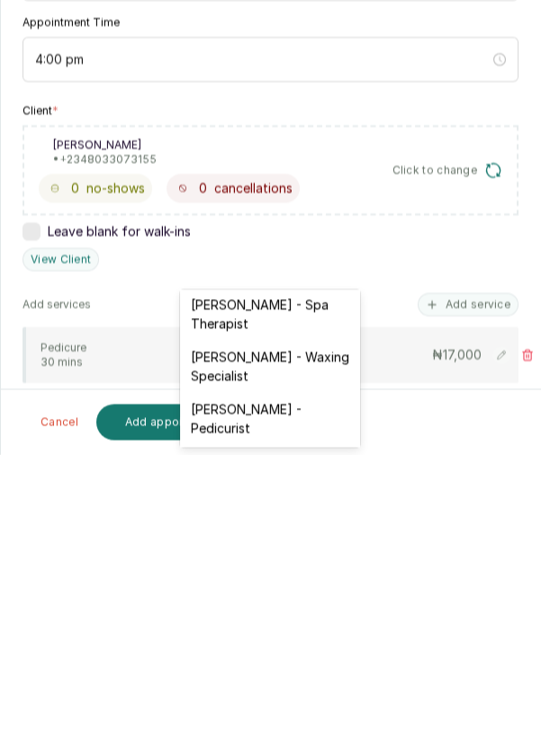
scroll to position [119, 0]
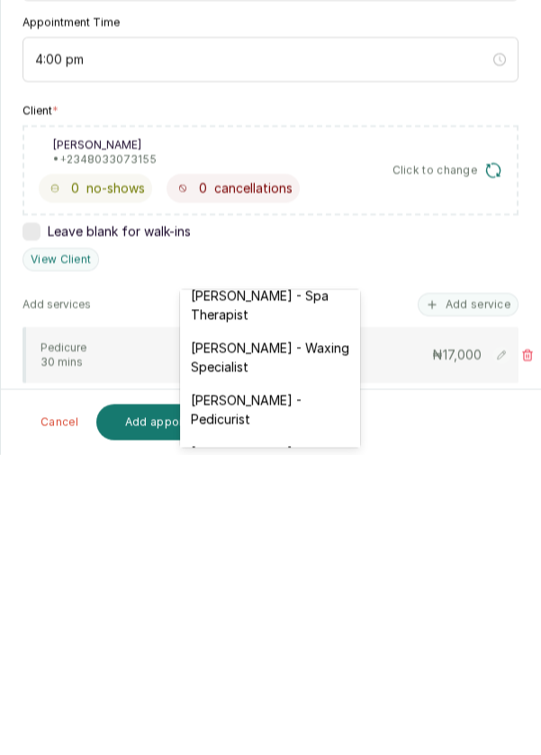
click at [303, 698] on div "[PERSON_NAME] - Pedicurist" at bounding box center [270, 710] width 180 height 52
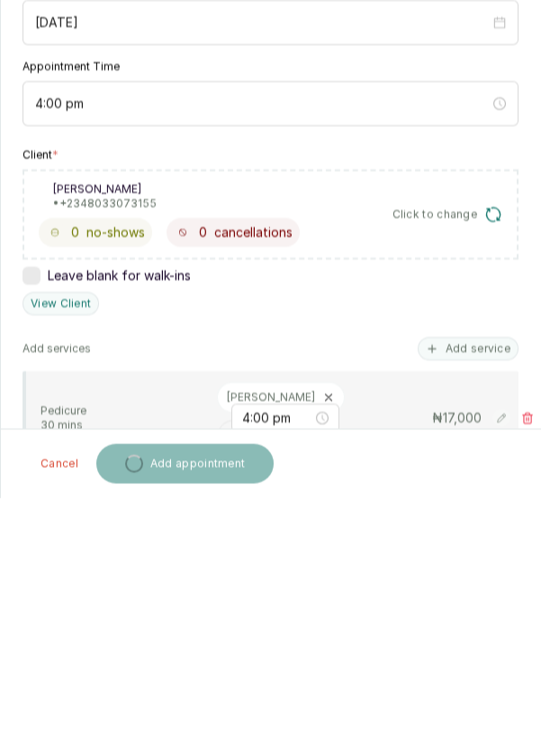
scroll to position [13, 0]
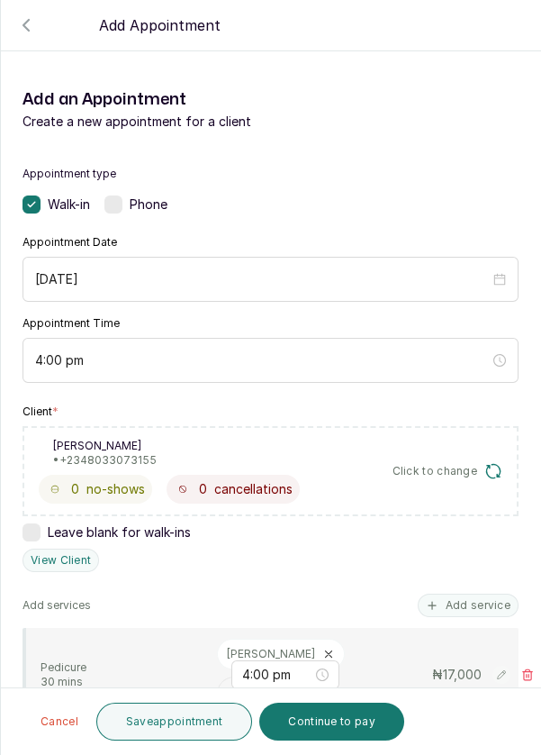
click at [205, 731] on button "Save appointment" at bounding box center [174, 721] width 157 height 38
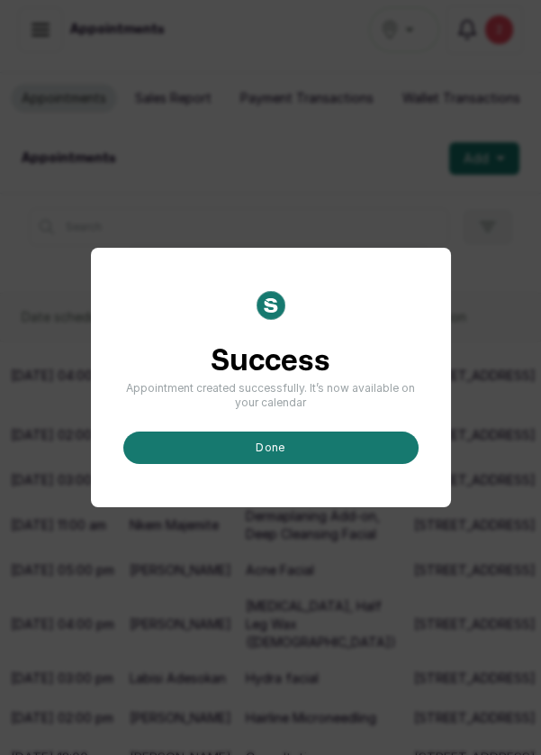
click at [263, 464] on button "done" at bounding box center [270, 447] width 295 height 32
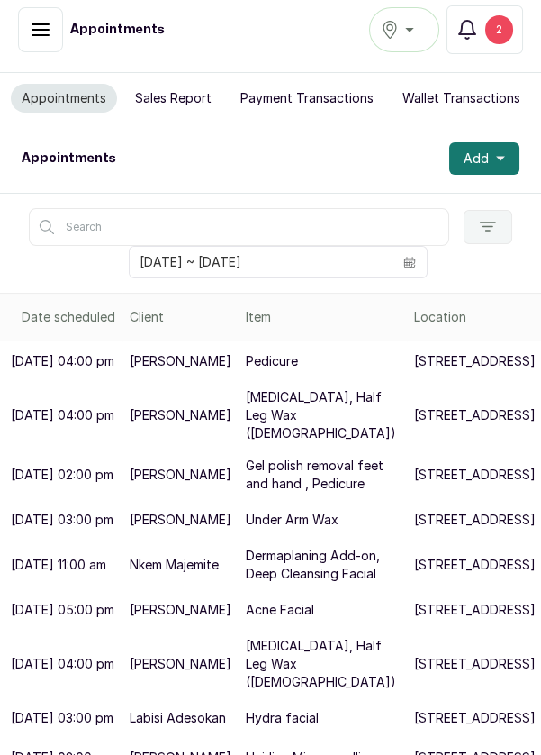
click at [506, 159] on button "Add" at bounding box center [484, 158] width 70 height 32
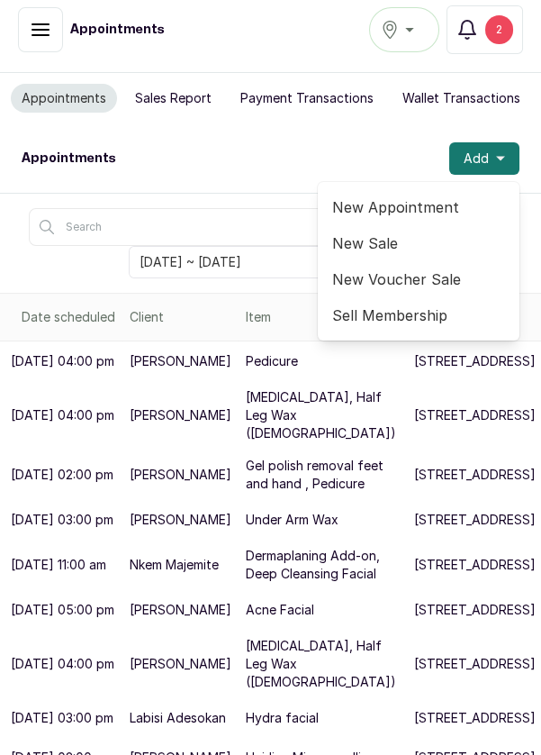
click at [432, 200] on span "New Appointment" at bounding box center [418, 207] width 173 height 22
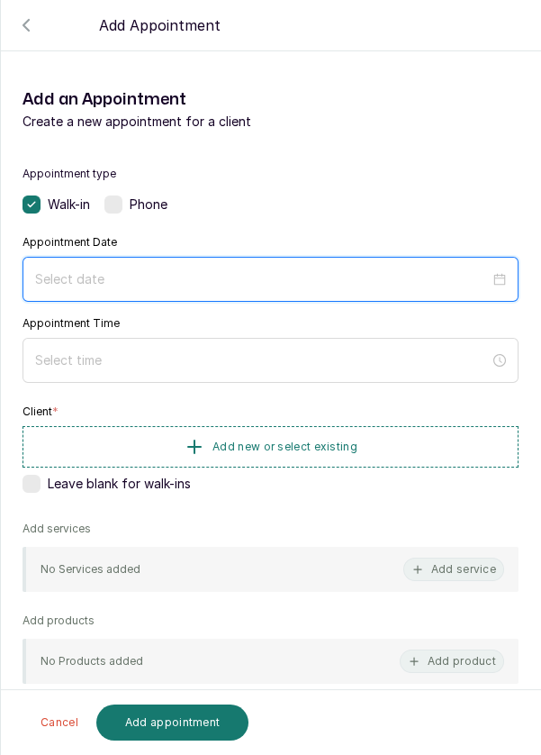
click at [268, 271] on input at bounding box center [262, 279] width 455 height 20
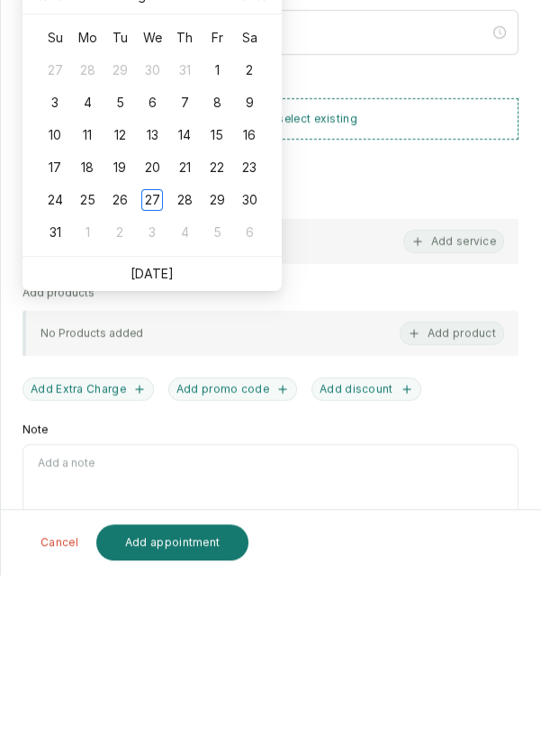
click at [178, 464] on ul "[DATE]" at bounding box center [152, 454] width 259 height 34
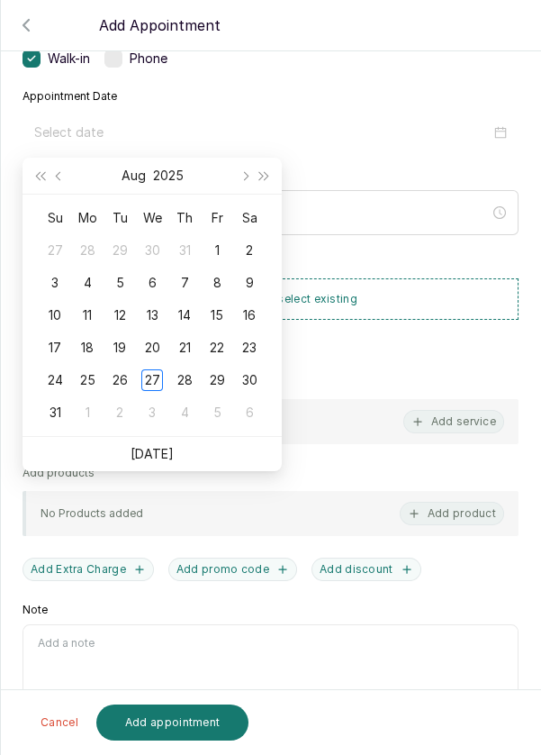
click at [168, 461] on li "[DATE]" at bounding box center [152, 454] width 43 height 34
click at [169, 451] on link "[DATE]" at bounding box center [152, 453] width 43 height 15
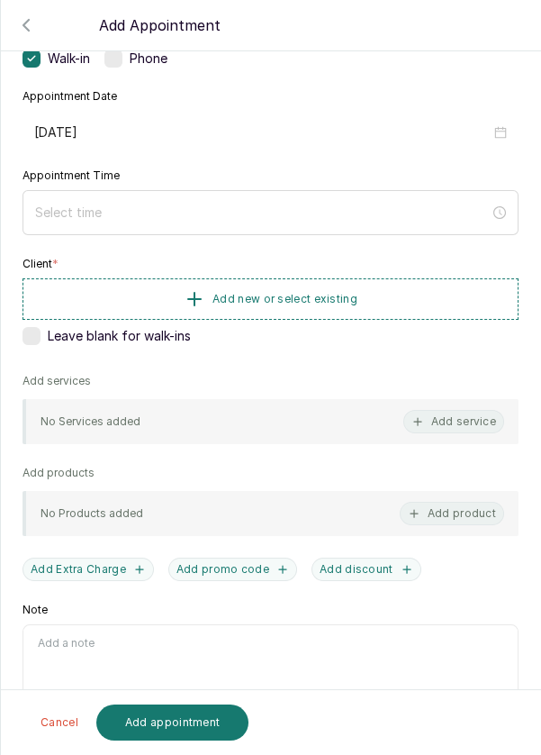
type input "[DATE]"
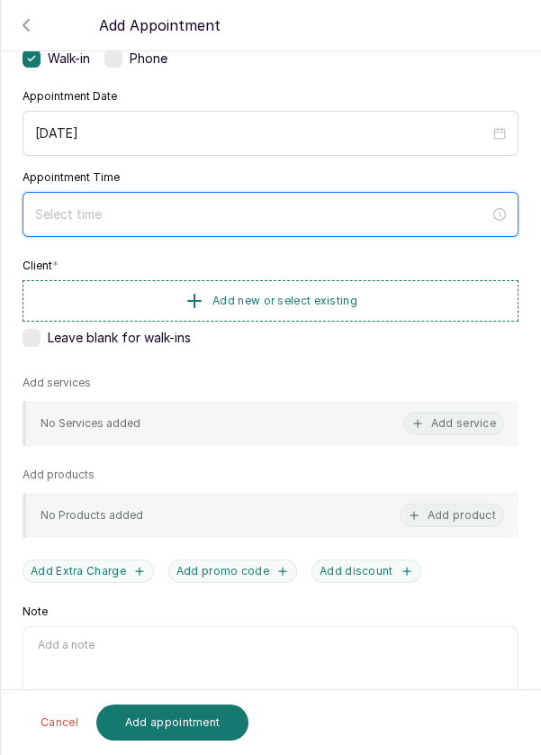
click at [242, 207] on input at bounding box center [262, 214] width 455 height 20
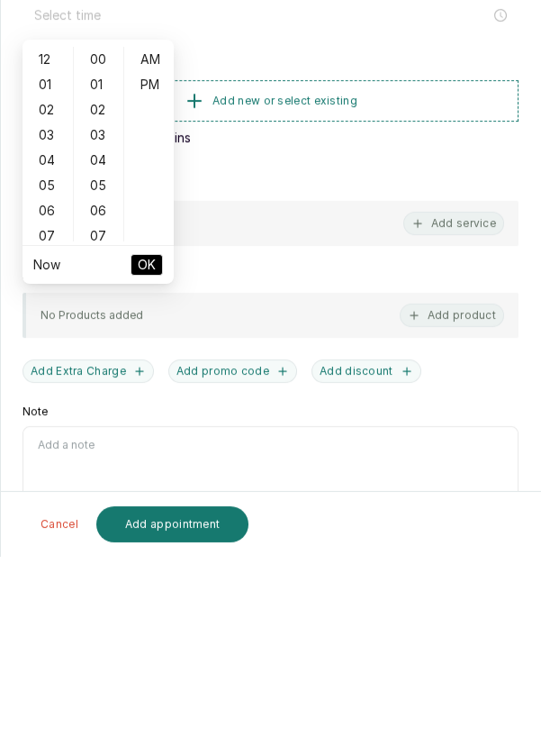
click at [39, 353] on div "04" at bounding box center [47, 358] width 43 height 25
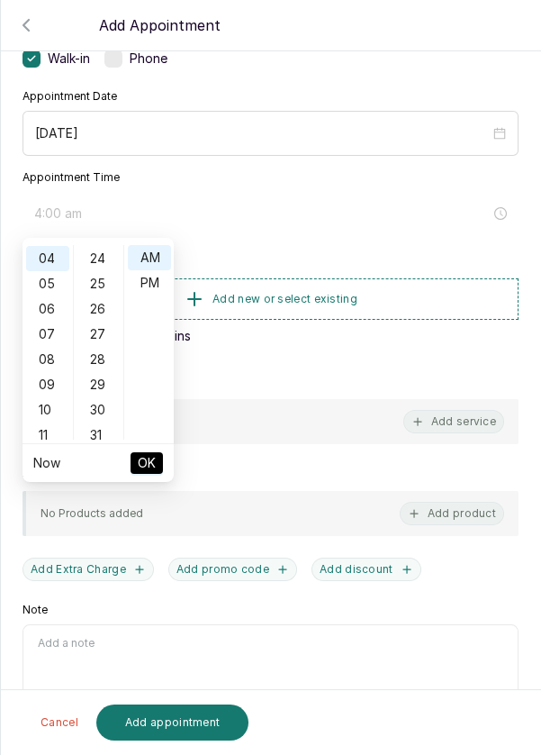
scroll to position [605, 0]
click at [104, 407] on div "30" at bounding box center [98, 408] width 43 height 25
click at [156, 278] on div "PM" at bounding box center [149, 282] width 43 height 25
type input "4:30 pm"
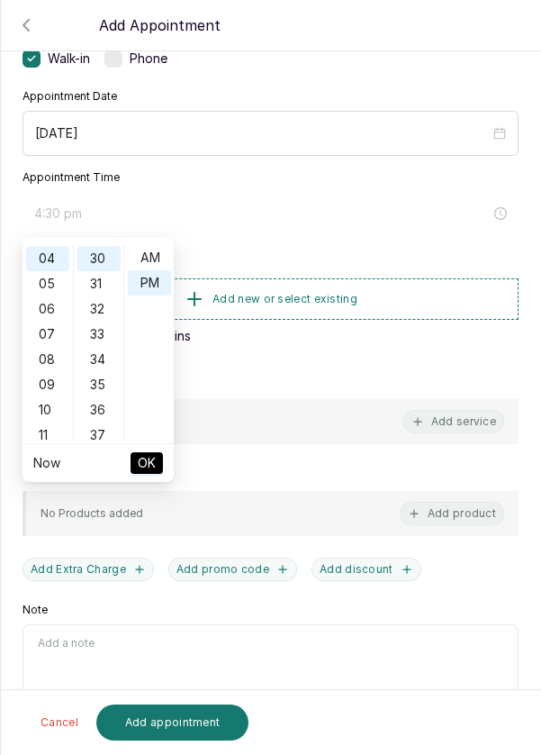
scroll to position [24, 0]
click at [154, 464] on span "OK" at bounding box center [147, 463] width 18 height 34
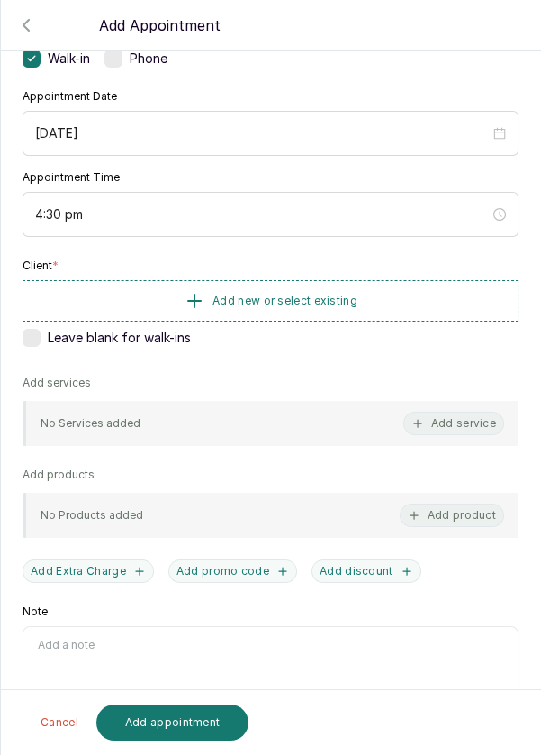
click at [133, 294] on button "Add new or select existing" at bounding box center [271, 300] width 496 height 41
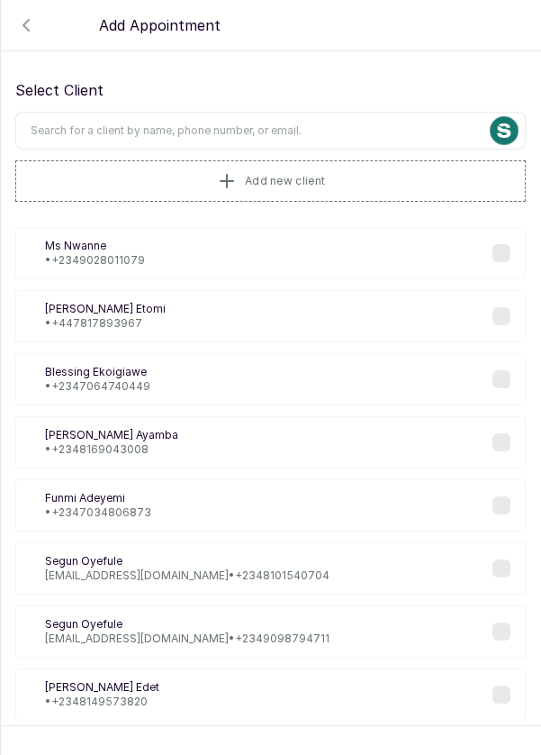
scroll to position [8, 0]
click at [321, 125] on input "text" at bounding box center [270, 131] width 511 height 38
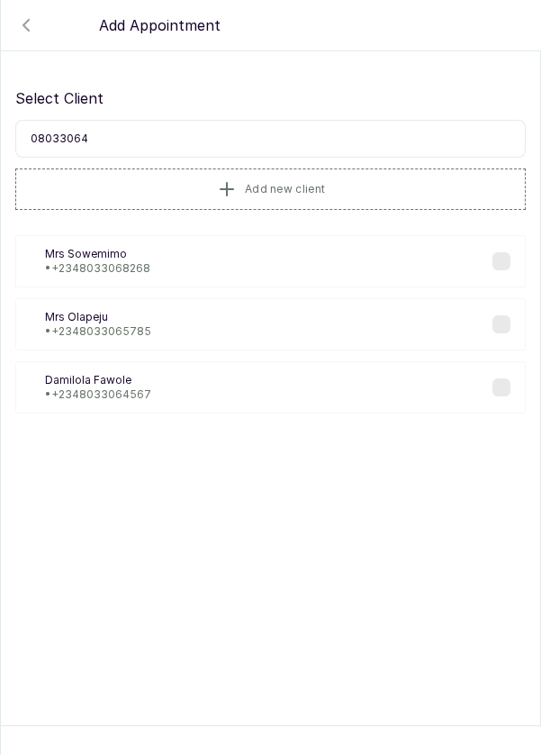
scroll to position [0, 0]
type input "080330645"
click at [276, 382] on div "DF Damilola Fawole • +234 8033064567" at bounding box center [270, 387] width 511 height 52
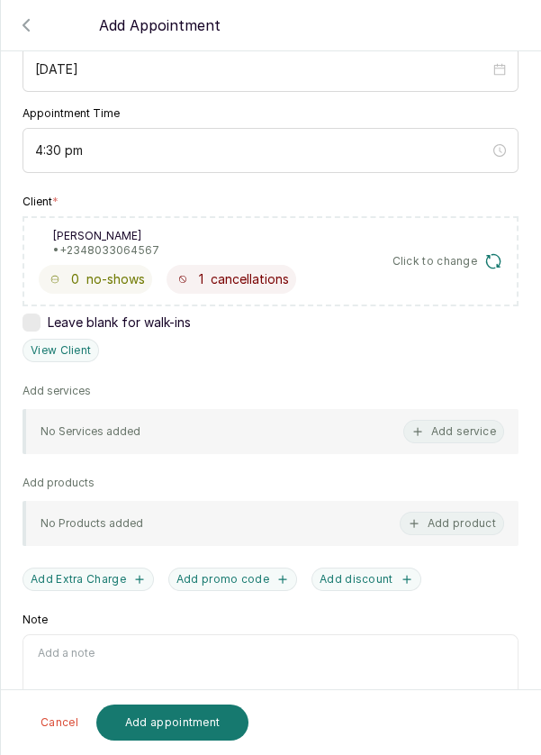
scroll to position [218, 0]
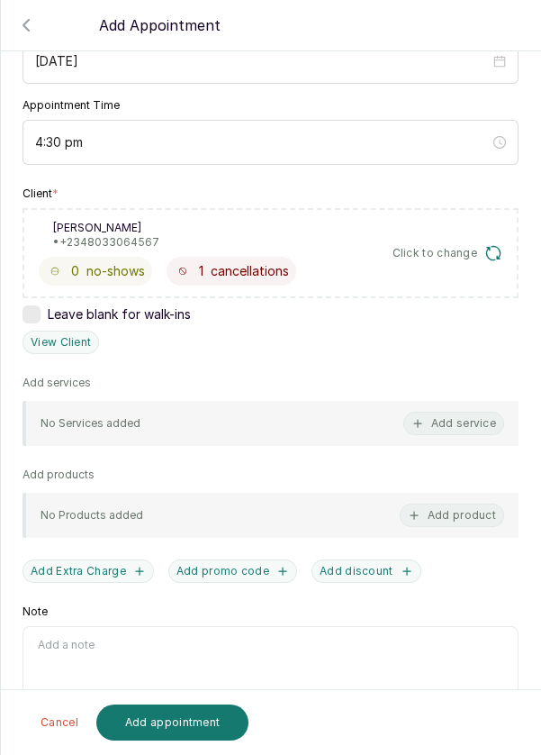
click at [459, 418] on button "Add service" at bounding box center [453, 423] width 101 height 23
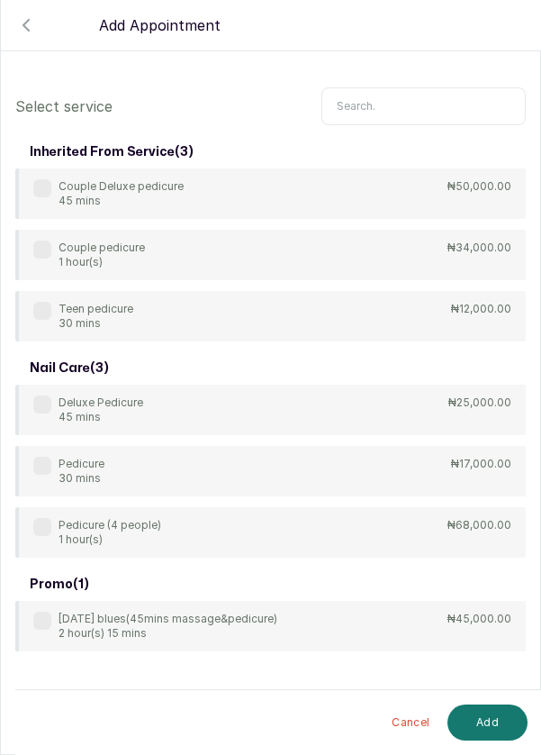
scroll to position [73, 0]
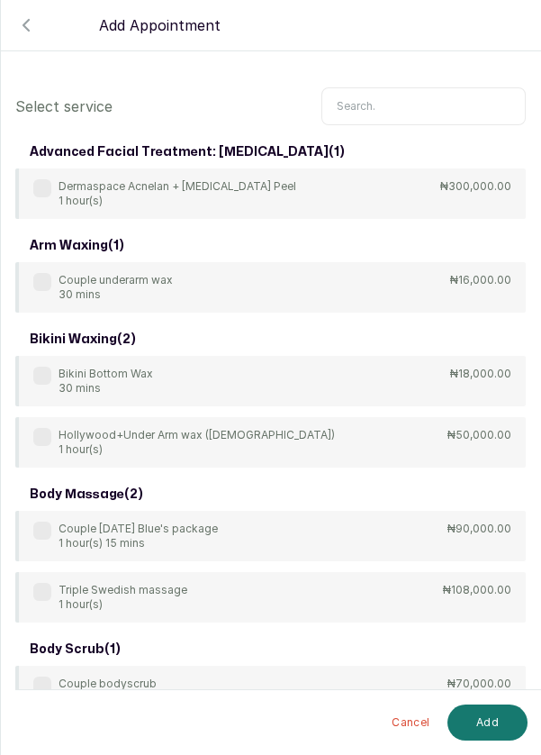
click at [391, 89] on input "text" at bounding box center [424, 106] width 204 height 38
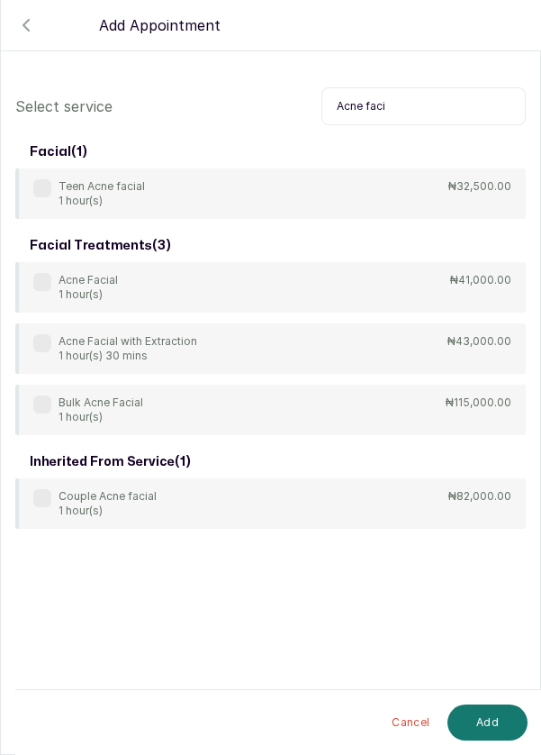
type input "Acne faci"
click at [40, 278] on label at bounding box center [42, 282] width 18 height 18
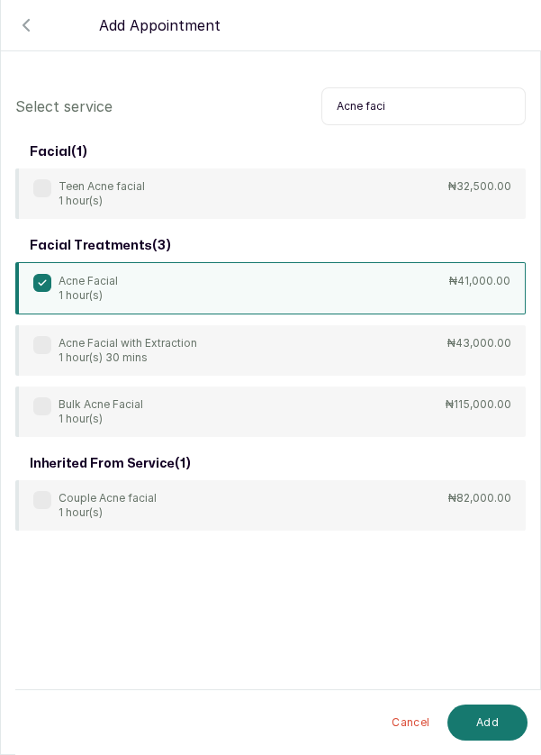
click at [494, 722] on button "Add" at bounding box center [488, 722] width 80 height 36
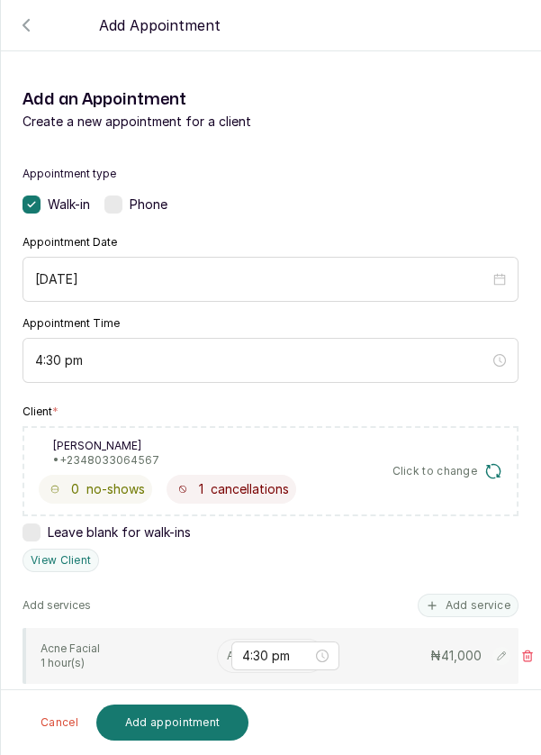
click at [228, 653] on input "text" at bounding box center [228, 655] width 3 height 13
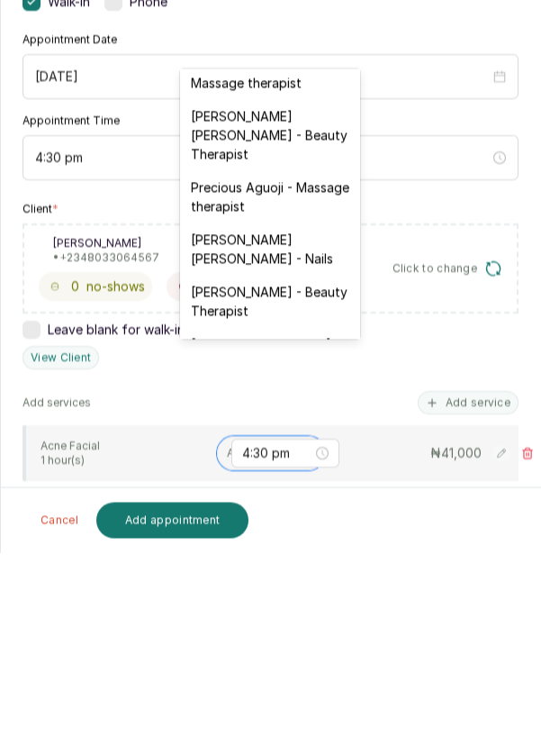
scroll to position [743, 0]
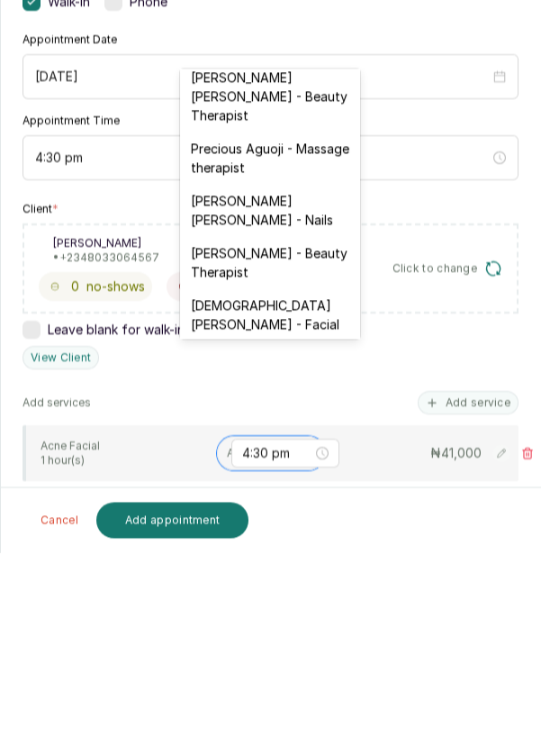
click at [290, 491] on div "[DEMOGRAPHIC_DATA][PERSON_NAME] - Facial" at bounding box center [270, 517] width 180 height 52
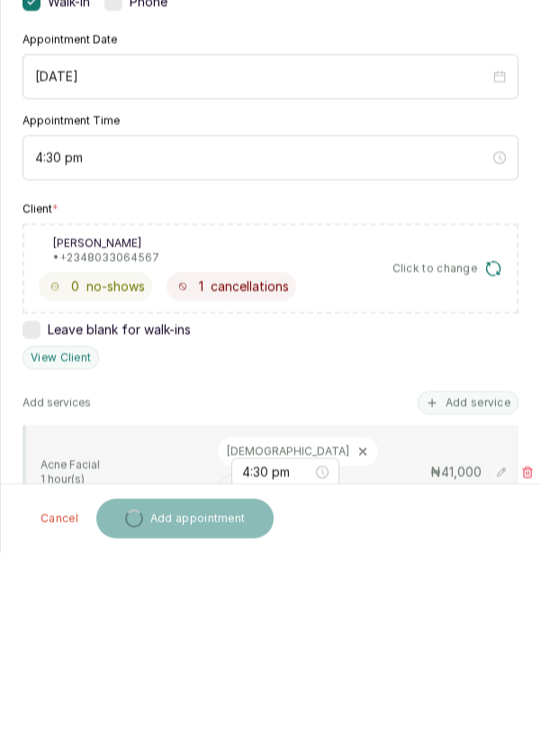
scroll to position [13, 0]
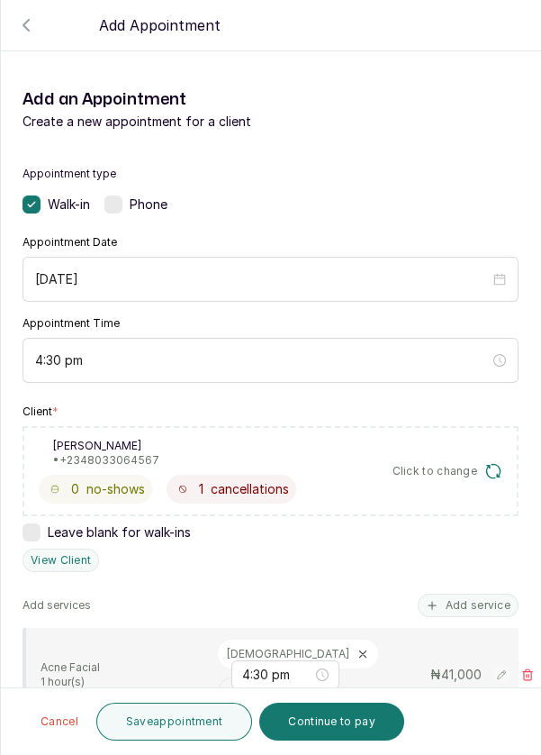
click at [475, 593] on button "Add service" at bounding box center [468, 604] width 101 height 23
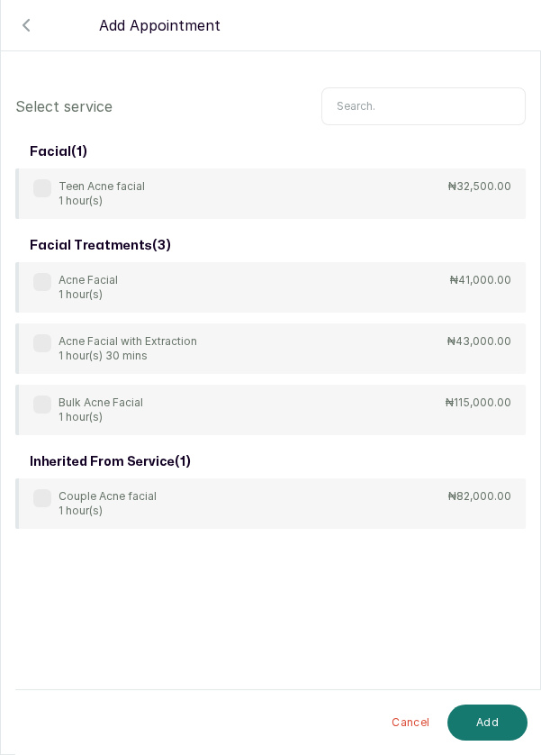
scroll to position [73, 0]
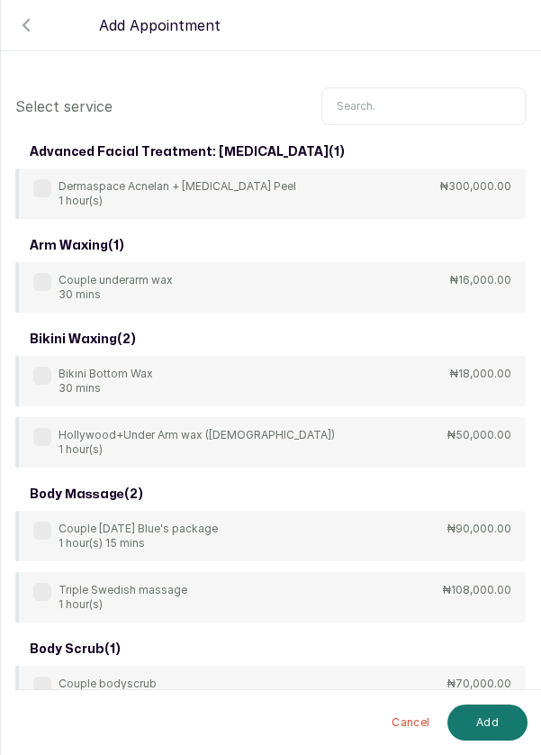
click at [394, 99] on input "text" at bounding box center [424, 106] width 204 height 38
type input "J"
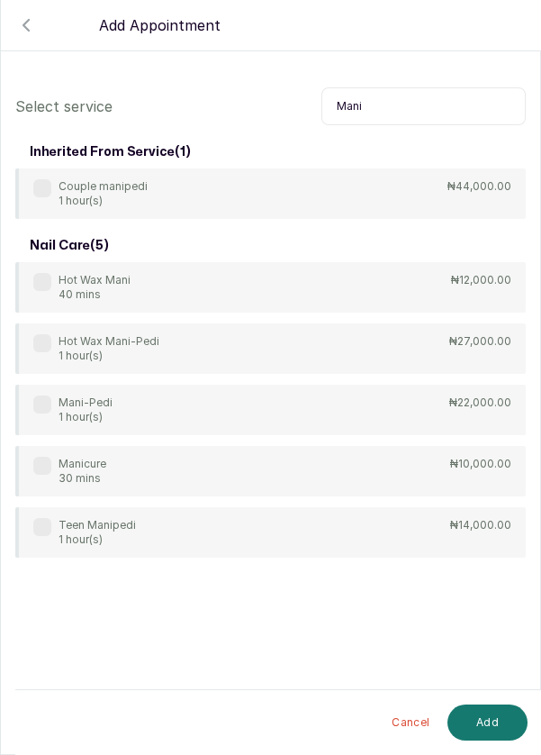
type input "Mani"
click at [32, 397] on div "Mani-Pedi 1 hour(s) ₦22,000.00" at bounding box center [270, 410] width 511 height 50
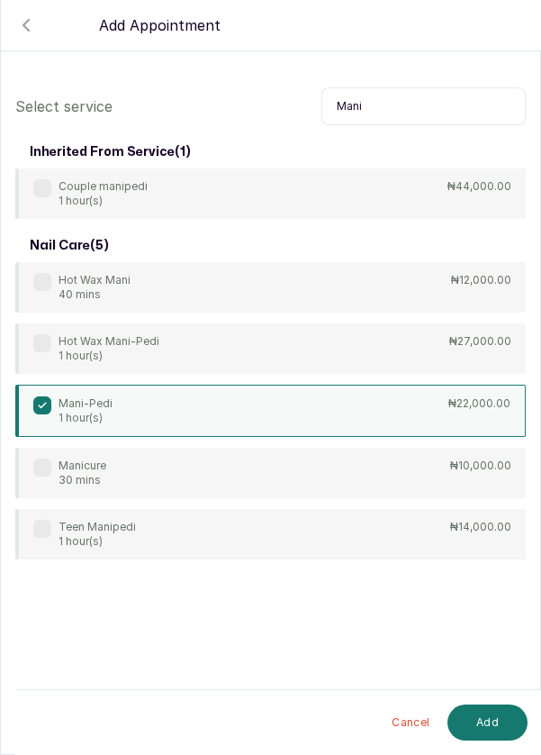
click at [480, 739] on button "Add" at bounding box center [488, 722] width 80 height 36
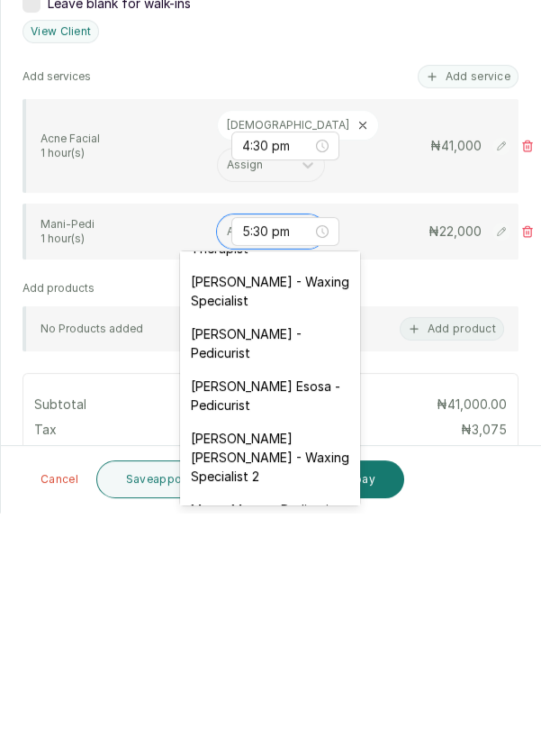
scroll to position [144, 0]
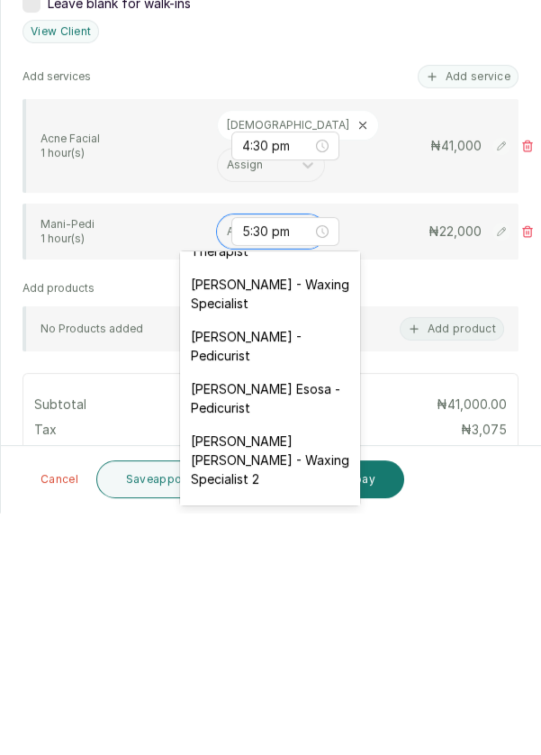
click at [296, 579] on div "[PERSON_NAME] - Pedicurist" at bounding box center [270, 588] width 180 height 52
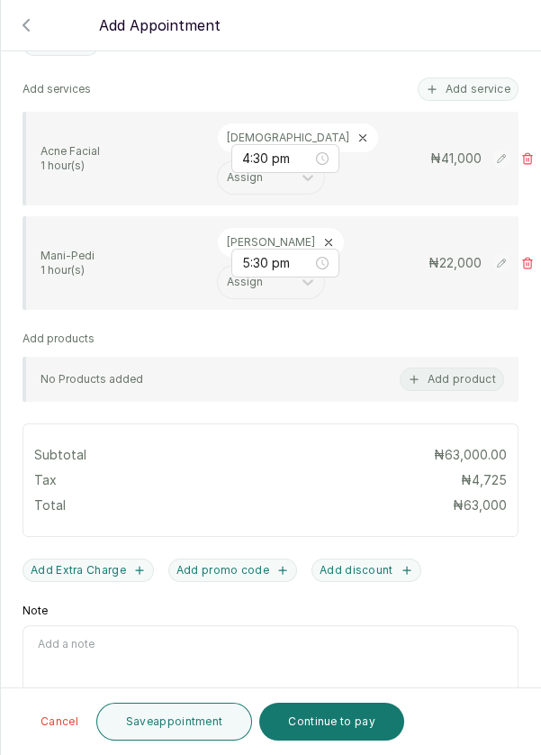
scroll to position [529, 0]
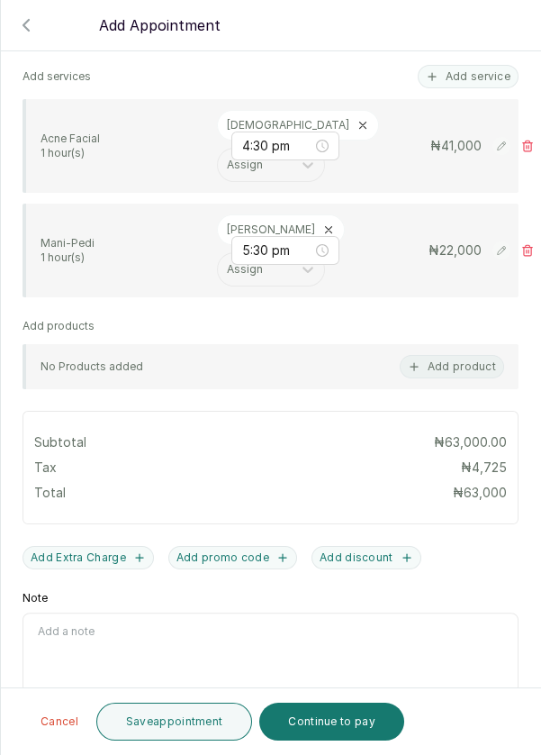
click at [193, 728] on button "Save appointment" at bounding box center [174, 721] width 157 height 38
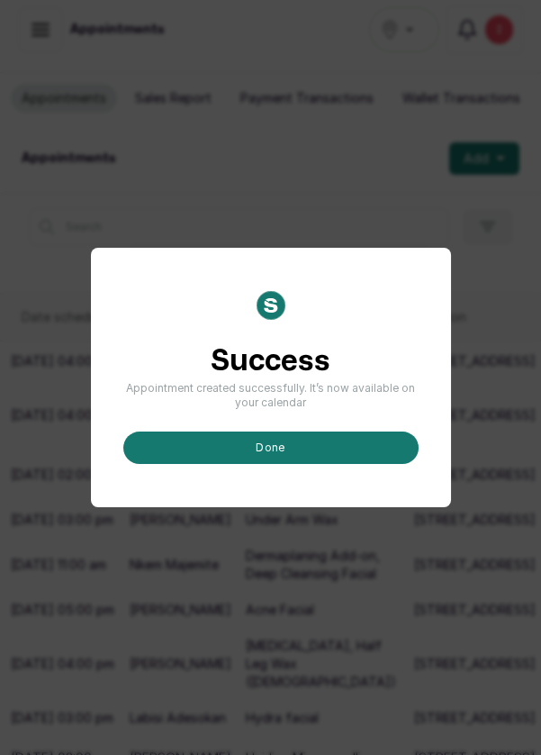
click at [352, 464] on button "done" at bounding box center [270, 447] width 295 height 32
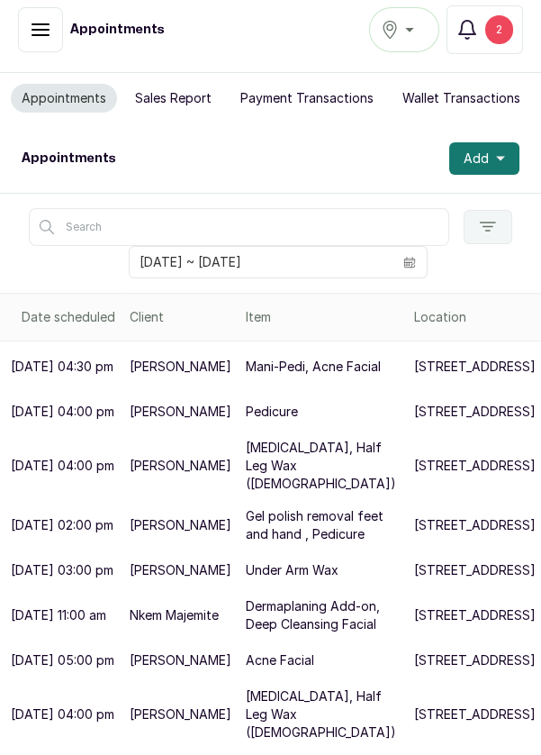
click at [511, 158] on button "Add" at bounding box center [484, 158] width 70 height 32
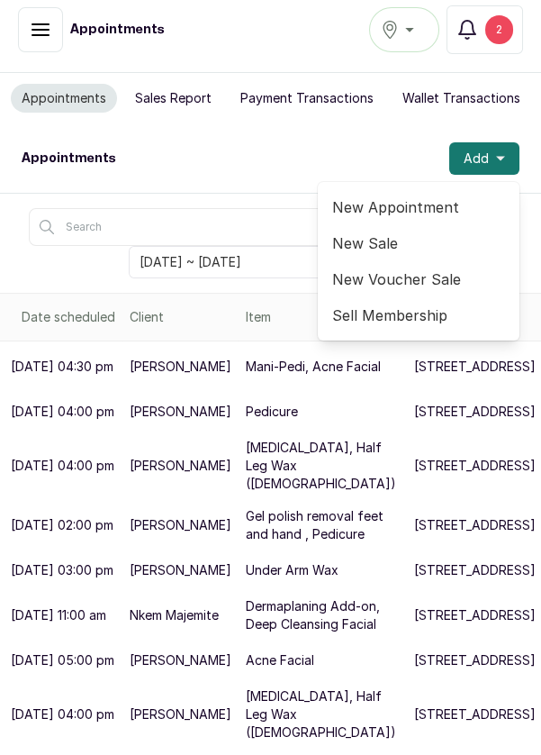
click at [428, 206] on span "New Appointment" at bounding box center [418, 207] width 173 height 22
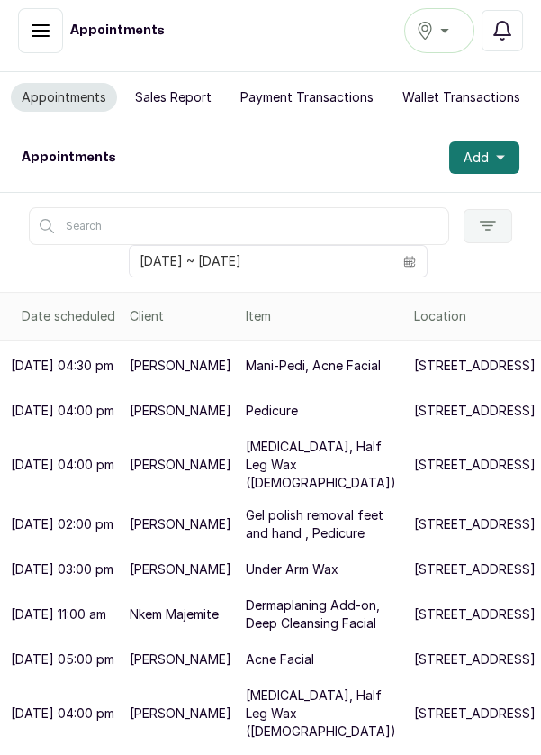
scroll to position [13, 0]
click at [513, 149] on button "Add" at bounding box center [484, 157] width 70 height 32
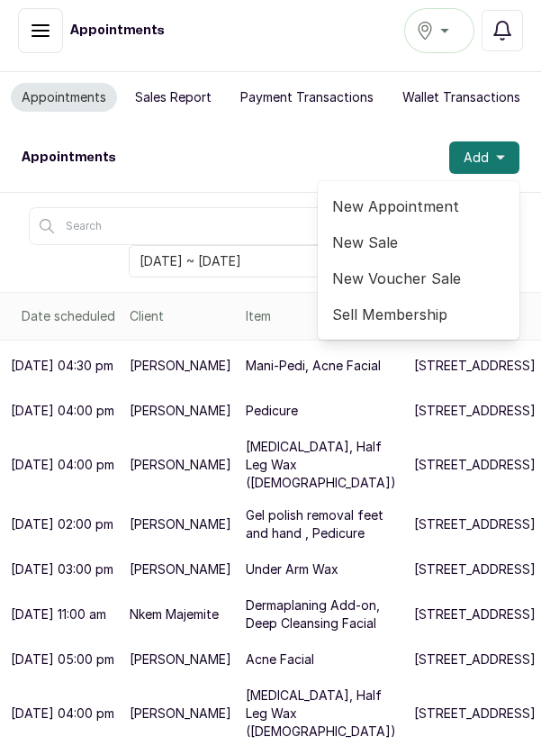
click at [443, 195] on span "New Appointment" at bounding box center [418, 206] width 173 height 22
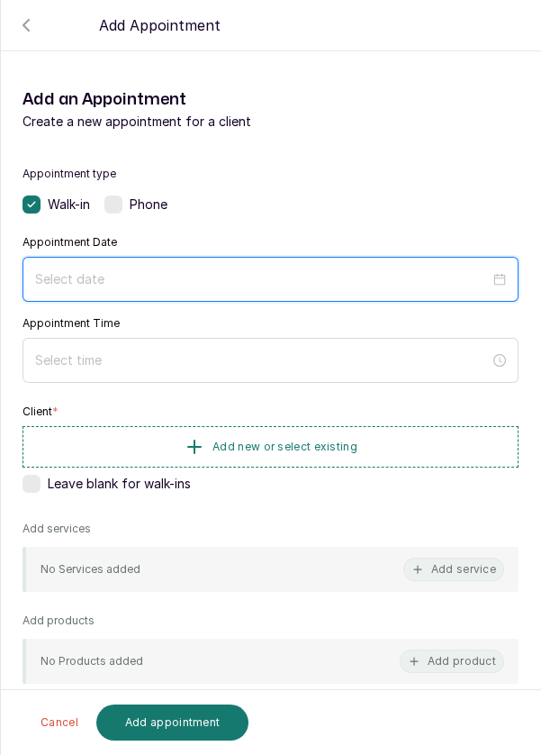
click at [127, 284] on input at bounding box center [262, 279] width 455 height 20
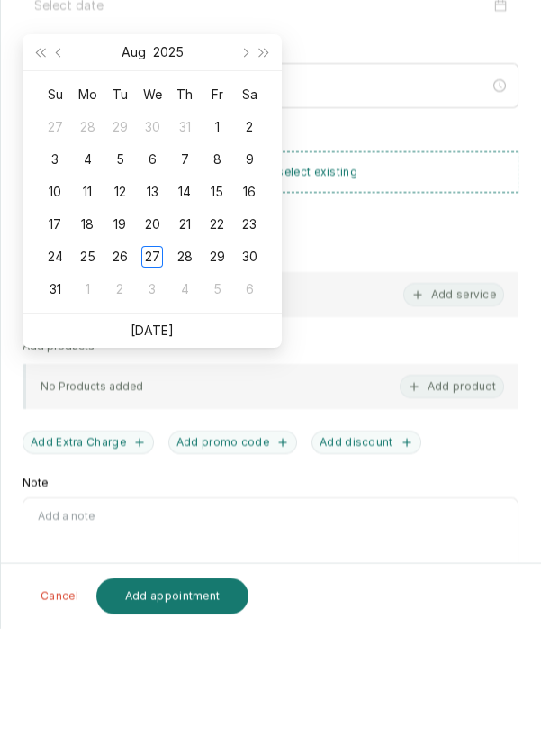
click at [160, 457] on link "[DATE]" at bounding box center [152, 455] width 43 height 15
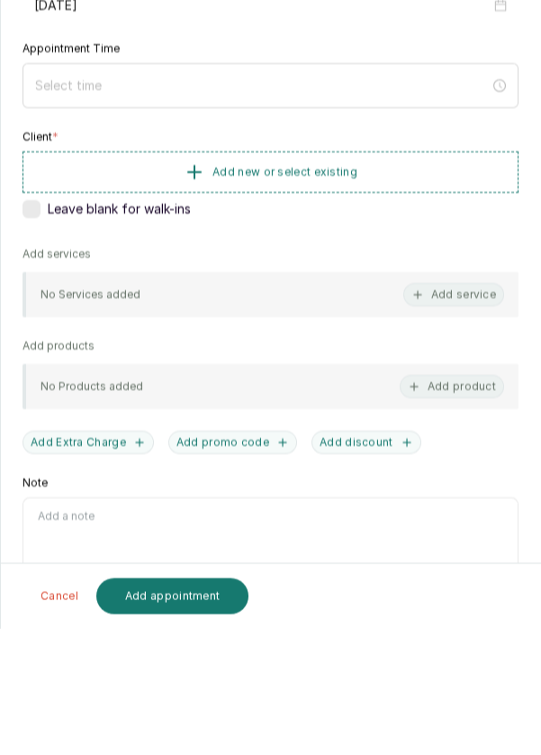
type input "[DATE]"
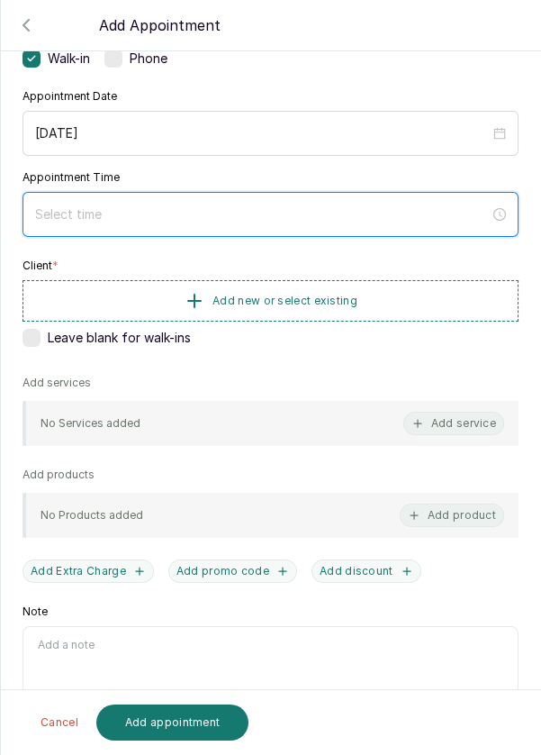
click at [151, 214] on input at bounding box center [262, 214] width 455 height 20
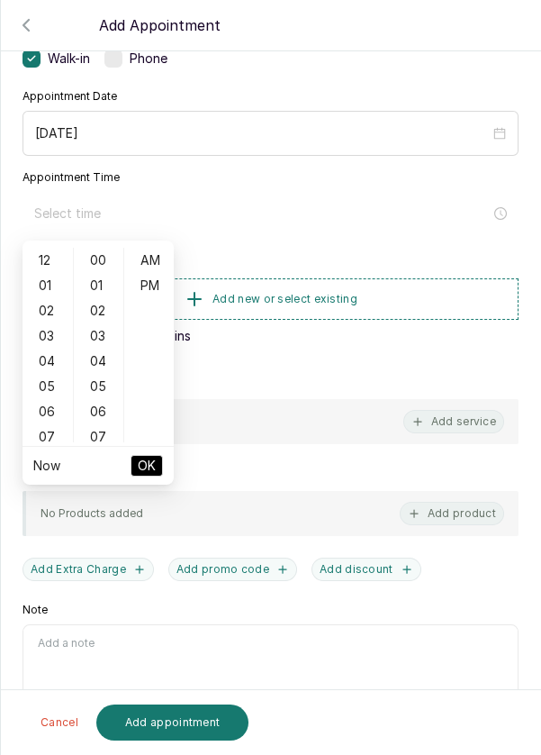
click at [47, 375] on div "05" at bounding box center [47, 386] width 43 height 25
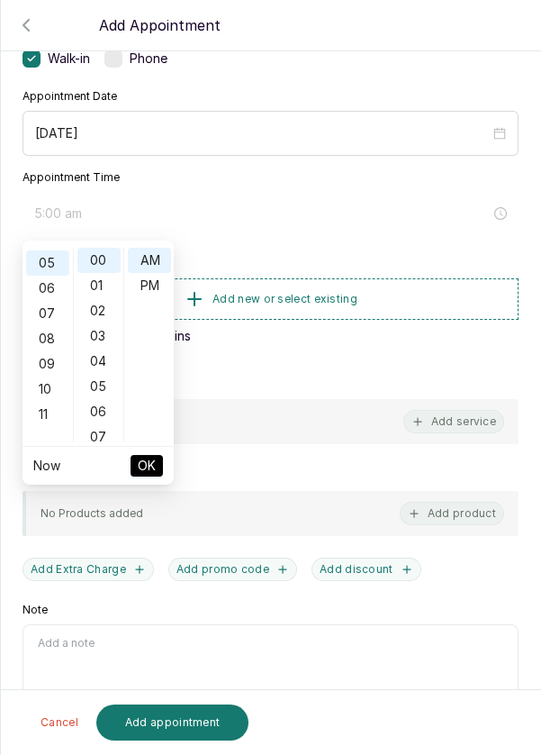
scroll to position [125, 0]
click at [154, 291] on div "PM" at bounding box center [149, 285] width 43 height 25
type input "5:00 pm"
click at [161, 462] on button "OK" at bounding box center [147, 466] width 32 height 22
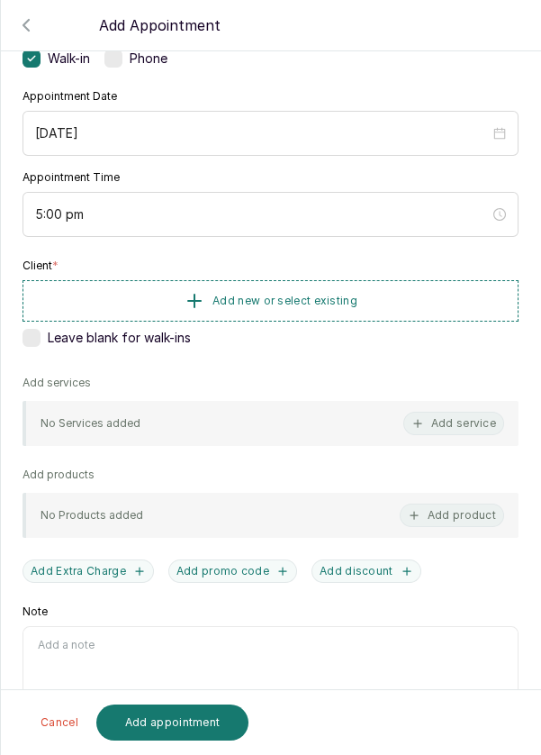
click at [415, 296] on button "Add new or select existing" at bounding box center [271, 300] width 496 height 41
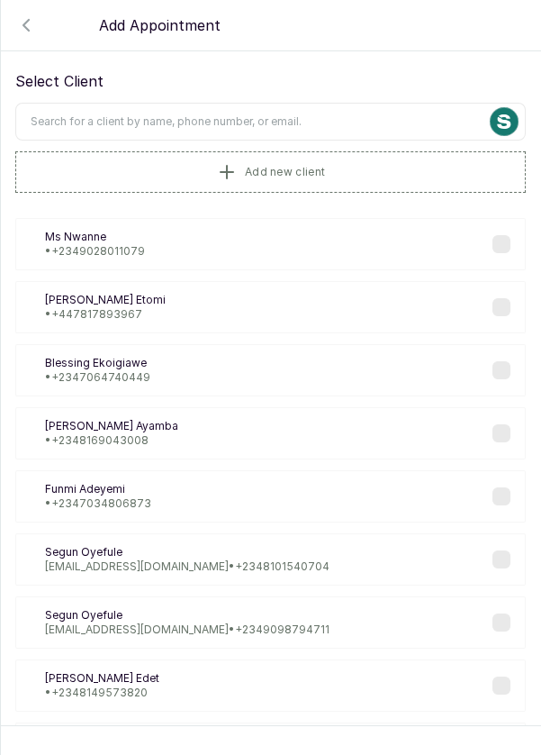
scroll to position [20, 0]
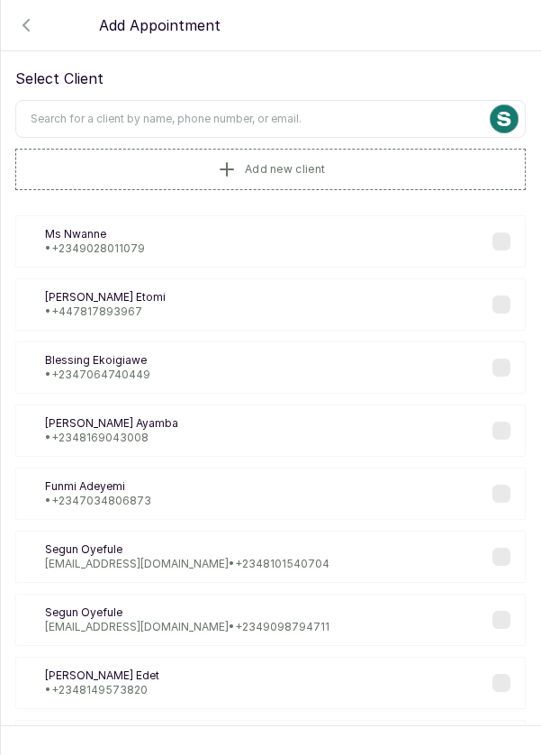
click at [317, 113] on input "text" at bounding box center [270, 119] width 511 height 38
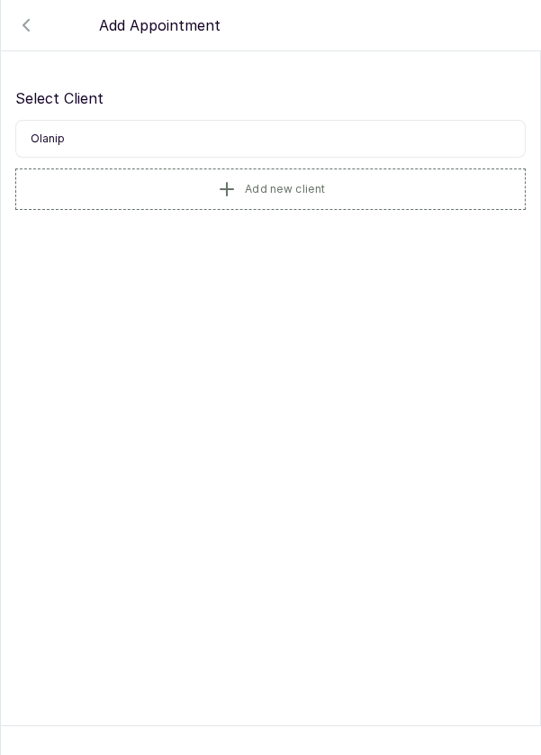
scroll to position [0, 0]
type input "O"
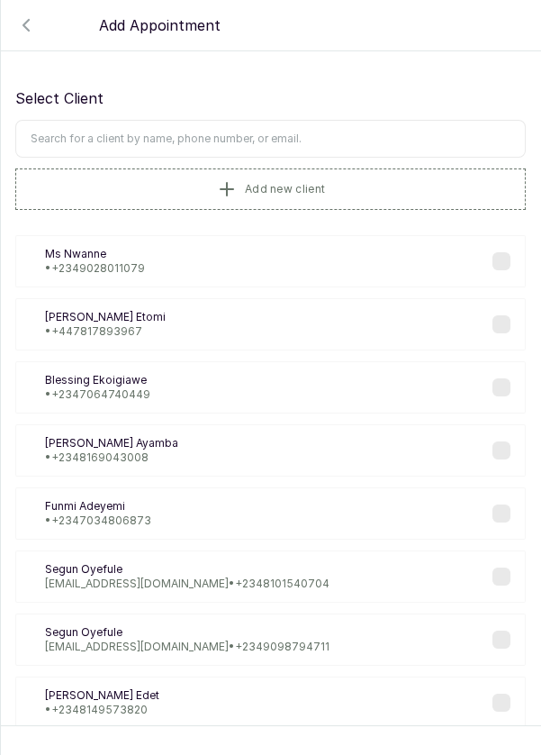
click at [377, 185] on button "Add new client" at bounding box center [270, 188] width 511 height 41
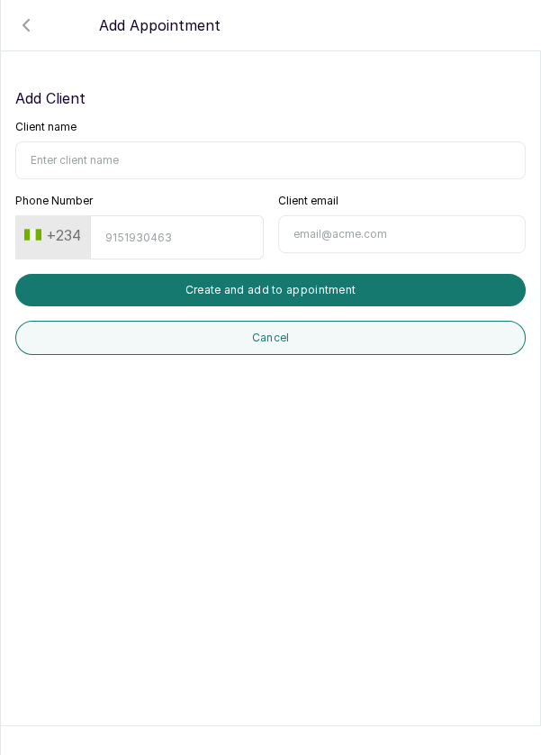
click at [158, 155] on input "Client name" at bounding box center [270, 160] width 511 height 38
type input "[PERSON_NAME]"
click at [167, 232] on input "Phone Number" at bounding box center [176, 237] width 173 height 44
click at [62, 231] on button "+234" at bounding box center [52, 235] width 71 height 29
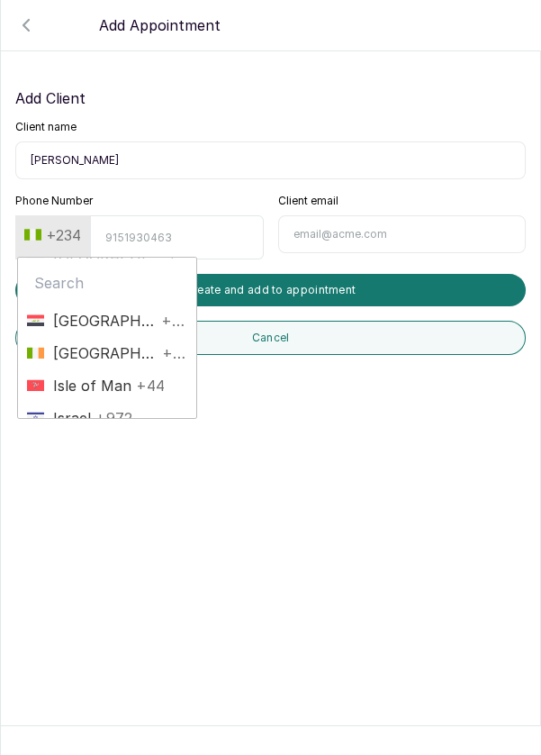
scroll to position [3014, 0]
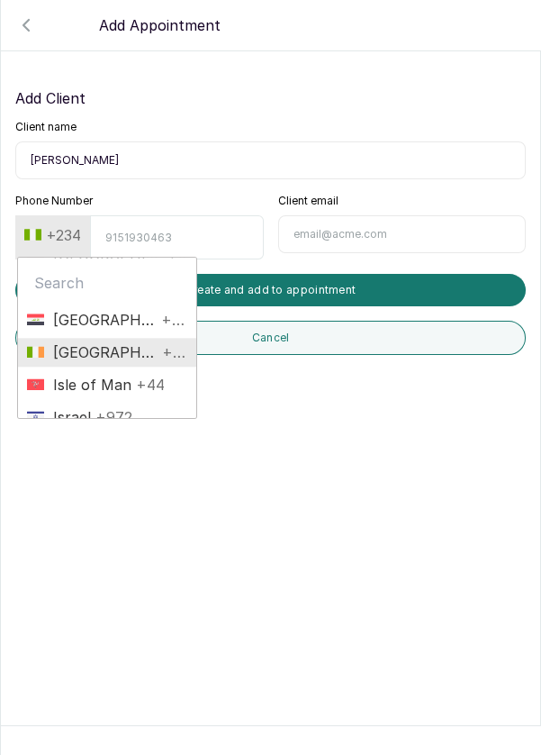
click at [143, 350] on span "Ireland +353" at bounding box center [107, 352] width 160 height 22
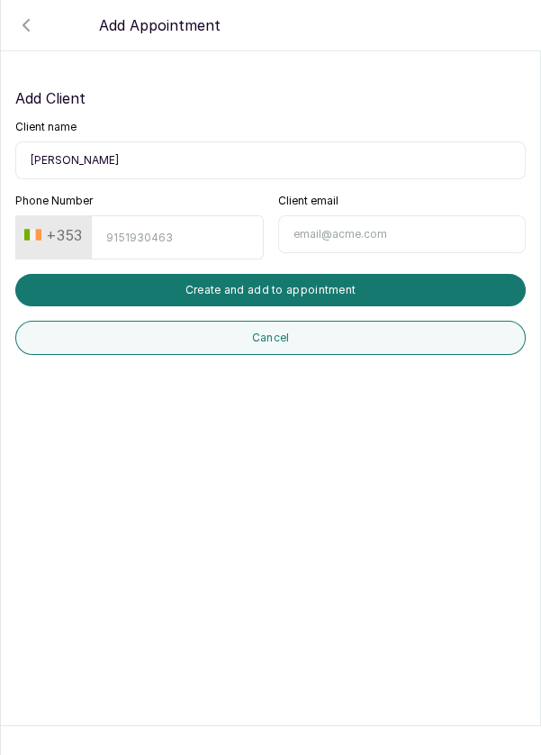
click at [175, 235] on input "Phone Number" at bounding box center [177, 237] width 172 height 44
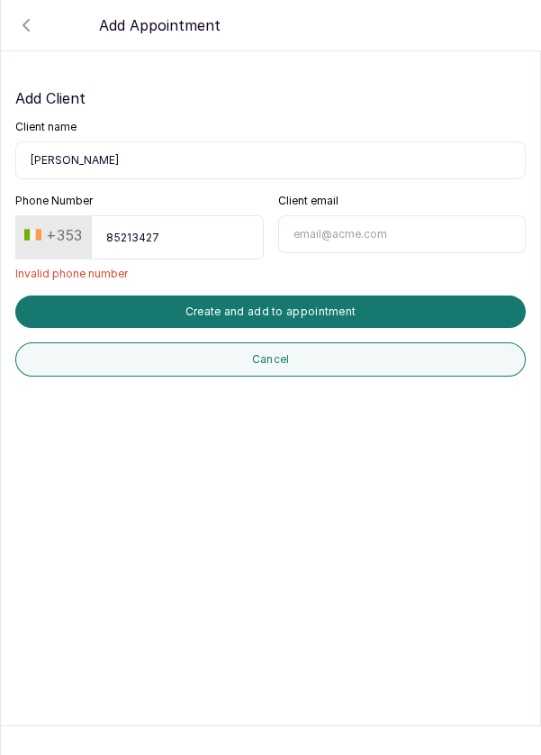
type input "852134279"
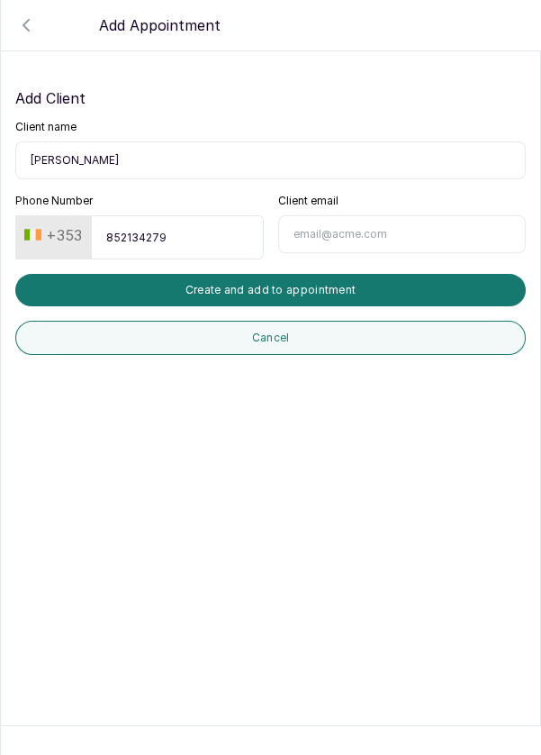
click at [375, 288] on button "Create and add to appointment" at bounding box center [270, 290] width 511 height 32
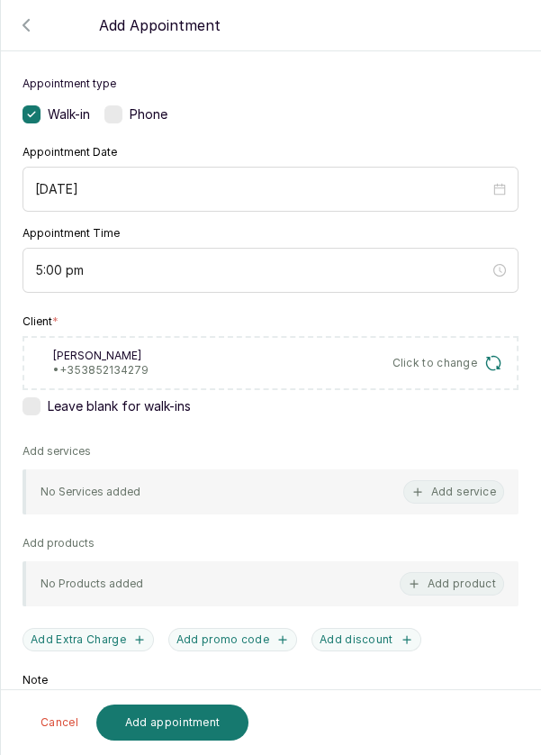
scroll to position [159, 0]
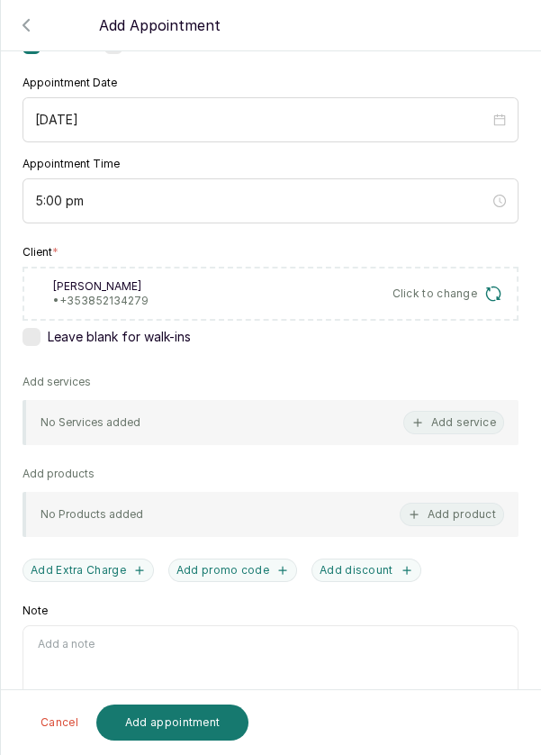
click at [471, 426] on button "Add service" at bounding box center [453, 422] width 101 height 23
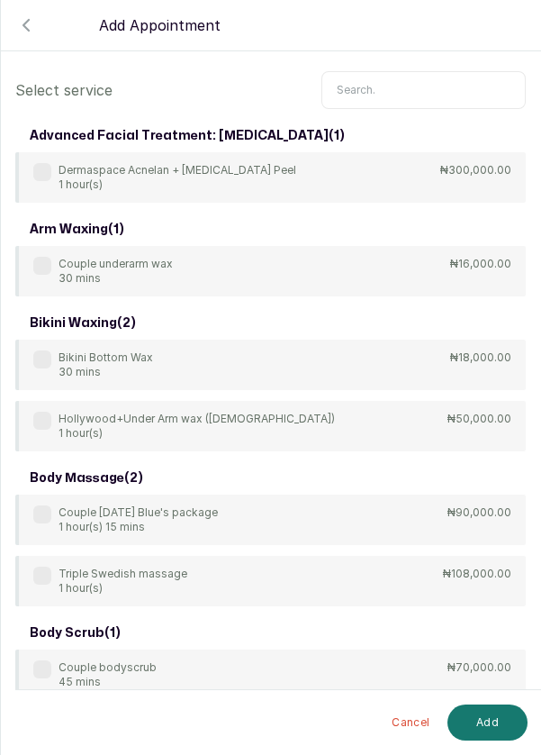
scroll to position [20, 0]
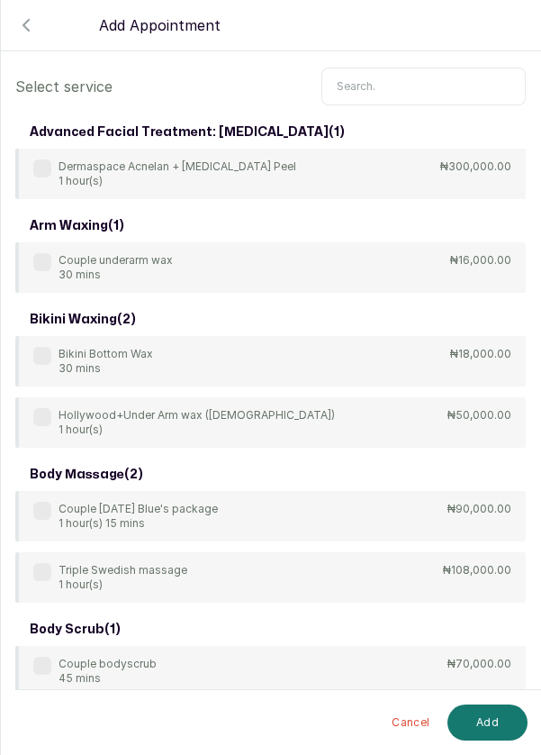
click at [400, 82] on input "text" at bounding box center [424, 87] width 204 height 38
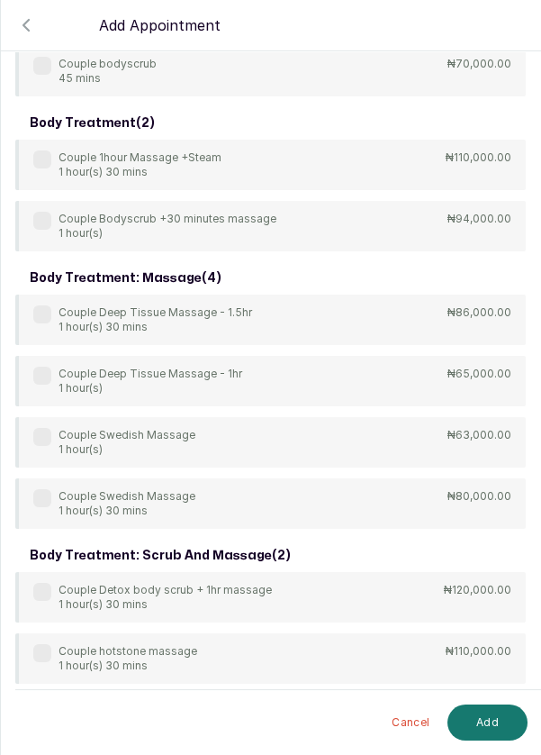
scroll to position [313, 0]
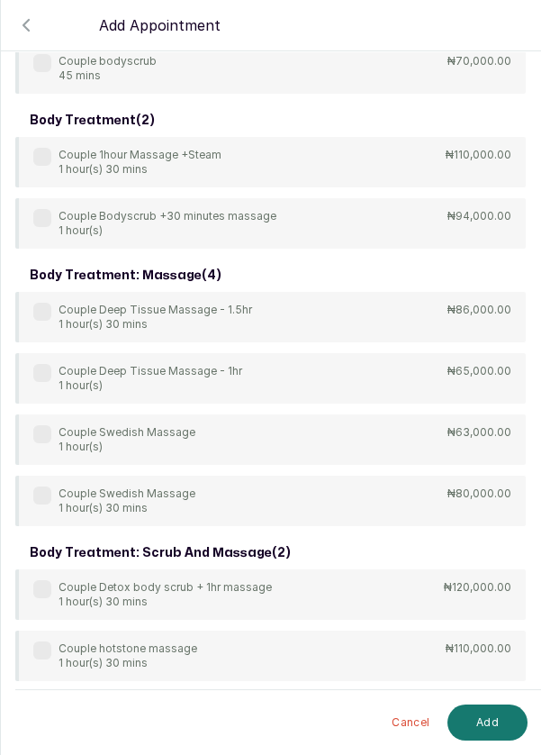
type input "Couple"
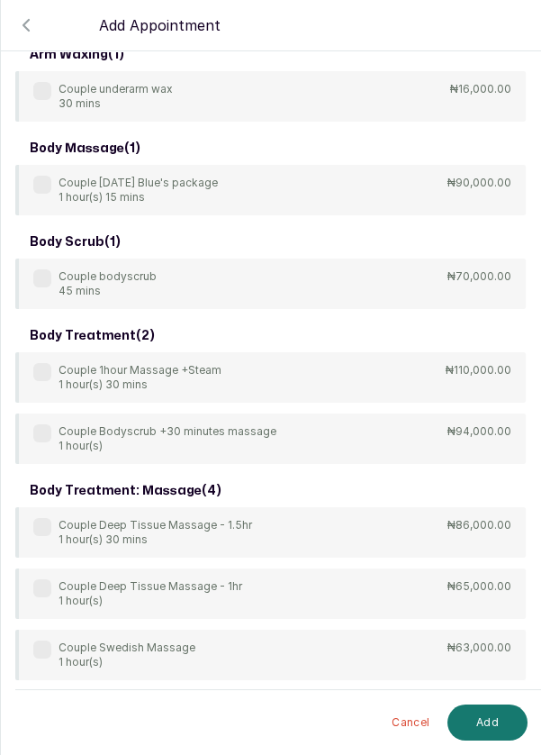
click at [44, 598] on div "Couple Deep Tissue Massage - 1hr 1 hour(s)" at bounding box center [137, 593] width 209 height 29
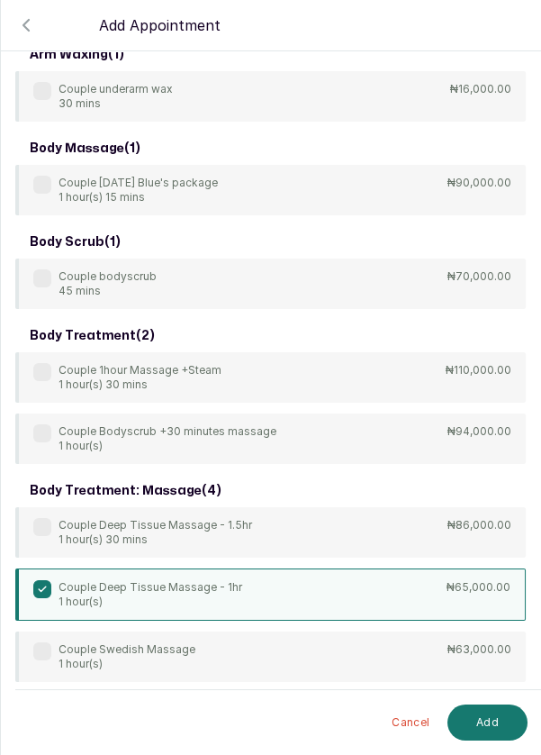
click at [494, 728] on button "Add" at bounding box center [488, 722] width 80 height 36
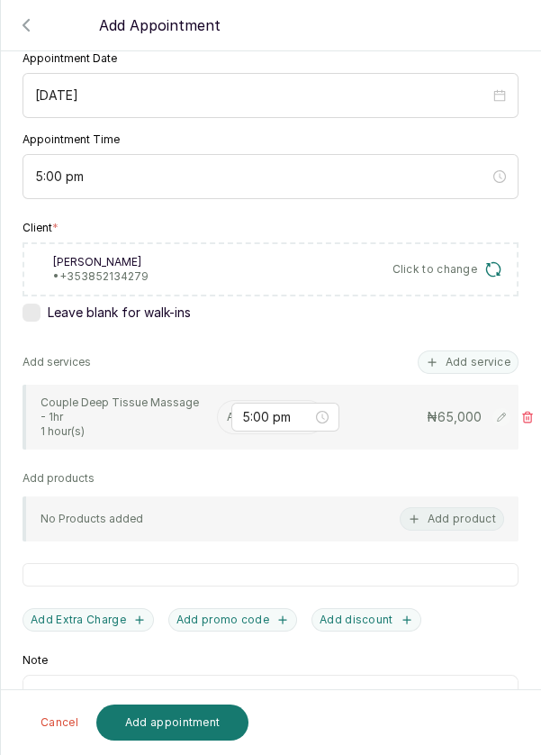
scroll to position [190, 0]
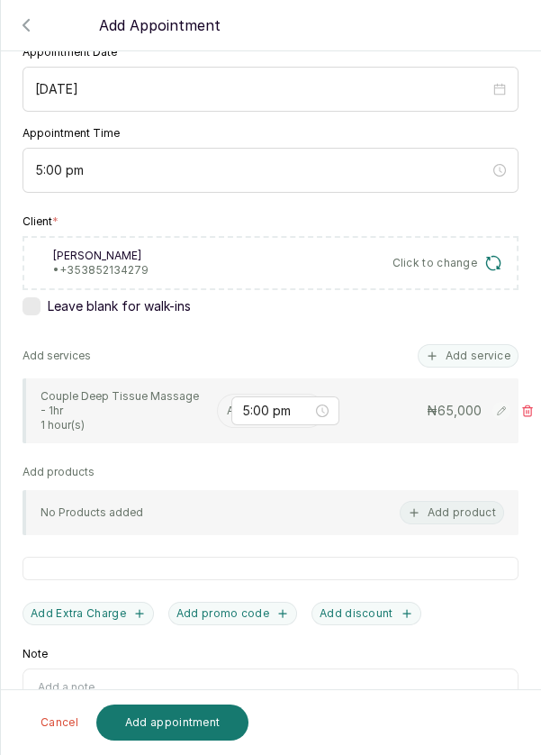
click at [524, 408] on icon at bounding box center [527, 410] width 13 height 13
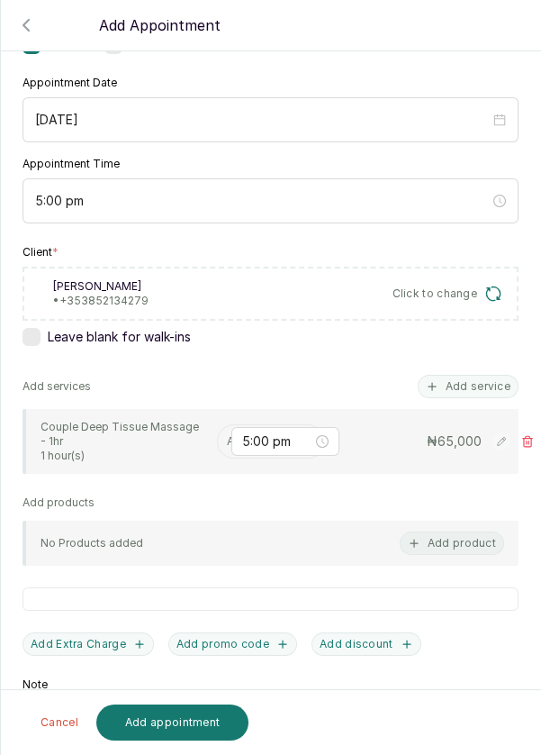
scroll to position [32, 0]
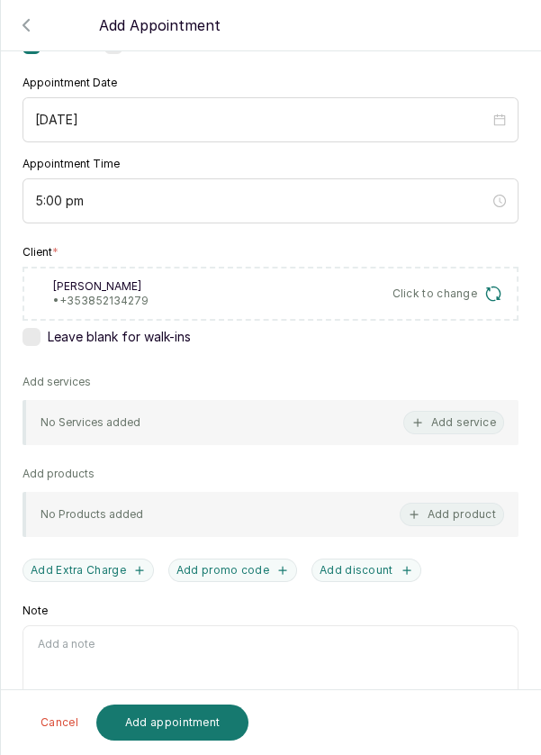
click at [443, 411] on button "Add service" at bounding box center [453, 422] width 101 height 23
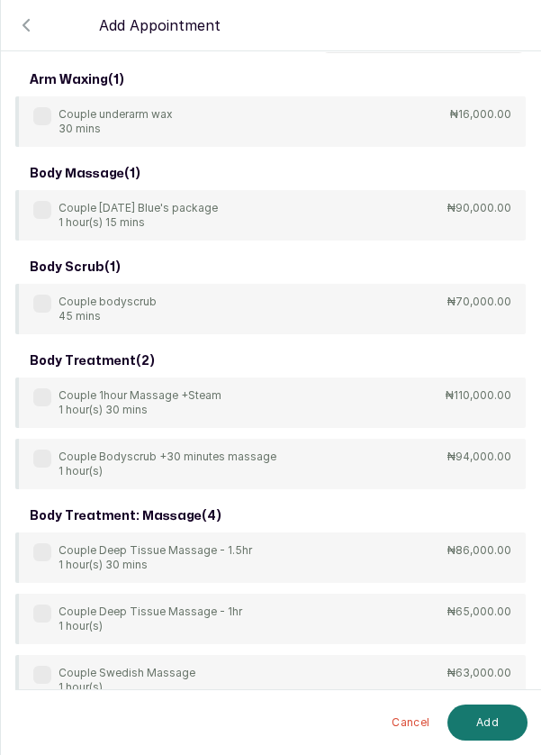
scroll to position [0, 0]
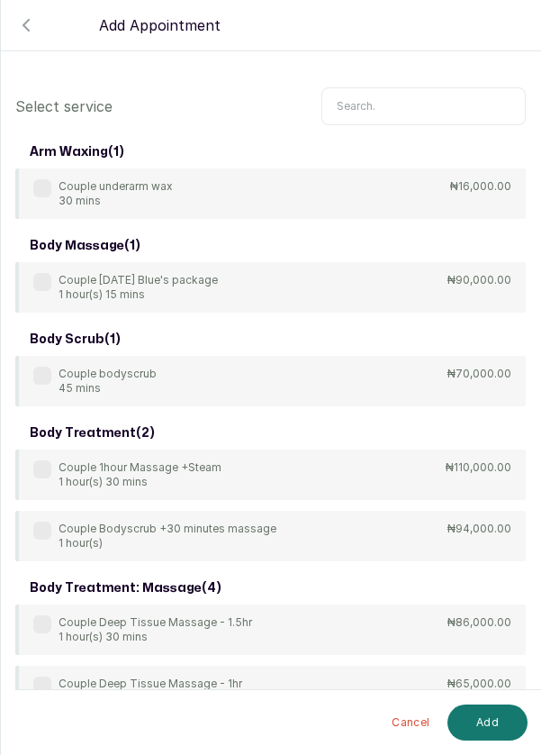
click at [412, 99] on input "text" at bounding box center [424, 106] width 204 height 38
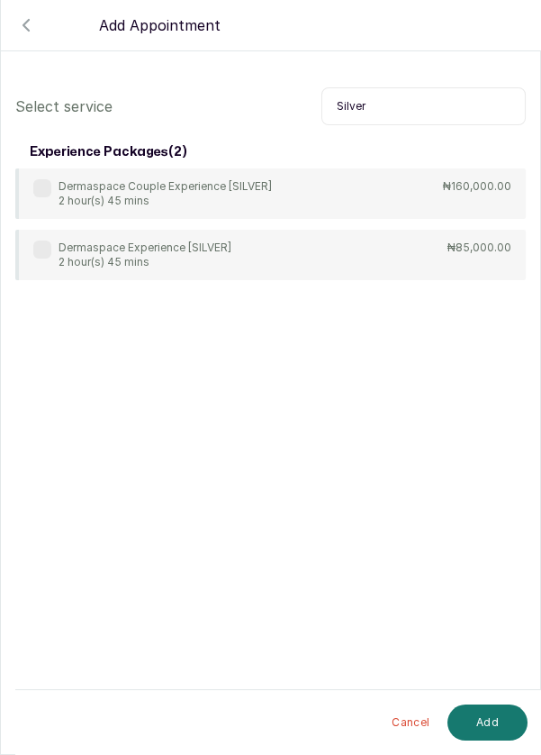
type input "Silver"
click at [44, 195] on label at bounding box center [42, 188] width 18 height 18
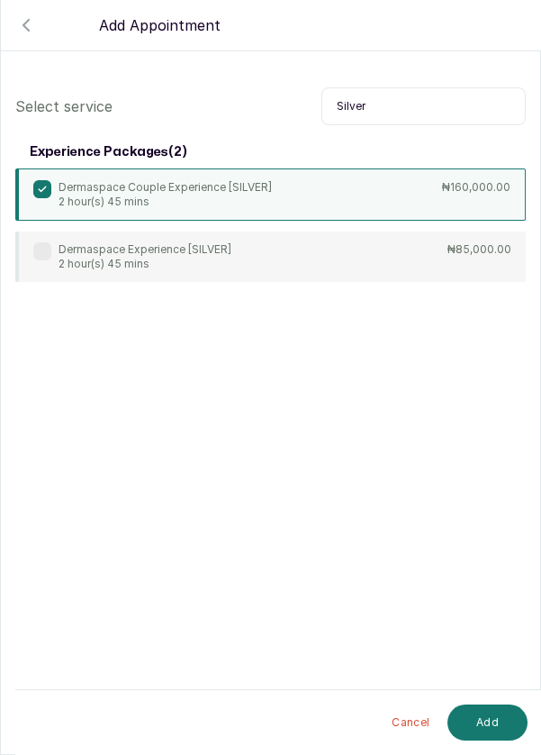
click at [498, 726] on button "Add" at bounding box center [488, 722] width 80 height 36
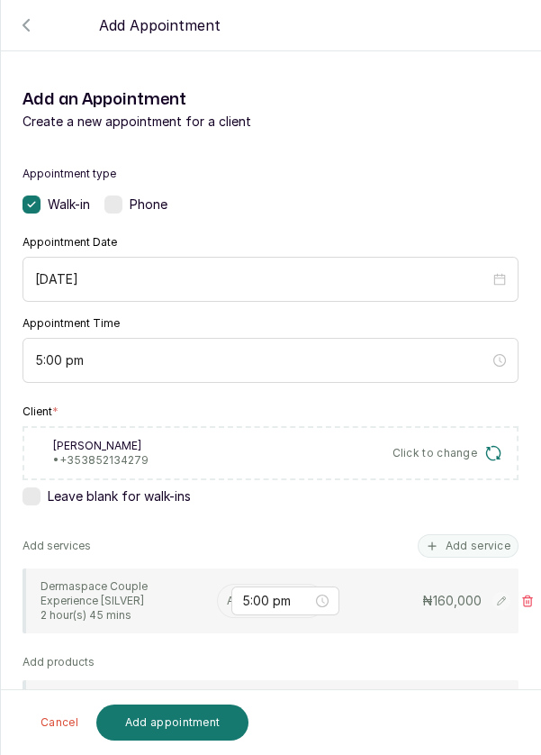
click at [227, 601] on input "text" at bounding box center [228, 600] width 3 height 13
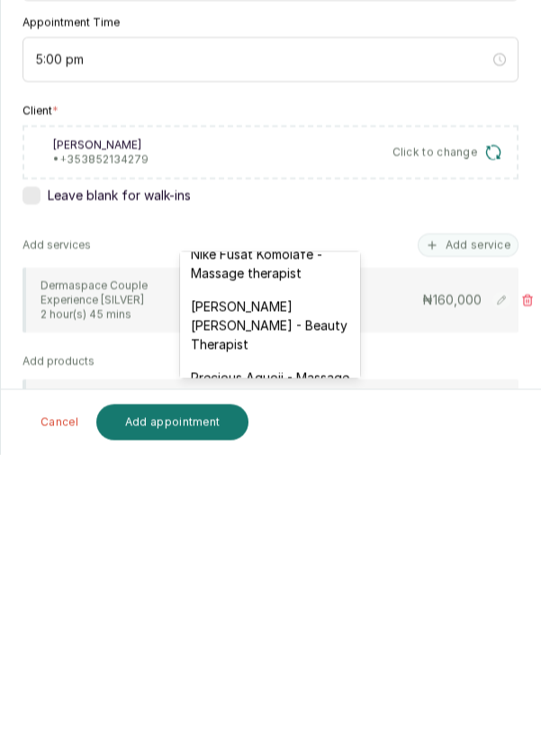
scroll to position [702, 0]
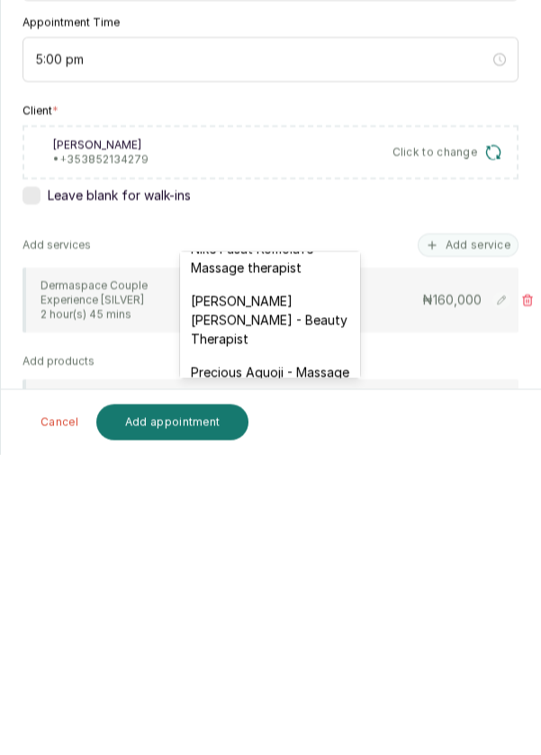
click at [302, 593] on div "[PERSON_NAME] [PERSON_NAME] - Beauty Therapist" at bounding box center [270, 619] width 180 height 71
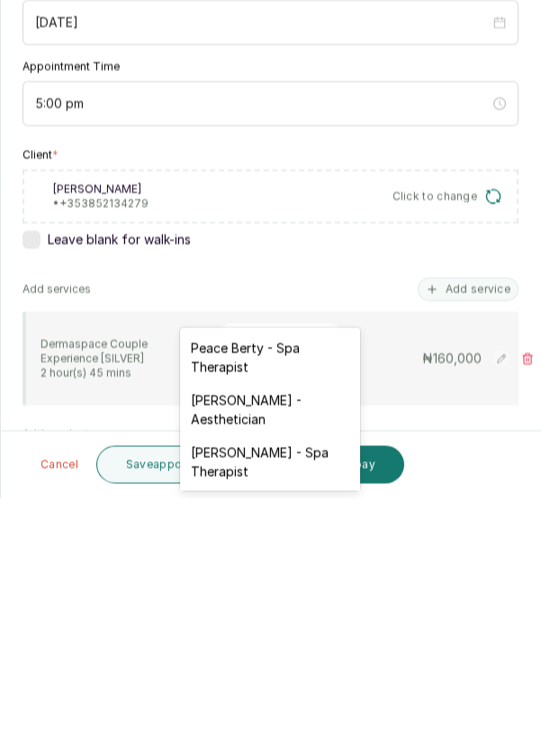
scroll to position [86, 0]
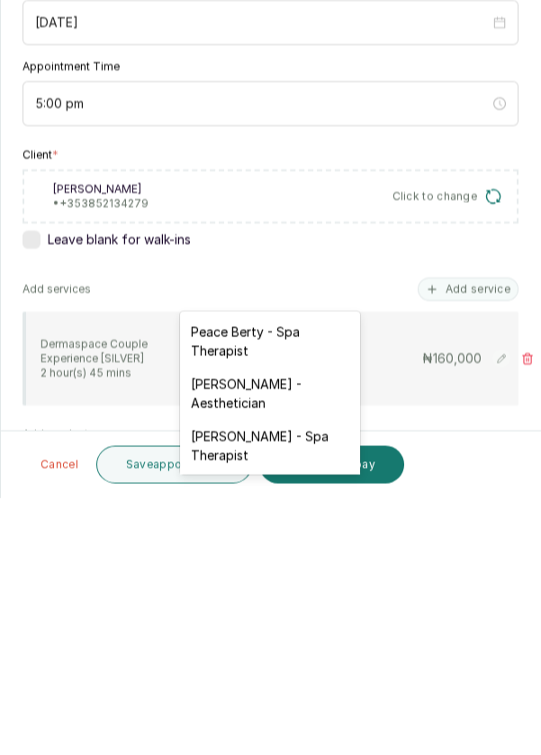
click at [290, 647] on div "[PERSON_NAME] - Aesthetician" at bounding box center [270, 650] width 180 height 52
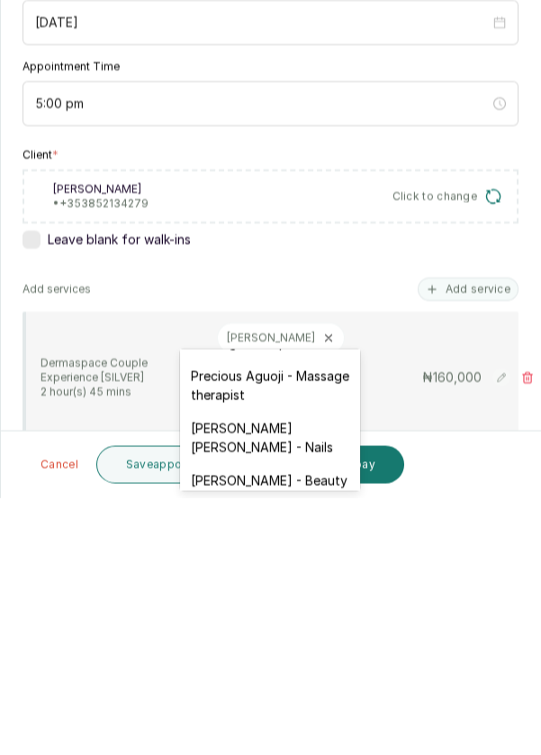
scroll to position [686, 0]
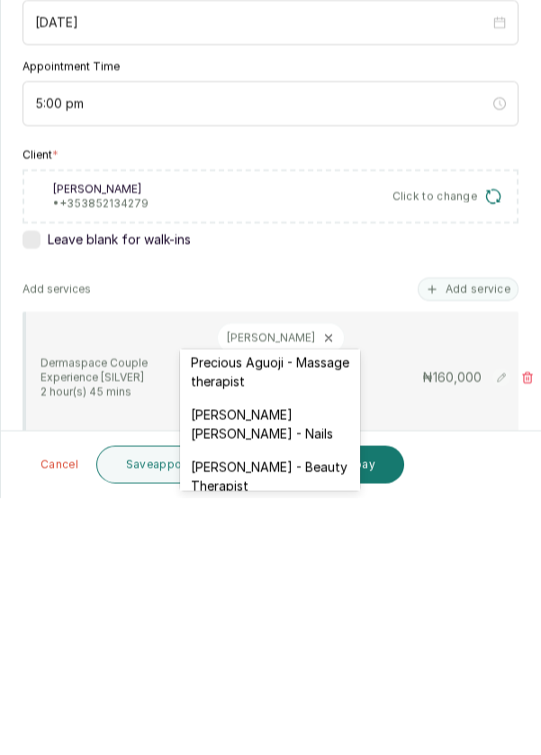
click at [313, 666] on div "[PERSON_NAME] [PERSON_NAME] - Nails" at bounding box center [270, 681] width 180 height 52
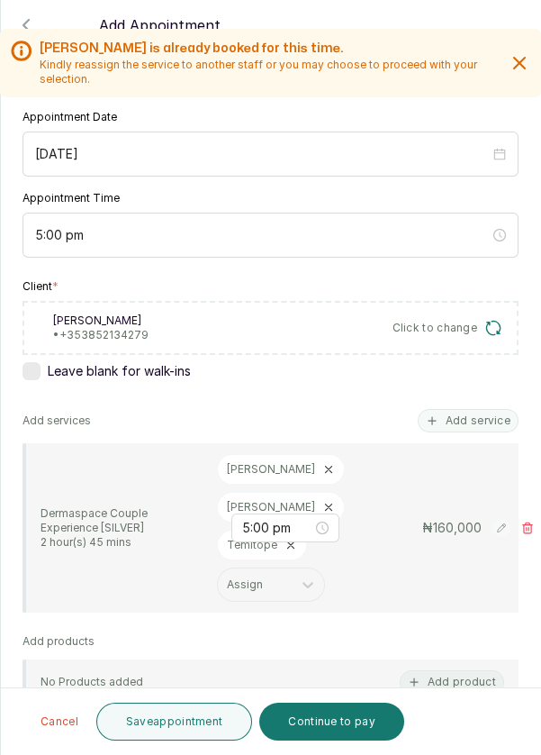
scroll to position [152, 0]
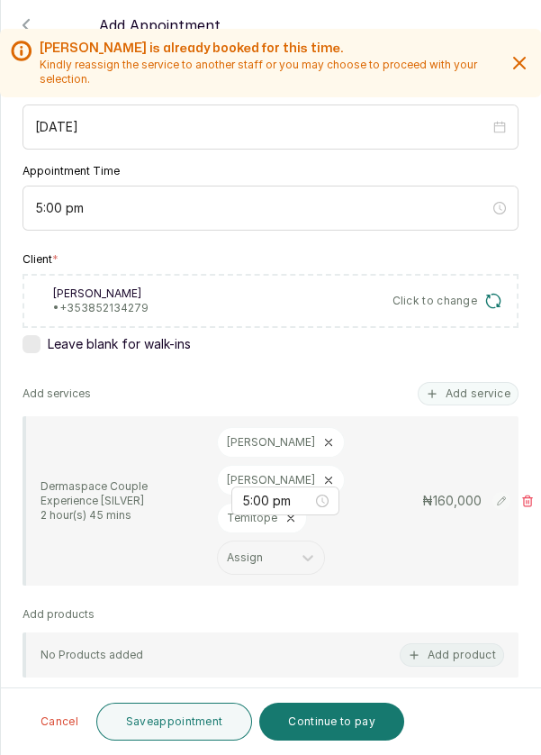
click at [198, 722] on button "Save appointment" at bounding box center [174, 721] width 157 height 38
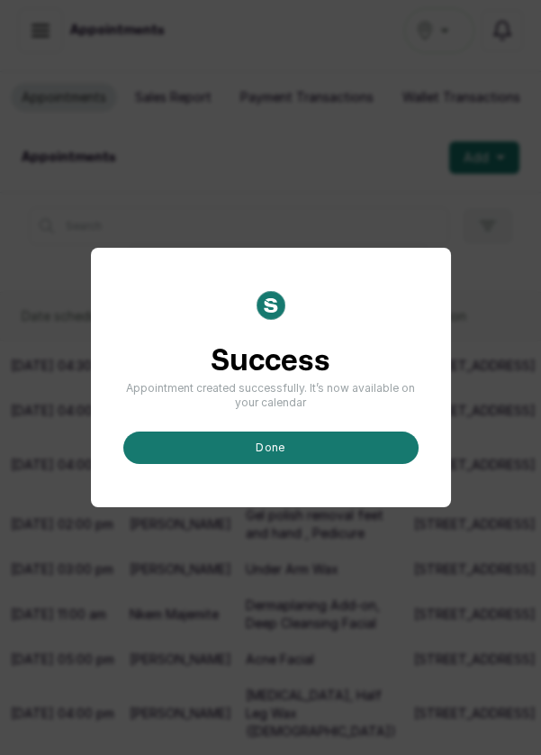
click at [319, 464] on button "done" at bounding box center [270, 447] width 295 height 32
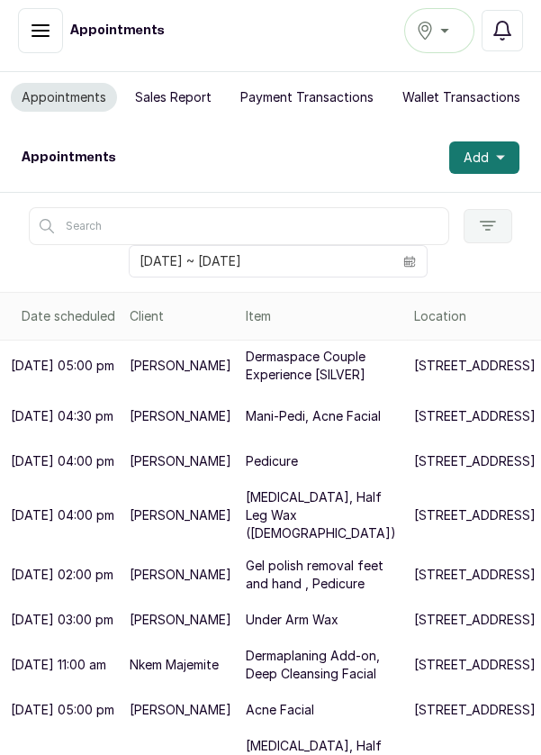
click at [513, 156] on button "Add" at bounding box center [484, 157] width 70 height 32
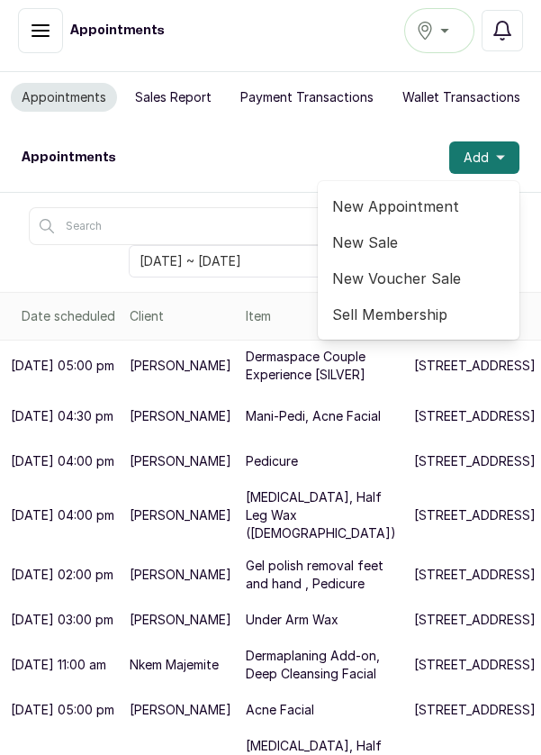
click at [433, 204] on span "New Appointment" at bounding box center [418, 206] width 173 height 22
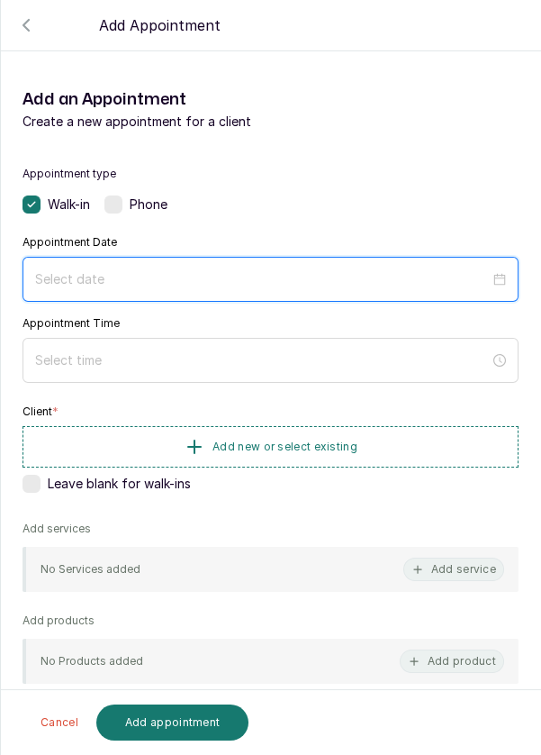
click at [182, 273] on input at bounding box center [262, 279] width 455 height 20
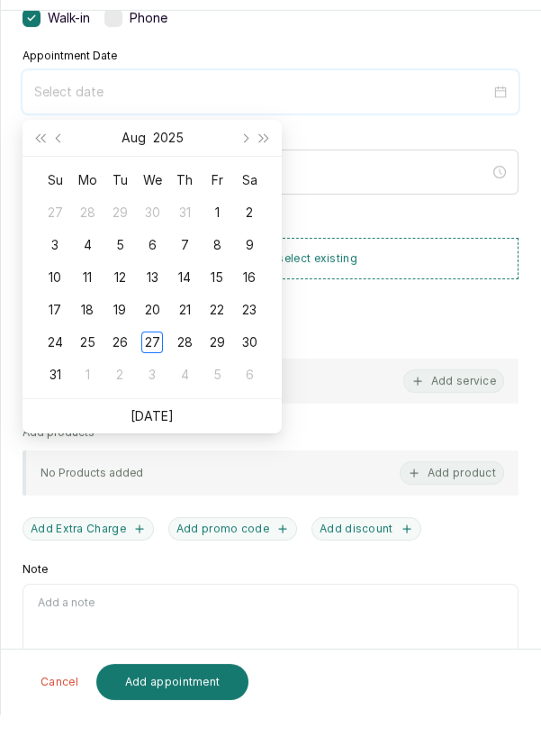
scroll to position [13, 0]
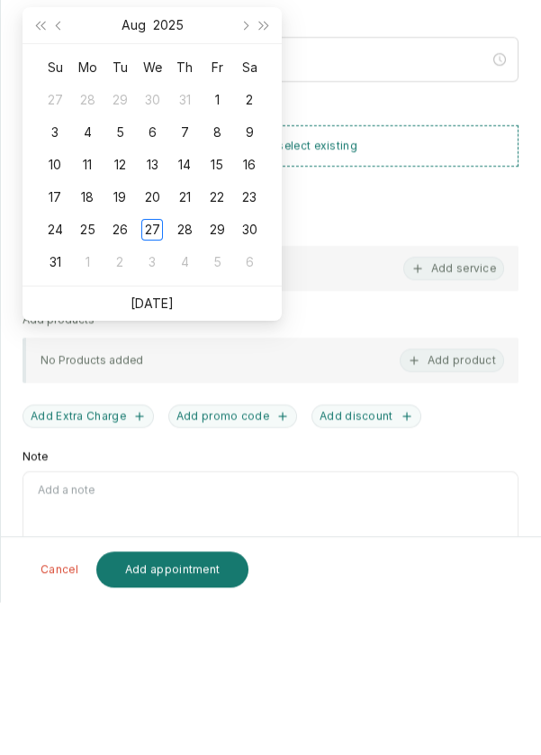
click at [166, 454] on link "[DATE]" at bounding box center [152, 455] width 43 height 15
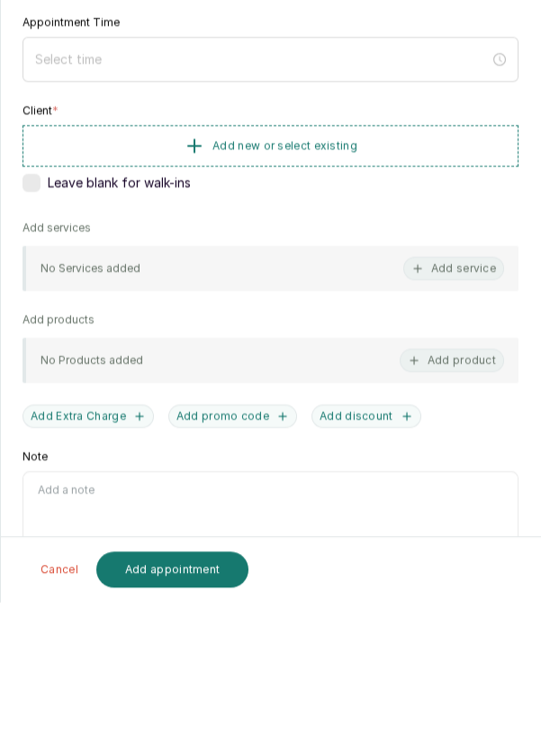
type input "[DATE]"
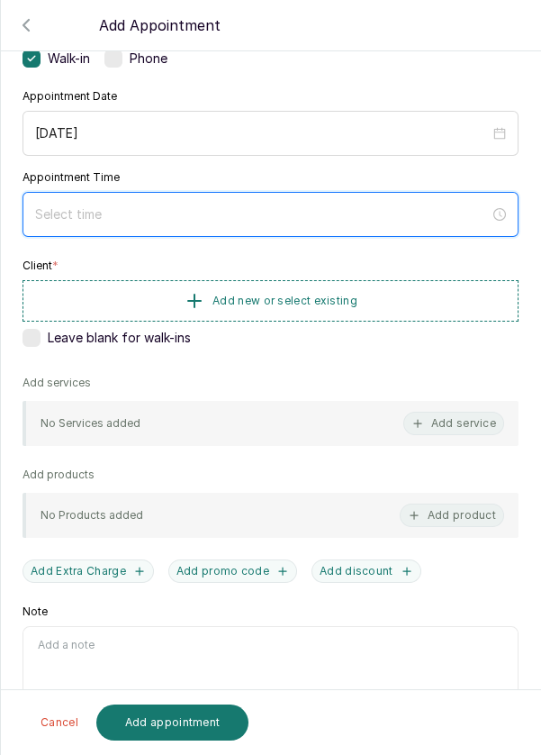
click at [179, 211] on input at bounding box center [262, 214] width 455 height 20
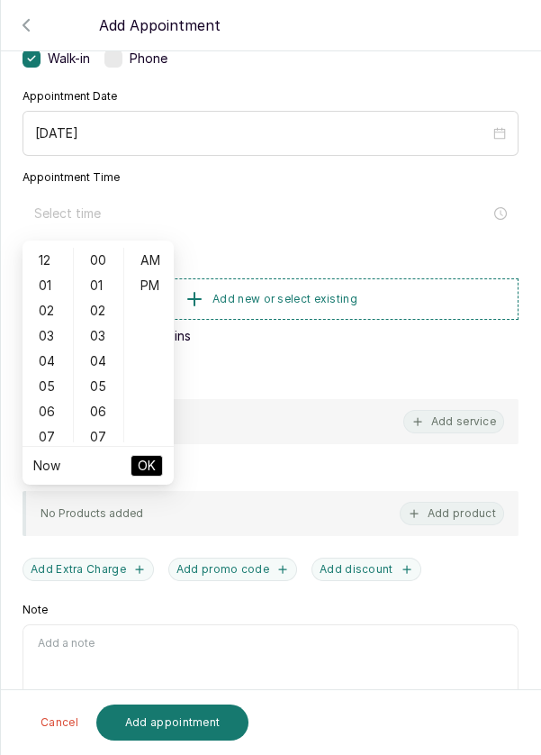
click at [41, 410] on div "06" at bounding box center [47, 411] width 43 height 25
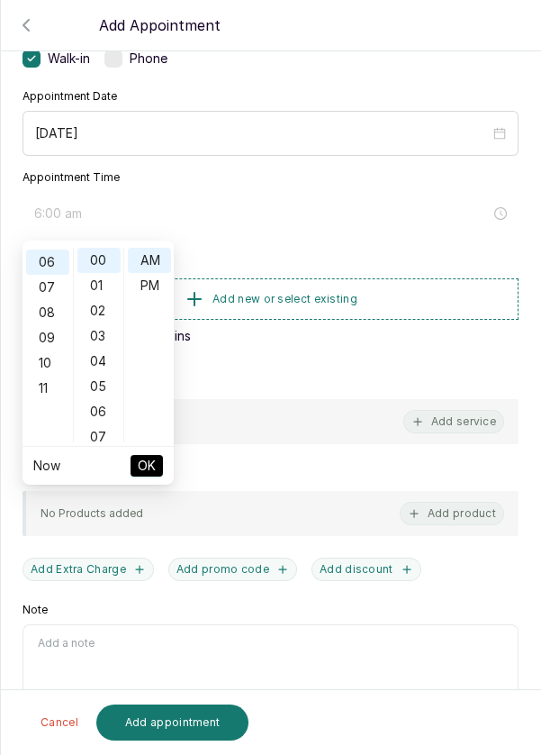
scroll to position [151, 0]
click at [106, 357] on div "04" at bounding box center [98, 361] width 43 height 25
click at [102, 382] on div "09" at bounding box center [98, 387] width 43 height 25
click at [103, 402] on div "15" at bounding box center [98, 412] width 43 height 25
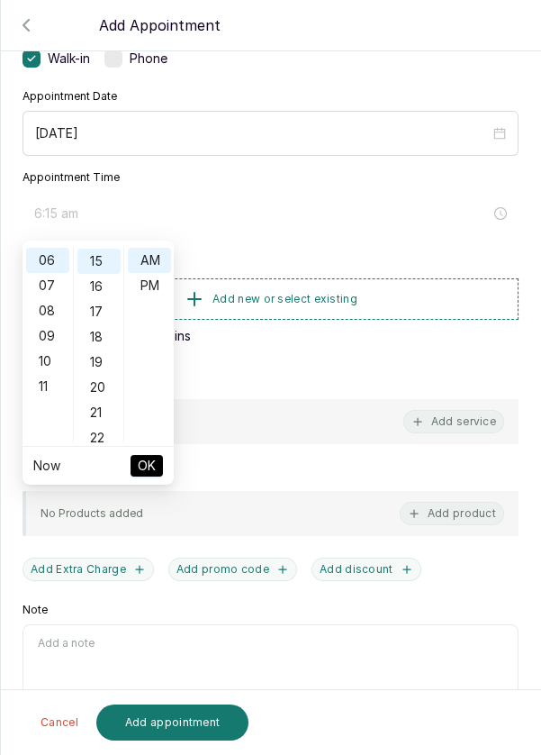
click at [100, 400] on div "21" at bounding box center [98, 412] width 43 height 25
click at [103, 405] on div "27" at bounding box center [98, 411] width 43 height 25
click at [102, 330] on div "30" at bounding box center [98, 336] width 43 height 25
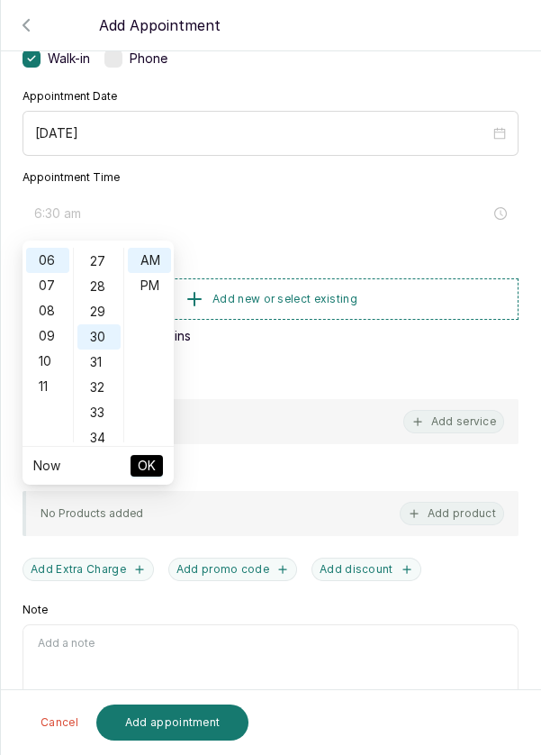
scroll to position [756, 0]
click at [158, 281] on div "PM" at bounding box center [149, 285] width 43 height 25
type input "6:30 pm"
click at [158, 465] on button "OK" at bounding box center [147, 466] width 32 height 22
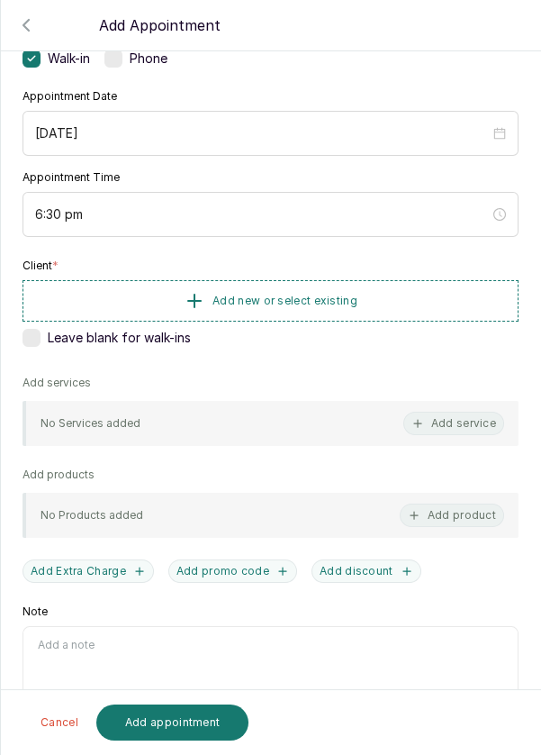
click at [404, 294] on button "Add new or select existing" at bounding box center [271, 300] width 496 height 41
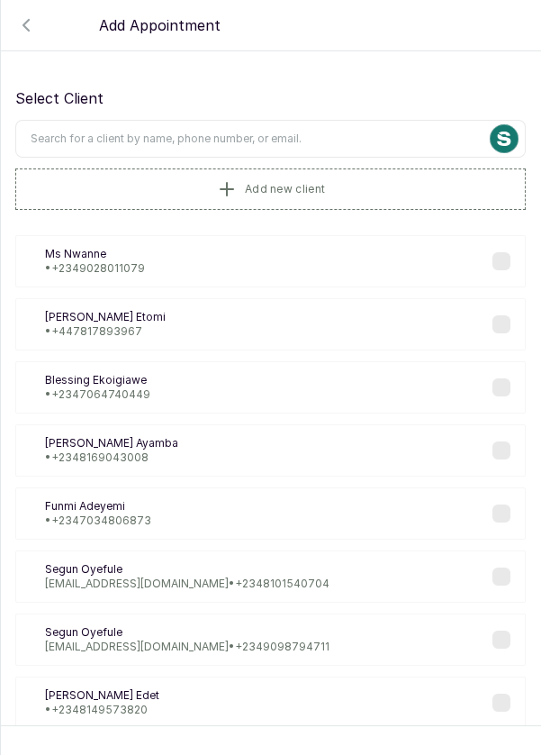
scroll to position [2, 0]
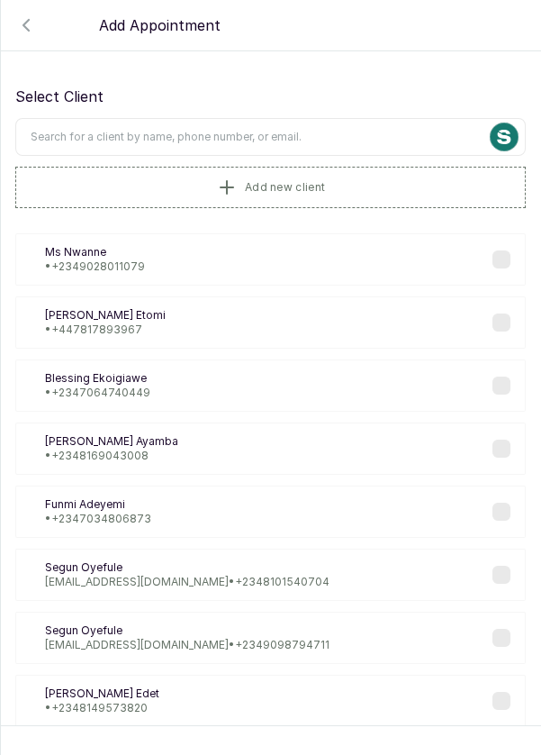
click at [342, 131] on input "text" at bounding box center [270, 137] width 511 height 38
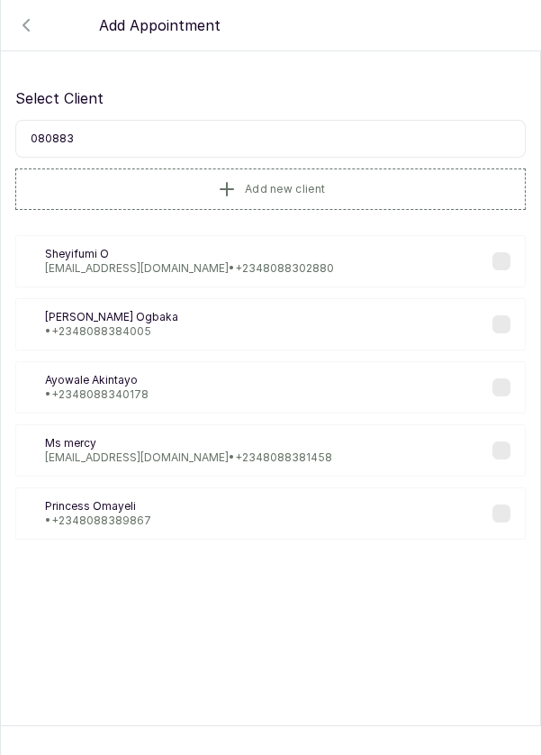
scroll to position [0, 0]
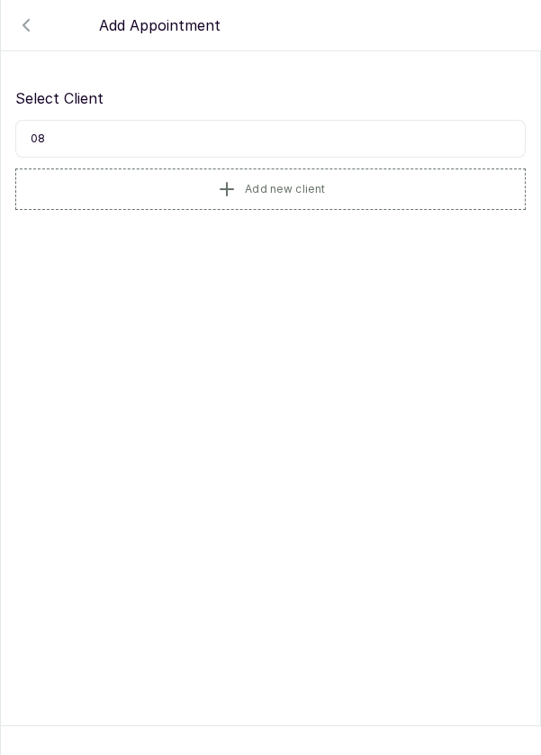
type input "0"
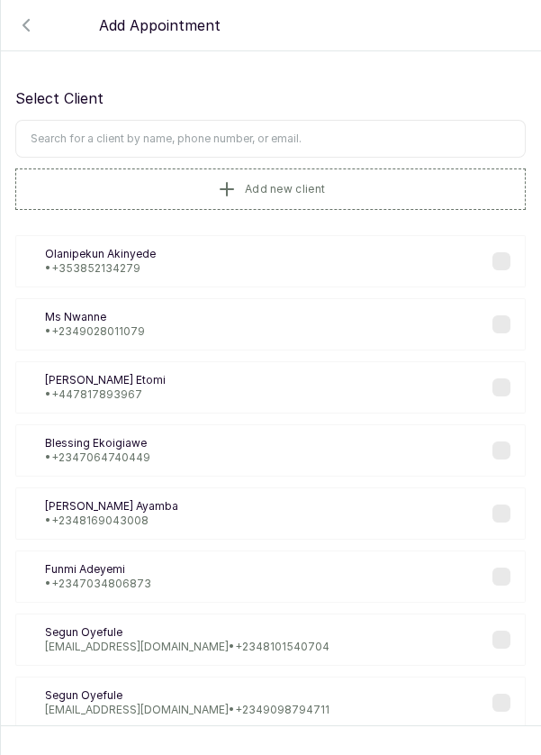
click at [358, 186] on button "Add new client" at bounding box center [270, 188] width 511 height 41
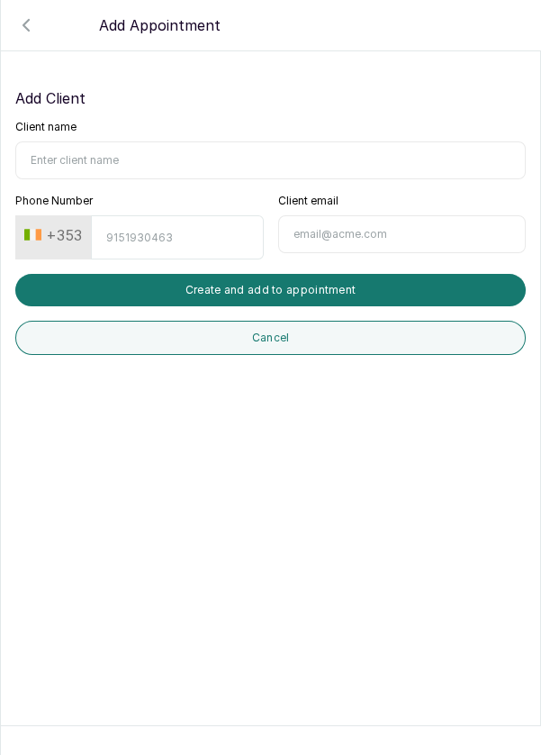
click at [163, 155] on input "Client name" at bounding box center [270, 160] width 511 height 38
type input "[PERSON_NAME]"
click at [184, 231] on input "Phone Number" at bounding box center [177, 237] width 172 height 44
type input "8083761690"
click at [353, 289] on button "Create and add to appointment" at bounding box center [270, 290] width 511 height 32
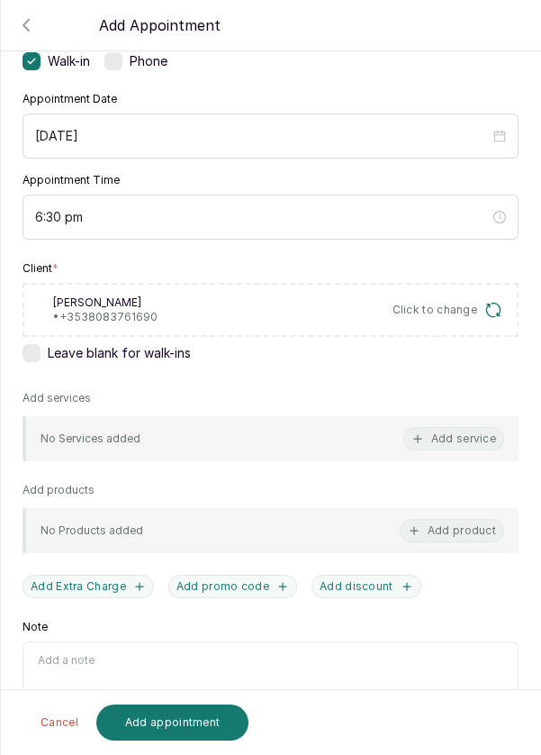
scroll to position [159, 0]
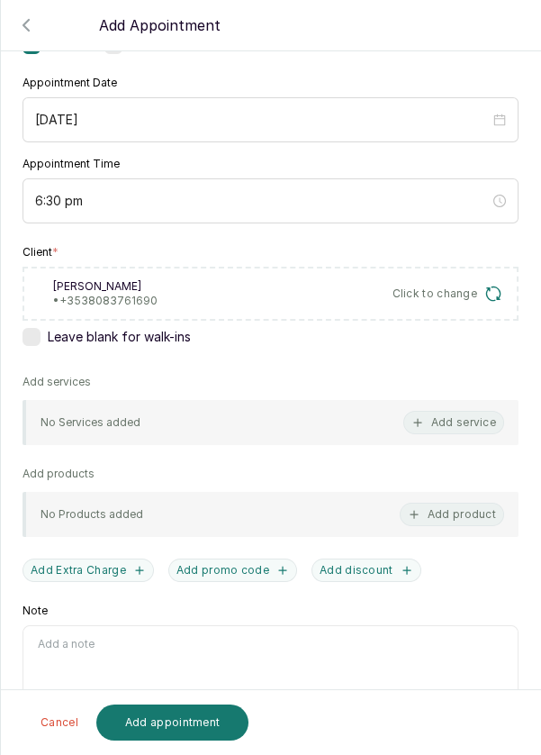
click at [465, 413] on button "Add service" at bounding box center [453, 422] width 101 height 23
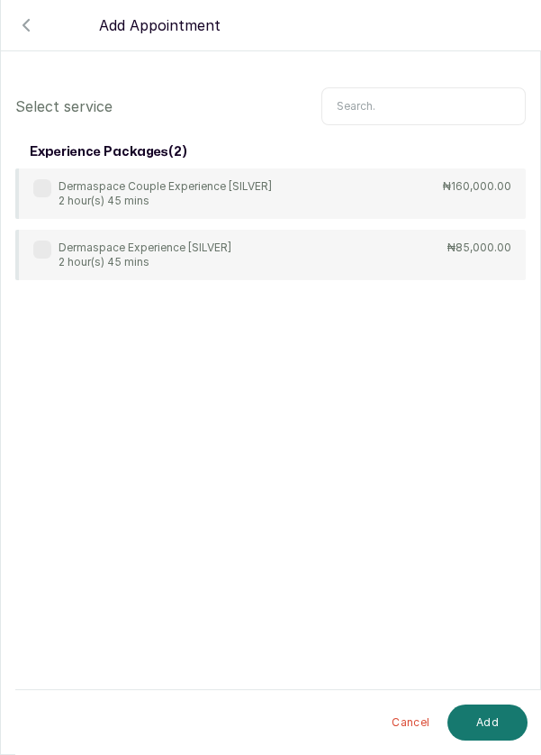
scroll to position [73, 0]
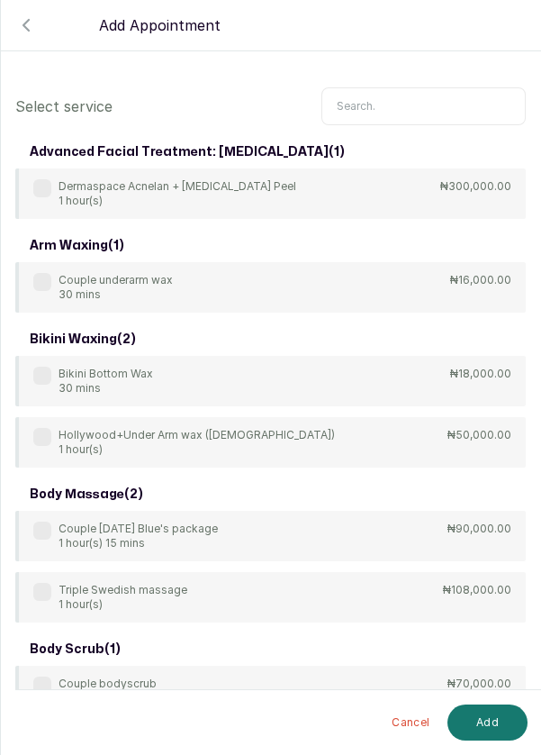
click at [383, 103] on input "text" at bounding box center [424, 106] width 204 height 38
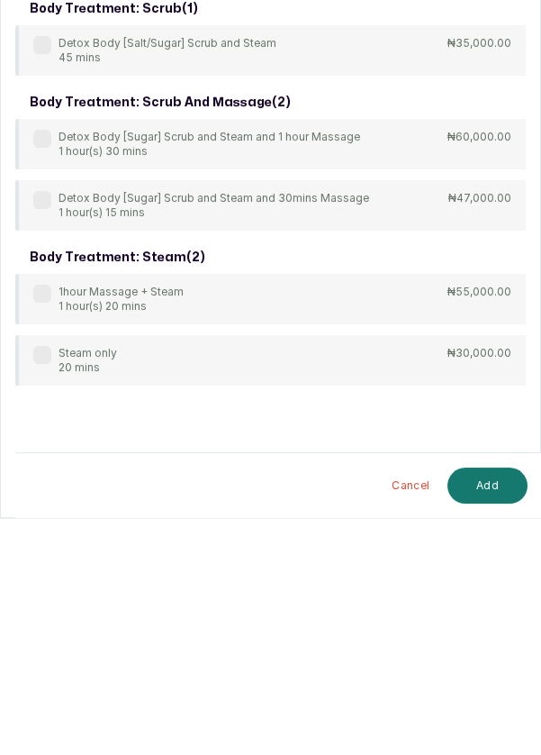
scroll to position [13, 0]
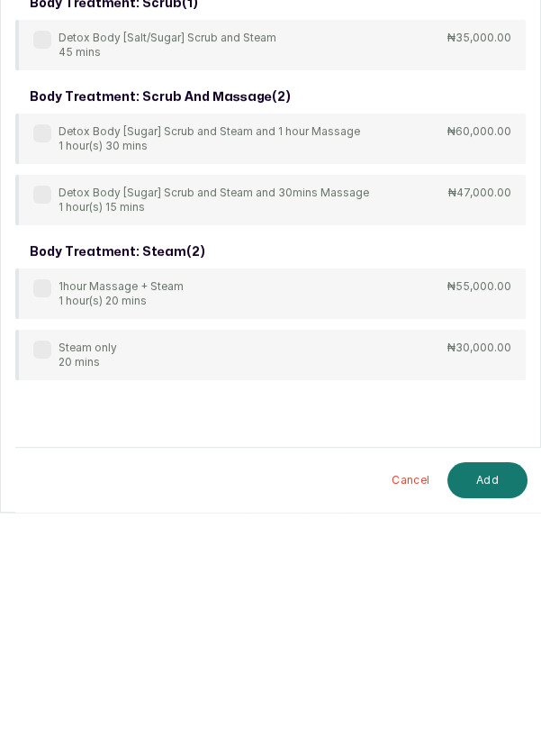
type input "Steam"
click at [39, 593] on label at bounding box center [42, 592] width 18 height 18
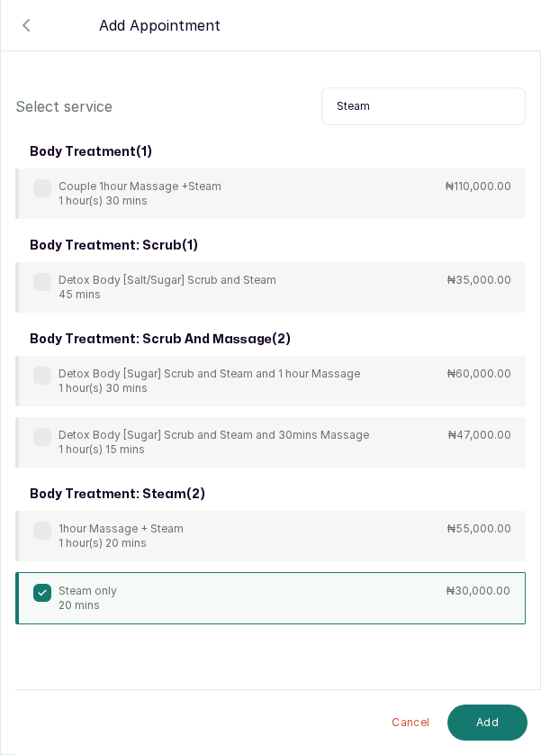
click at [495, 720] on button "Add" at bounding box center [488, 722] width 80 height 36
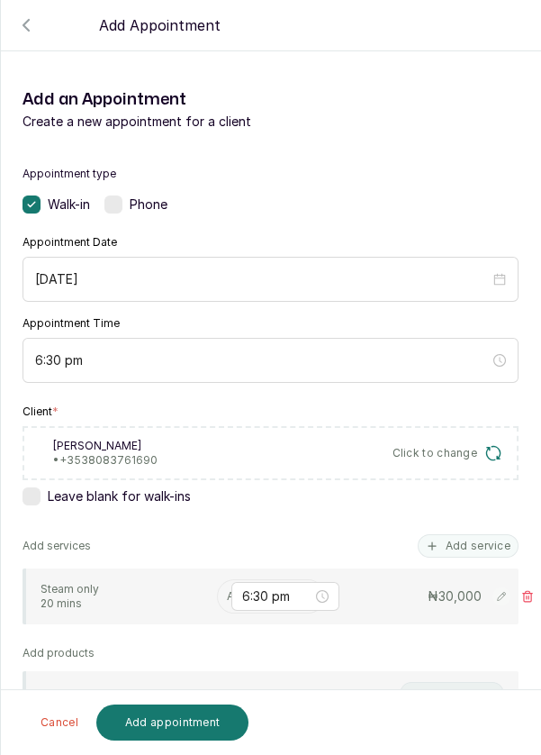
click at [228, 594] on input "text" at bounding box center [228, 596] width 3 height 13
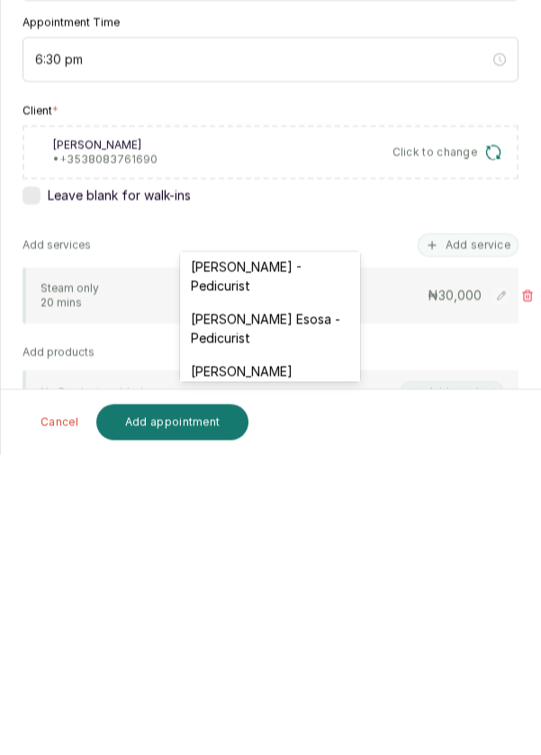
scroll to position [215, 0]
click at [308, 587] on div "[PERSON_NAME] - Pedicurist" at bounding box center [270, 575] width 180 height 52
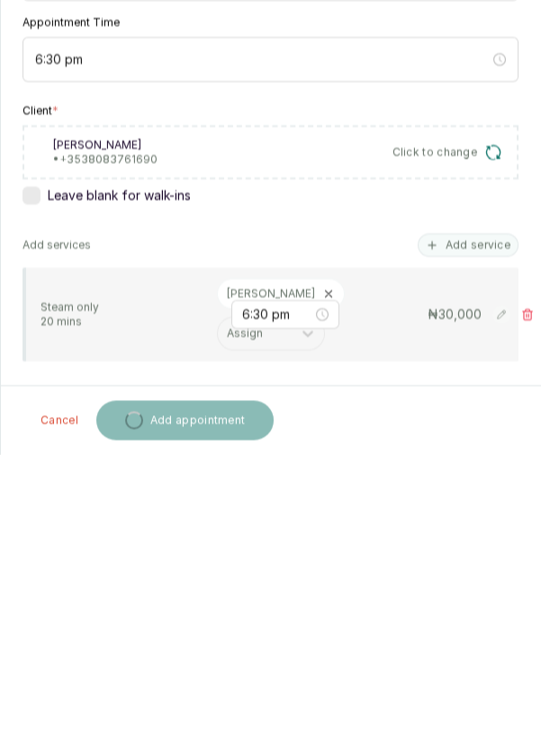
scroll to position [13, 0]
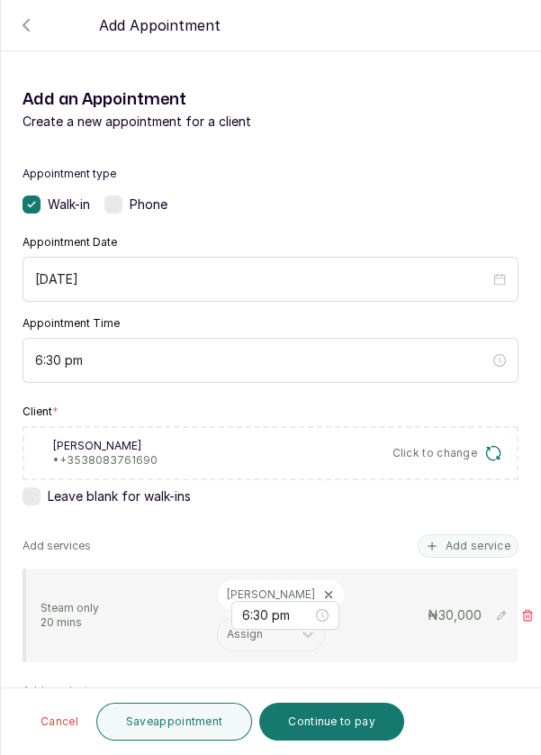
click at [481, 534] on button "Add service" at bounding box center [468, 545] width 101 height 23
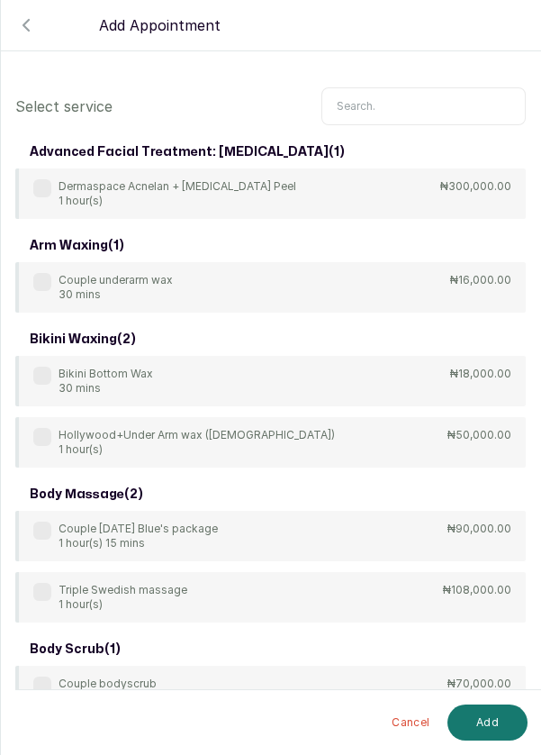
scroll to position [0, 0]
click at [396, 103] on input "text" at bounding box center [424, 106] width 204 height 38
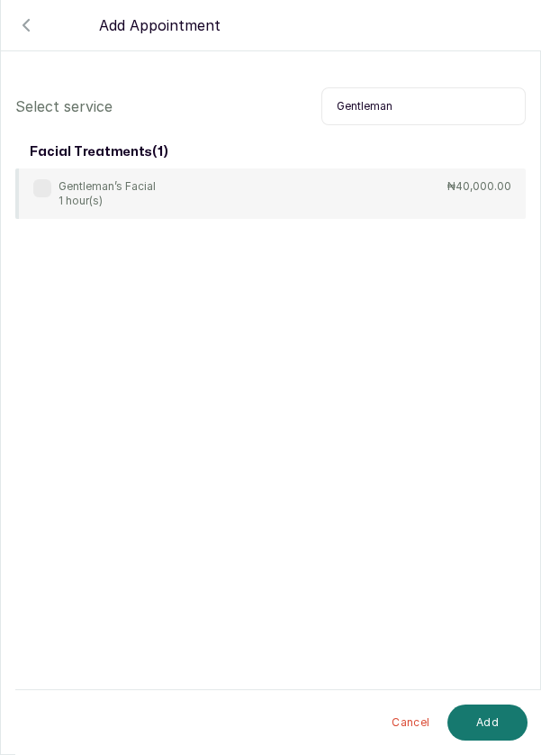
type input "Gentleman"
click at [48, 180] on label at bounding box center [42, 188] width 18 height 18
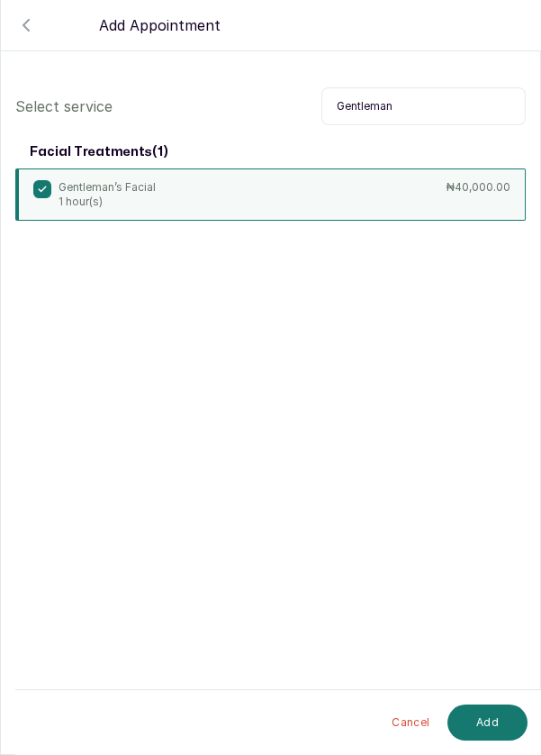
click at [503, 739] on button "Add" at bounding box center [488, 722] width 80 height 36
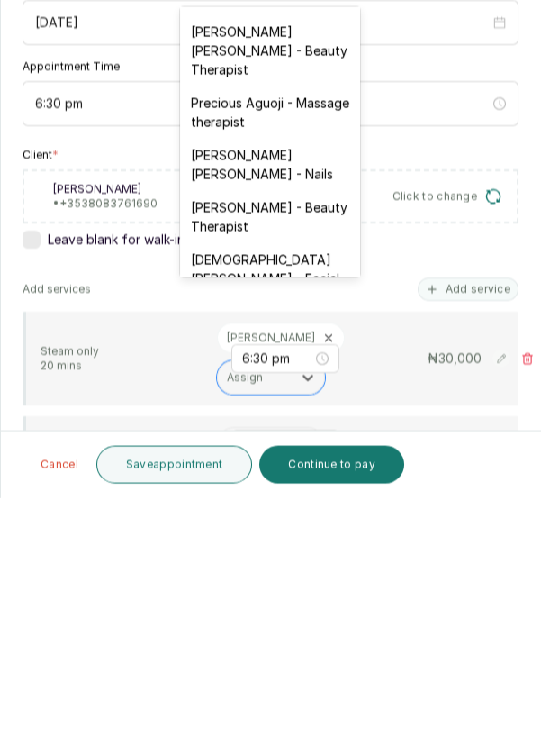
scroll to position [676, 0]
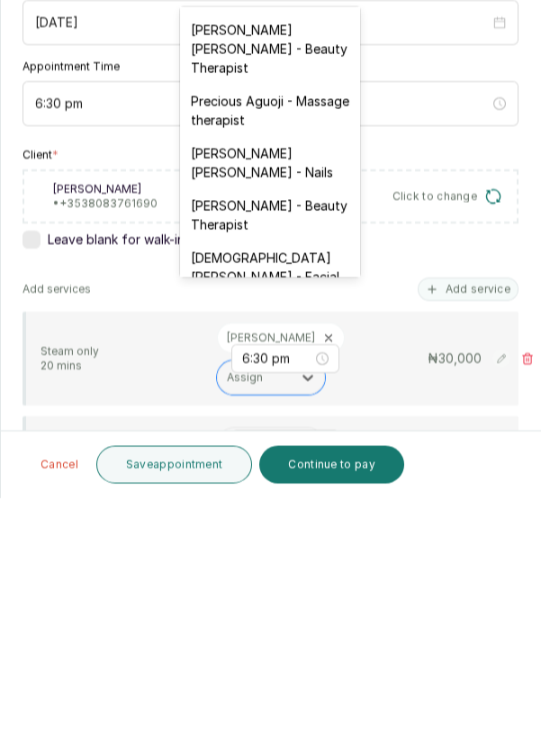
click at [304, 498] on div "[DEMOGRAPHIC_DATA][PERSON_NAME] - Facial" at bounding box center [270, 524] width 180 height 52
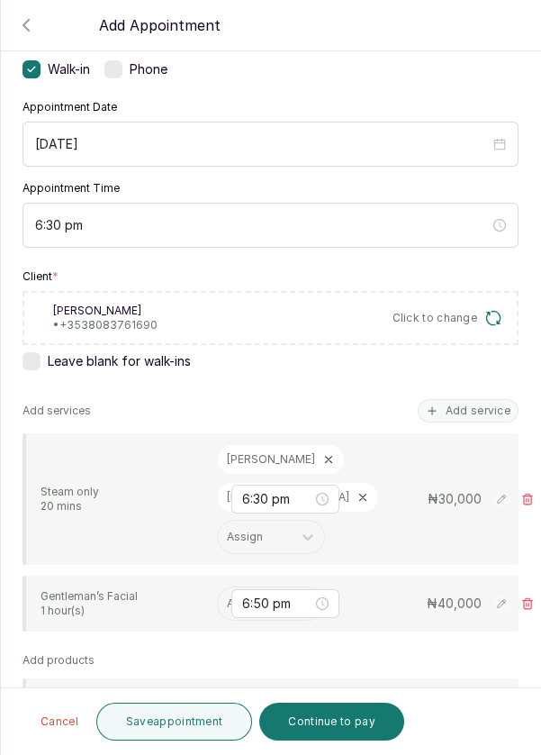
scroll to position [138, 0]
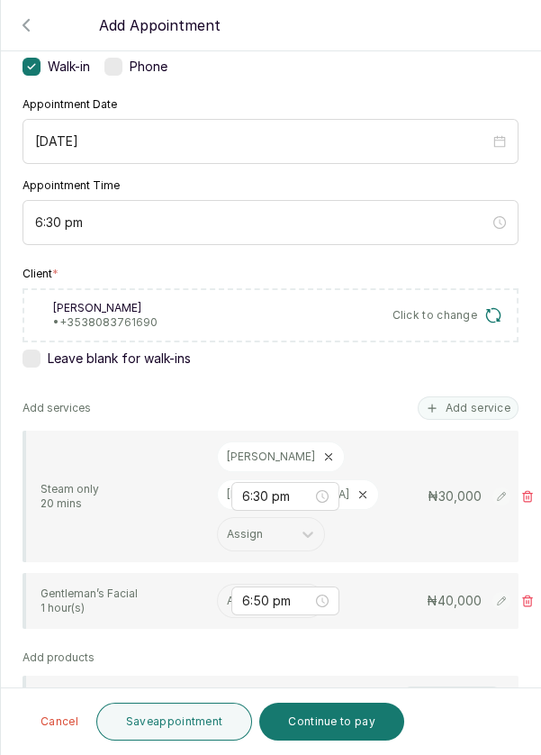
click at [227, 594] on input "text" at bounding box center [228, 600] width 3 height 13
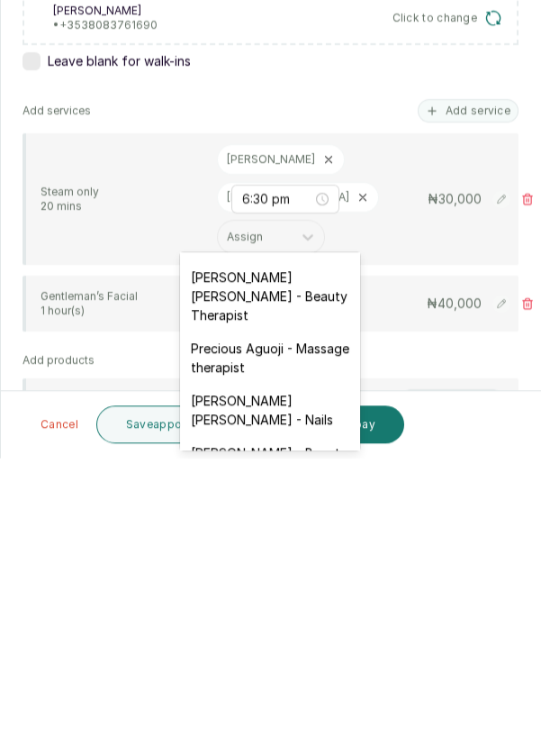
scroll to position [764, 0]
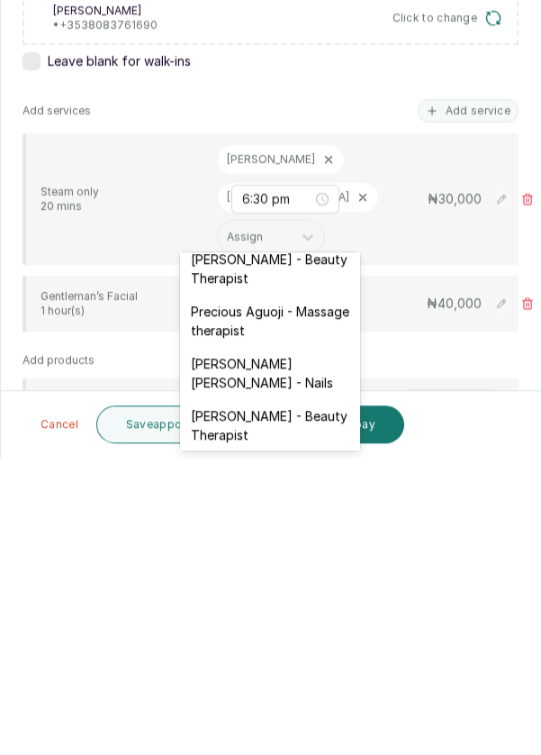
click at [299, 644] on div "[PERSON_NAME] [PERSON_NAME] - Nails" at bounding box center [270, 670] width 180 height 52
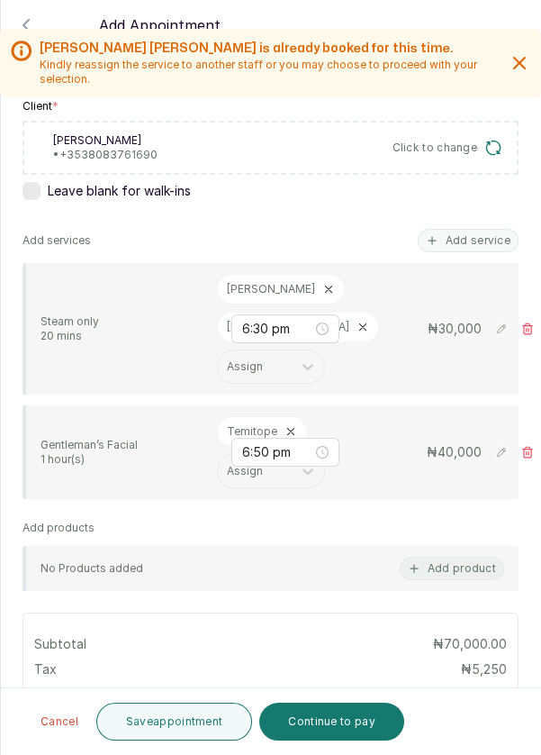
scroll to position [316, 0]
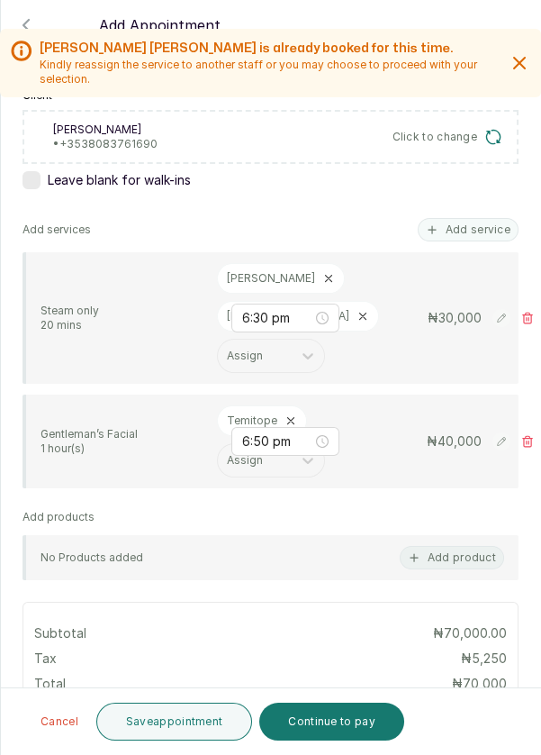
click at [206, 720] on button "Save appointment" at bounding box center [174, 721] width 157 height 38
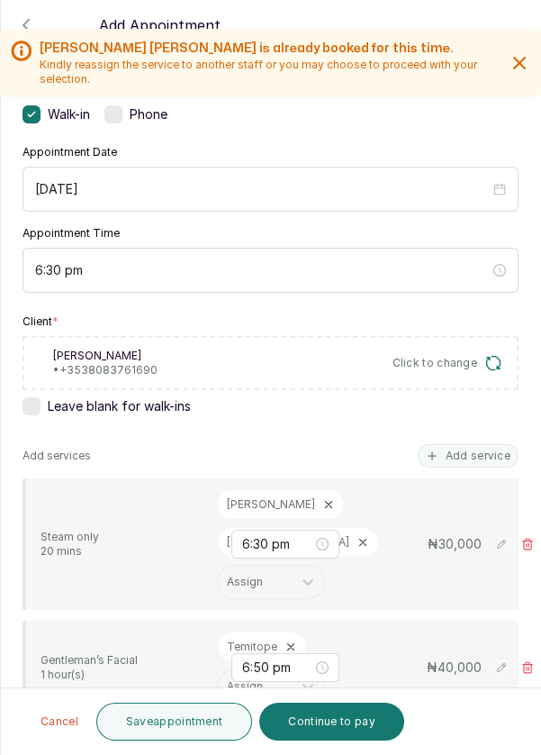
scroll to position [217, 0]
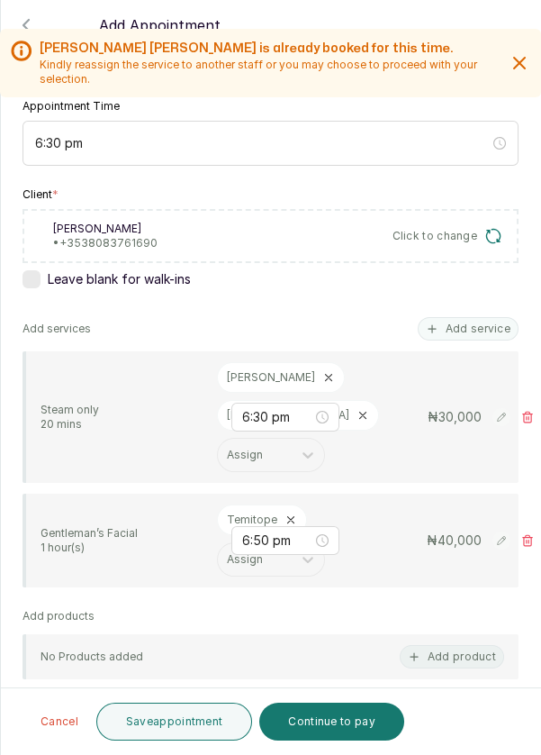
click at [203, 722] on button "Save appointment" at bounding box center [174, 721] width 157 height 38
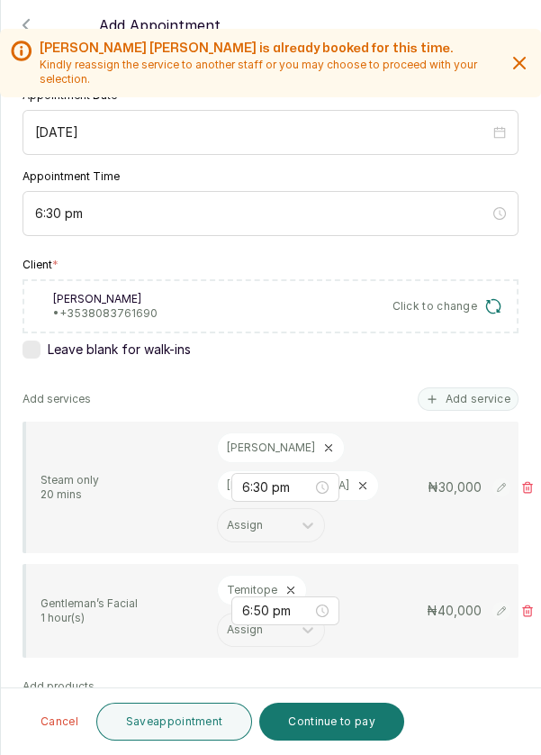
scroll to position [90, 0]
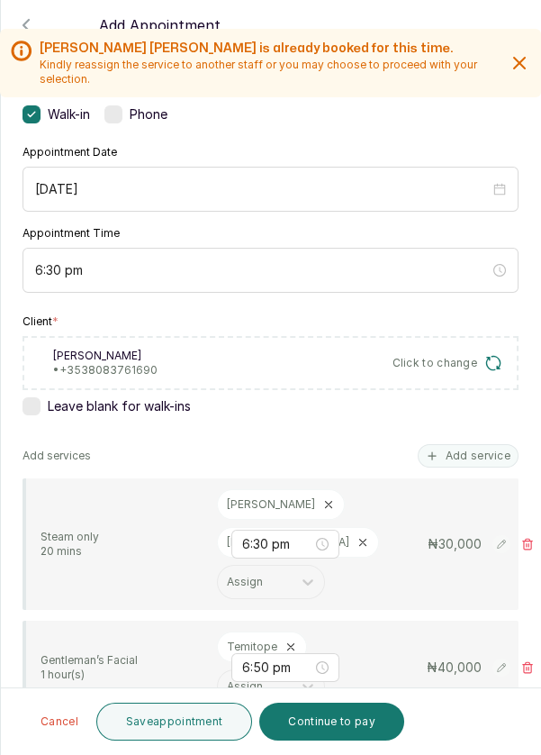
click at [189, 336] on div "Be [PERSON_NAME] • [PHONE_NUMBER] Click to change" at bounding box center [271, 363] width 496 height 54
click at [179, 336] on div "Be [PERSON_NAME] • [PHONE_NUMBER] Click to change" at bounding box center [271, 363] width 496 height 54
click at [177, 336] on div "Be [PERSON_NAME] • [PHONE_NUMBER] Click to change" at bounding box center [271, 363] width 496 height 54
click at [122, 349] on p "[PERSON_NAME]" at bounding box center [105, 356] width 104 height 14
click at [500, 354] on icon "button" at bounding box center [494, 363] width 18 height 18
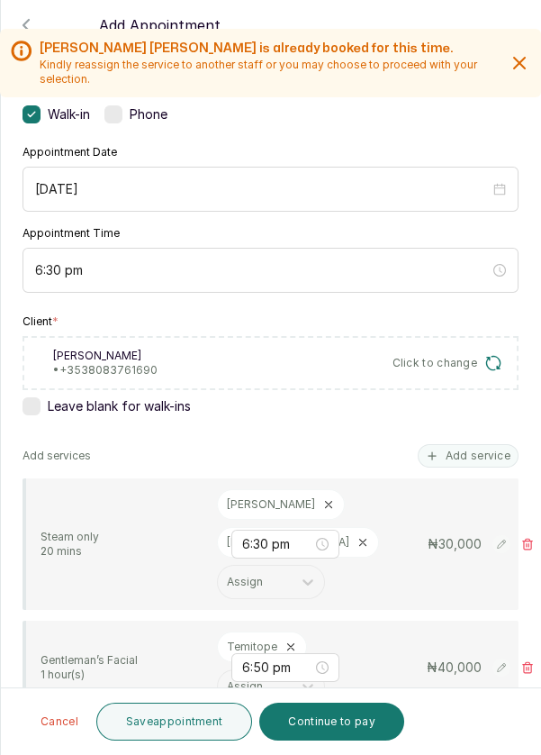
scroll to position [0, 0]
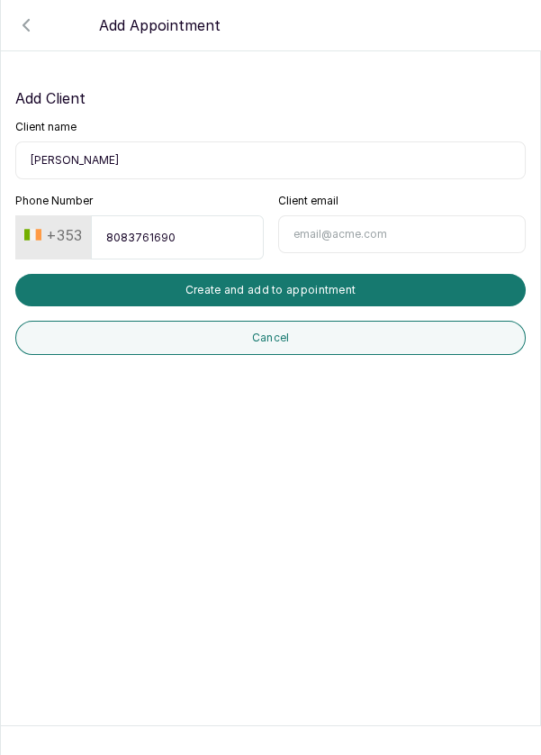
click at [181, 215] on input "8083761690" at bounding box center [177, 237] width 172 height 44
click at [65, 221] on button "+353" at bounding box center [53, 235] width 72 height 29
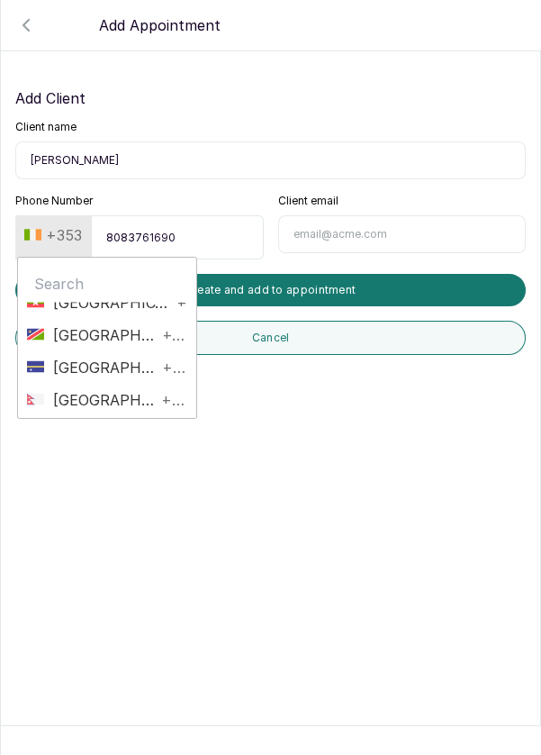
scroll to position [4479, 0]
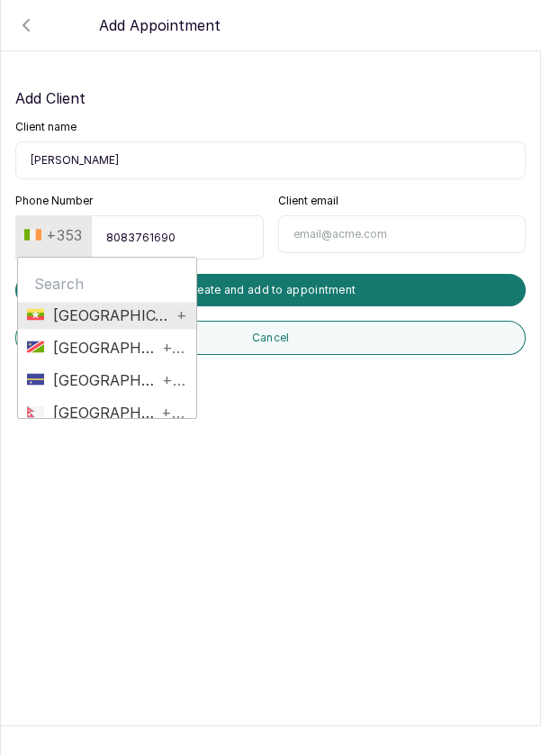
click at [172, 303] on span "+95" at bounding box center [179, 314] width 15 height 22
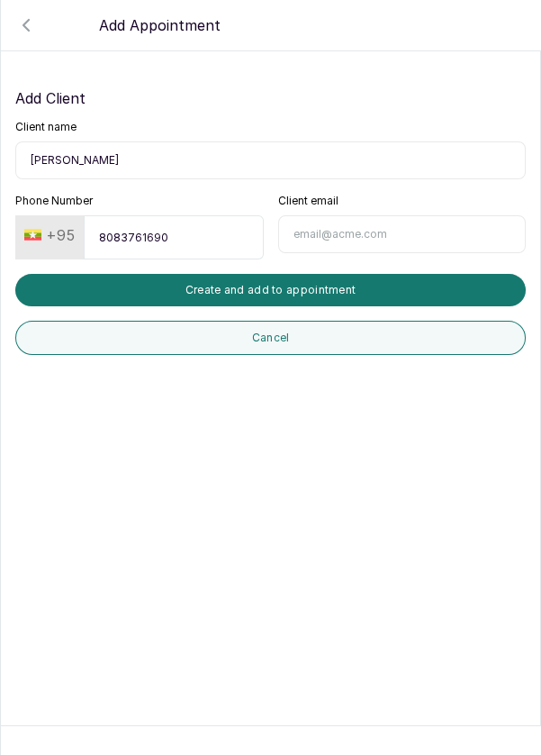
click at [77, 221] on button "+95" at bounding box center [49, 235] width 65 height 29
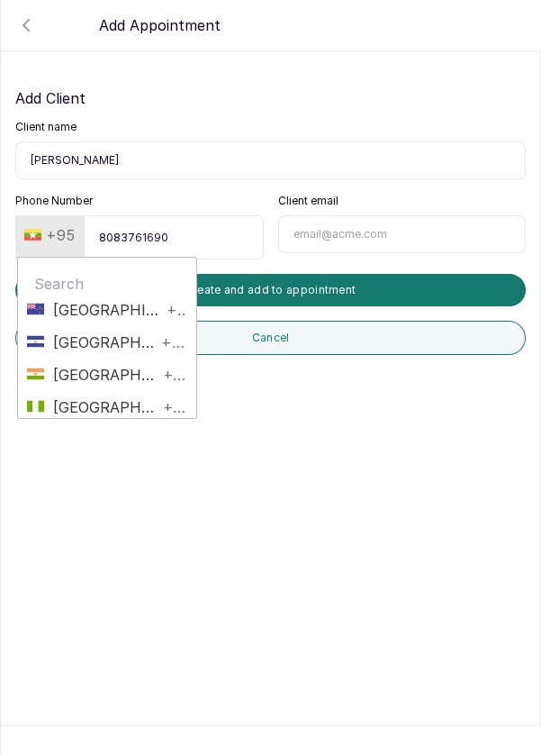
scroll to position [4650, 0]
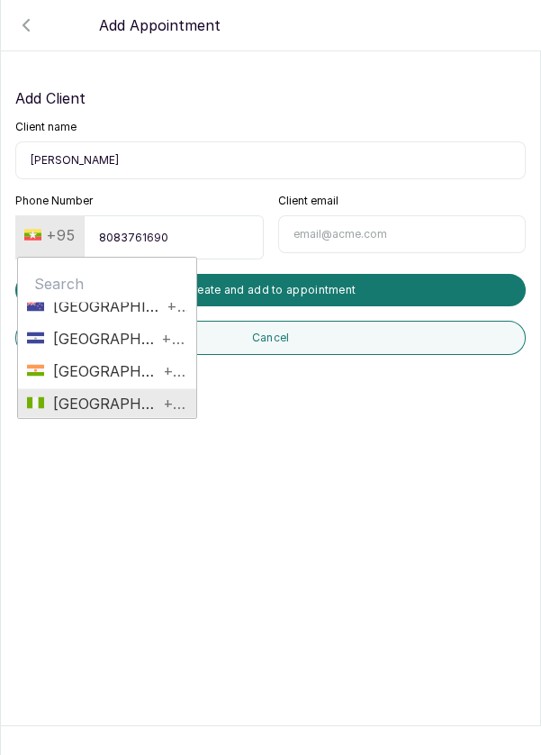
click at [159, 392] on span "+234" at bounding box center [173, 403] width 29 height 22
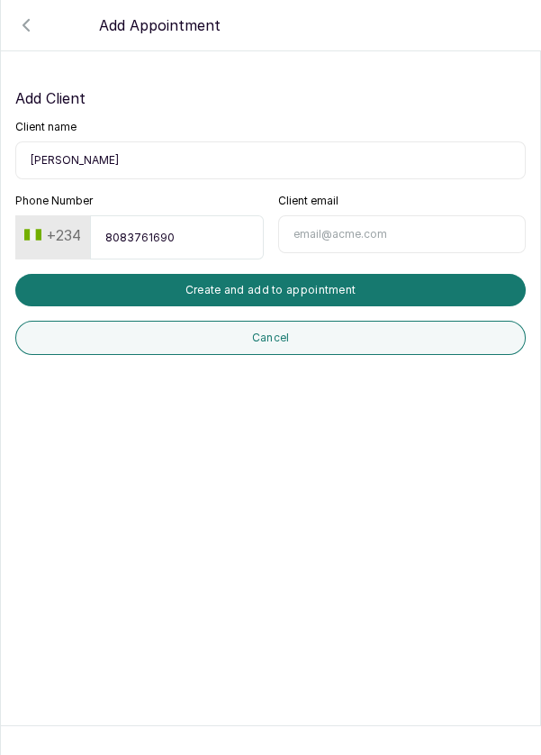
click at [326, 274] on button "Create and add to appointment" at bounding box center [270, 290] width 511 height 32
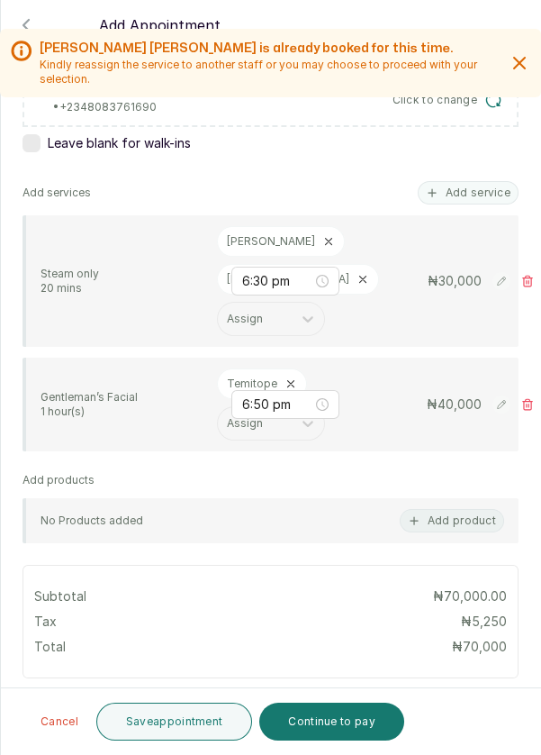
scroll to position [507, 0]
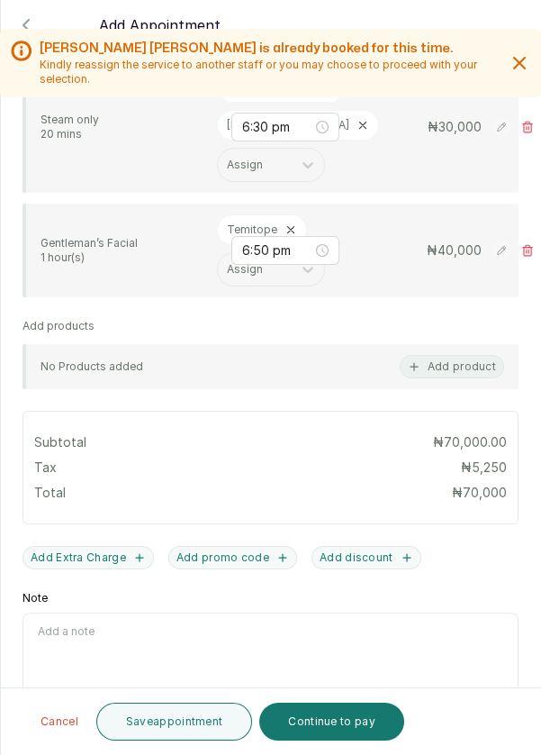
click at [159, 714] on button "Save appointment" at bounding box center [174, 721] width 157 height 38
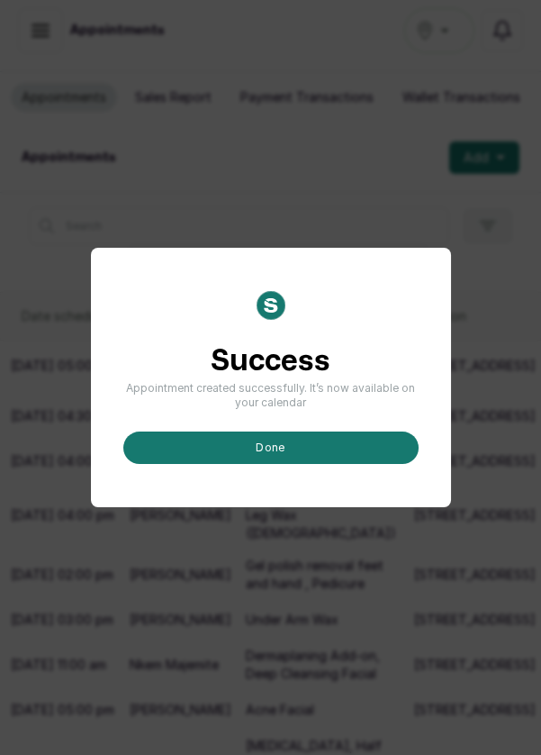
click at [278, 464] on button "done" at bounding box center [270, 447] width 295 height 32
